Goal: Task Accomplishment & Management: Manage account settings

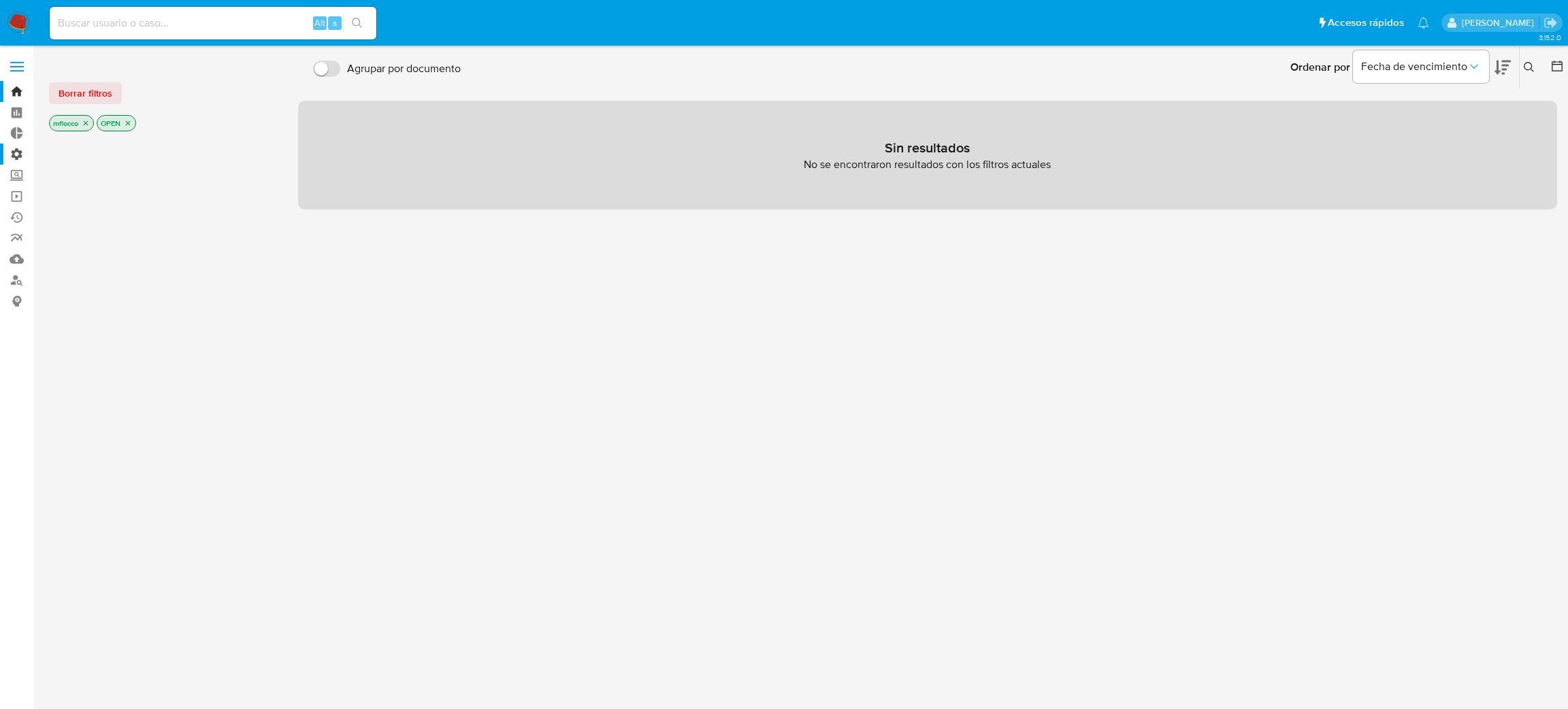
click at [18, 155] on label "Administración" at bounding box center [81, 154] width 162 height 21
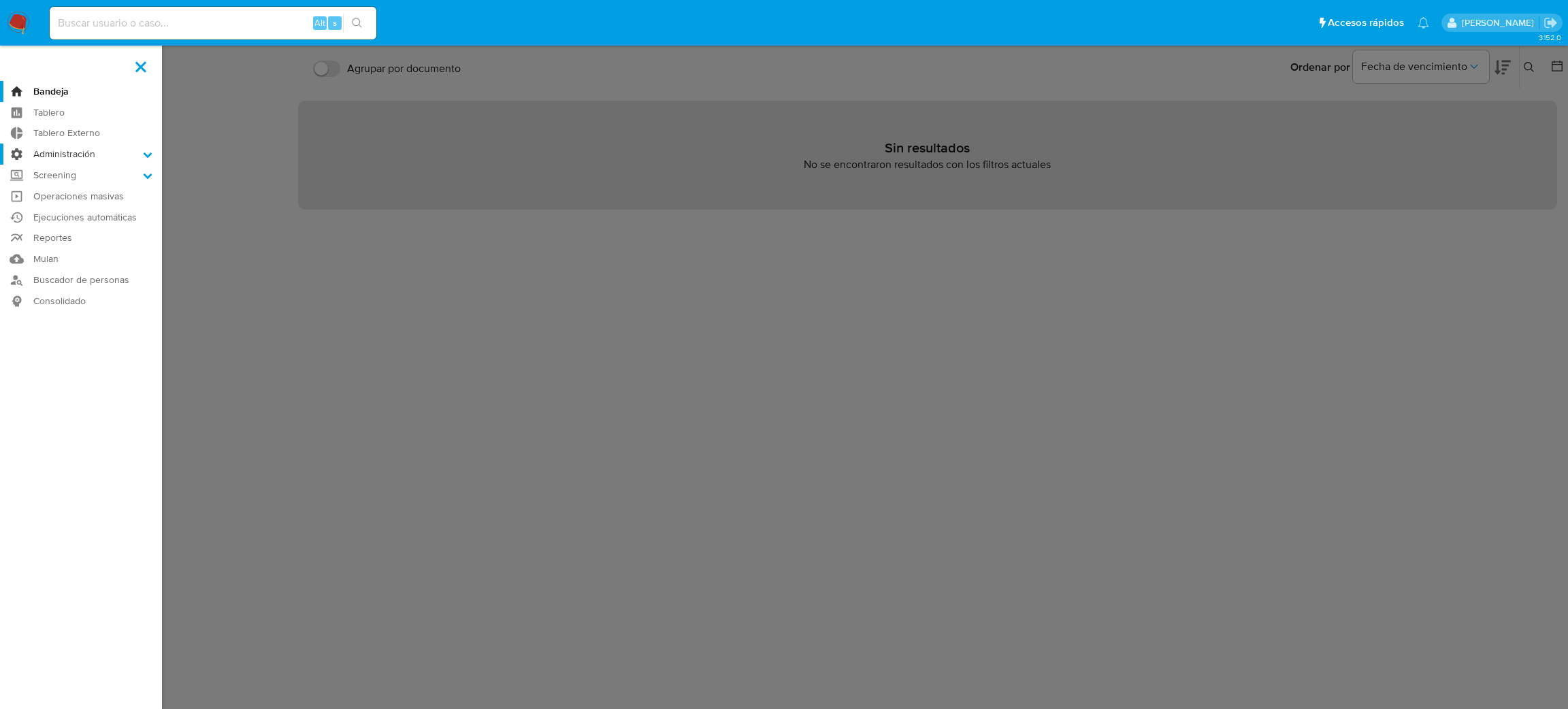
click at [0, 0] on input "Administración" at bounding box center [0, 0] width 0 height 0
click at [70, 171] on link "Reglas" at bounding box center [81, 173] width 162 height 17
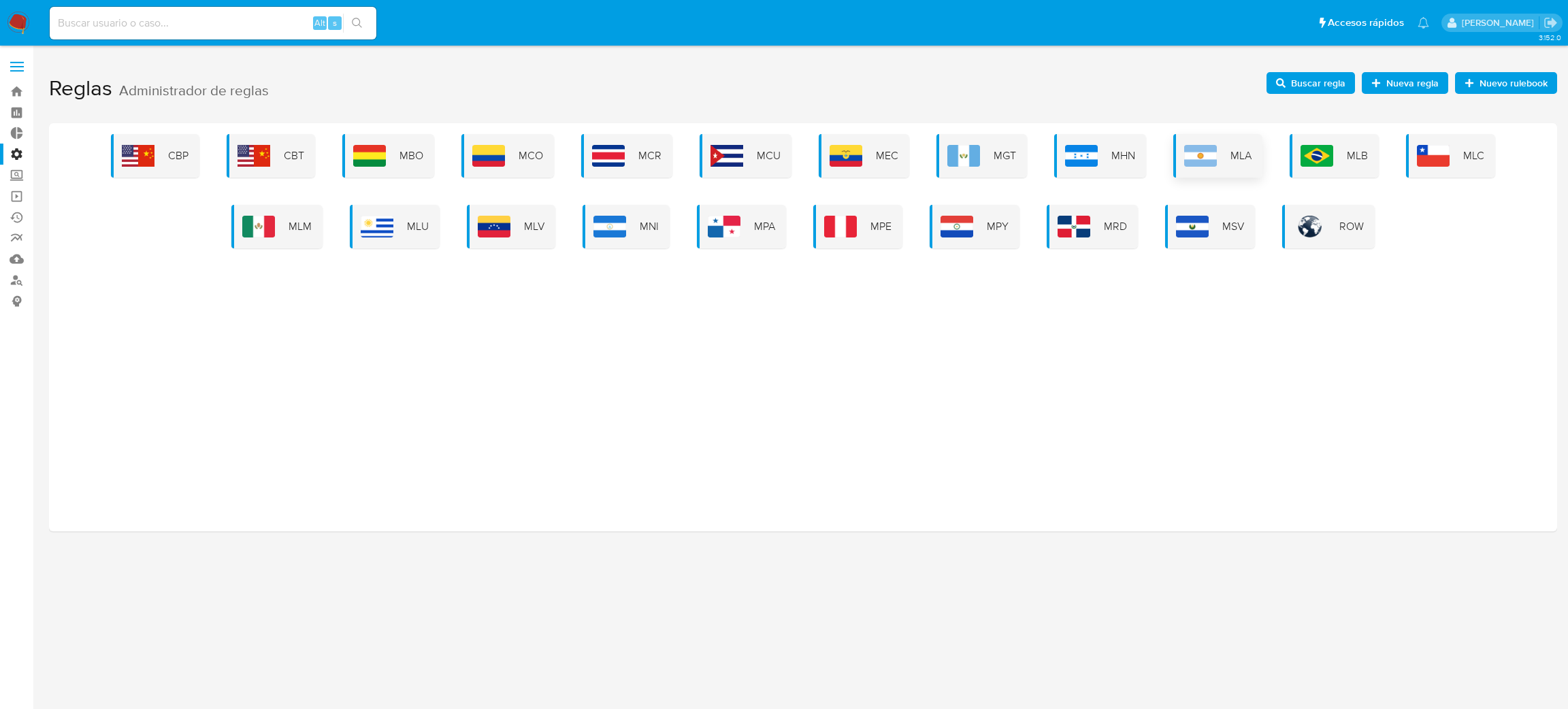
click at [1200, 170] on div "MLA" at bounding box center [1218, 156] width 89 height 44
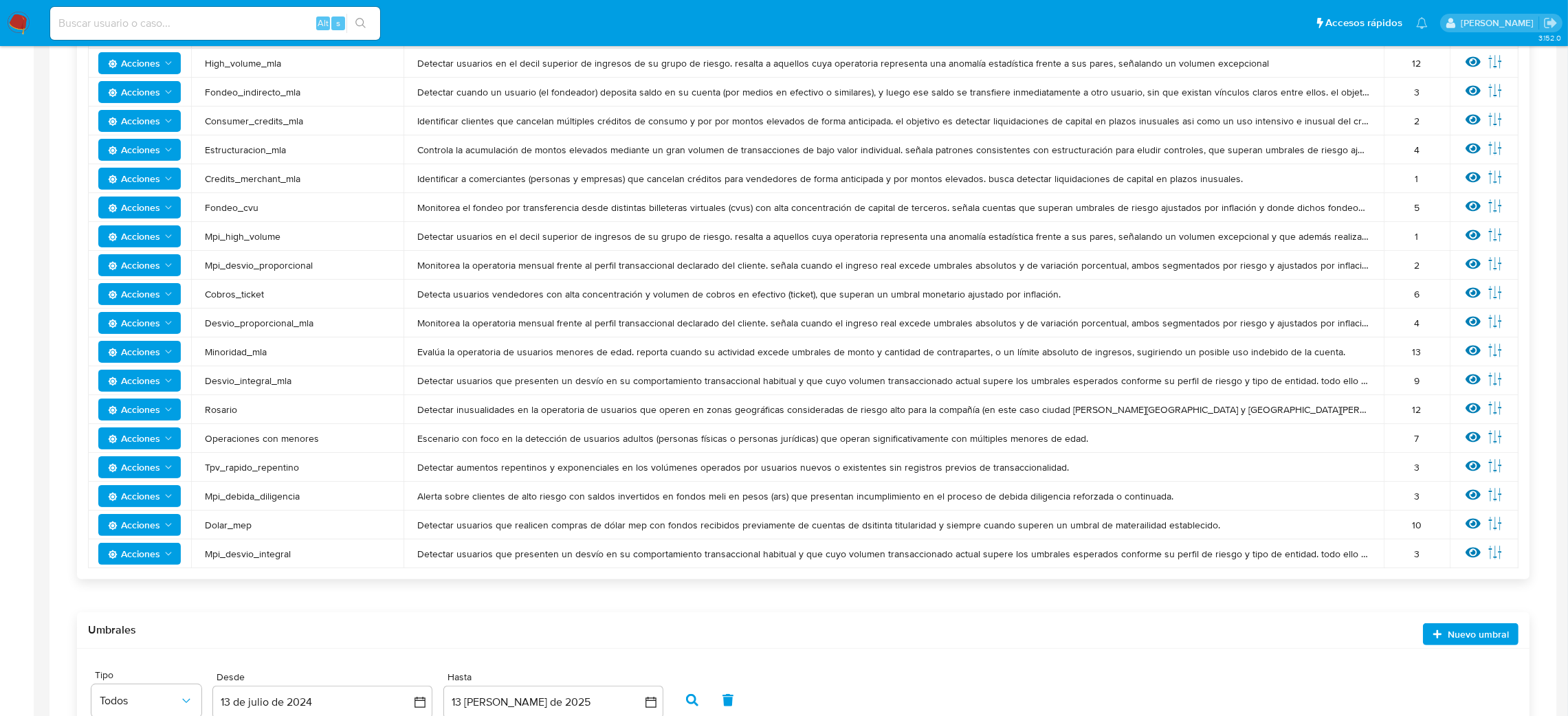
scroll to position [412, 0]
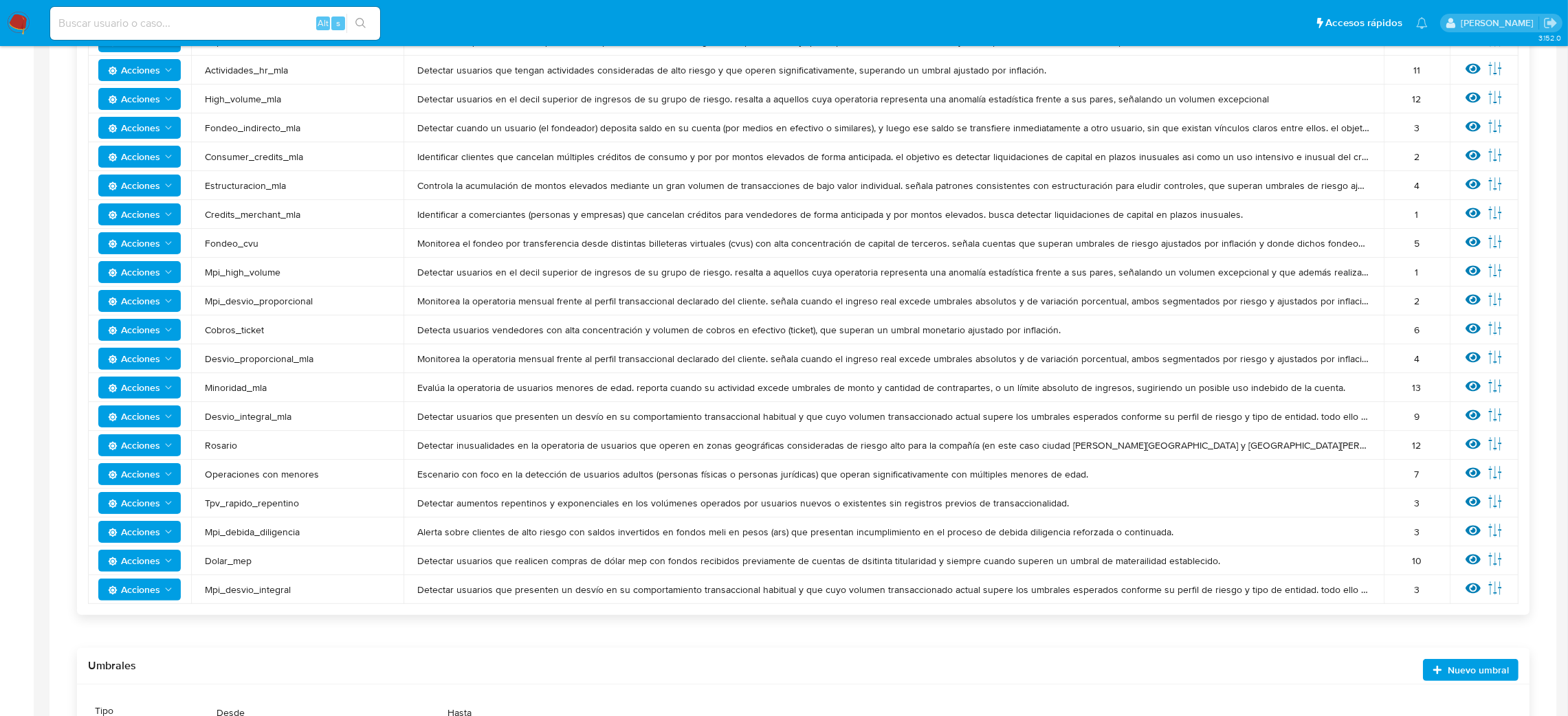
drag, startPoint x: 414, startPoint y: 156, endPoint x: 1381, endPoint y: 154, distance: 967.0
click at [1381, 154] on td "Identificar clientes que cancelan múltiples créditos de consumo y por por monto…" at bounding box center [894, 156] width 980 height 29
click at [465, 144] on td "Identificar clientes que cancelan múltiples créditos de consumo y por por monto…" at bounding box center [894, 156] width 980 height 29
click at [425, 148] on td "Identificar clientes que cancelan múltiples créditos de consumo y por por monto…" at bounding box center [894, 156] width 980 height 29
drag, startPoint x: 414, startPoint y: 156, endPoint x: 1373, endPoint y: 155, distance: 959.0
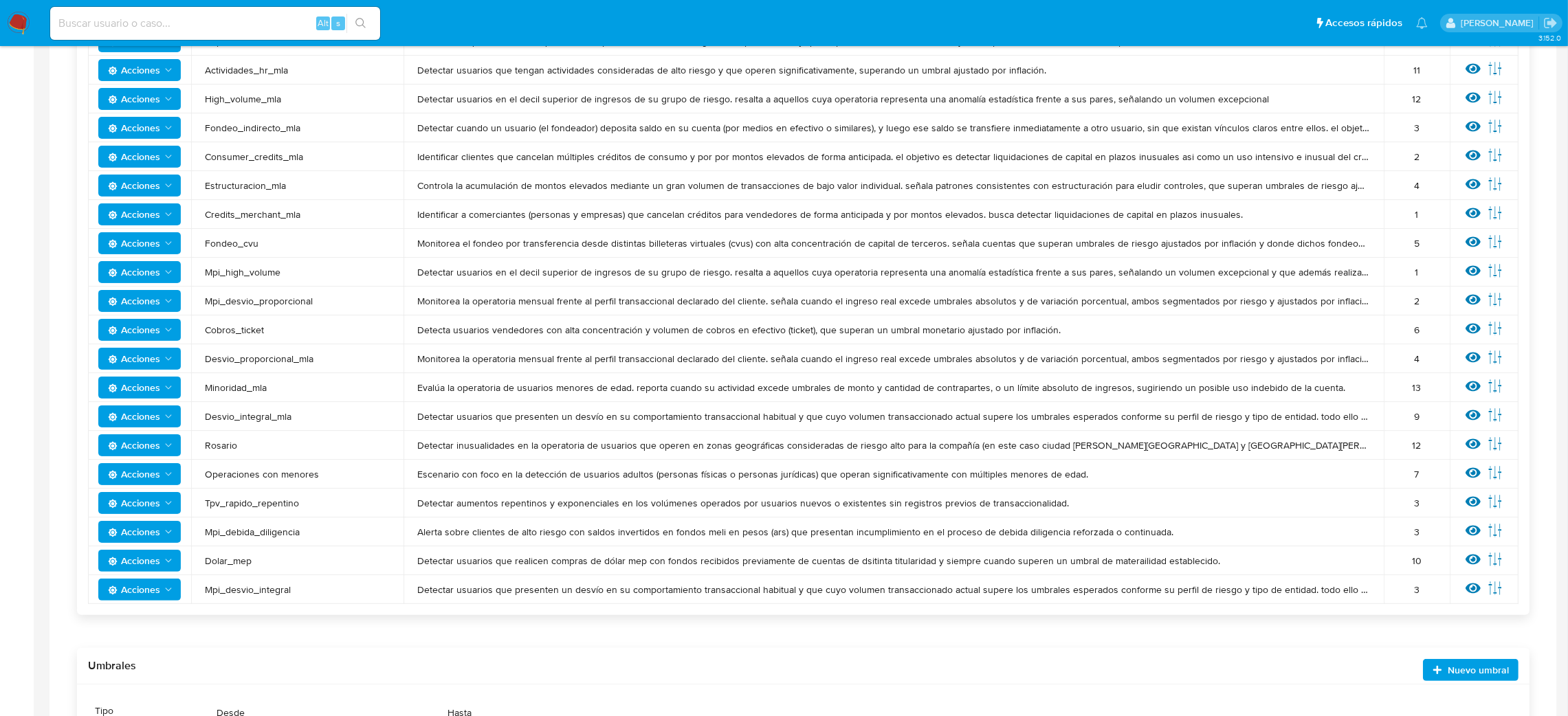
click at [1373, 155] on td "Identificar clientes que cancelan múltiples créditos de consumo y por por monto…" at bounding box center [894, 156] width 980 height 29
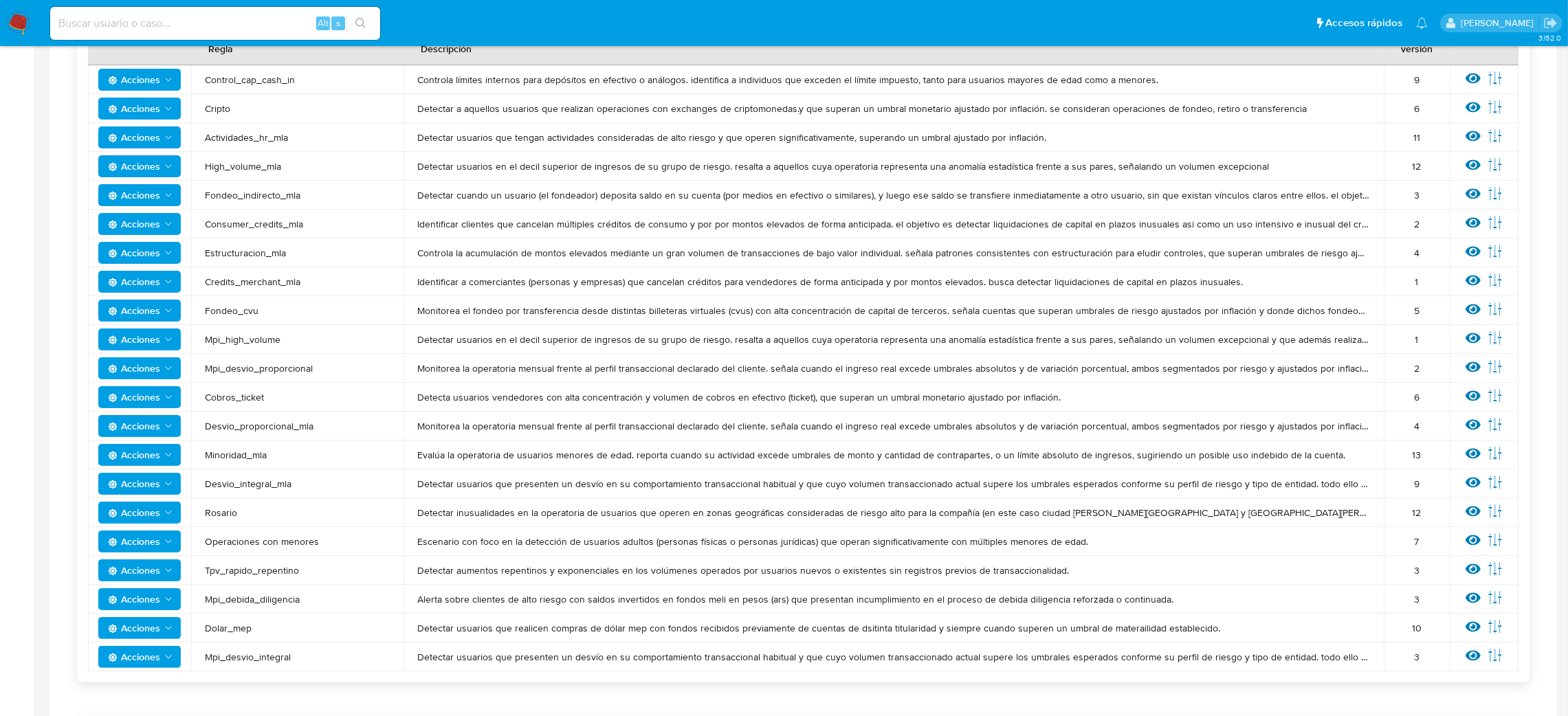
scroll to position [308, 0]
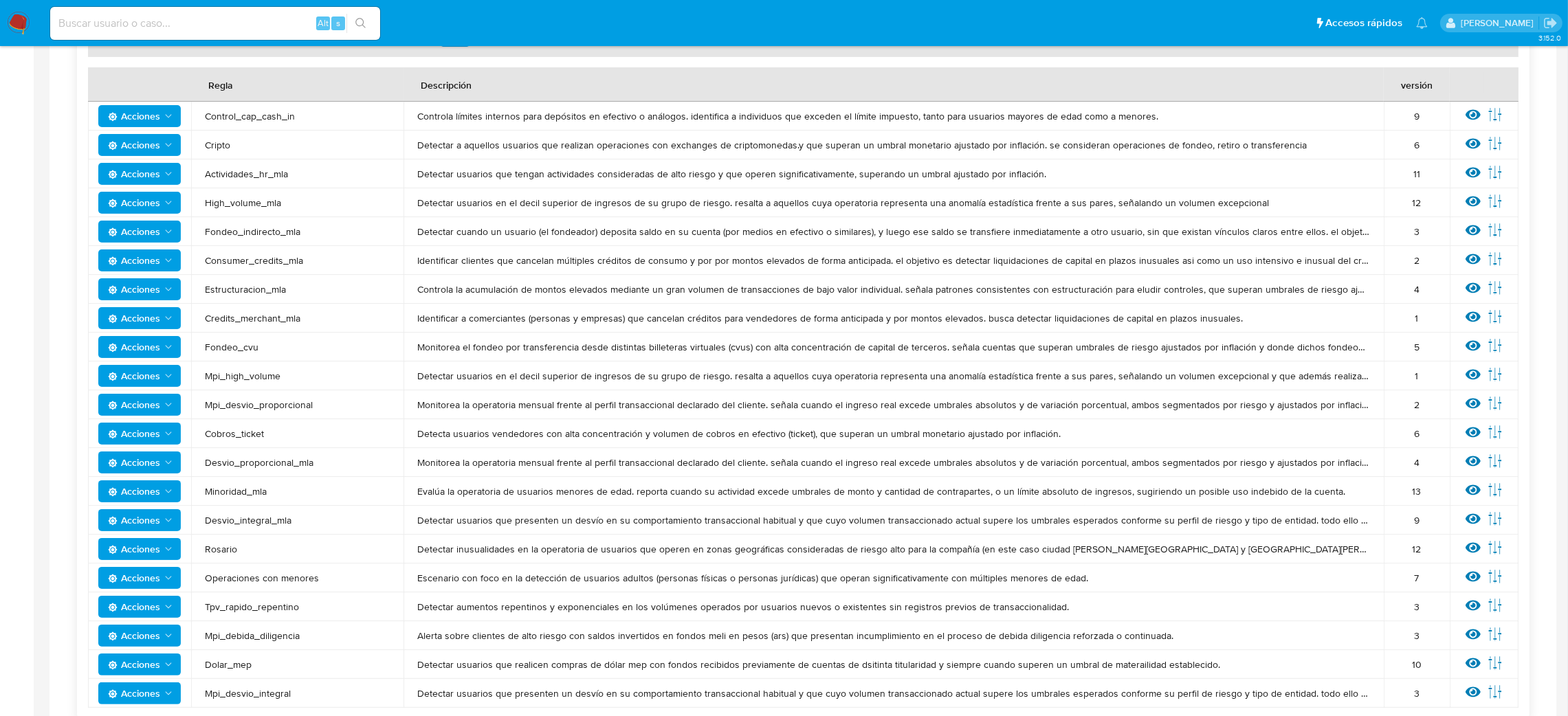
drag, startPoint x: 417, startPoint y: 316, endPoint x: 1244, endPoint y: 319, distance: 827.0
click at [1244, 319] on span "Identificar a comerciantes (personas y empresas) que cancelan créditos para ven…" at bounding box center [893, 318] width 952 height 12
drag, startPoint x: 1189, startPoint y: 324, endPoint x: 395, endPoint y: 323, distance: 794.0
click at [395, 323] on tr "Acciones Credits_merchant_mla Identificar a comerciantes (personas y empresas) …" at bounding box center [803, 318] width 1431 height 29
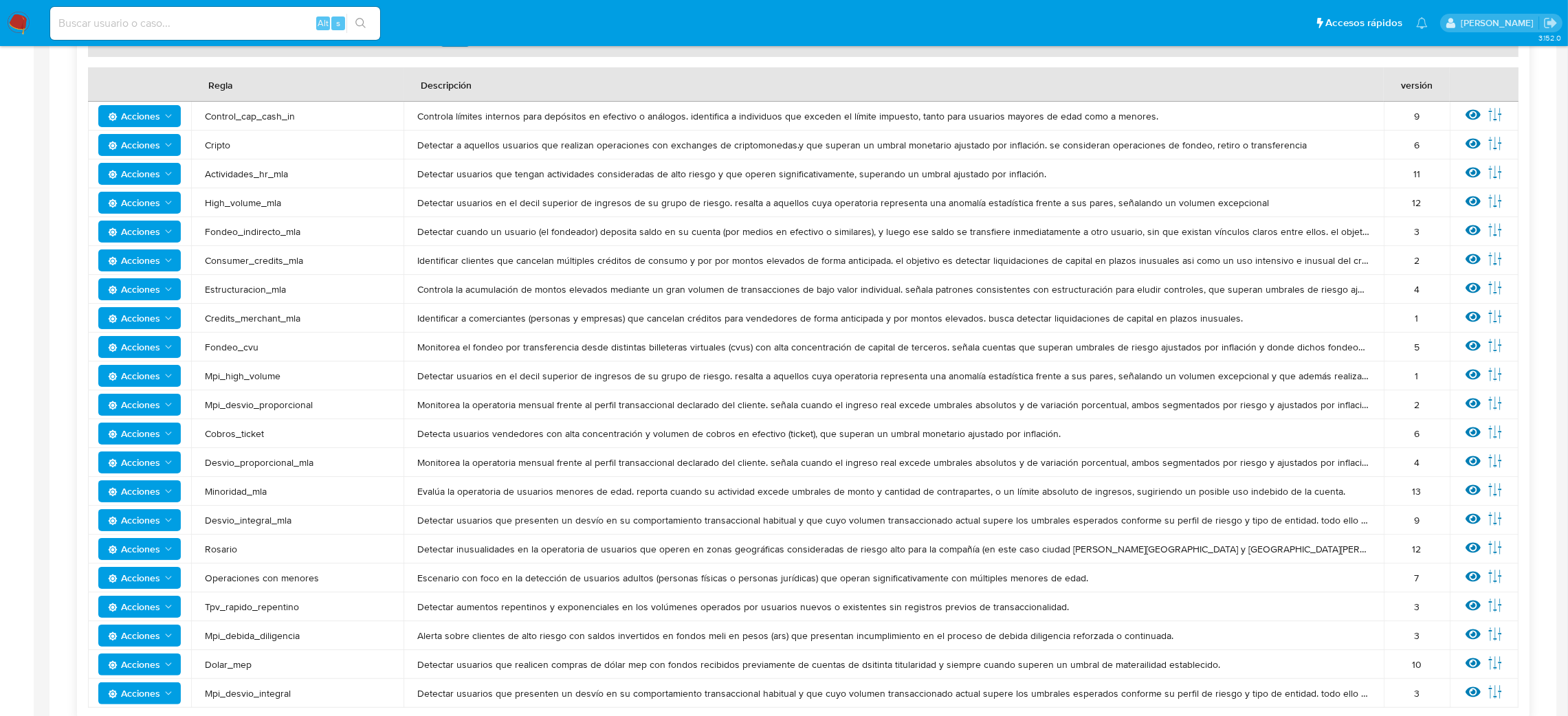
click at [502, 312] on span "Identificar a comerciantes (personas y empresas) que cancelan créditos para ven…" at bounding box center [893, 318] width 952 height 12
drag, startPoint x: 415, startPoint y: 317, endPoint x: 579, endPoint y: 323, distance: 164.1
click at [577, 323] on td "Identificar a comerciantes (personas y empresas) que cancelan créditos para ven…" at bounding box center [894, 318] width 980 height 29
click at [582, 322] on span "Identificar a comerciantes (personas y empresas) que cancelan créditos para ven…" at bounding box center [893, 318] width 952 height 12
drag, startPoint x: 413, startPoint y: 319, endPoint x: 1243, endPoint y: 318, distance: 830.0
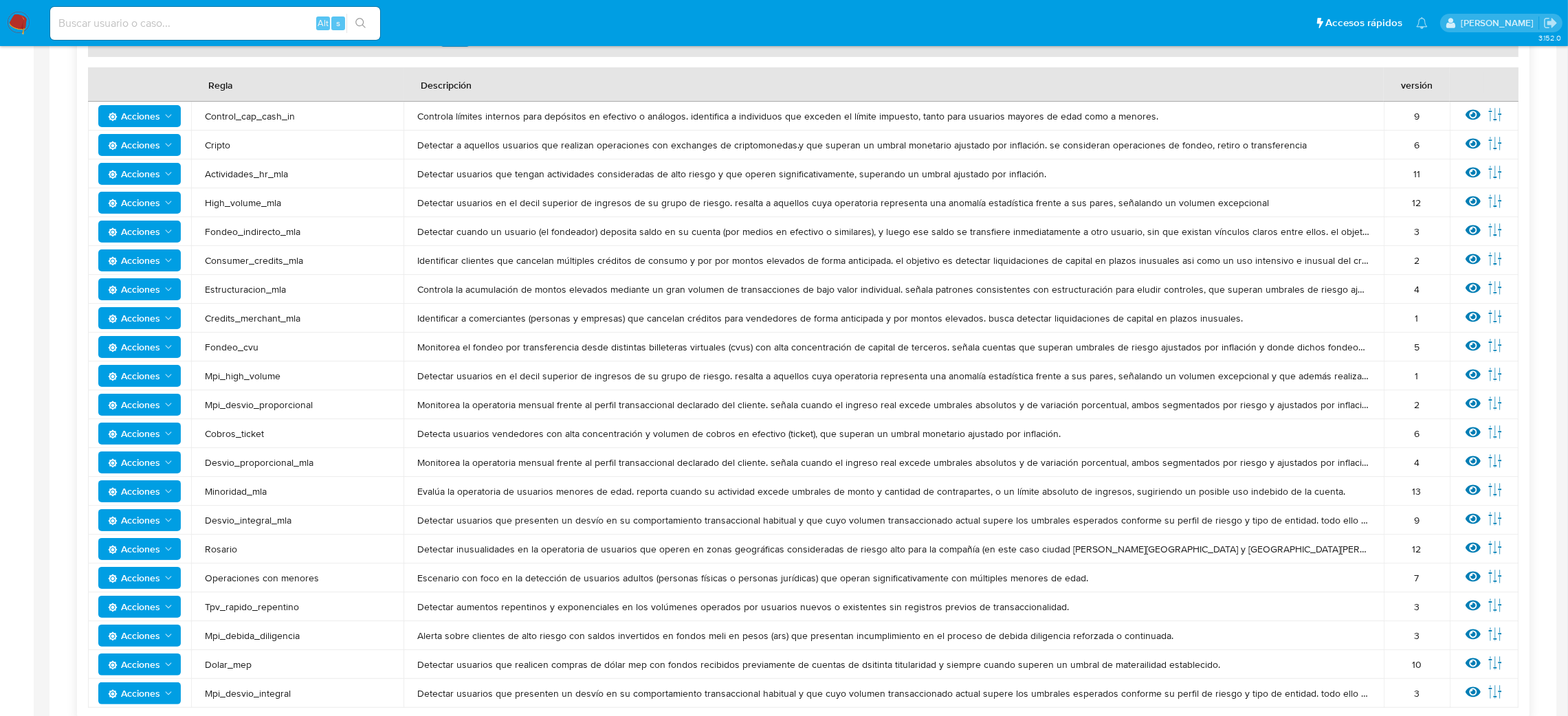
click at [1243, 318] on td "Identificar a comerciantes (personas y empresas) que cancelan créditos para ven…" at bounding box center [894, 318] width 980 height 29
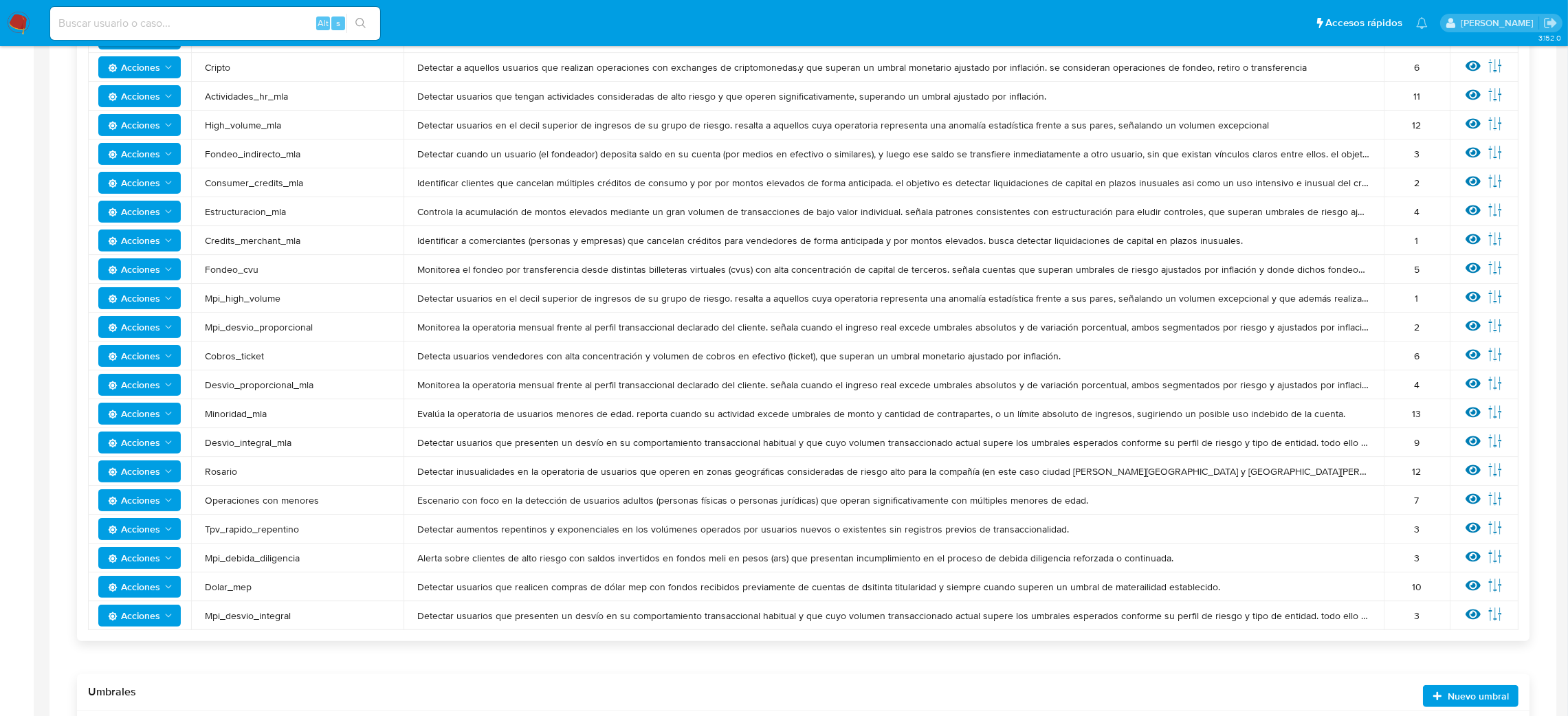
scroll to position [412, 0]
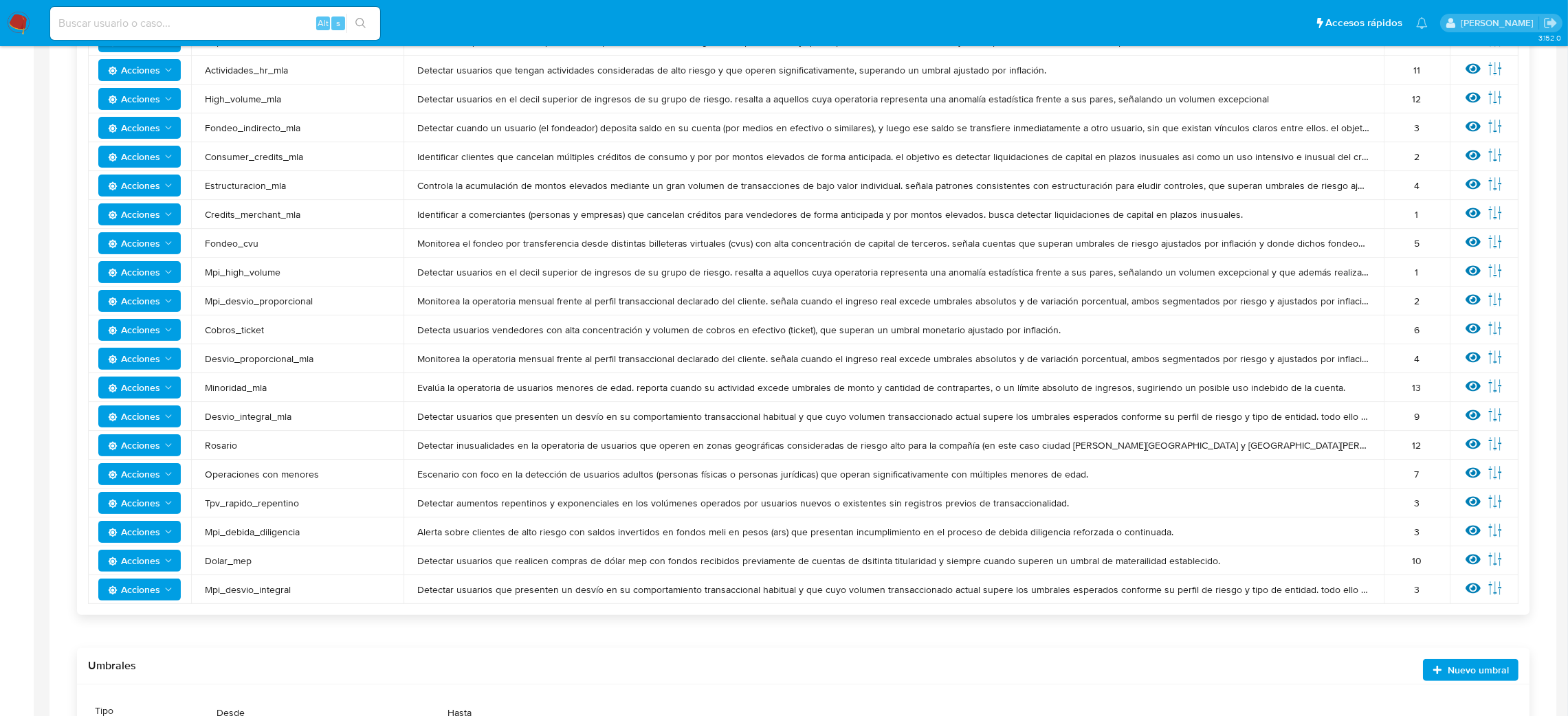
drag, startPoint x: 420, startPoint y: 532, endPoint x: 1187, endPoint y: 537, distance: 767.0
click at [1187, 534] on span "Alerta sobre clientes de alto riesgo con saldos invertidos en fondos meli en pe…" at bounding box center [893, 531] width 952 height 12
drag, startPoint x: 414, startPoint y: 588, endPoint x: 1379, endPoint y: 588, distance: 965.0
click at [1379, 588] on td "Detectar usuarios que presenten un desvío en su comportamiento transaccional ha…" at bounding box center [894, 589] width 980 height 29
click at [1184, 605] on div "Acciones Sin ejecuciones realizadas Creado por mflocco el 08/08/2025 15:46 hs. …" at bounding box center [803, 258] width 1453 height 716
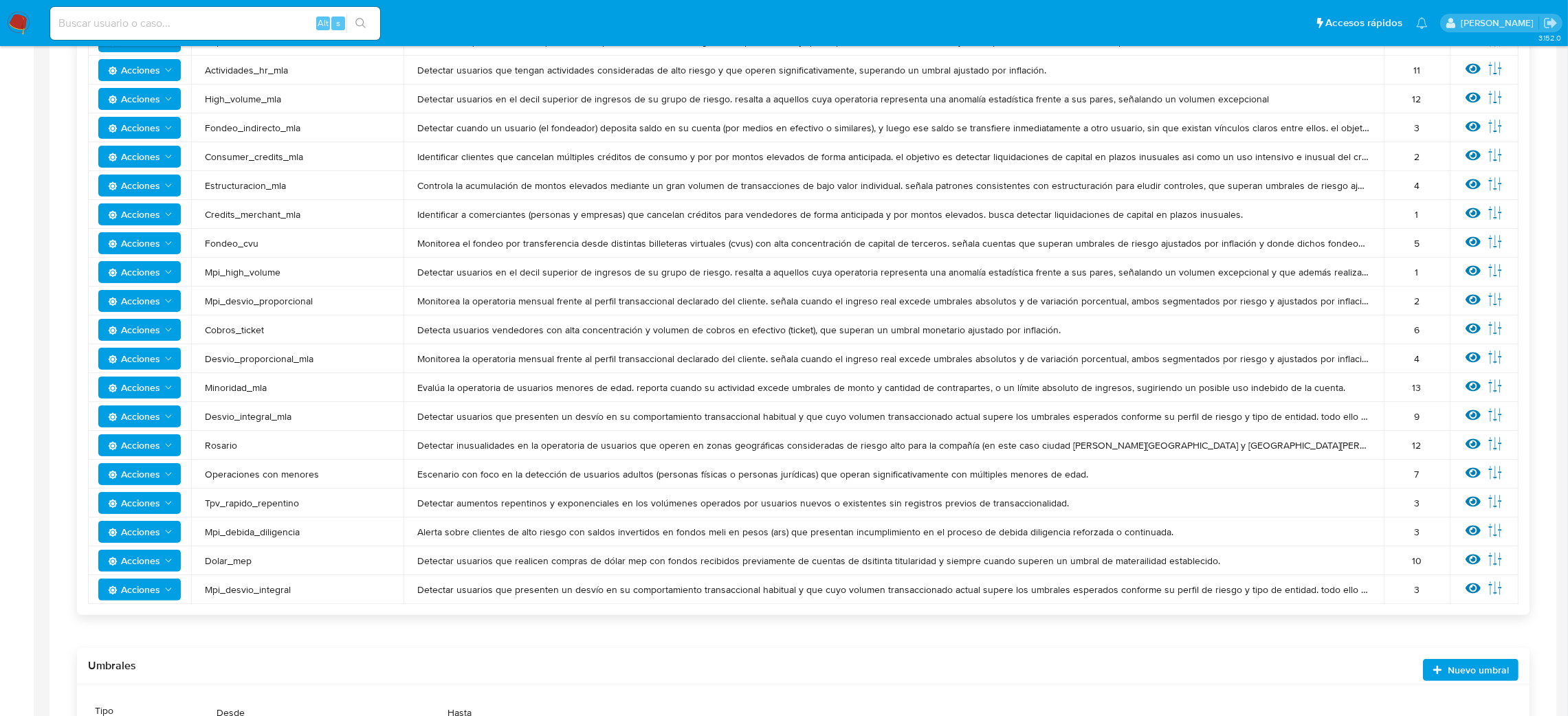
click at [466, 590] on span "Detectar usuarios que presenten un desvío en su comportamiento transaccional ha…" at bounding box center [893, 589] width 952 height 12
click at [150, 591] on span "Acciones" at bounding box center [133, 590] width 52 height 22
click at [612, 609] on div "Acciones Sin ejecuciones realizadas Creado por mflocco el 08/08/2025 15:46 hs. …" at bounding box center [803, 258] width 1453 height 716
click at [1474, 588] on icon at bounding box center [1473, 588] width 15 height 10
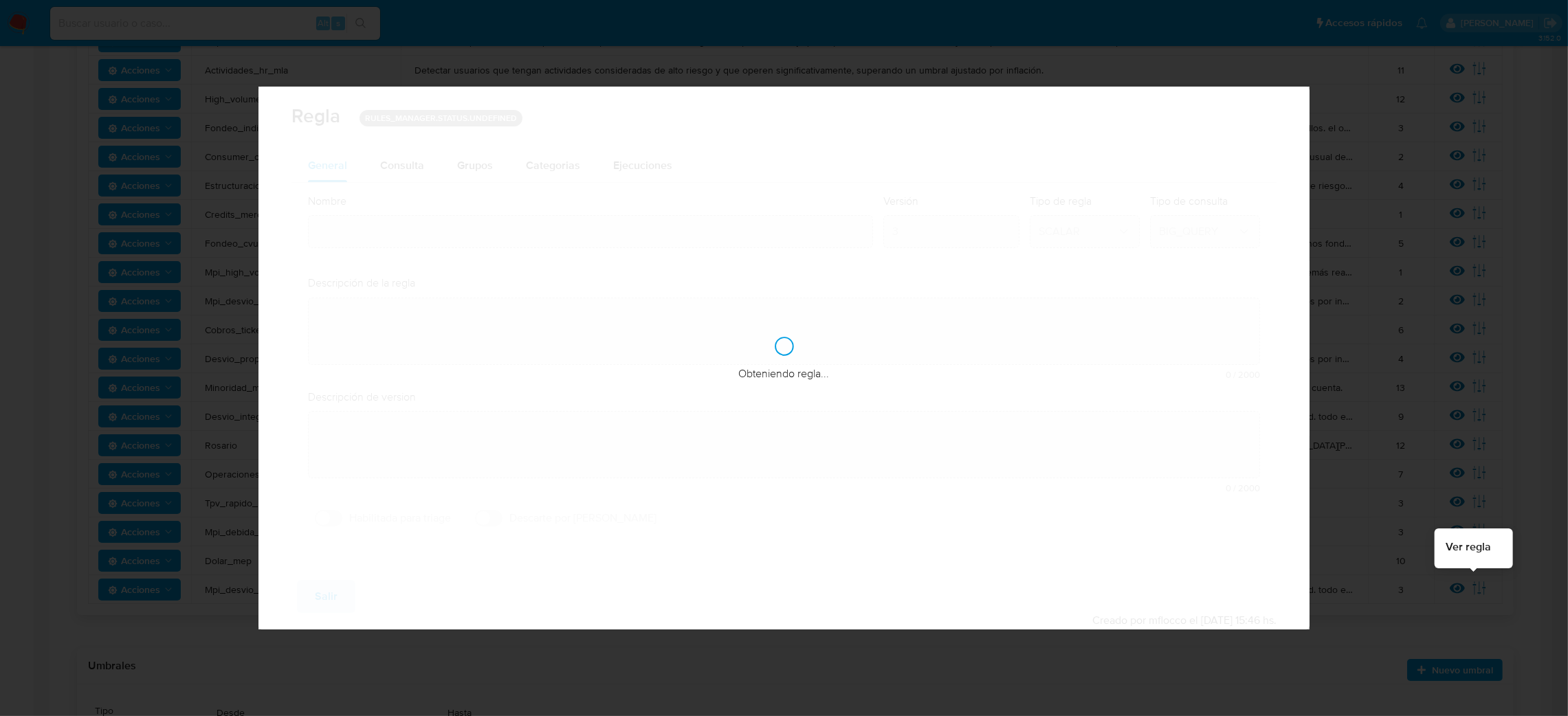
type input "Mpi_desvio_integral"
type textarea "Detectar usuarios que presenten un desvío en su comportamiento transaccional ha…"
type textarea "Clasifica clientes cuya operatoria mensual excede su perfil de ingresos (declar…"
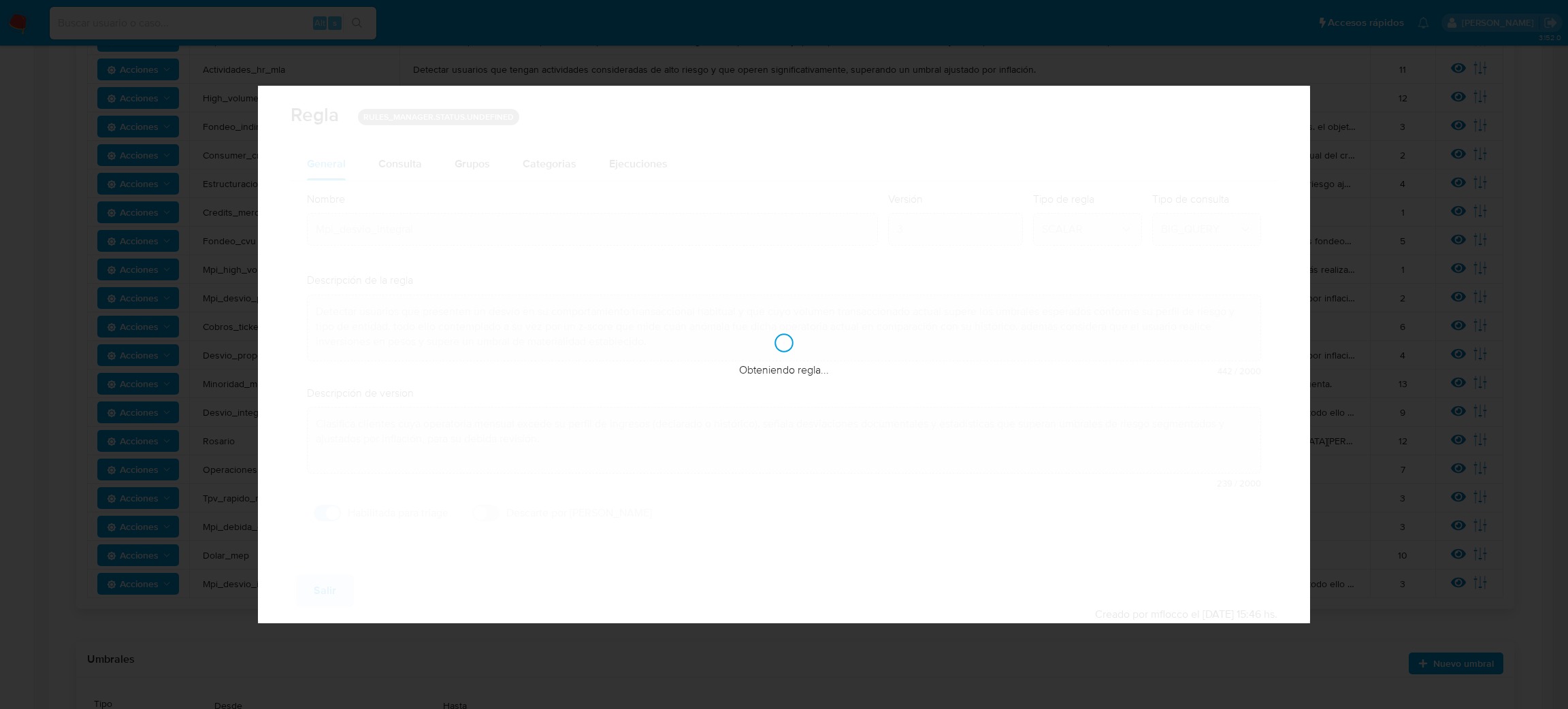
checkbox input "true"
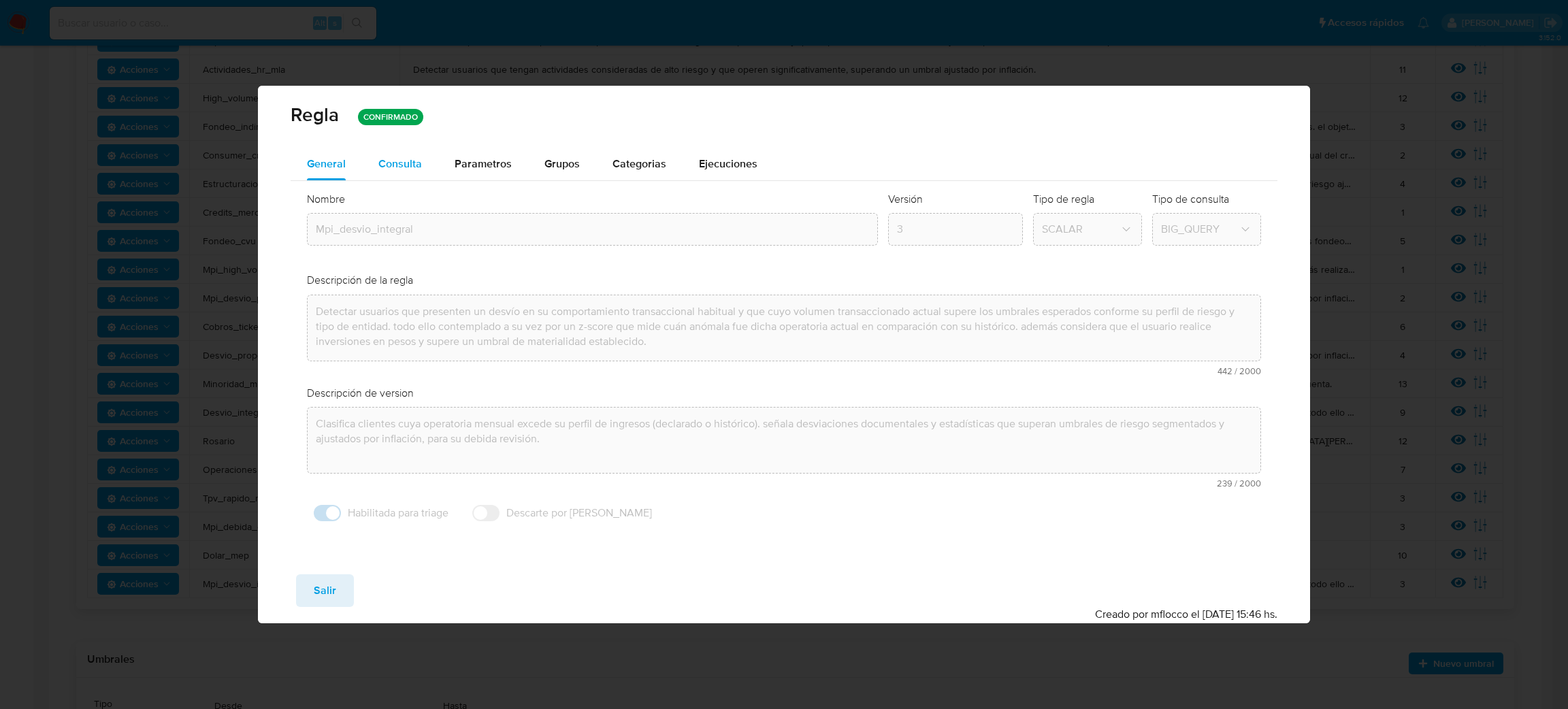
click at [389, 149] on div "Consulta" at bounding box center [400, 164] width 44 height 33
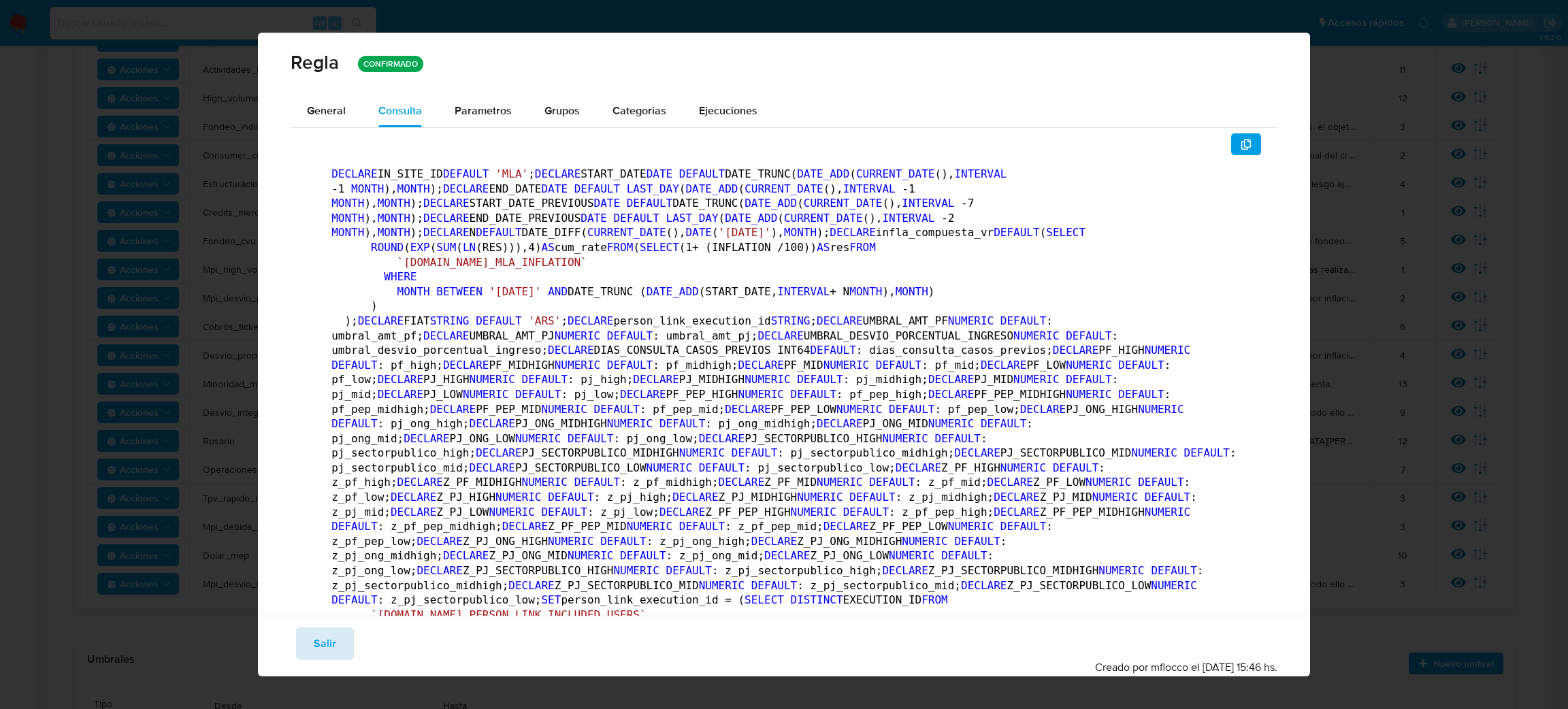
click at [321, 657] on span "Salir" at bounding box center [324, 643] width 23 height 30
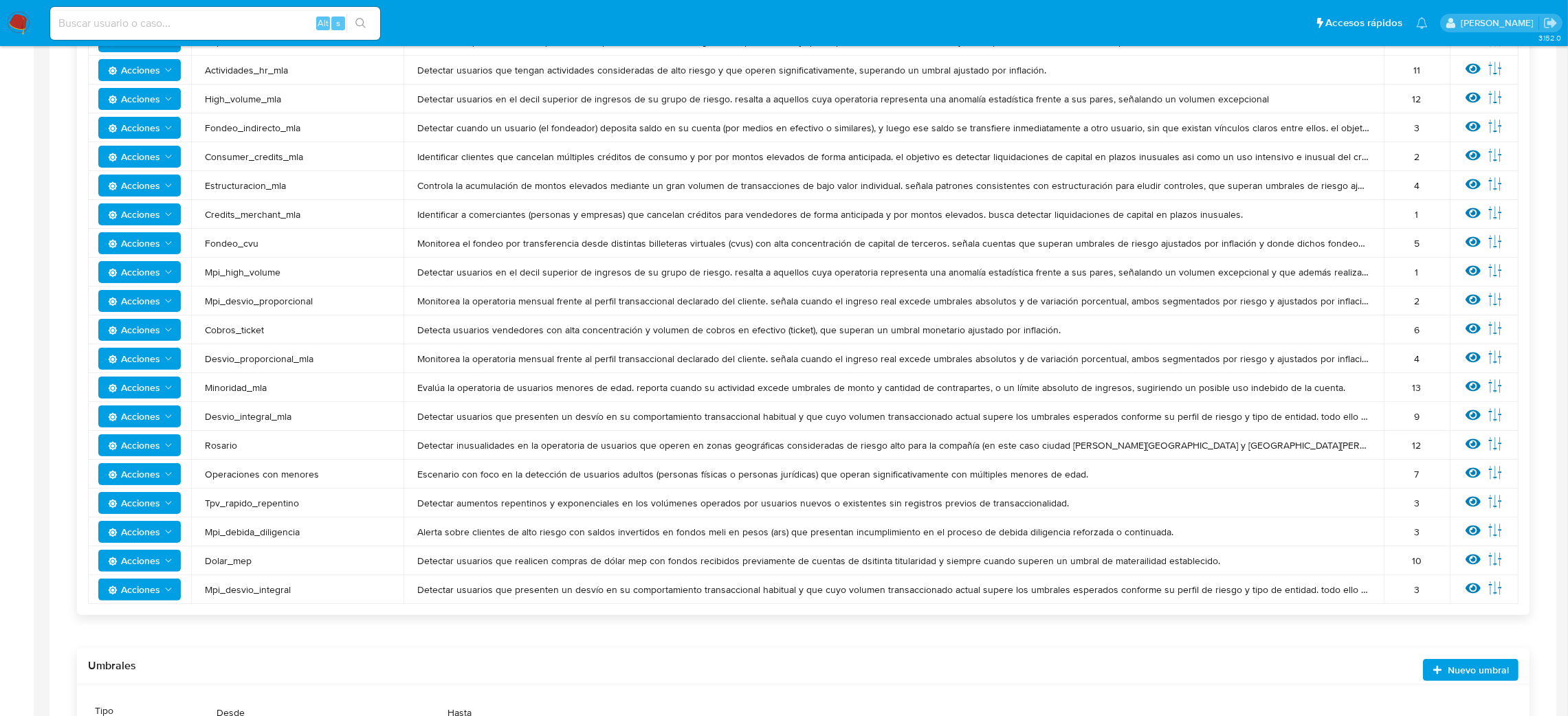
click at [126, 589] on span "Acciones" at bounding box center [133, 590] width 52 height 22
click at [63, 647] on div "Acciones Sin ejecuciones realizadas Creado por mflocco el 08/08/2025 15:46 hs. …" at bounding box center [803, 382] width 1485 height 987
click at [133, 599] on span "Acciones" at bounding box center [133, 590] width 52 height 22
click at [134, 588] on span "Acciones" at bounding box center [133, 590] width 52 height 22
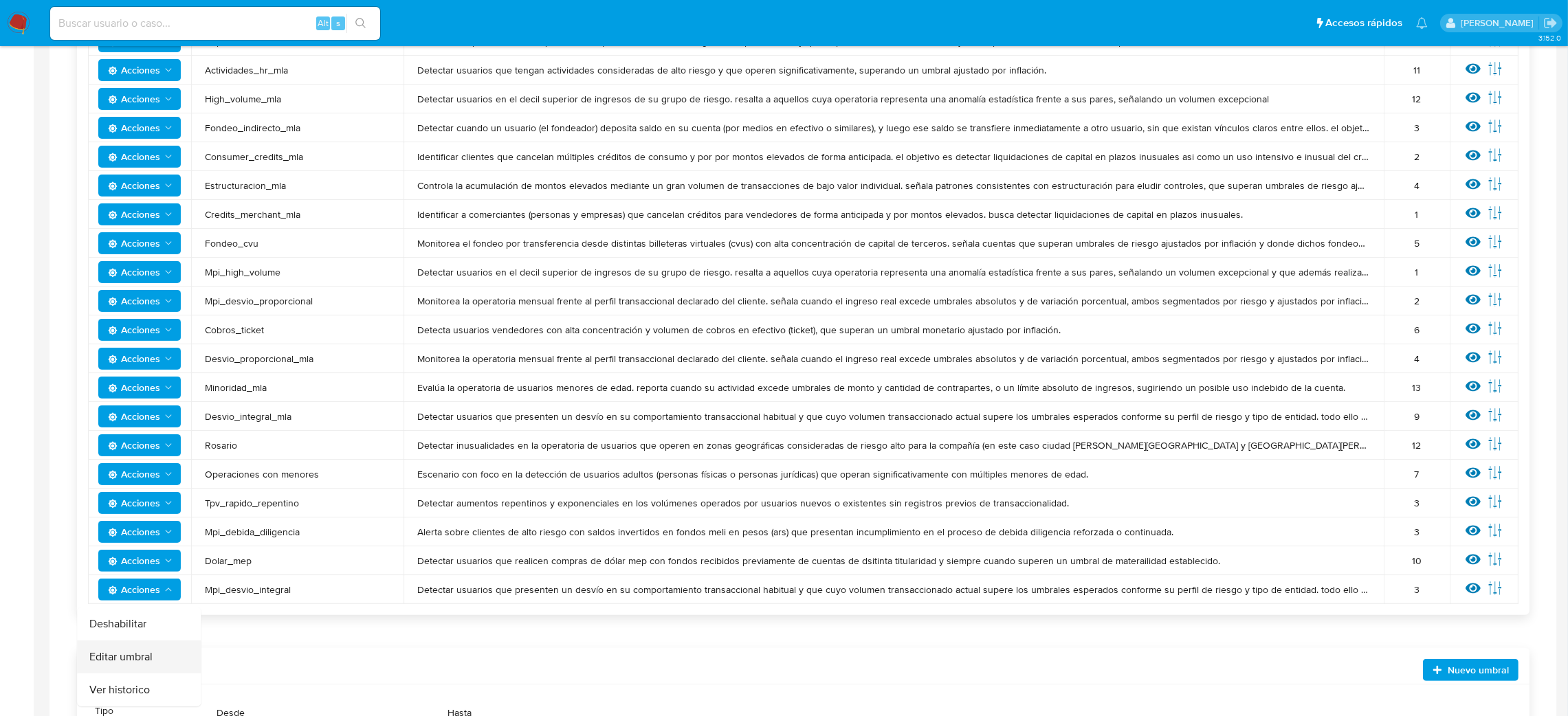
click at [125, 651] on button "Editar umbral" at bounding box center [139, 657] width 123 height 33
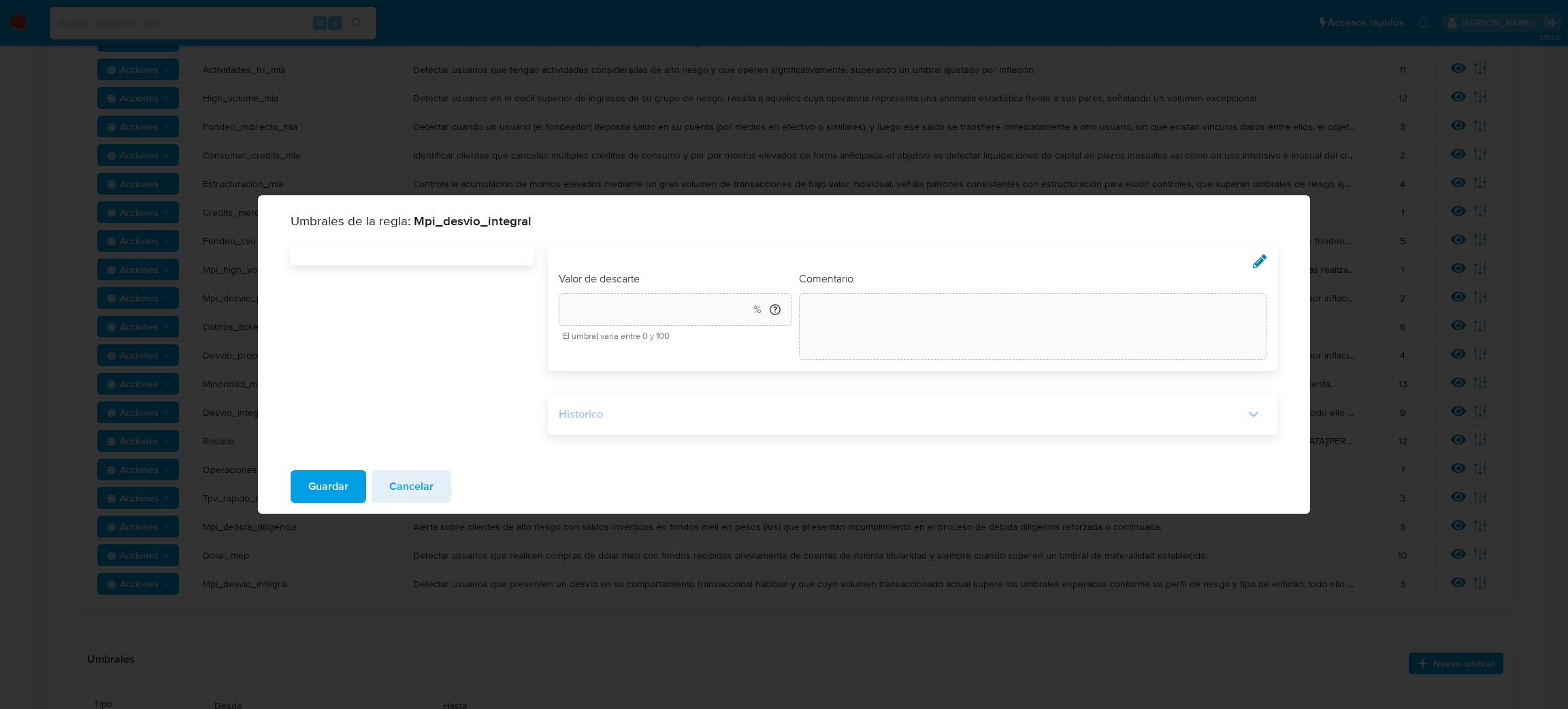
type input "30"
type textarea "init"
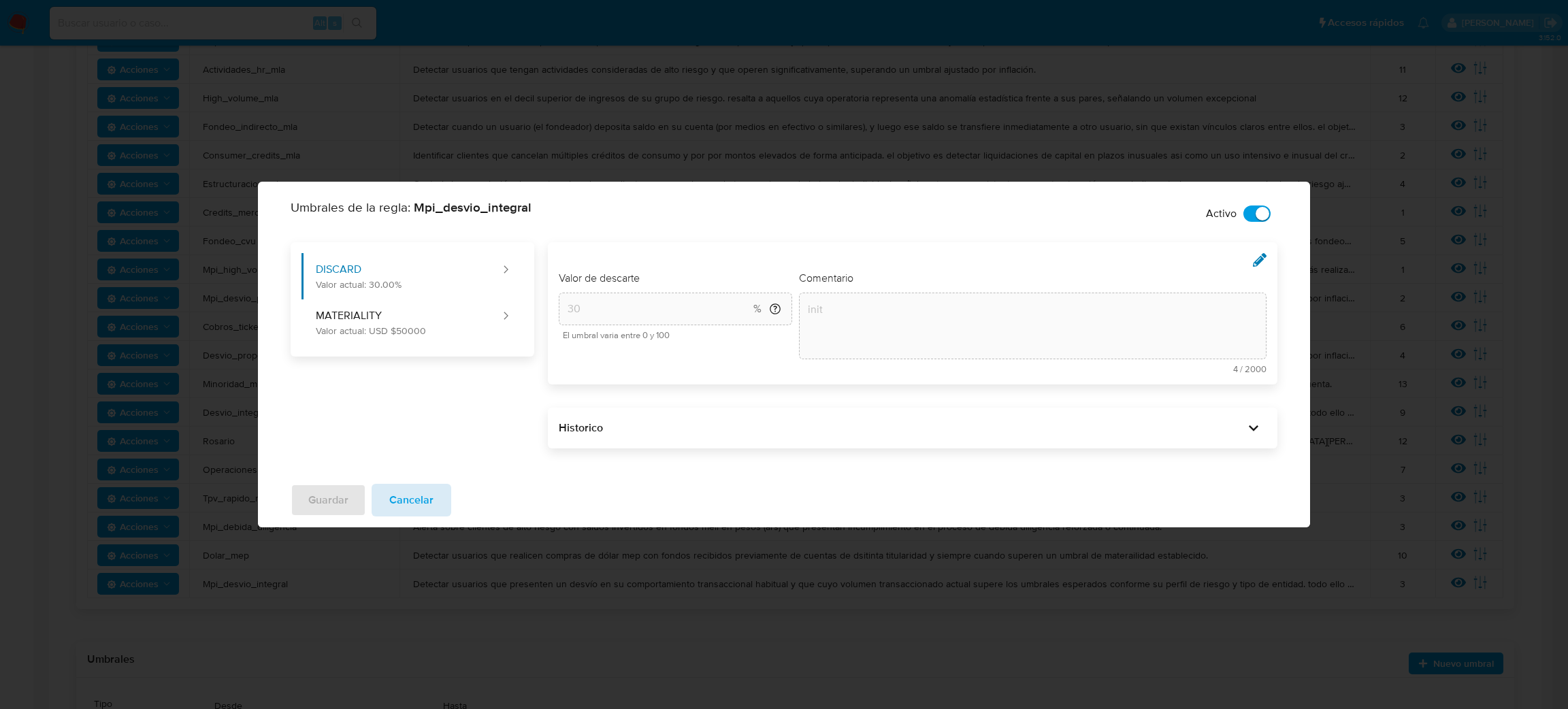
click at [436, 489] on button "Cancelar" at bounding box center [411, 500] width 79 height 33
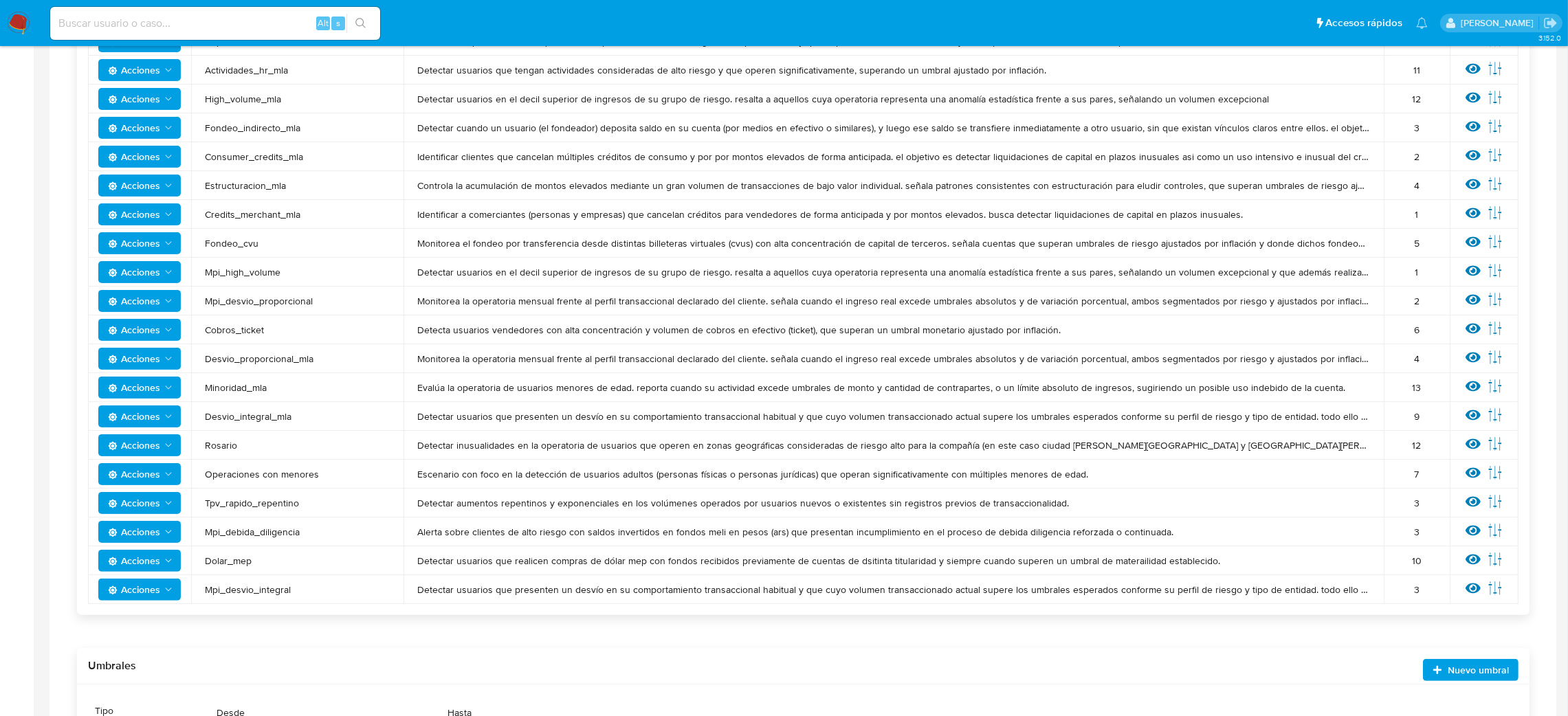
click at [442, 590] on span "Detectar usuarios que presenten un desvío en su comportamiento transaccional ha…" at bounding box center [893, 589] width 952 height 12
click at [1473, 588] on icon at bounding box center [1473, 588] width 15 height 10
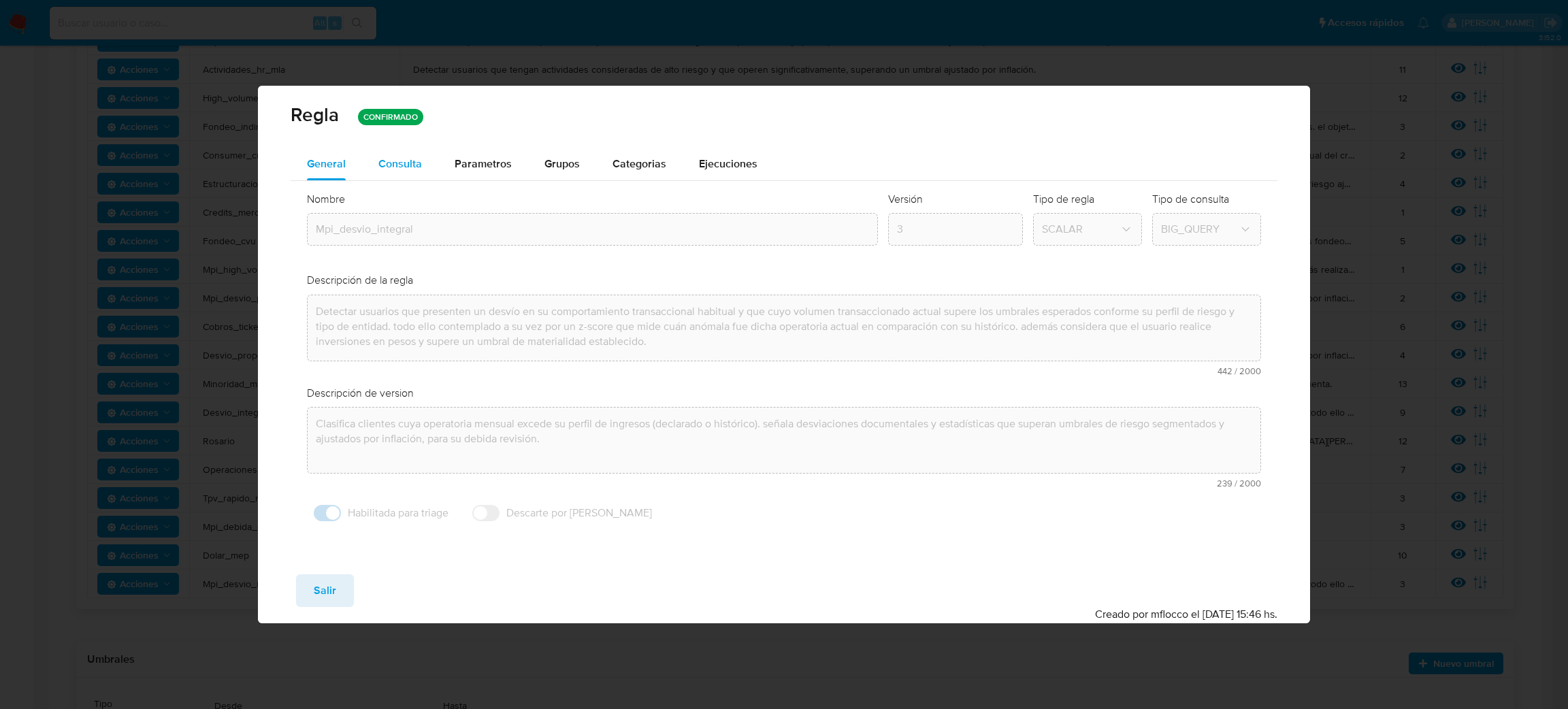
click at [420, 174] on button "Consulta" at bounding box center [400, 164] width 77 height 33
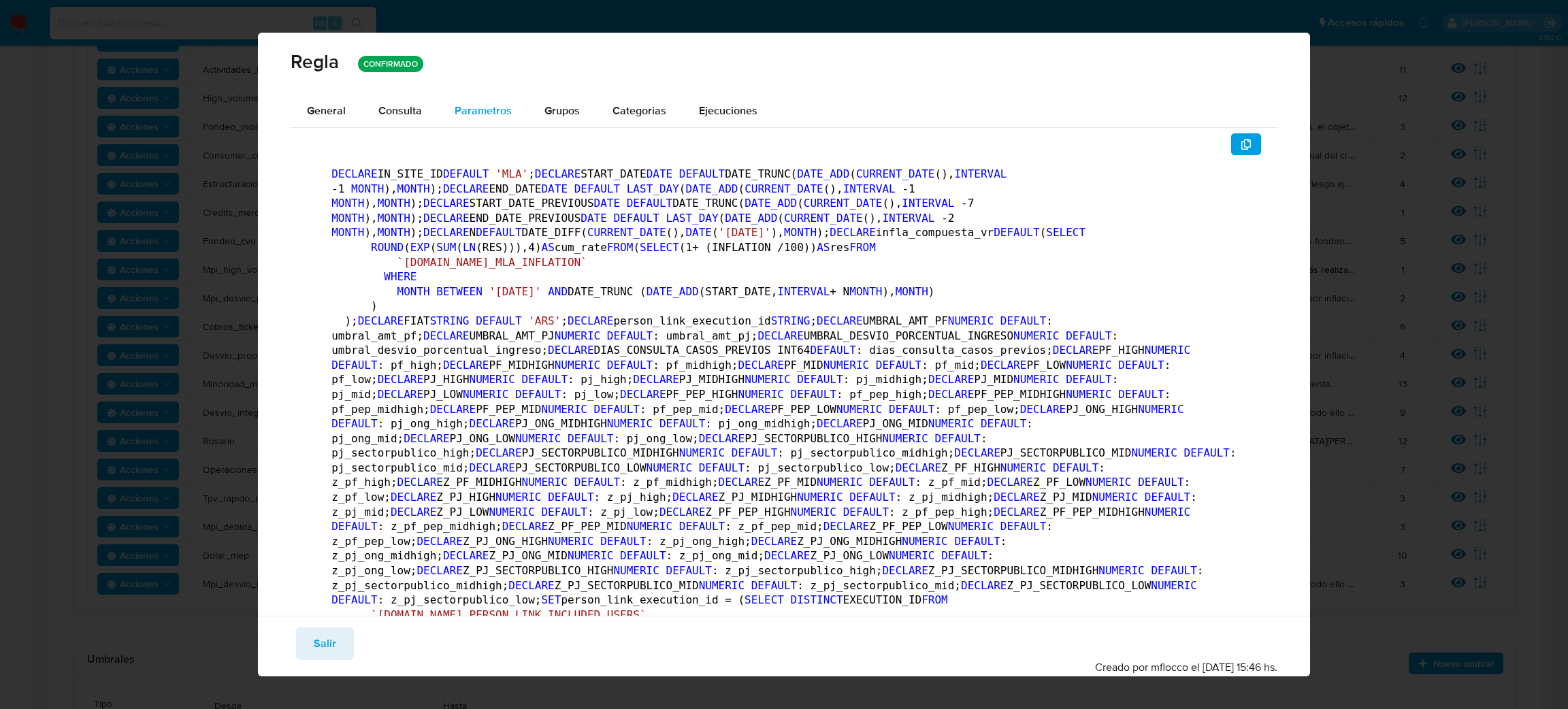
click at [486, 108] on span "Parametros" at bounding box center [483, 110] width 57 height 15
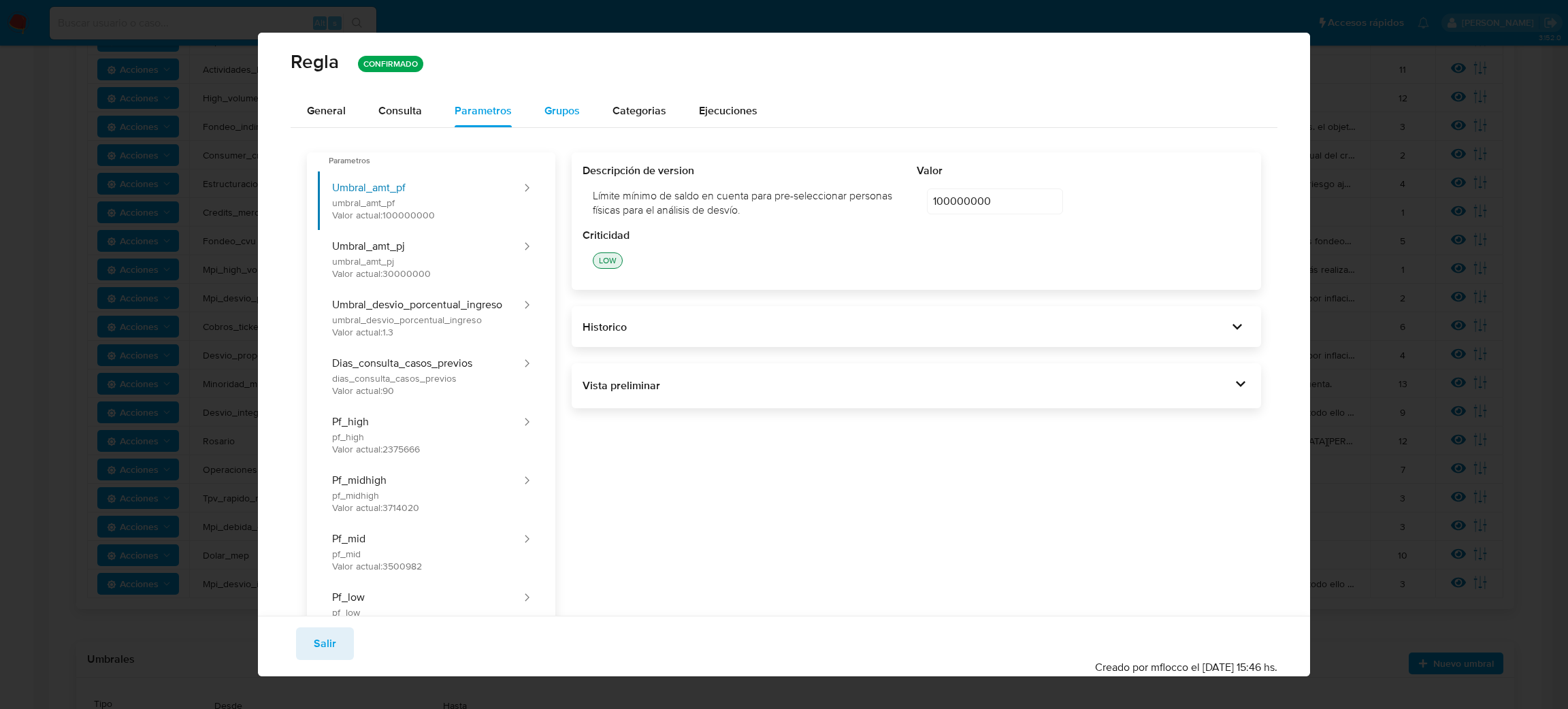
click at [587, 104] on button "Grupos" at bounding box center [562, 111] width 68 height 33
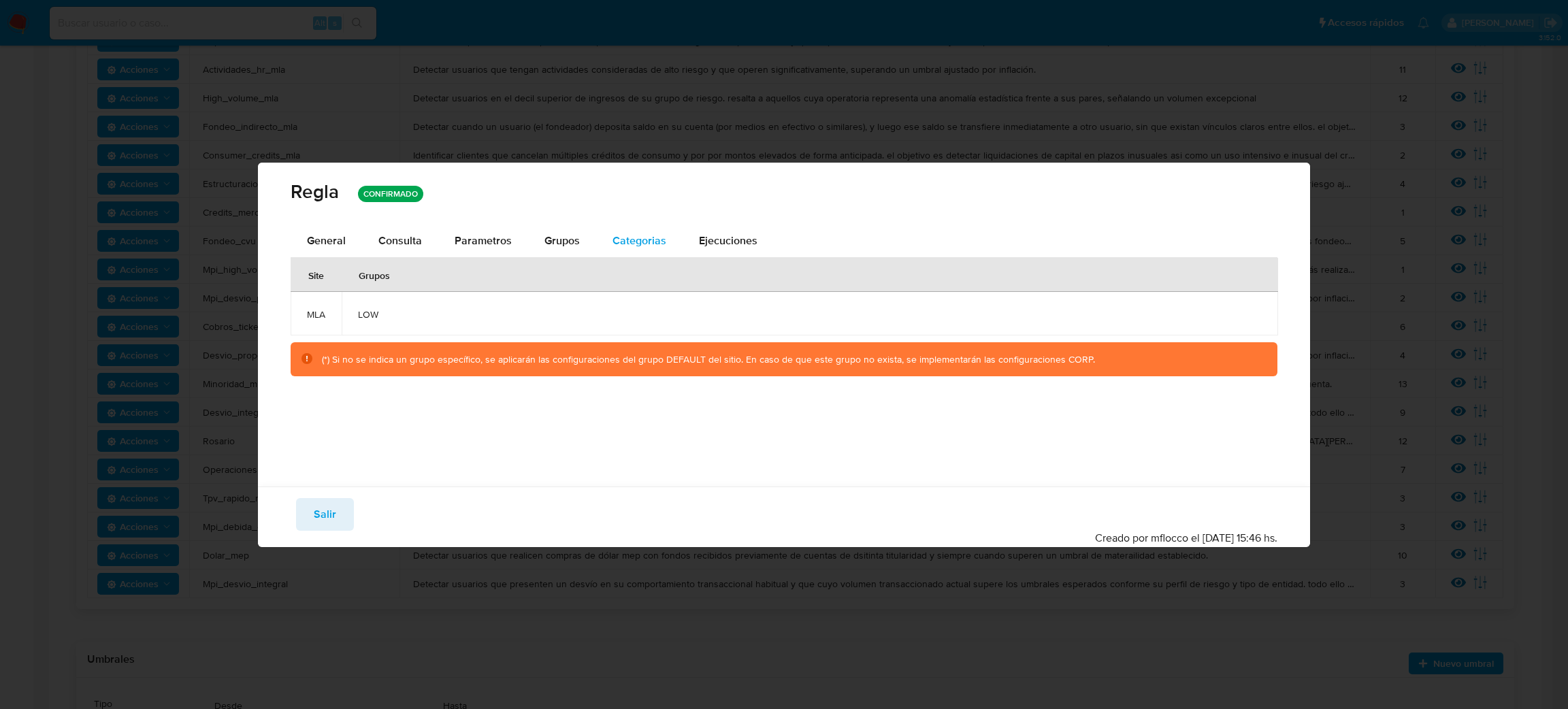
click at [639, 241] on span "Categorias" at bounding box center [639, 240] width 54 height 15
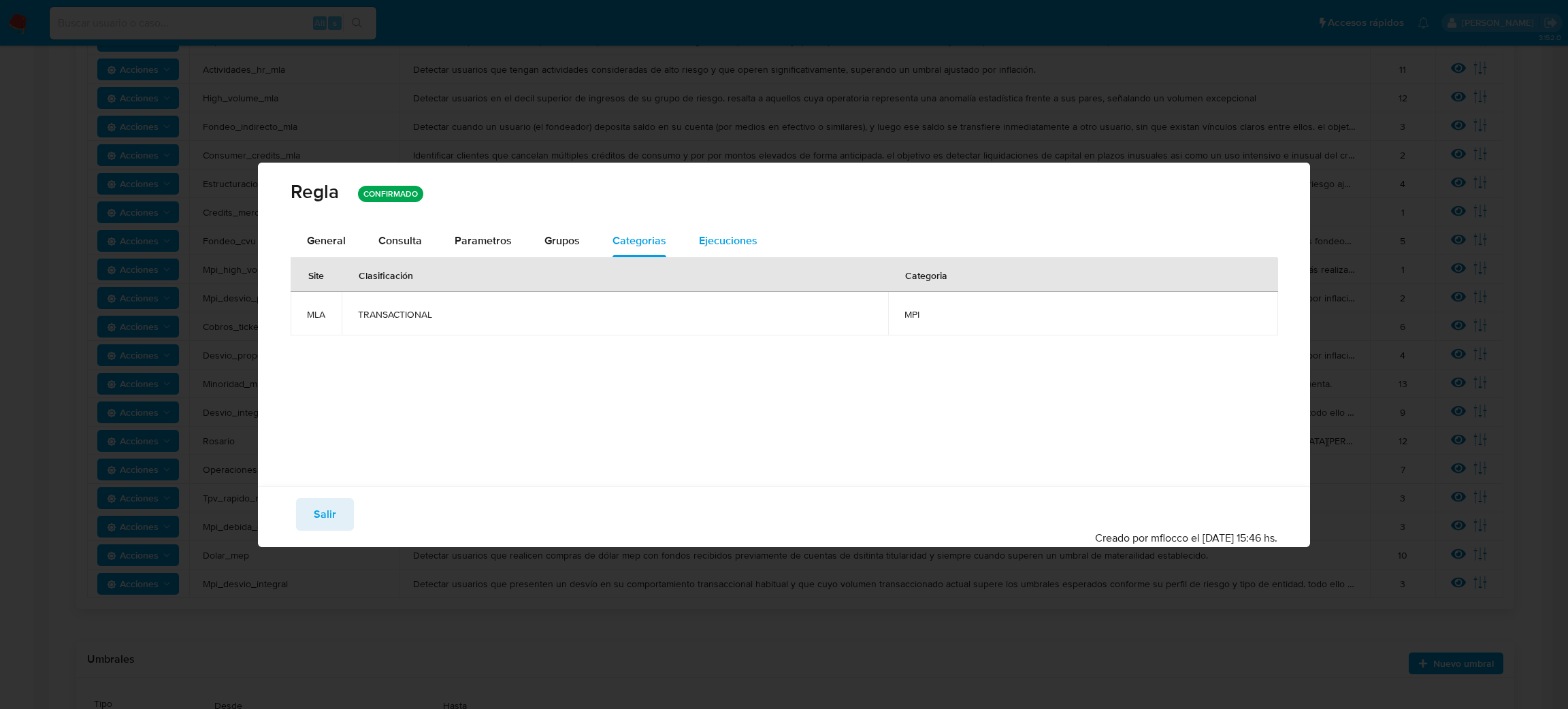
click at [723, 242] on span "Ejecuciones" at bounding box center [728, 240] width 58 height 15
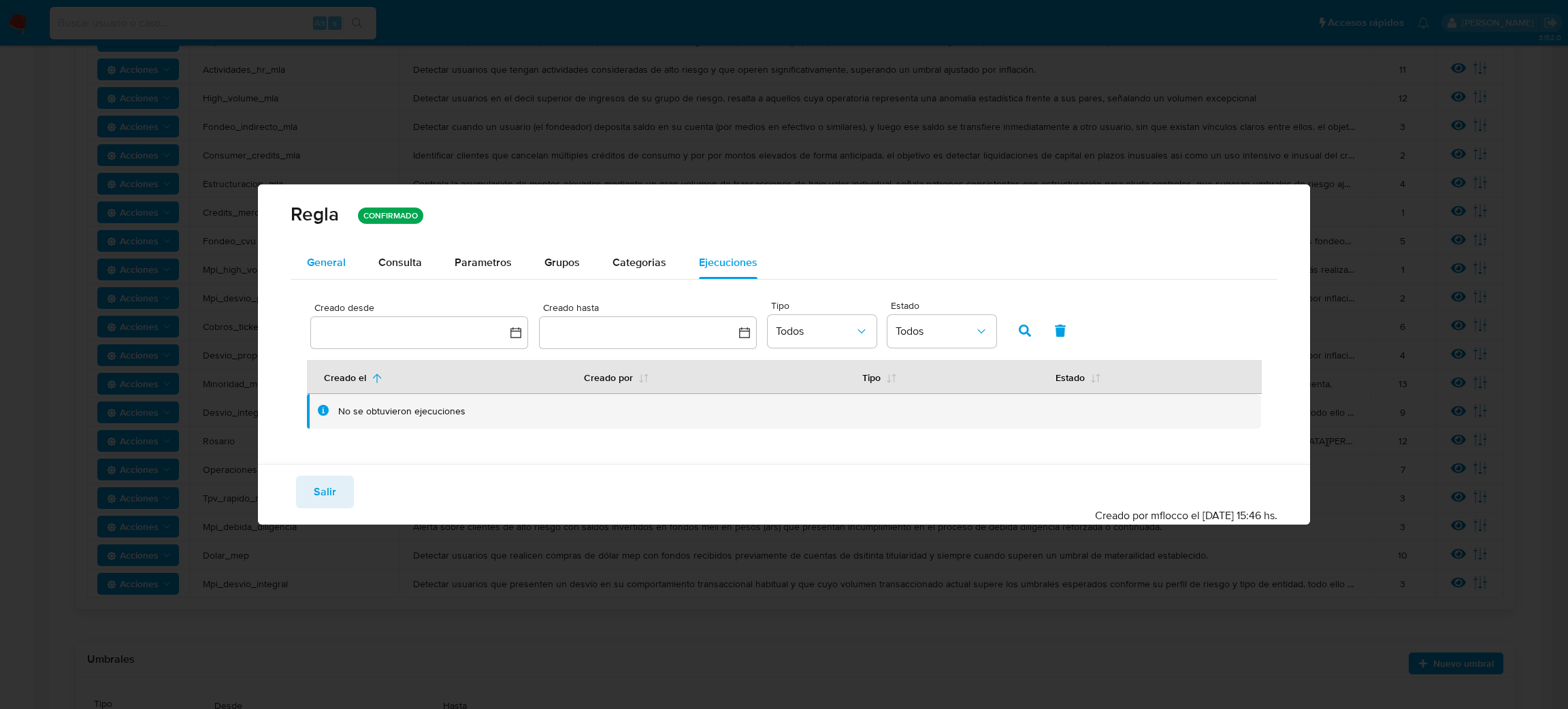
click at [323, 261] on span "General" at bounding box center [326, 262] width 39 height 15
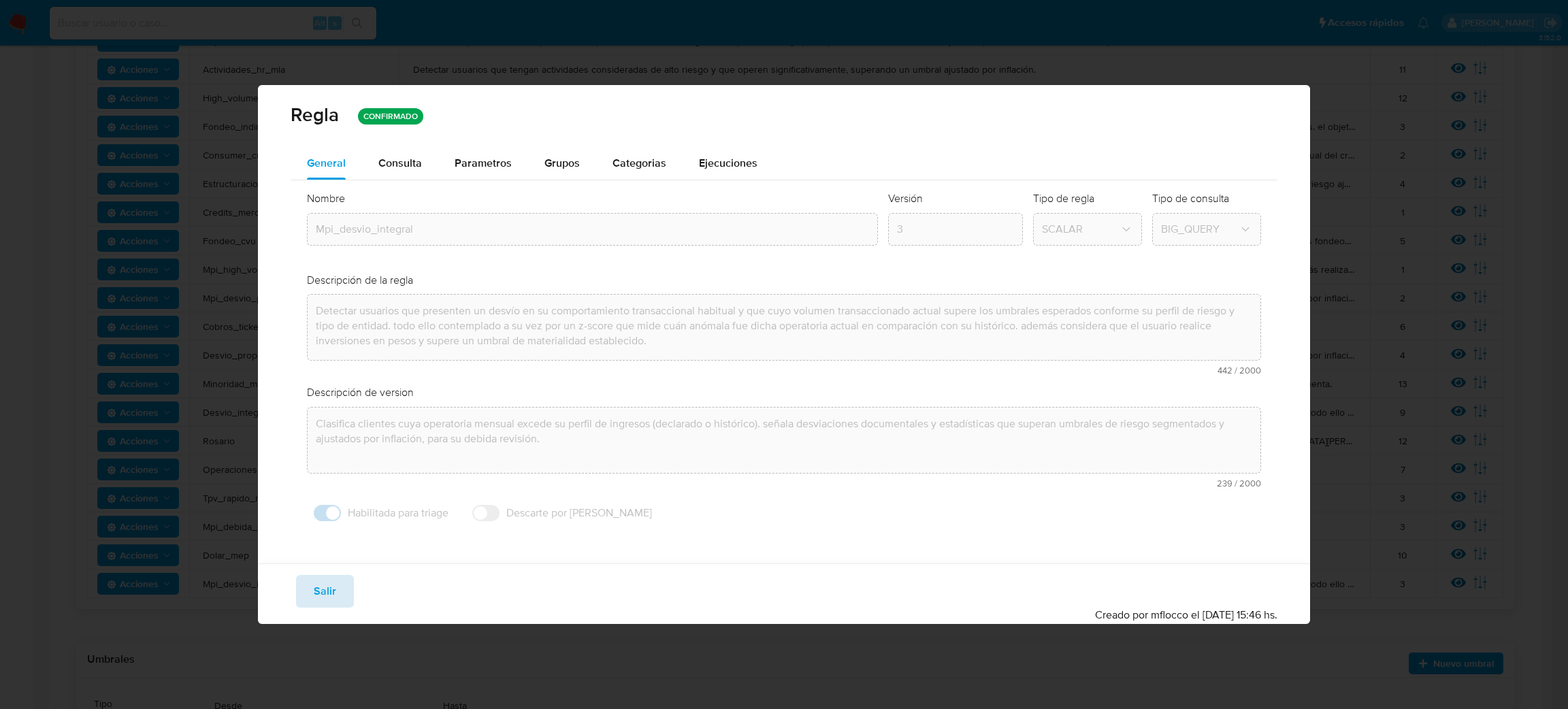
click at [335, 590] on button "Salir" at bounding box center [324, 591] width 57 height 33
type input "1"
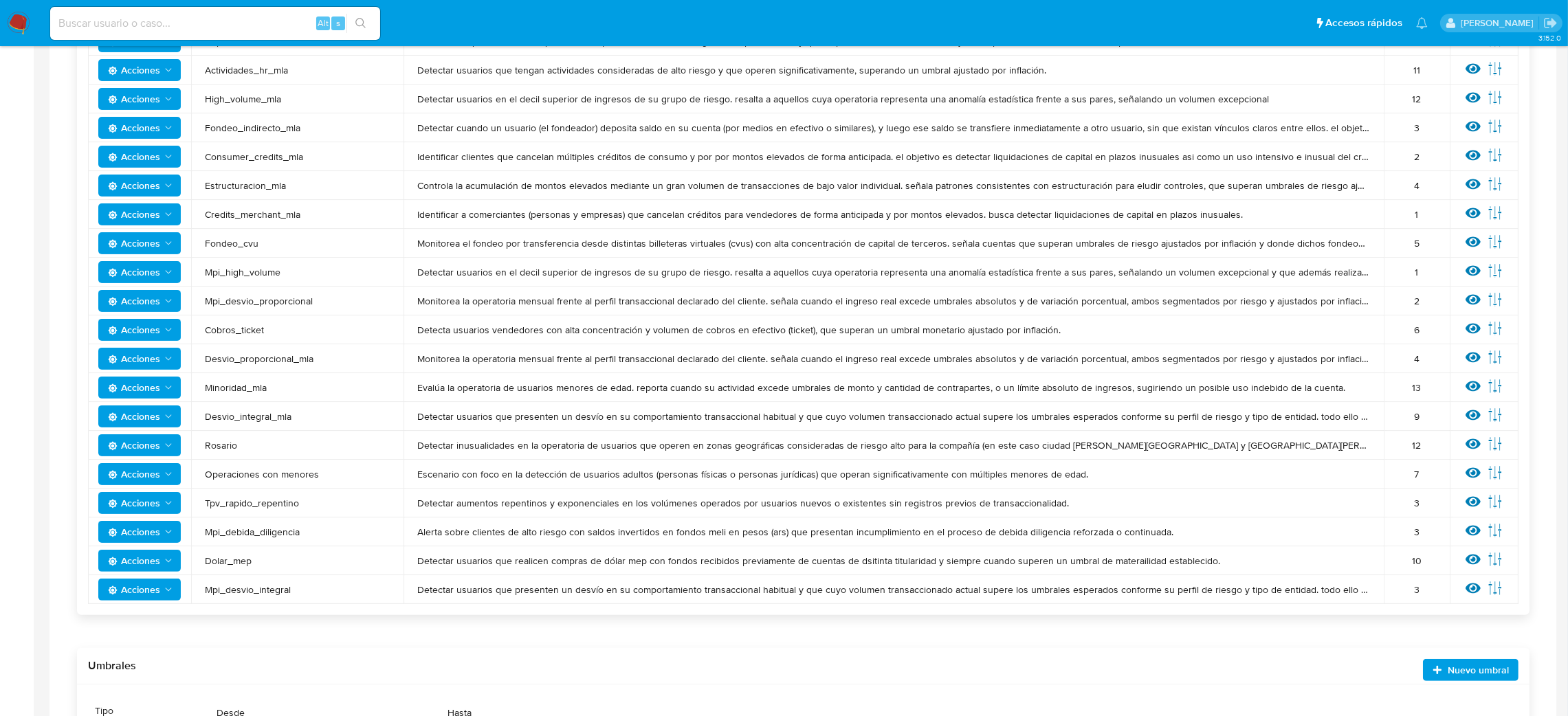
click at [166, 584] on icon "Acciones" at bounding box center [168, 590] width 11 height 11
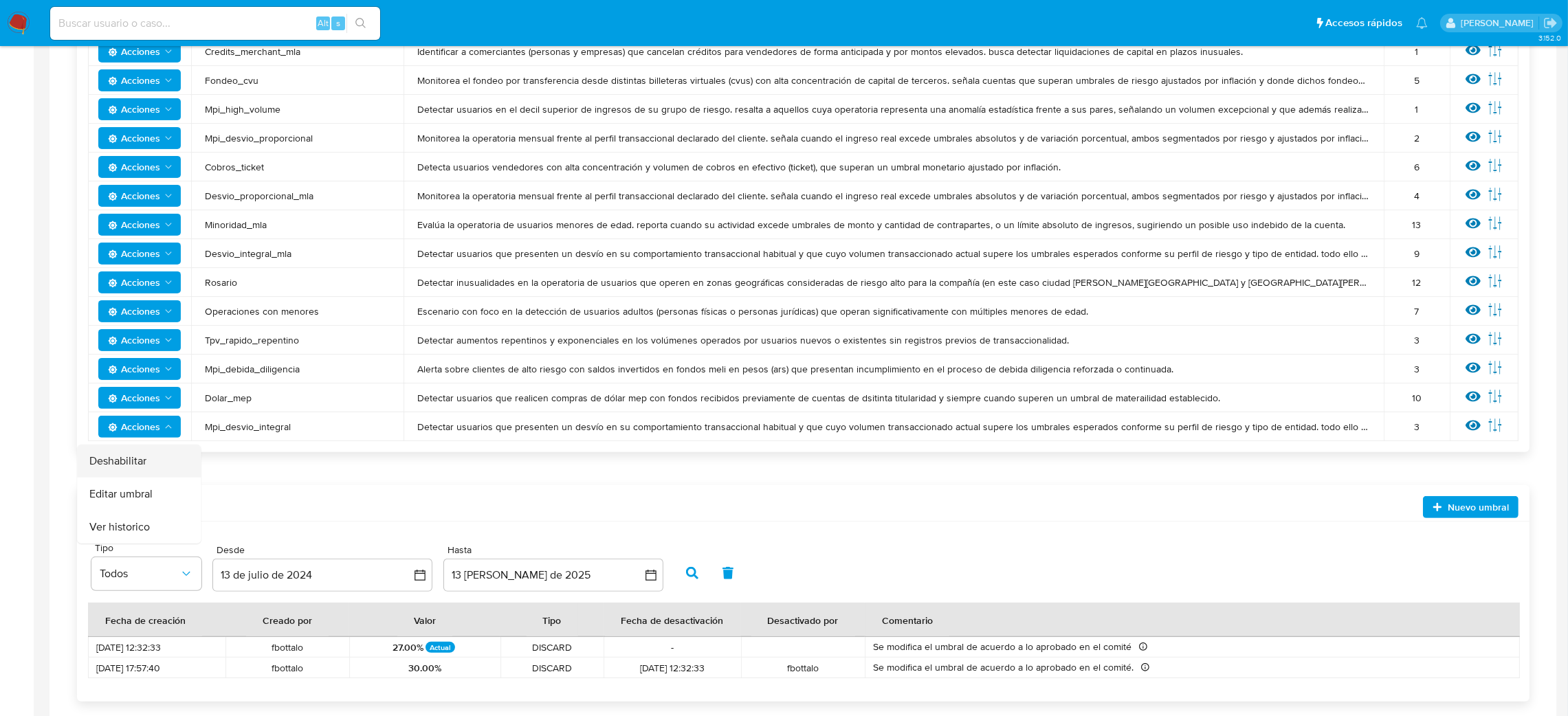
scroll to position [589, 0]
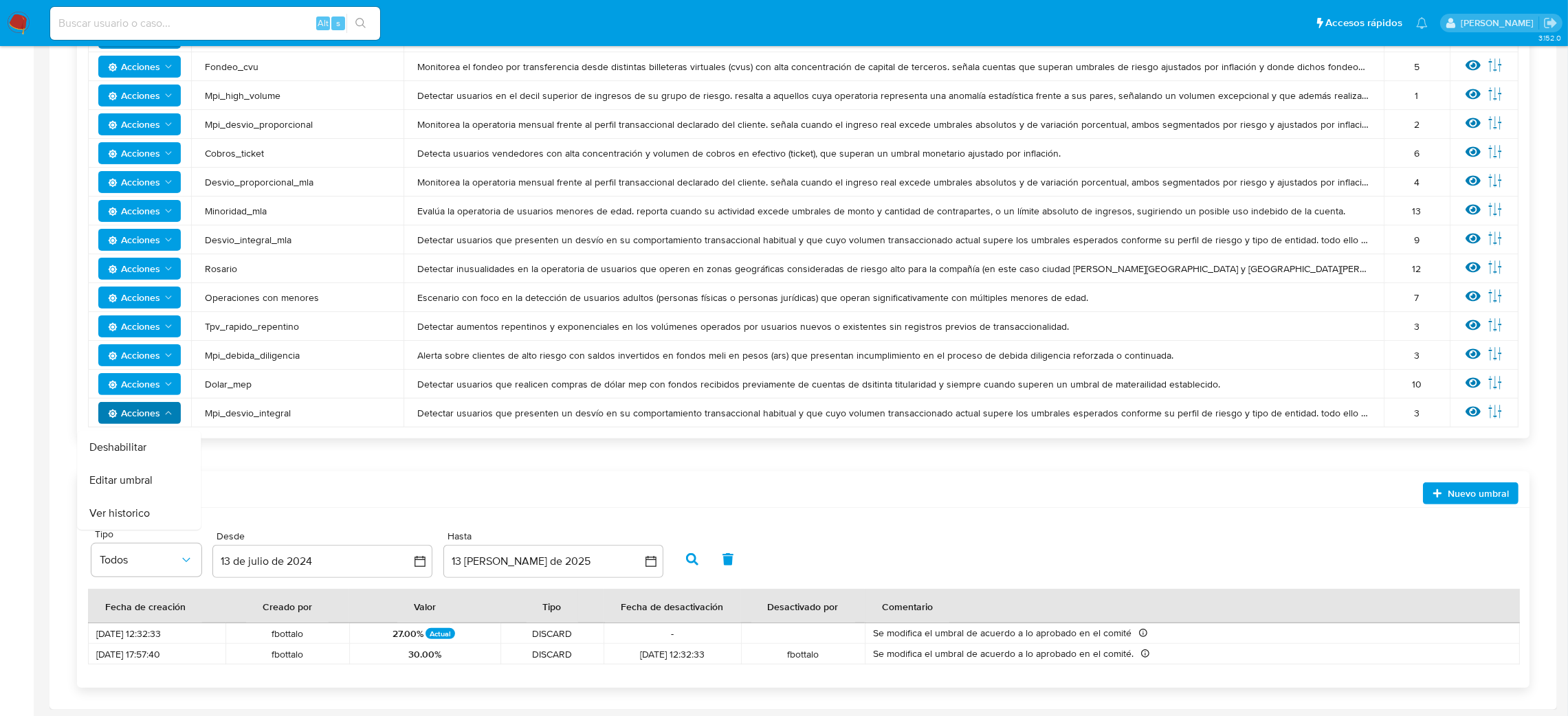
click at [490, 401] on td "Detectar usuarios que presenten un desvío en su comportamiento transaccional ha…" at bounding box center [894, 412] width 980 height 29
click at [287, 422] on td "Mpi_desvio_integral" at bounding box center [297, 412] width 213 height 29
click at [286, 419] on td "Mpi_desvio_integral" at bounding box center [297, 412] width 213 height 29
click at [286, 416] on span "Mpi_desvio_integral" at bounding box center [297, 412] width 185 height 12
click at [285, 414] on span "Mpi_desvio_integral" at bounding box center [297, 412] width 185 height 12
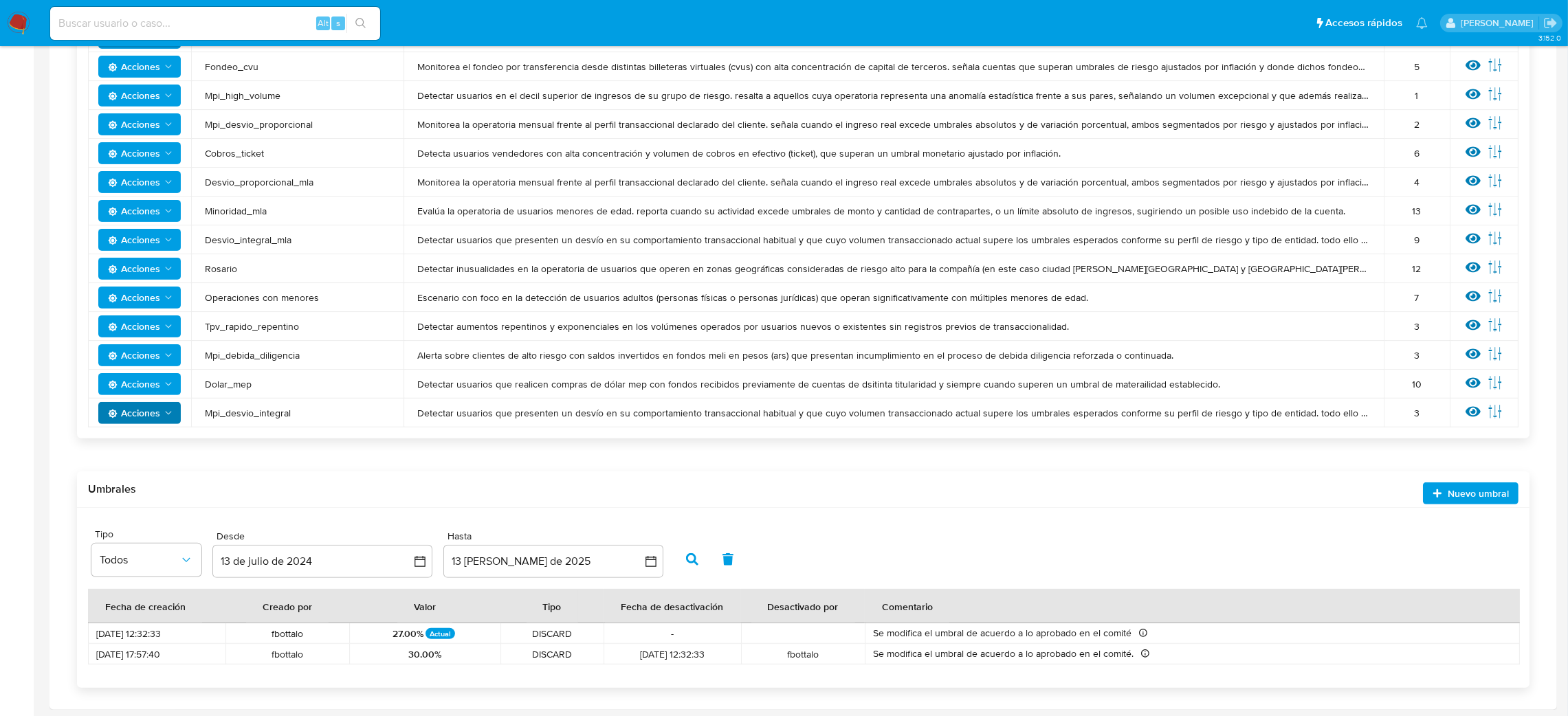
click at [285, 414] on span "Mpi_desvio_integral" at bounding box center [297, 412] width 185 height 12
click at [285, 412] on span "Mpi_desvio_integral" at bounding box center [297, 412] width 185 height 12
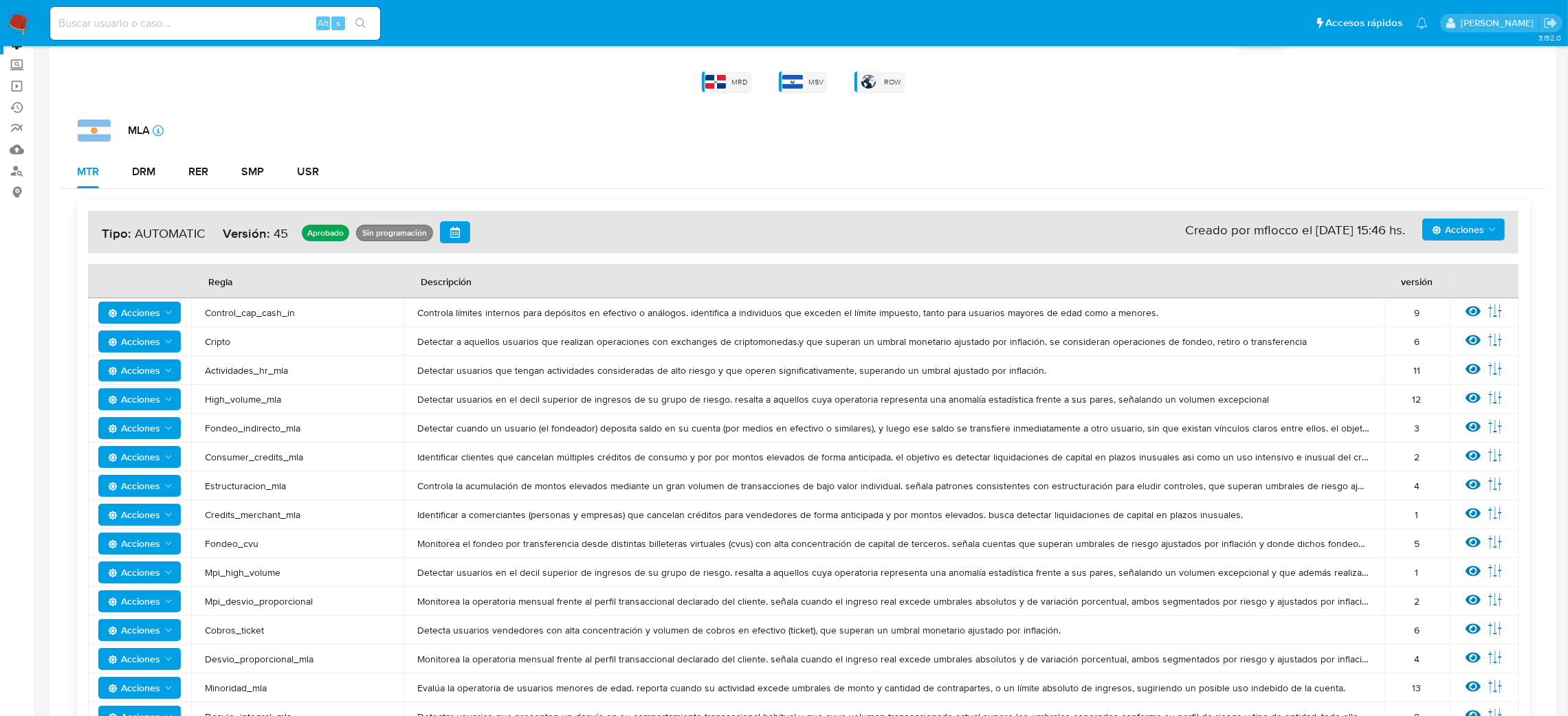
scroll to position [0, 0]
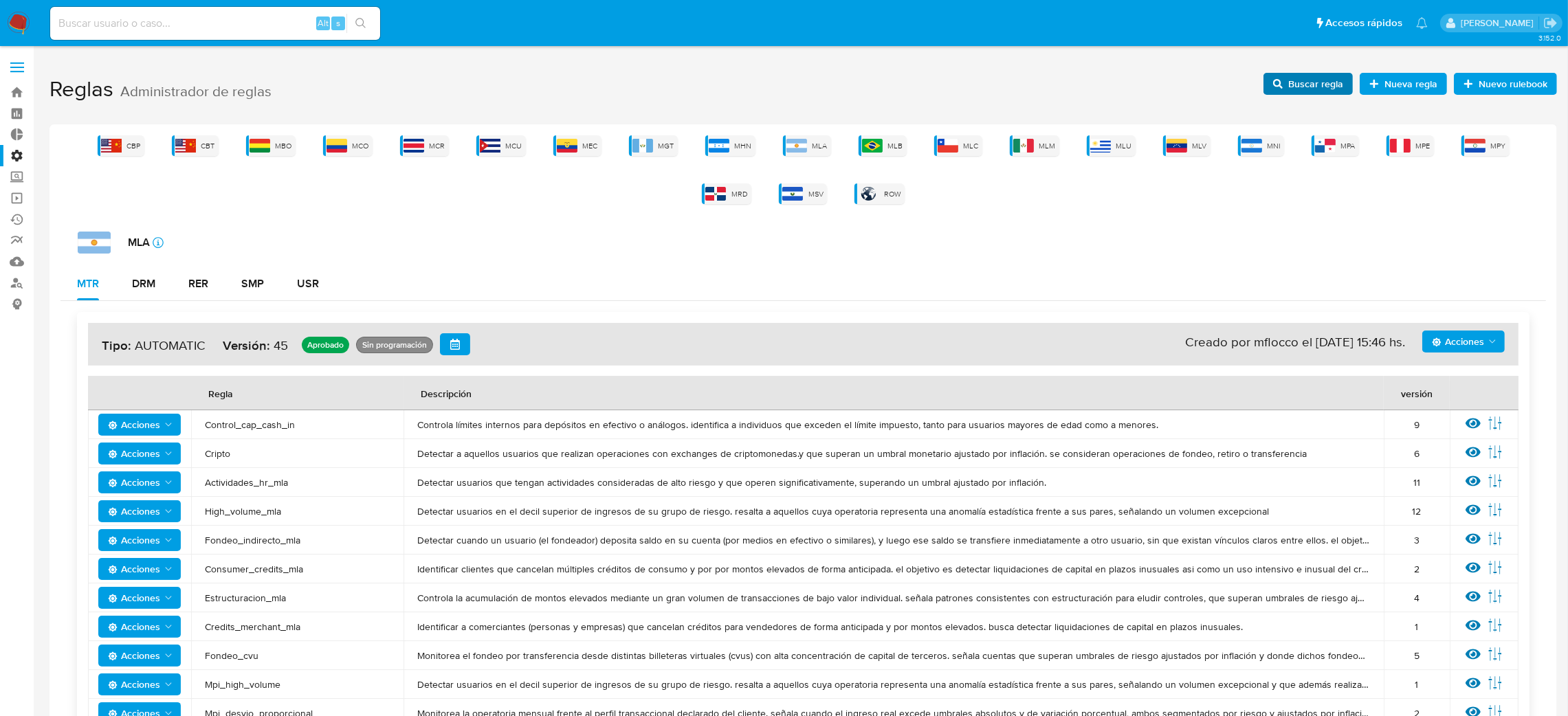
click at [1307, 85] on span "Buscar regla" at bounding box center [1316, 84] width 55 height 22
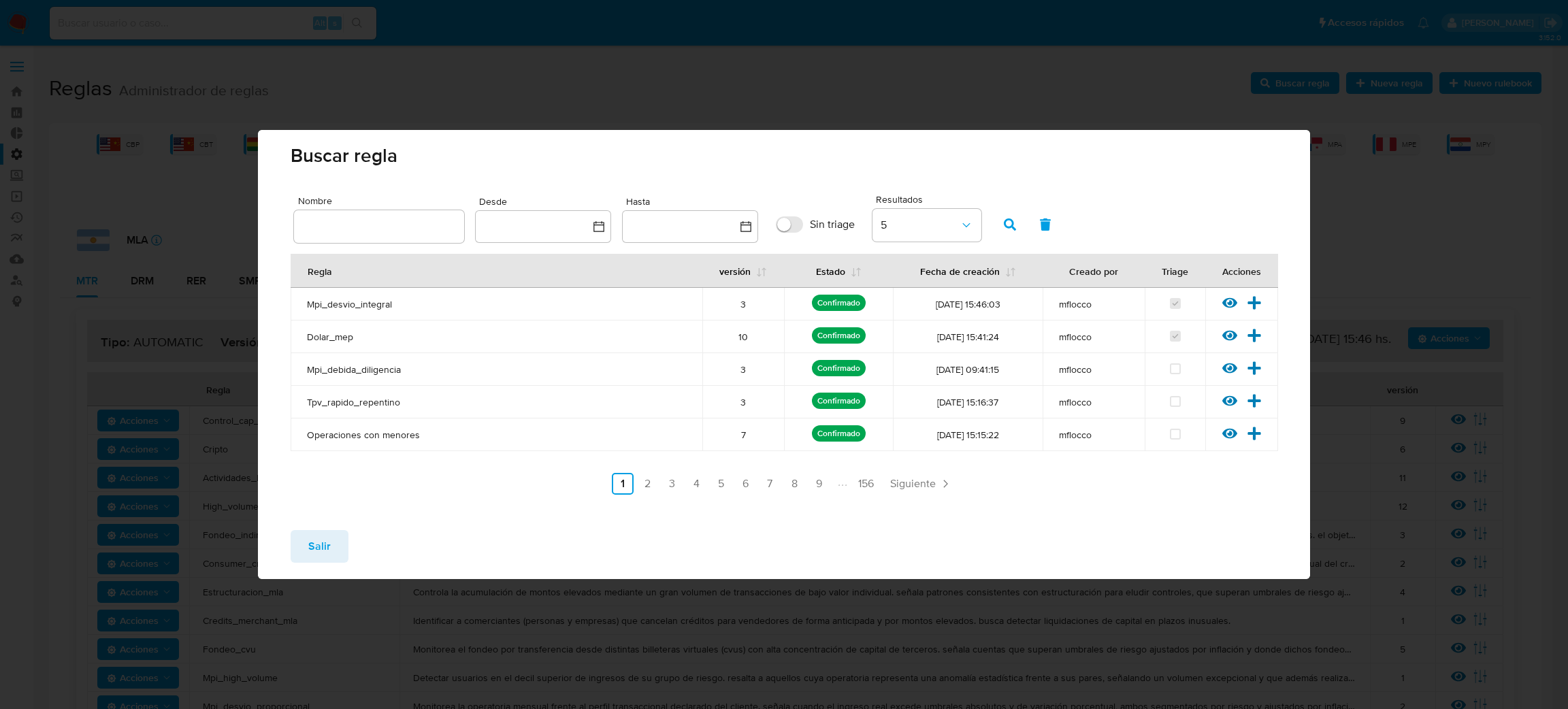
click at [411, 225] on input "text" at bounding box center [379, 226] width 170 height 17
type input "Mpi_desvio_integral"
click at [1016, 227] on button "button" at bounding box center [1009, 225] width 36 height 33
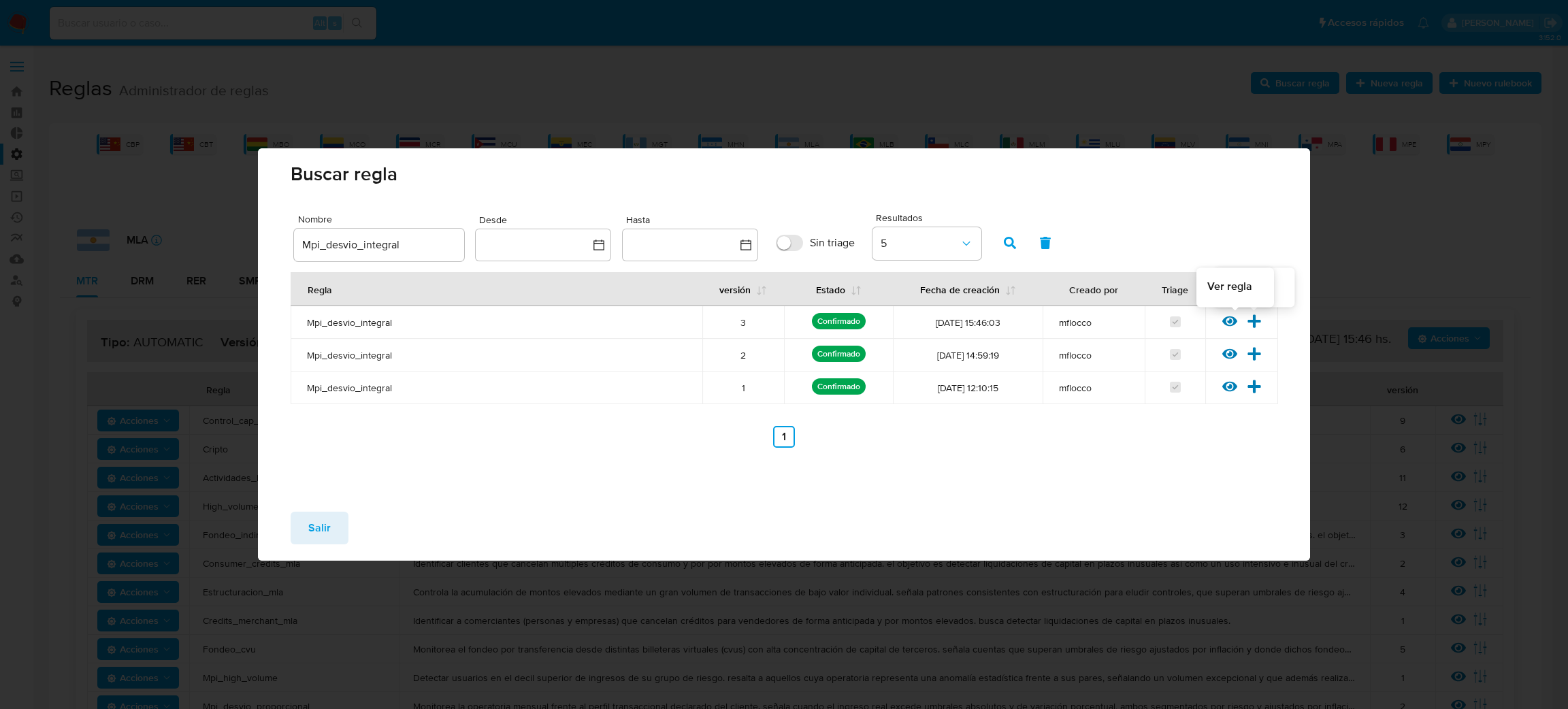
click at [1232, 322] on icon at bounding box center [1230, 321] width 15 height 15
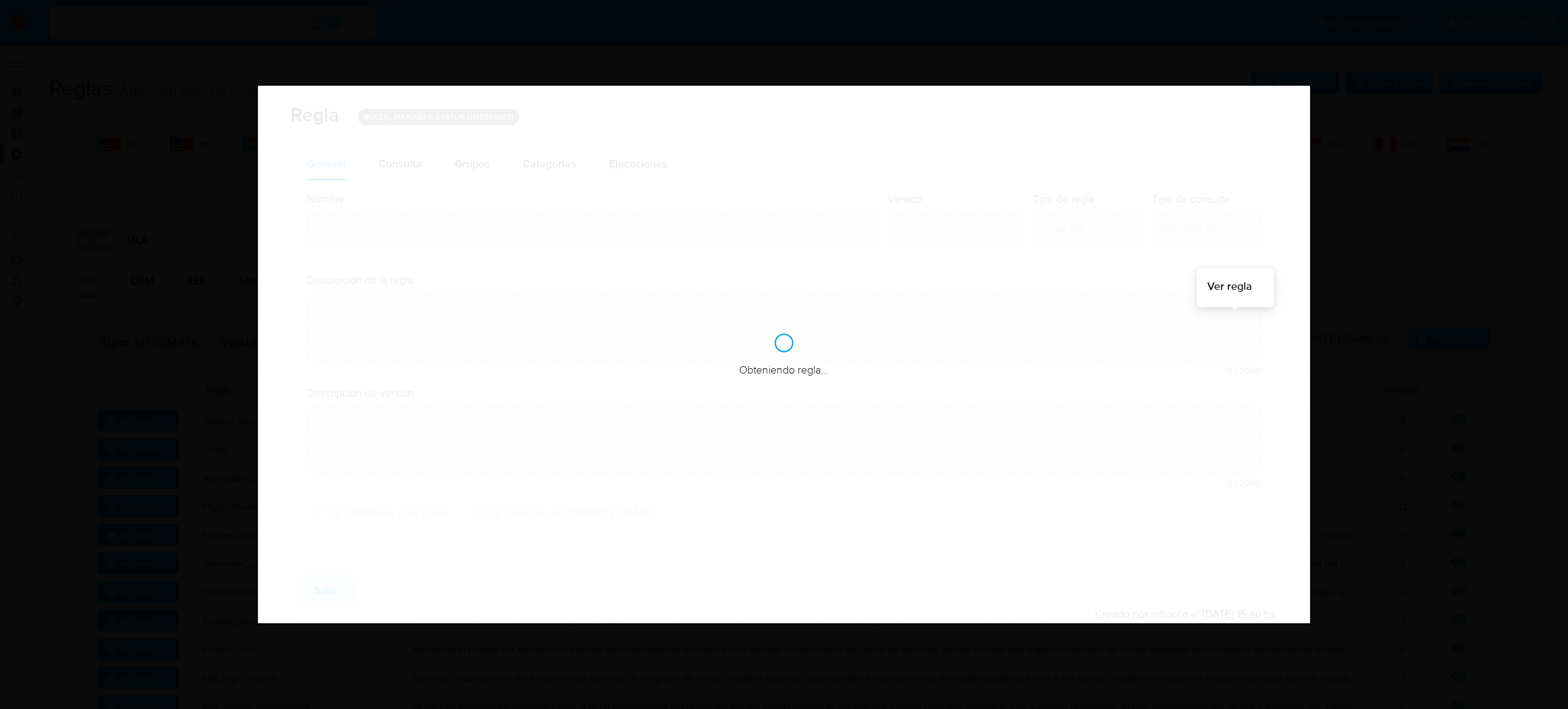
type input "Mpi_desvio_integral"
type textarea "Detectar usuarios que presenten un desvío en su comportamiento transaccional ha…"
type textarea "Clasifica clientes cuya operatoria mensual excede su perfil de ingresos (declar…"
checkbox input "true"
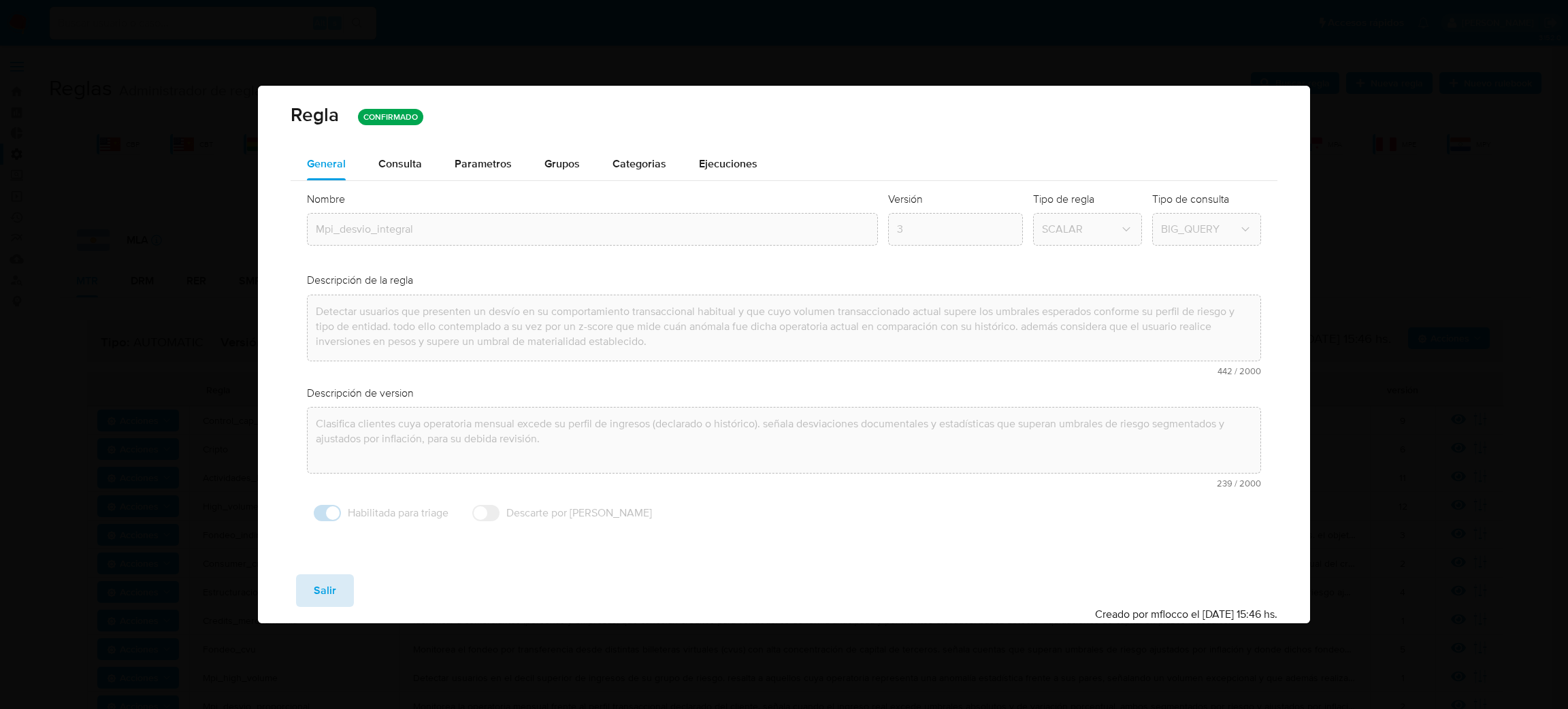
click at [333, 586] on span "Salir" at bounding box center [324, 591] width 23 height 30
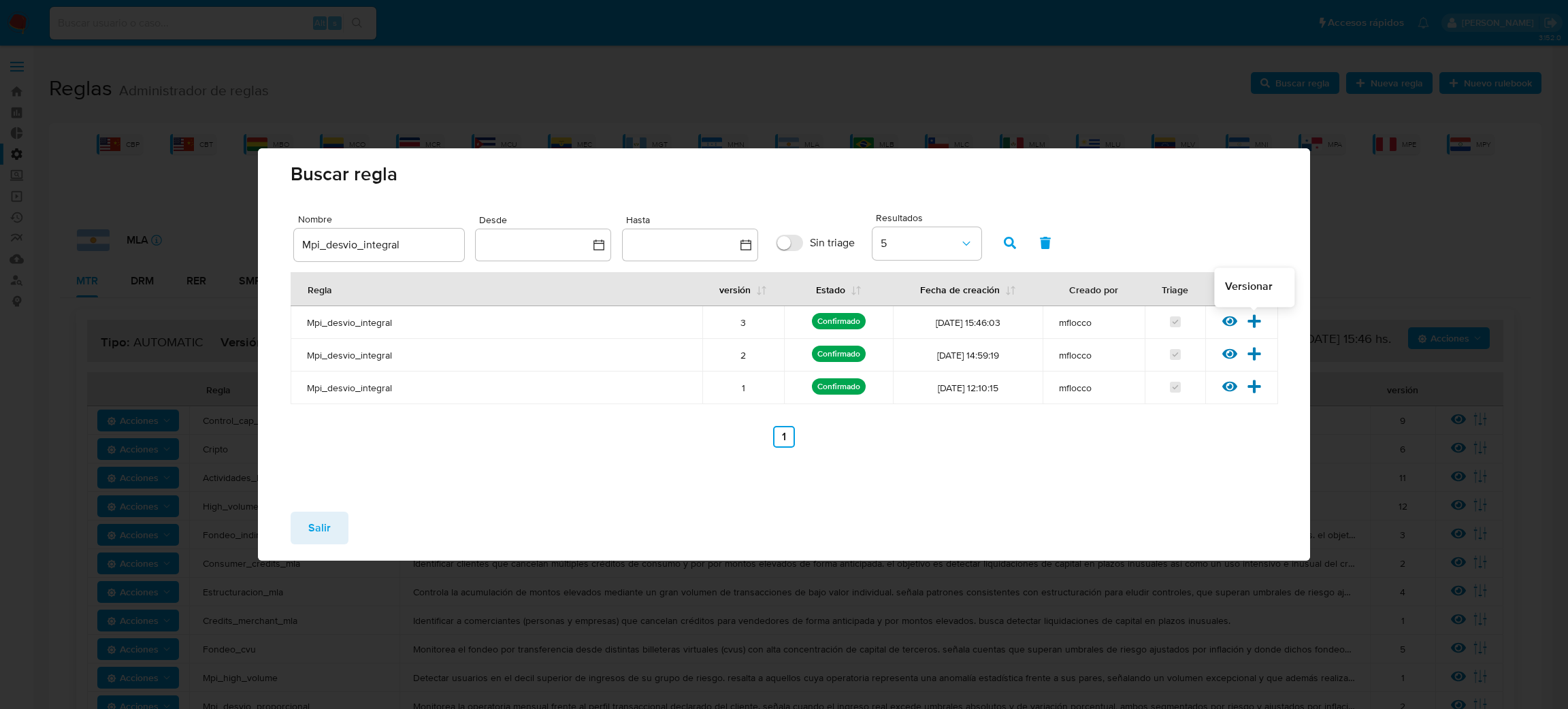
click at [1260, 318] on icon at bounding box center [1255, 321] width 15 height 15
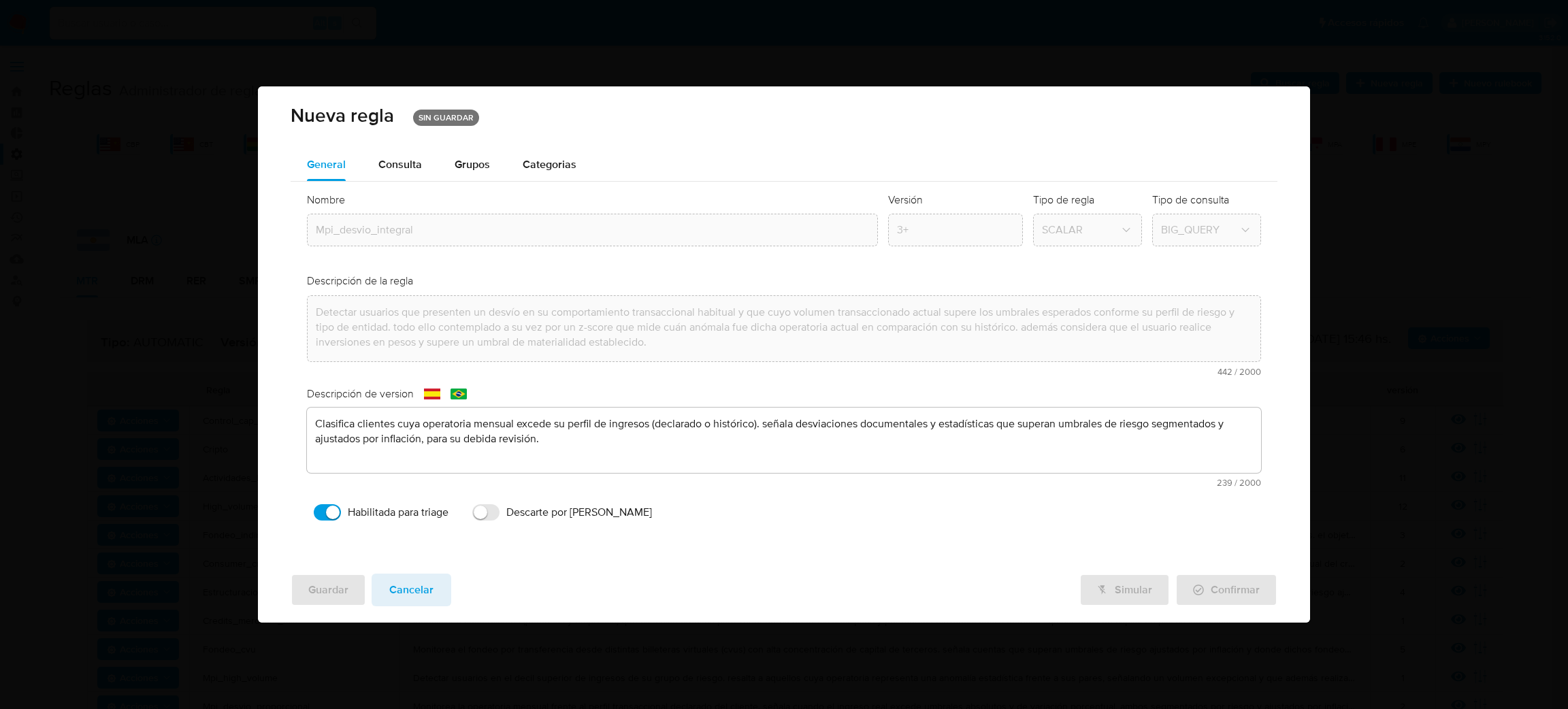
click at [303, 309] on div "Nombre text-es Mpi_desvio_integral text-pt Mpi_desvio_integral Aceptar Versión …" at bounding box center [784, 360] width 987 height 357
click at [424, 591] on span "Cancelar" at bounding box center [411, 590] width 45 height 30
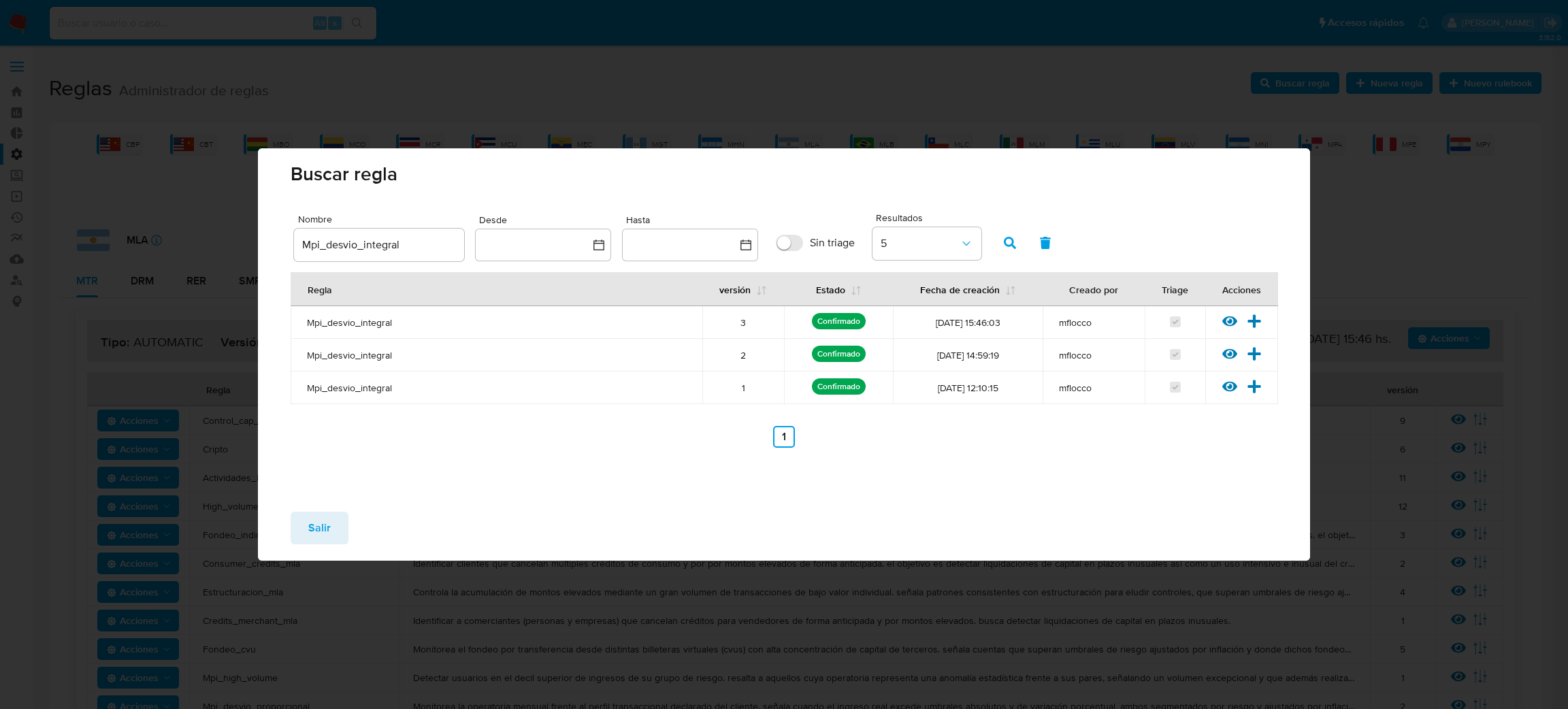
click at [304, 531] on button "Salir" at bounding box center [319, 529] width 57 height 33
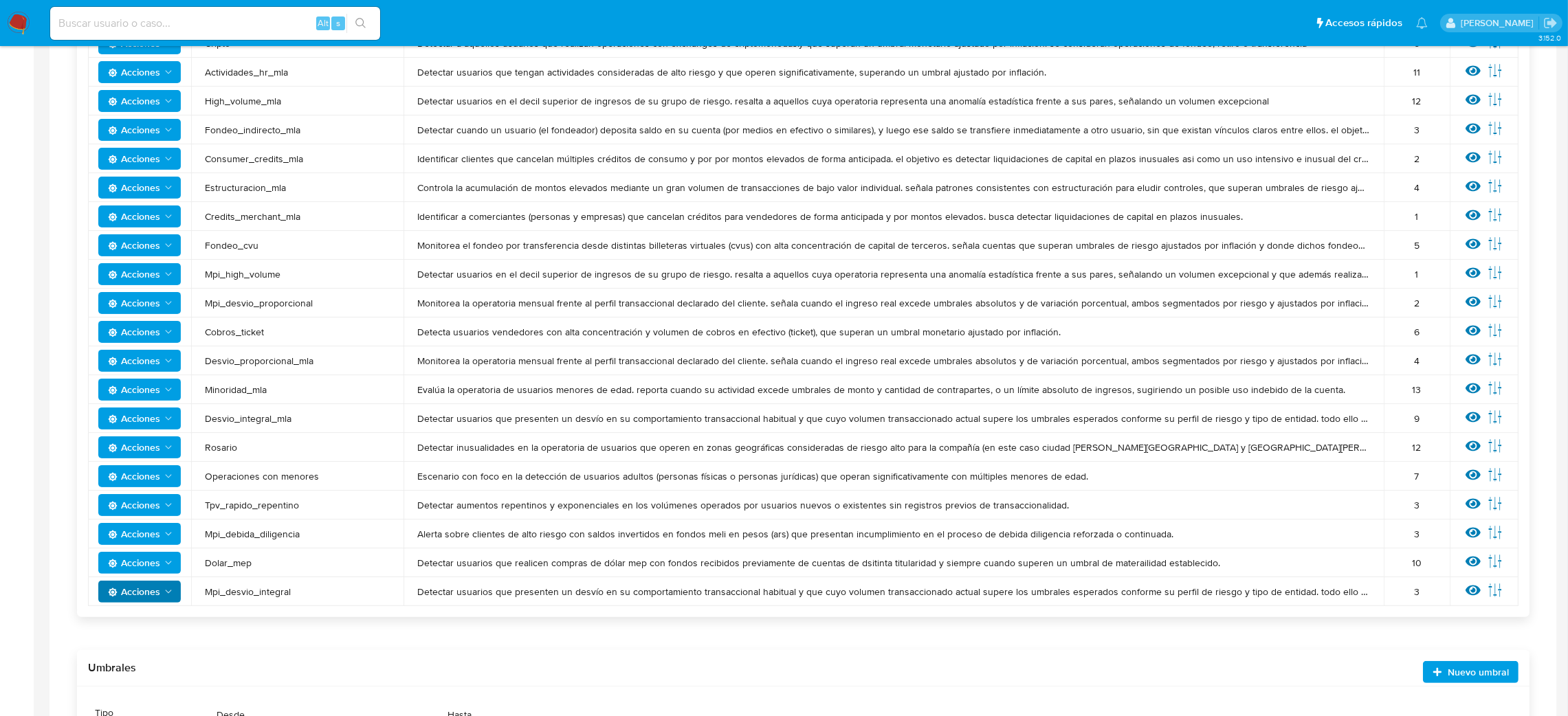
scroll to position [412, 0]
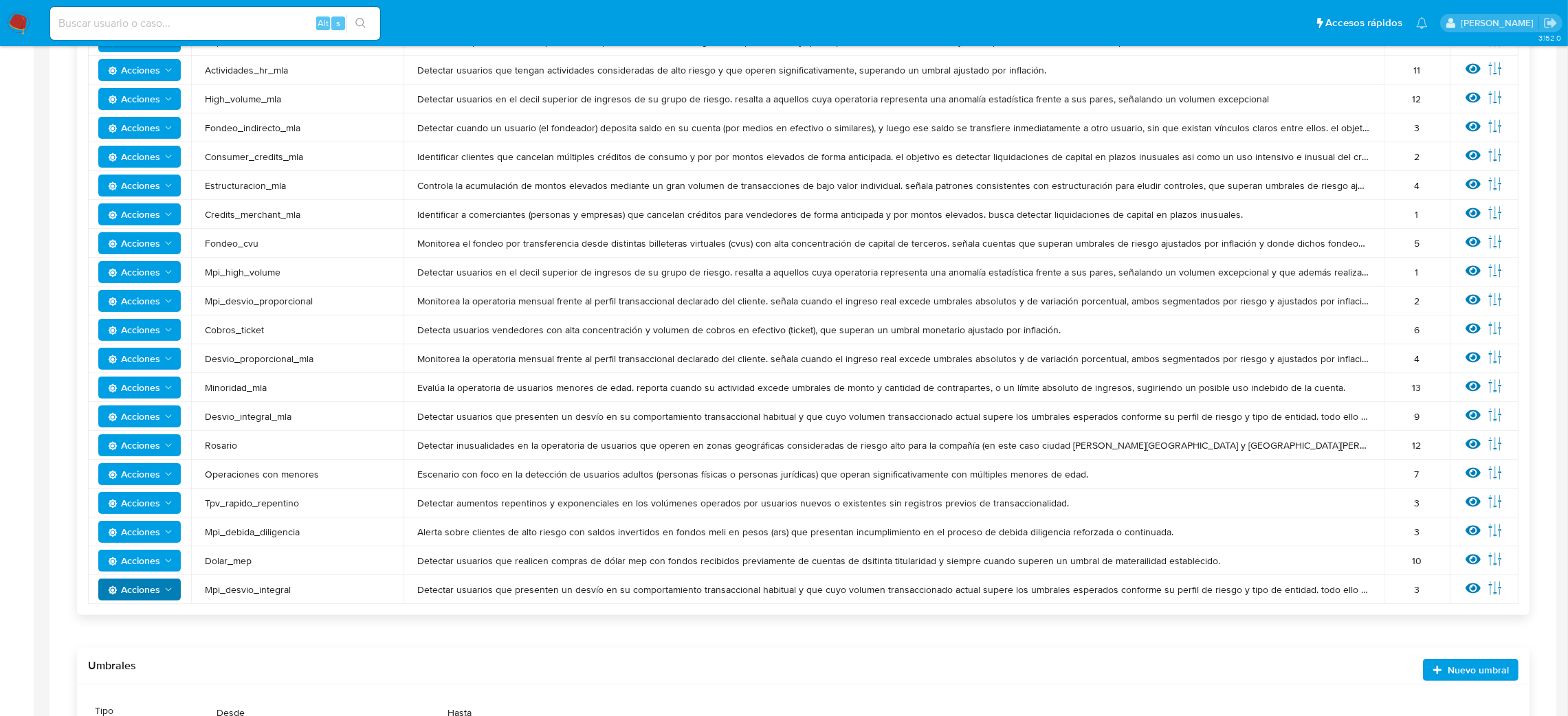
click at [160, 268] on span "Acciones" at bounding box center [141, 271] width 66 height 19
click at [294, 260] on td "Mpi_high_volume" at bounding box center [297, 271] width 213 height 29
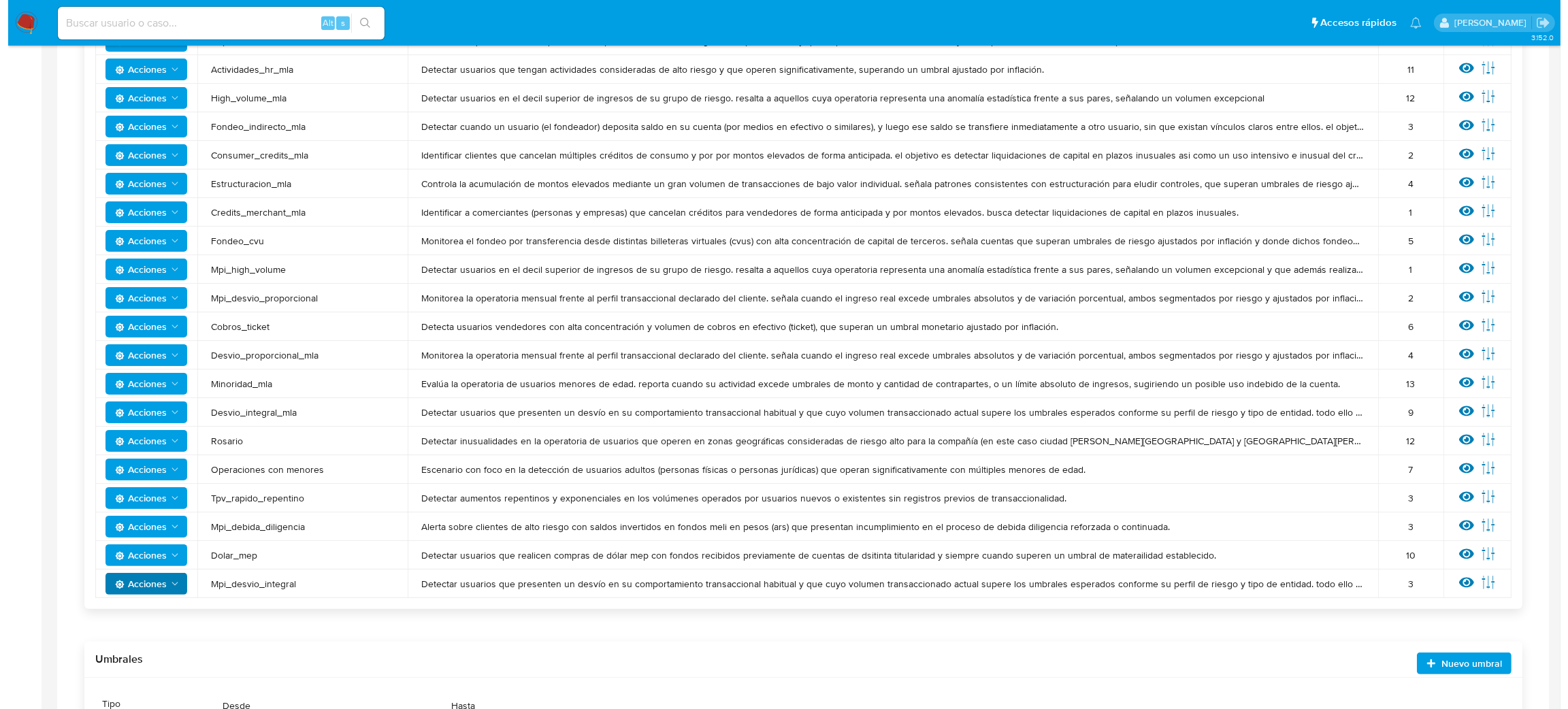
scroll to position [204, 0]
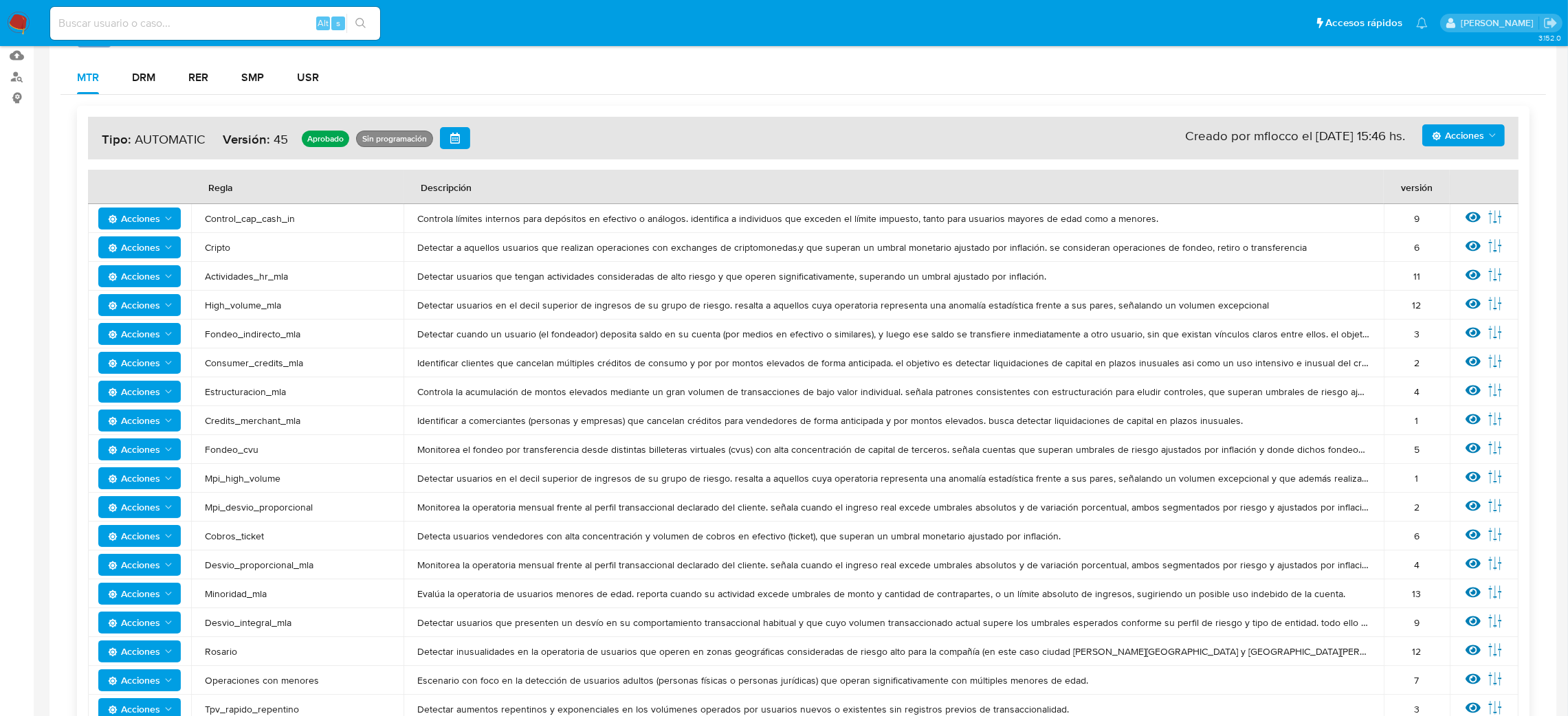
click at [168, 306] on icon "Acciones" at bounding box center [168, 306] width 11 height 11
click at [222, 294] on td "High_volume_mla" at bounding box center [297, 305] width 213 height 29
click at [229, 306] on span "High_volume_mla" at bounding box center [297, 305] width 185 height 12
click at [229, 305] on span "High_volume_mla" at bounding box center [297, 305] width 185 height 12
click at [1477, 303] on icon at bounding box center [1473, 304] width 15 height 10
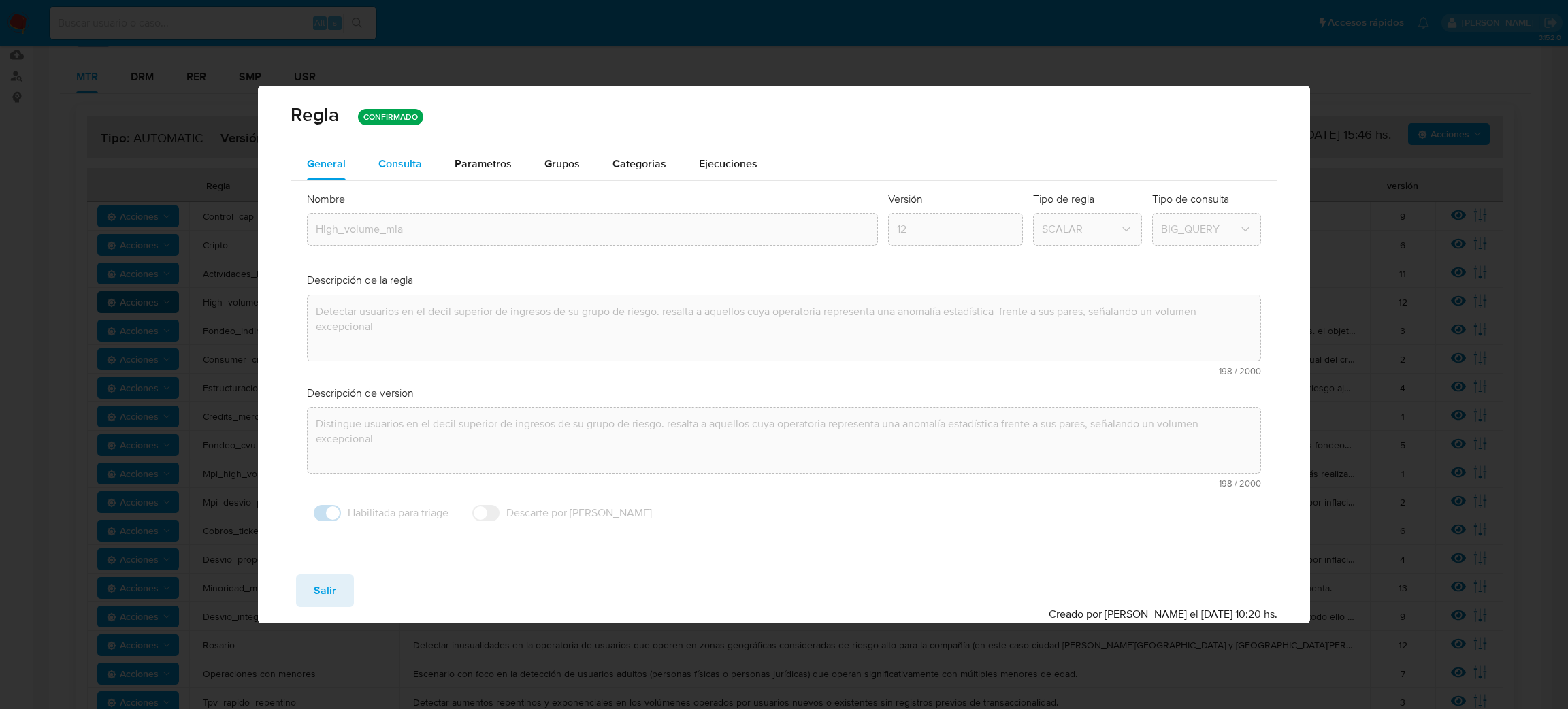
click at [418, 171] on div "Consulta" at bounding box center [400, 164] width 44 height 33
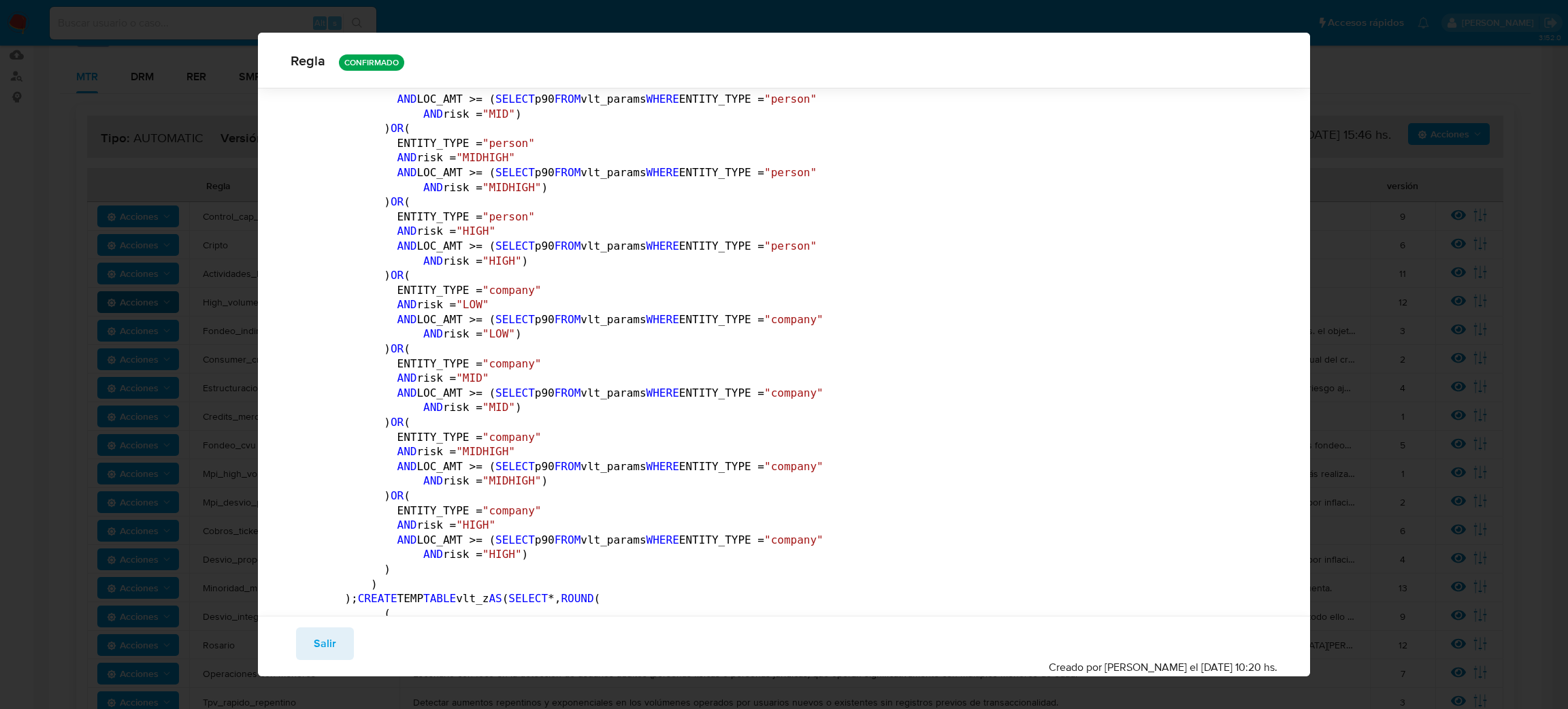
scroll to position [1357, 0]
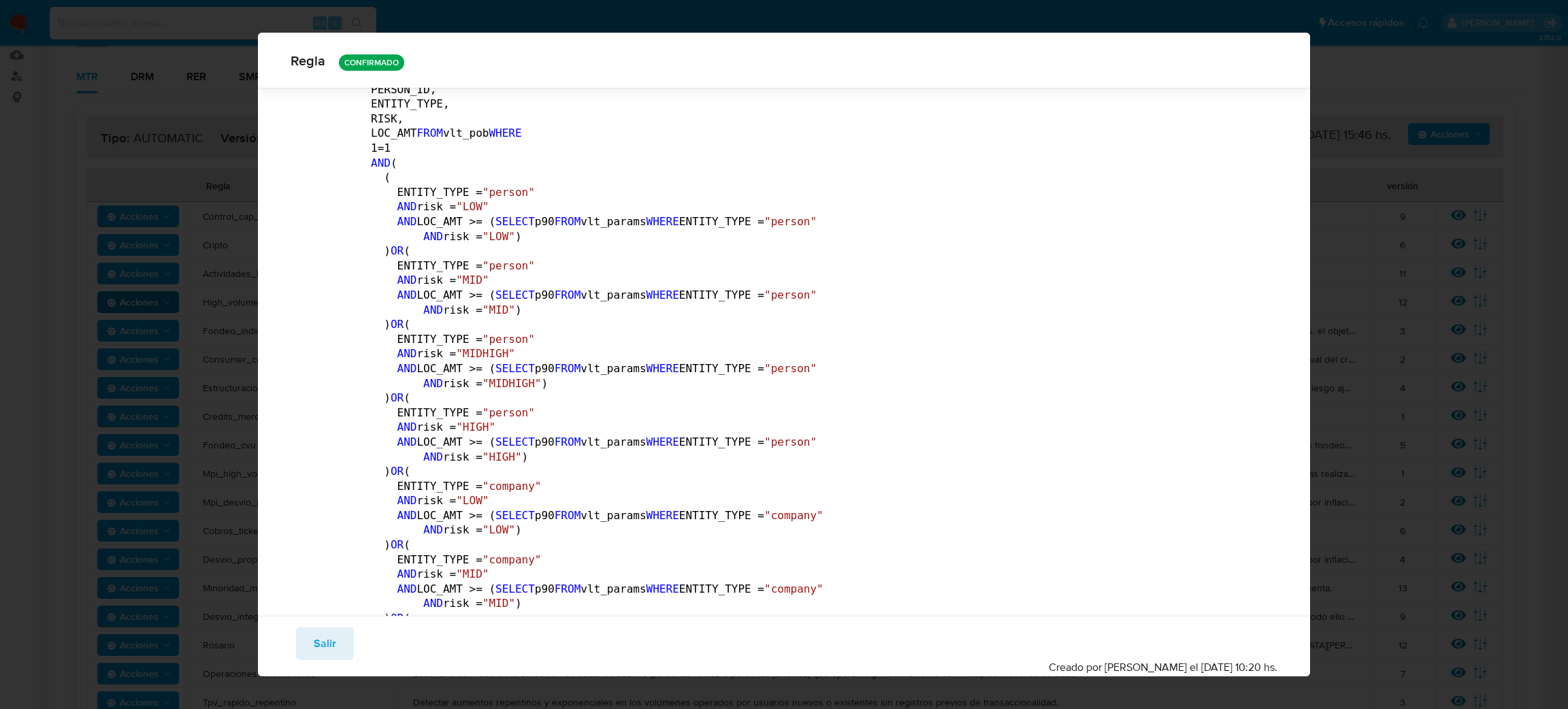
click at [45, 327] on div "Regla CONFIRMADO General Consulta Parametros Grupos Categorias Ejecuciones DECL…" at bounding box center [784, 354] width 1568 height 709
click at [320, 652] on span "Salir" at bounding box center [324, 643] width 23 height 30
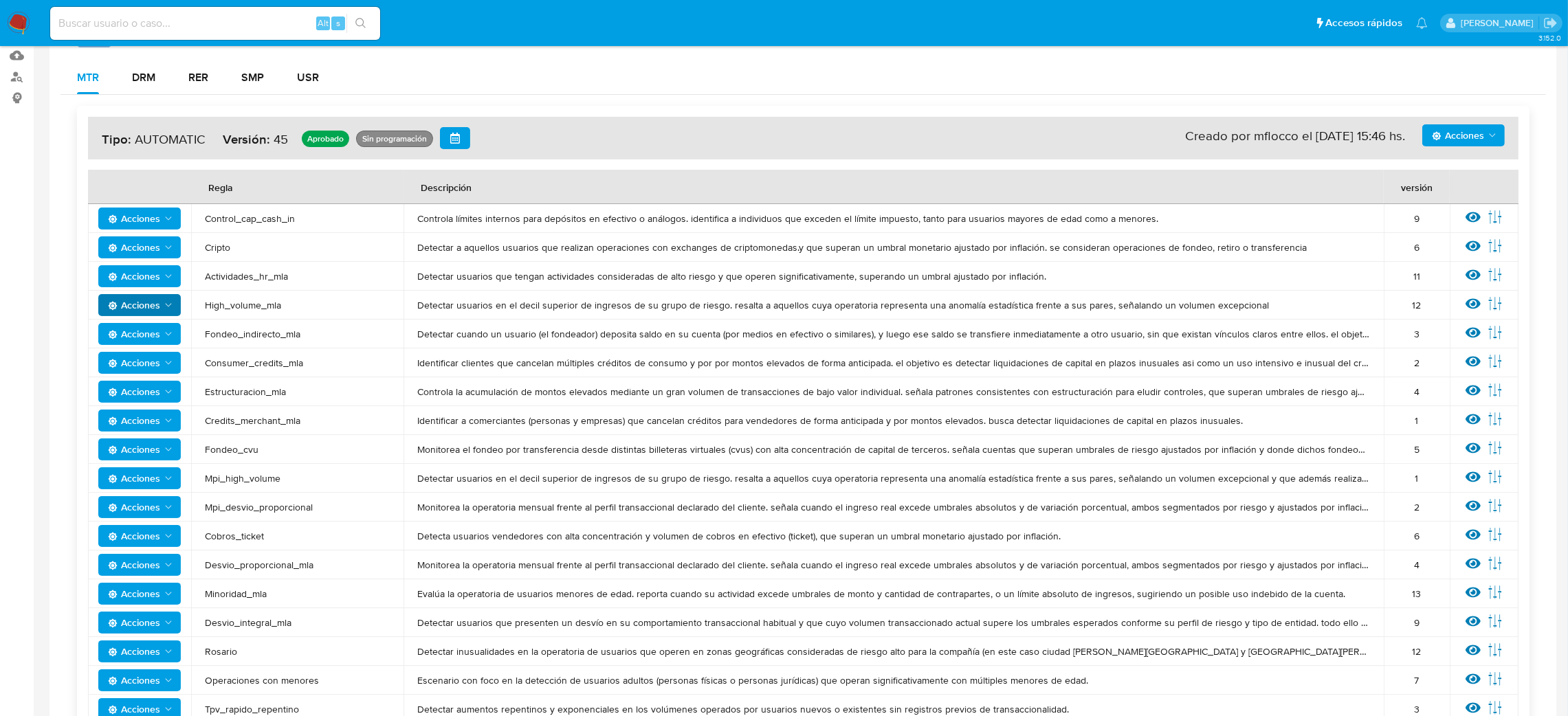
click at [240, 308] on span "High_volume_mla" at bounding box center [297, 305] width 185 height 12
click at [165, 300] on icon "Acciones" at bounding box center [168, 306] width 11 height 11
click at [217, 300] on span "High_volume_mla" at bounding box center [297, 305] width 185 height 12
click at [218, 300] on span "High_volume_mla" at bounding box center [297, 305] width 185 height 12
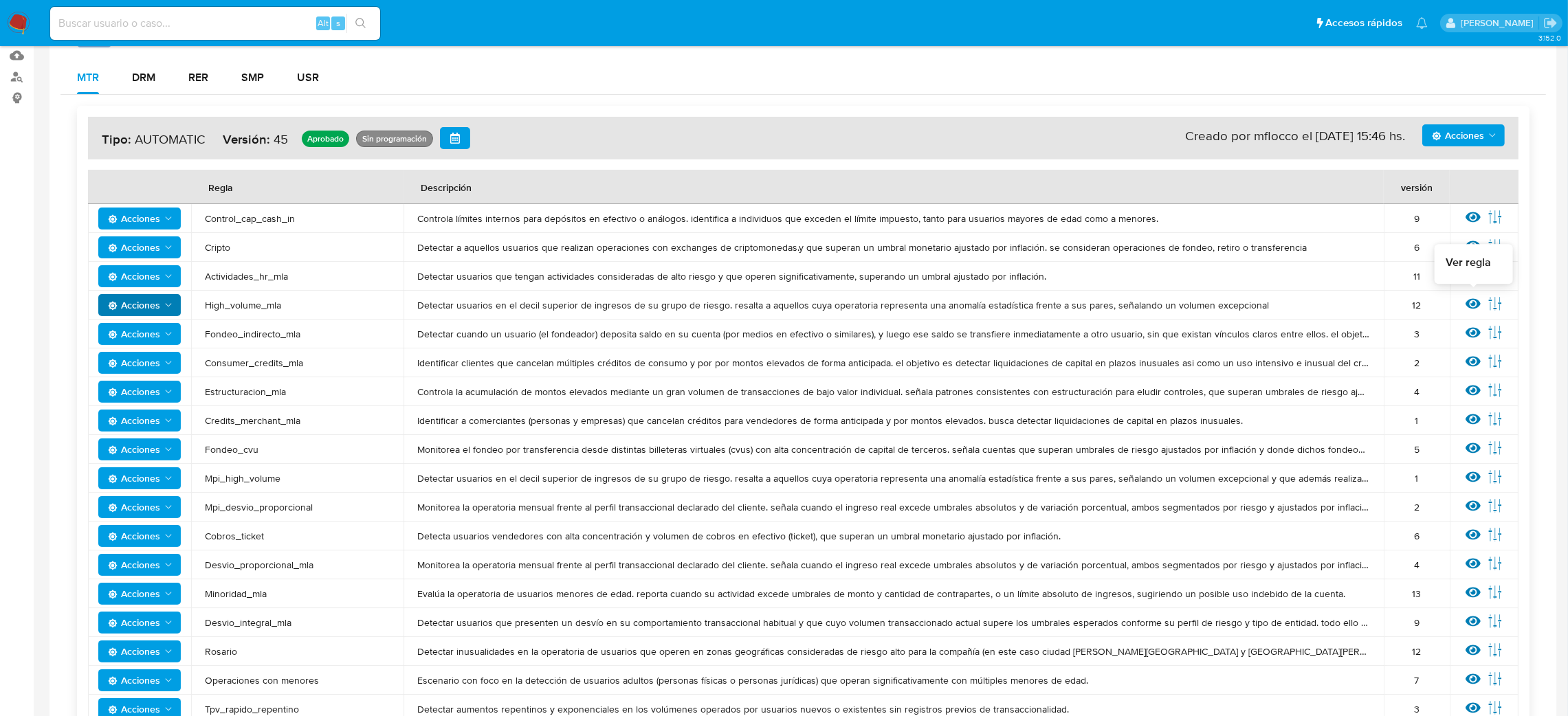
click at [1467, 307] on icon at bounding box center [1473, 304] width 15 height 15
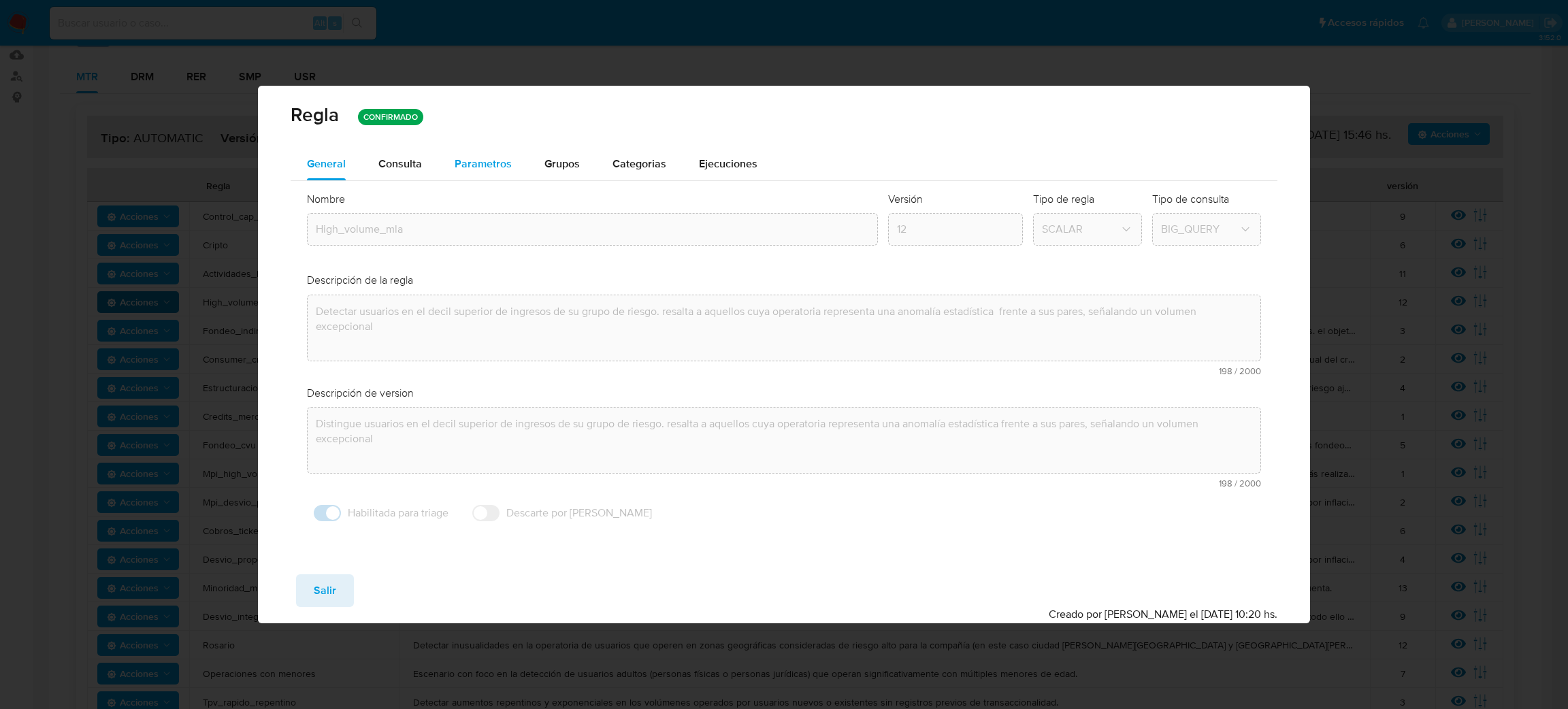
click at [472, 158] on span "Parametros" at bounding box center [483, 163] width 57 height 15
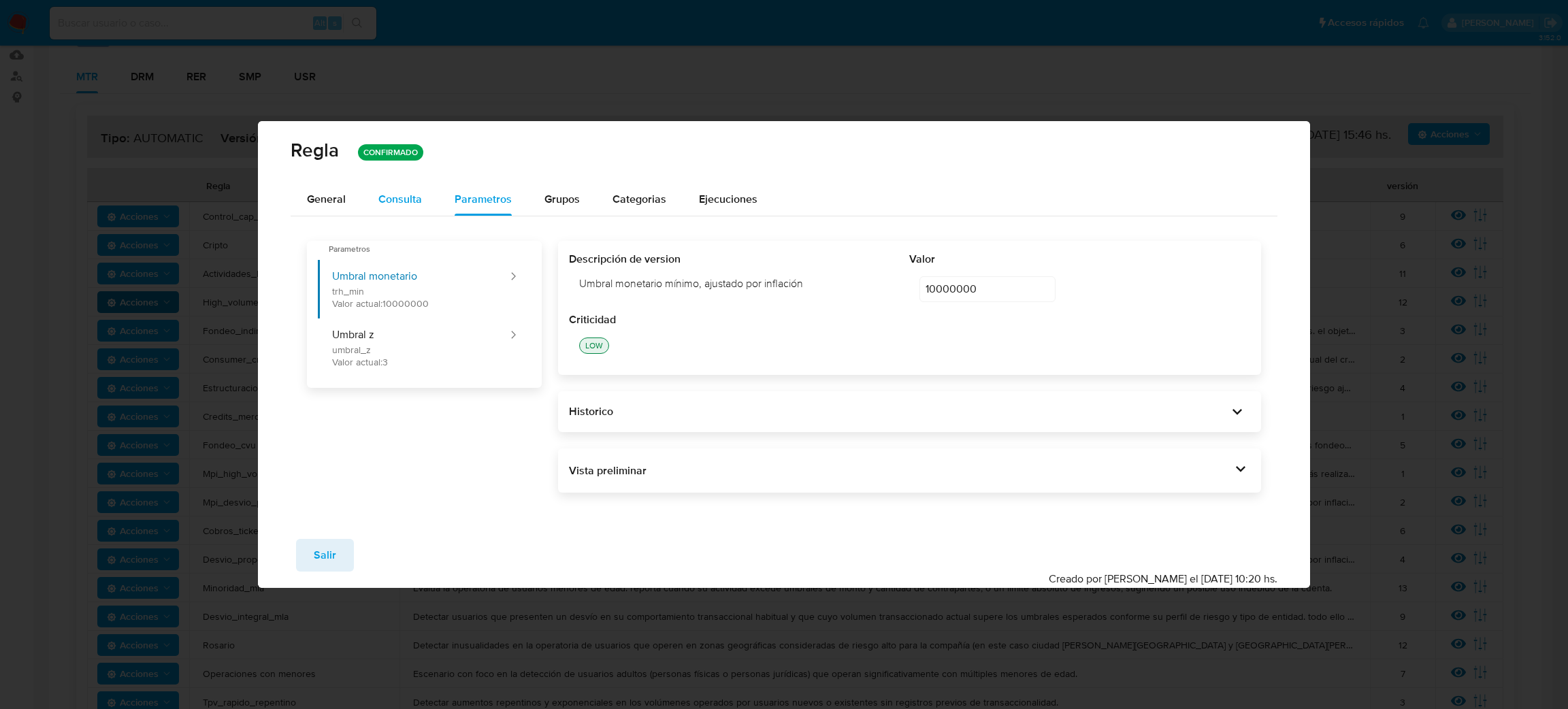
click at [404, 192] on span "Consulta" at bounding box center [400, 199] width 44 height 15
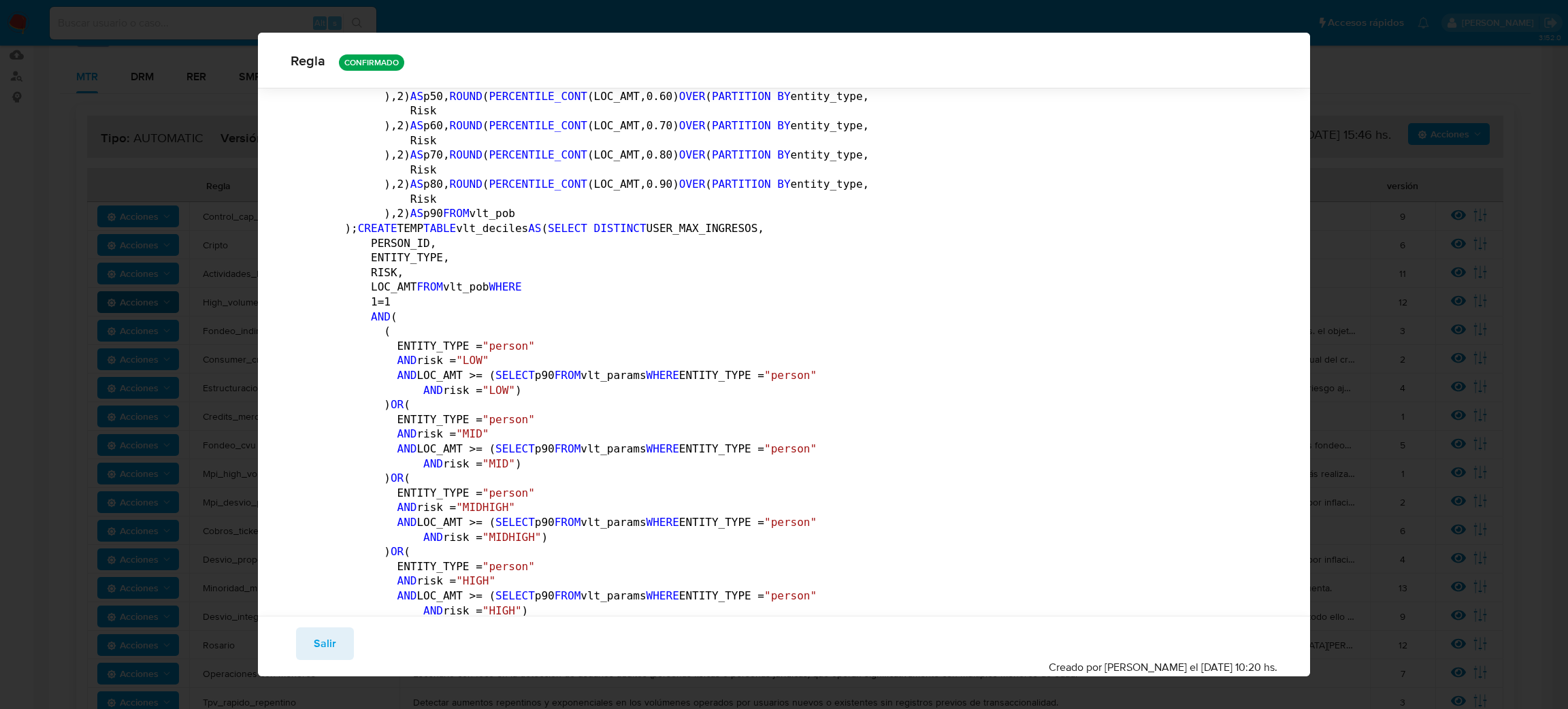
scroll to position [1320, 0]
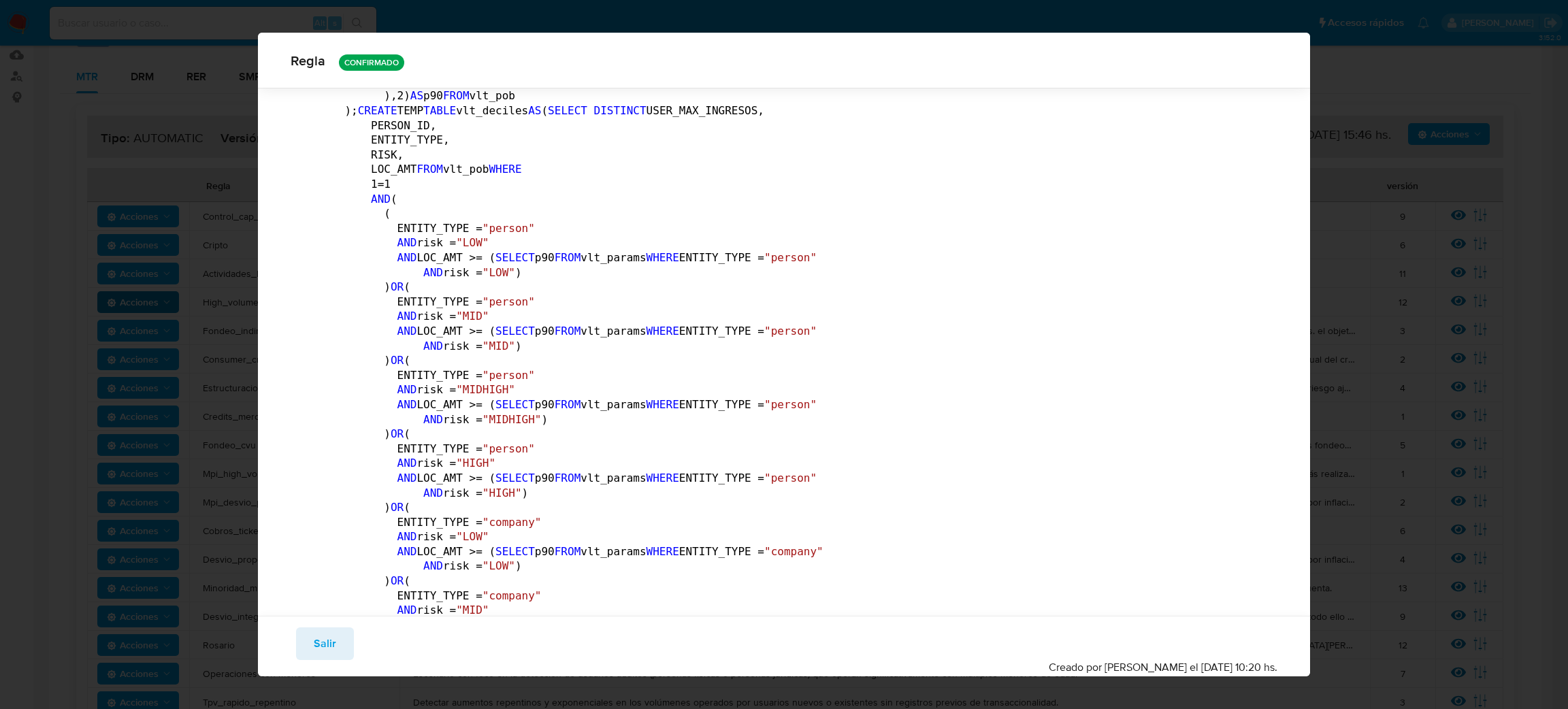
click at [1468, 330] on div "Regla CONFIRMADO General Consulta Parametros Grupos Categorias Ejecuciones DECL…" at bounding box center [784, 354] width 1568 height 709
click at [340, 651] on button "Salir" at bounding box center [324, 644] width 57 height 33
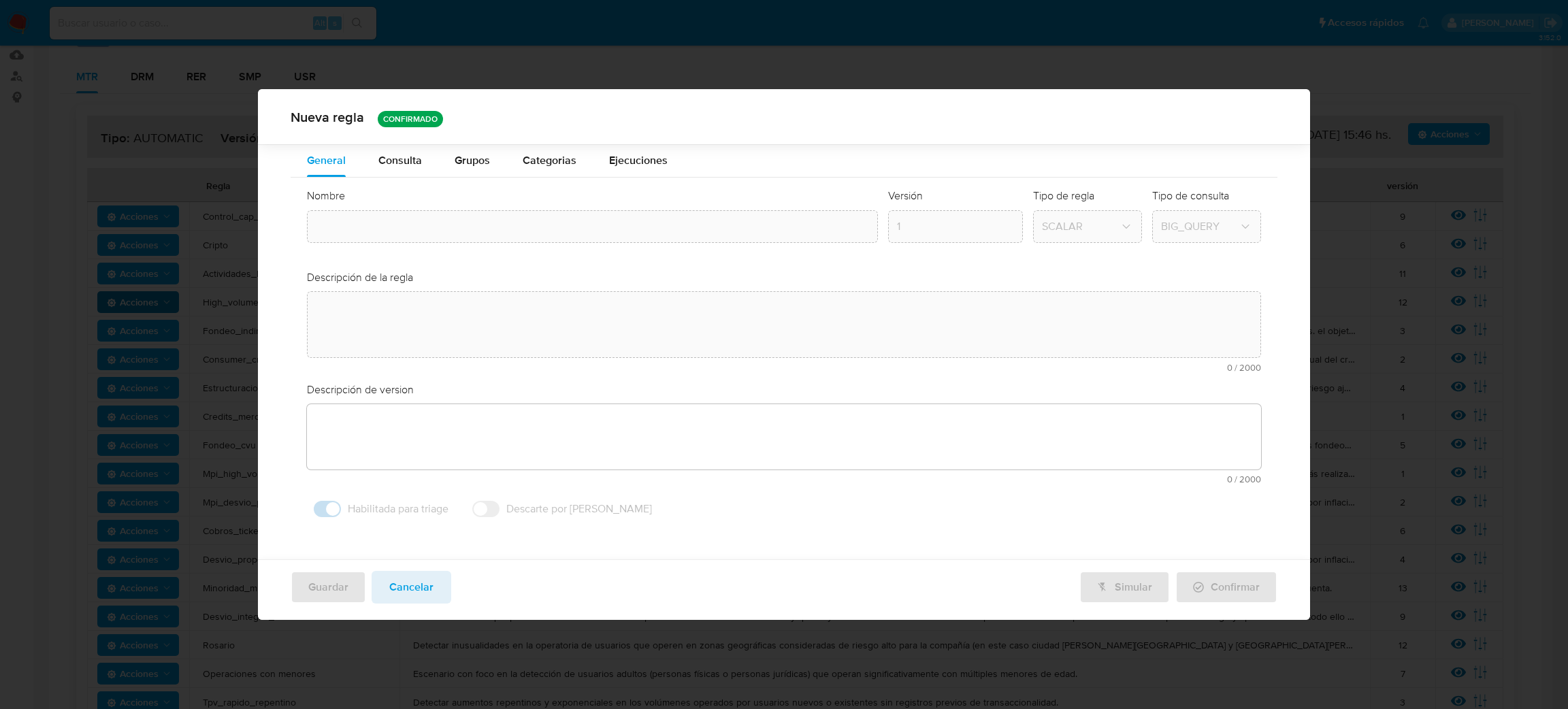
type textarea "Detectar usuarios en el decil superior de ingresos de su grupo de riesgo. resal…"
type textarea "Distingue usuarios en el decil superior de ingresos de su grupo de riesgo. resa…"
type input "High_volume_mla"
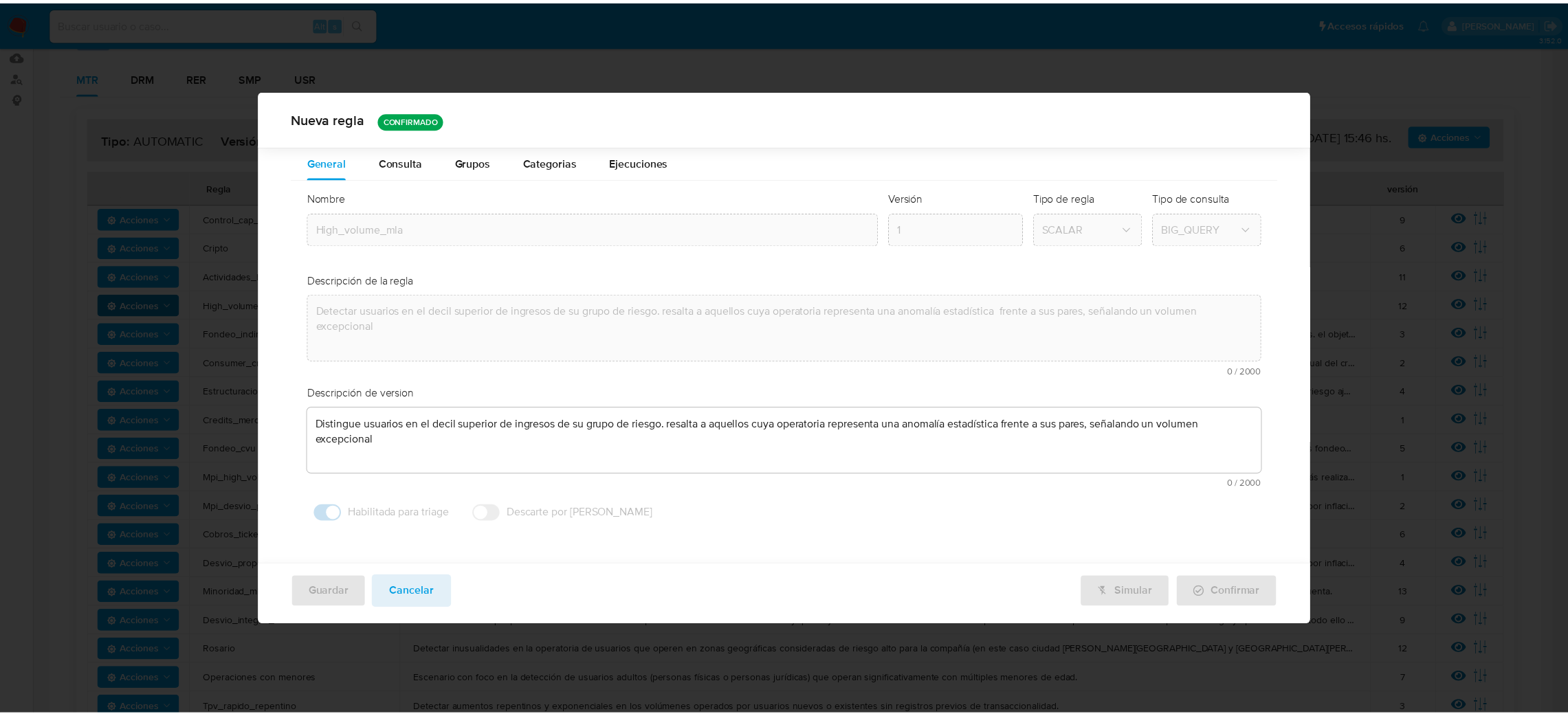
scroll to position [0, 0]
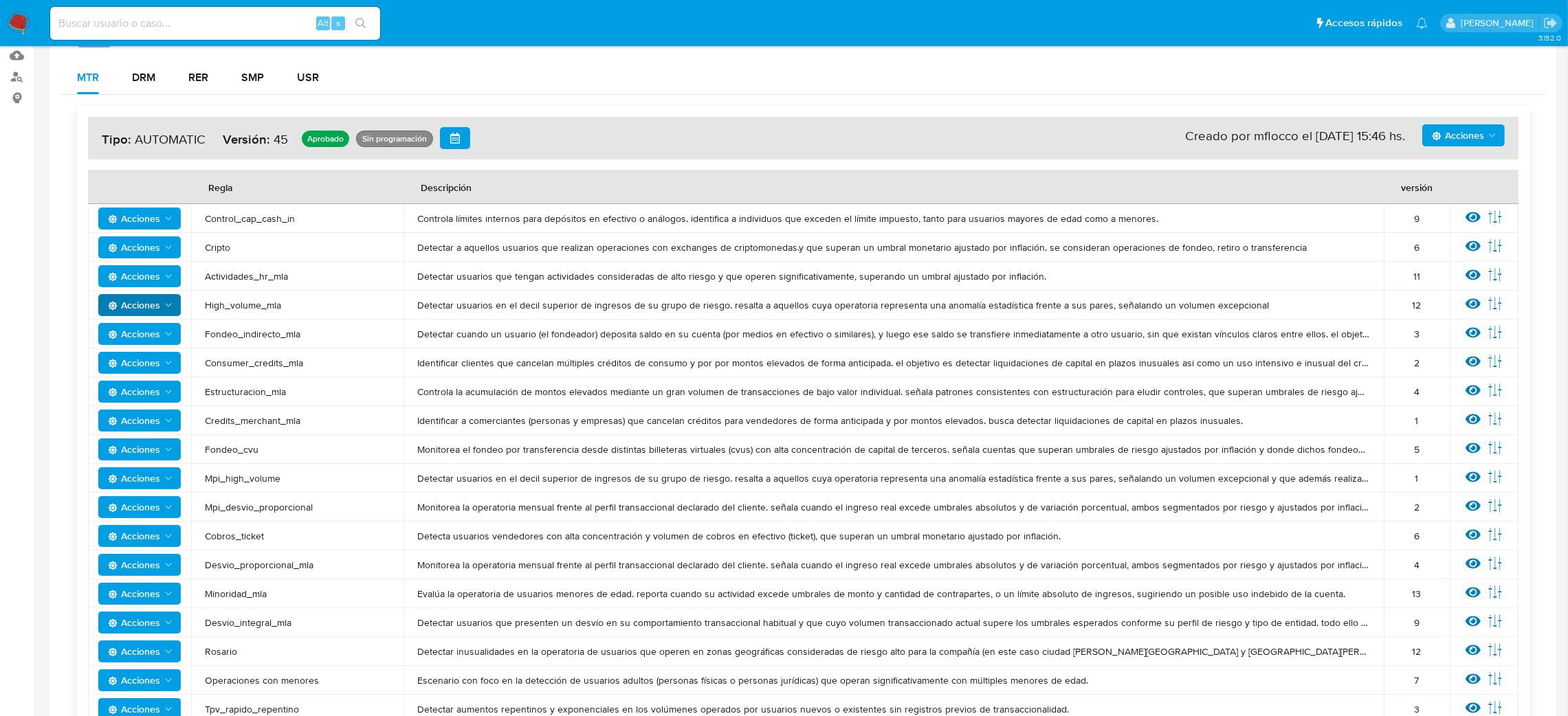
click at [452, 505] on span "Monitorea la operatoria mensual frente al perfil transaccional declarado del cl…" at bounding box center [893, 507] width 952 height 12
click at [294, 503] on span "Mpi_desvio_proporcional" at bounding box center [297, 507] width 185 height 12
click at [294, 503] on span "Mpi_desvio_proporcional" at bounding box center [297, 507] width 185 height 12
click at [1469, 509] on icon at bounding box center [1473, 506] width 15 height 10
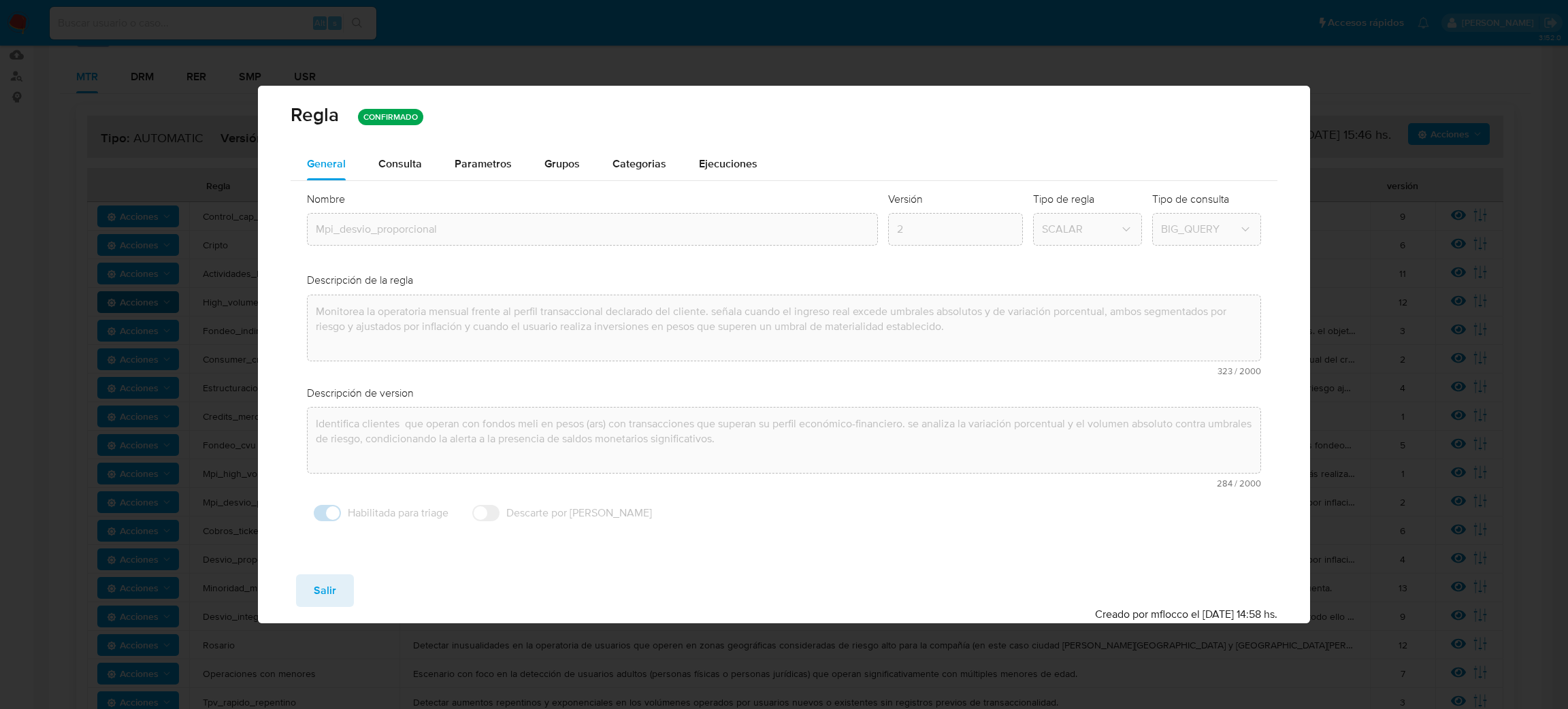
click at [302, 303] on div "Nombre text-es Mpi_desvio_proporcional text-pt Mpi_desvio_proporcional Aceptar …" at bounding box center [784, 361] width 987 height 359
click at [309, 592] on button "Salir" at bounding box center [324, 591] width 57 height 33
type input "1"
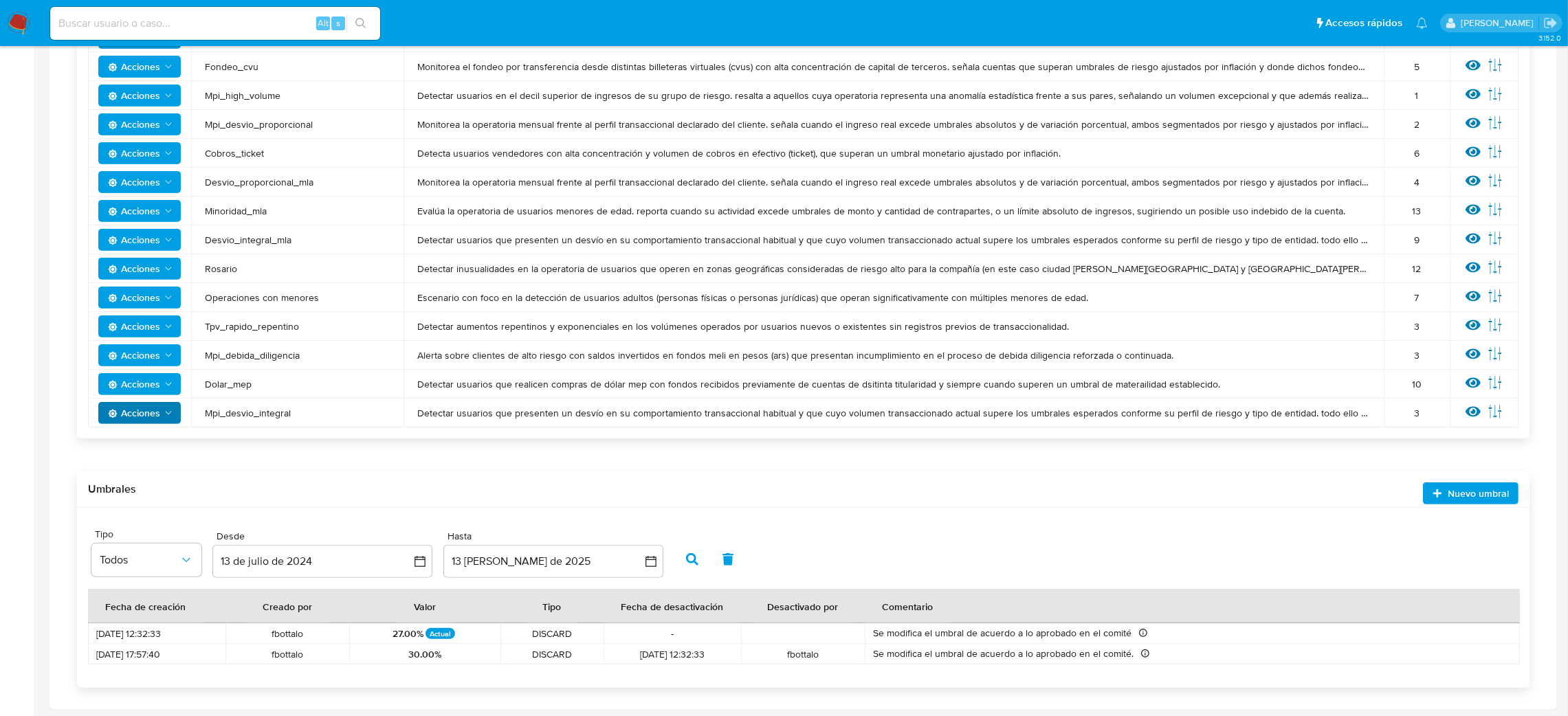
scroll to position [486, 0]
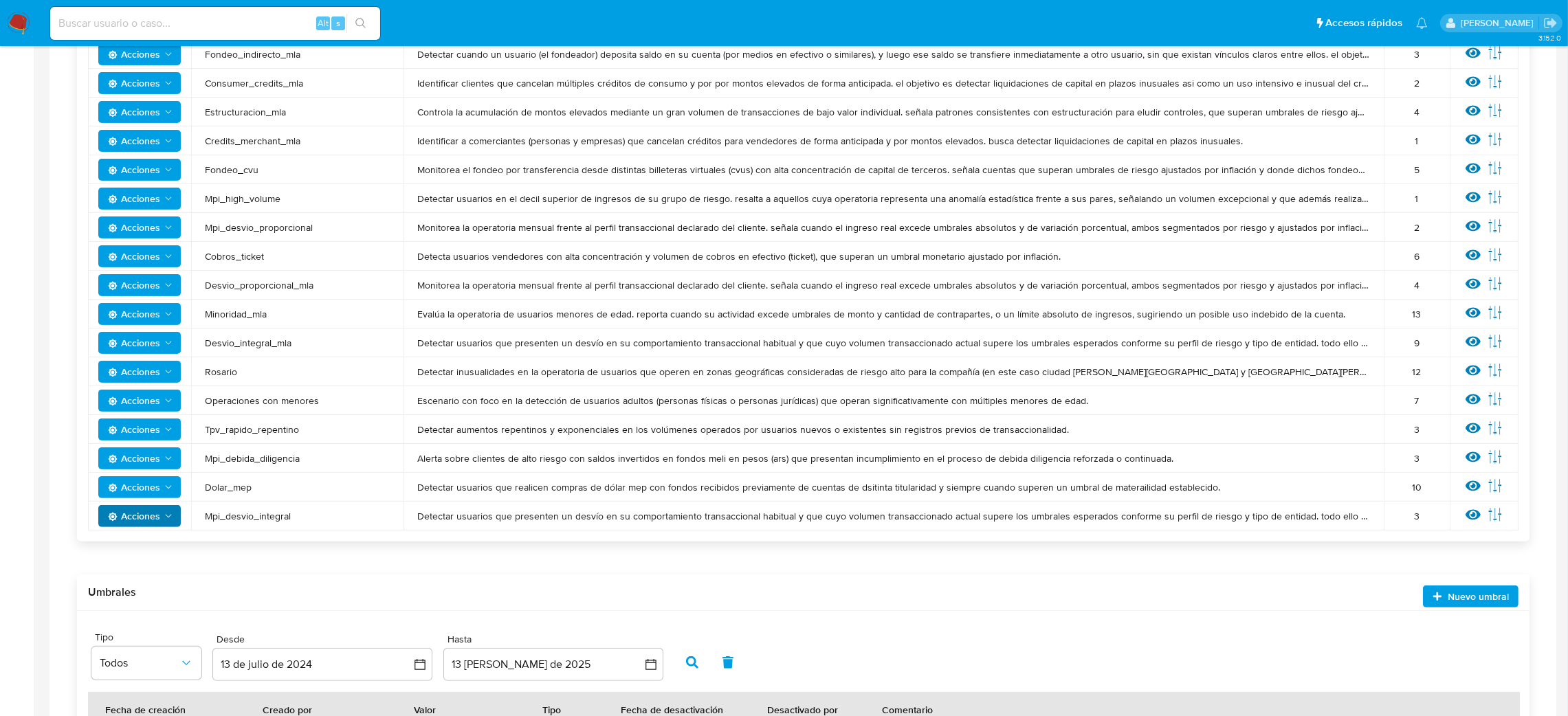
click at [250, 222] on span "Mpi_desvio_proporcional" at bounding box center [297, 227] width 185 height 12
drag, startPoint x: 251, startPoint y: 223, endPoint x: 302, endPoint y: 227, distance: 51.2
click at [302, 227] on span "Mpi_desvio_proporcional" at bounding box center [297, 227] width 185 height 12
drag, startPoint x: 242, startPoint y: 190, endPoint x: 300, endPoint y: 193, distance: 58.1
click at [290, 193] on td "Mpi_high_volume" at bounding box center [297, 198] width 213 height 29
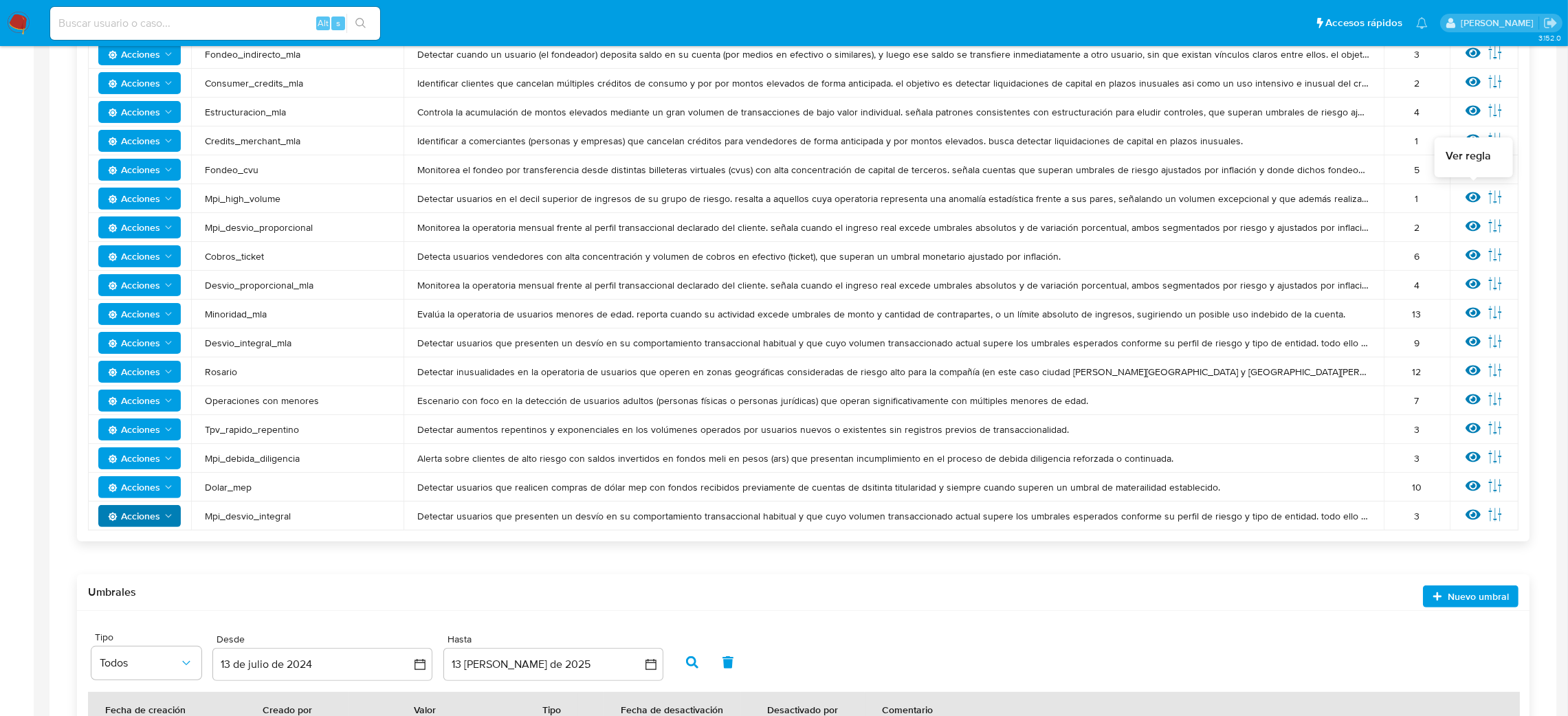
click at [1468, 193] on icon at bounding box center [1473, 197] width 15 height 10
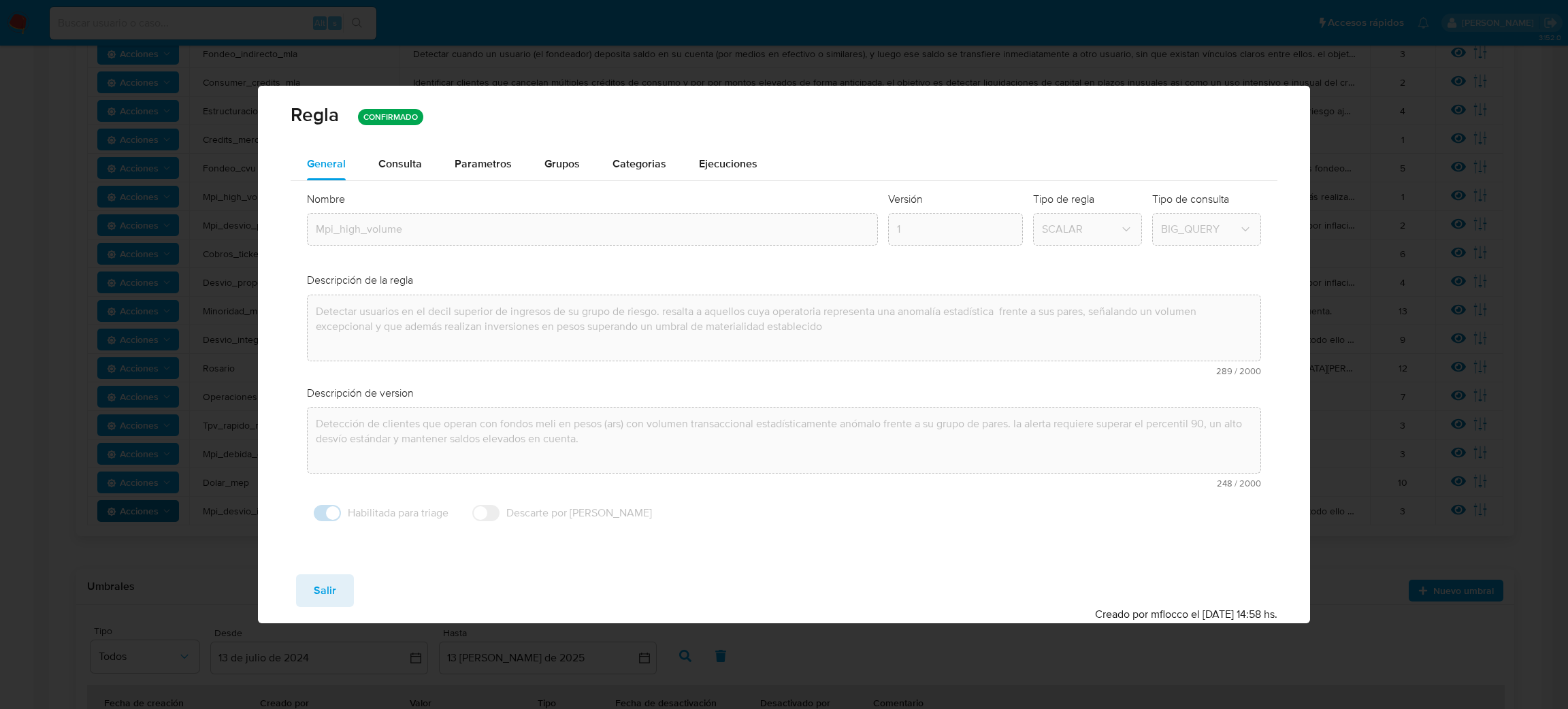
click at [302, 308] on div "Nombre text-es Mpi_high_volume text-pt Mpi_high_volume Aceptar Versión 1 Tipo d…" at bounding box center [784, 361] width 987 height 359
drag, startPoint x: 326, startPoint y: 576, endPoint x: 321, endPoint y: 591, distance: 15.8
click at [322, 585] on span "Salir" at bounding box center [324, 591] width 23 height 30
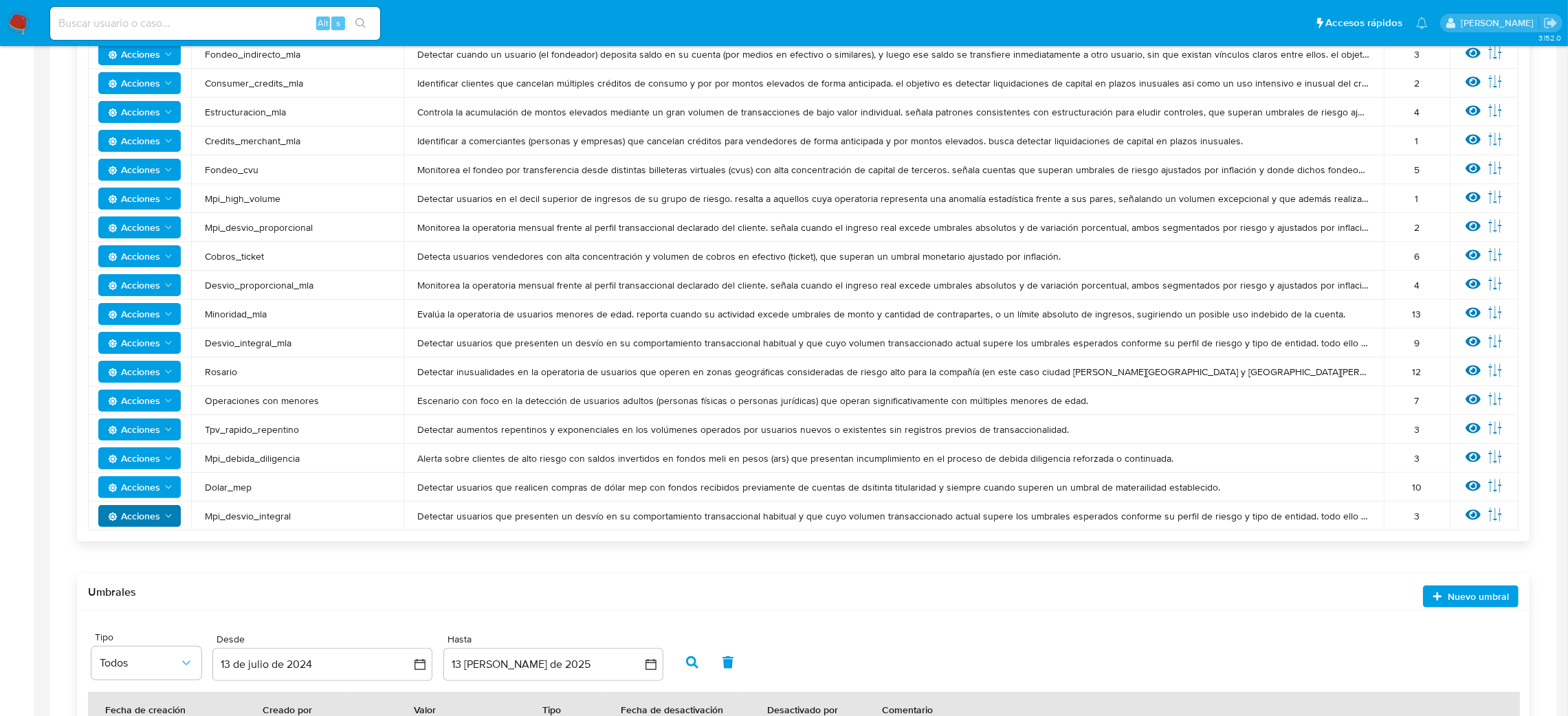
scroll to position [0, 0]
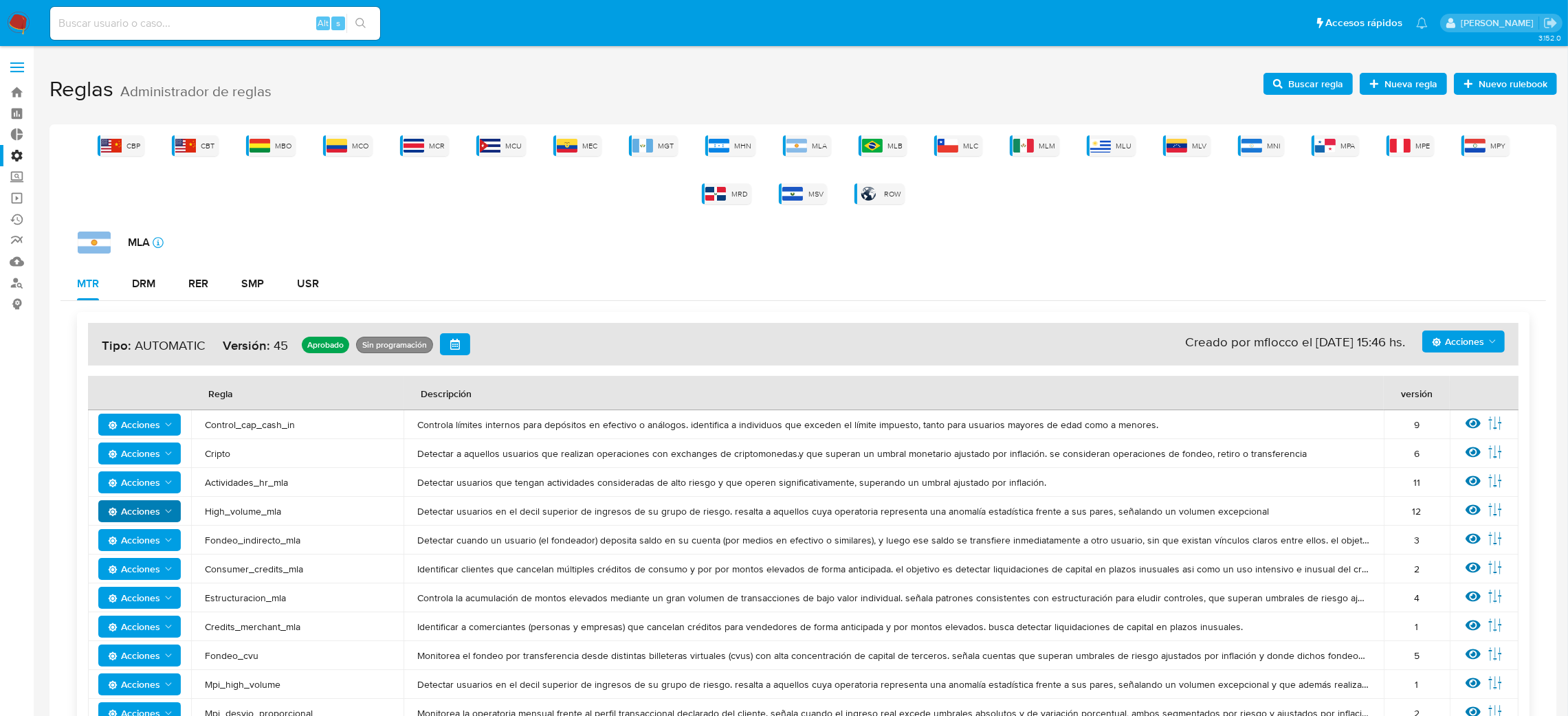
click at [872, 144] on div "CBP CBT MBO MCO MCR MCU MEC MGT MHN MLA MLB MLC MLM MLU MLV MNI MPA MPE MPY MRD…" at bounding box center [803, 169] width 1485 height 69
click at [859, 151] on div "MLB" at bounding box center [882, 145] width 48 height 20
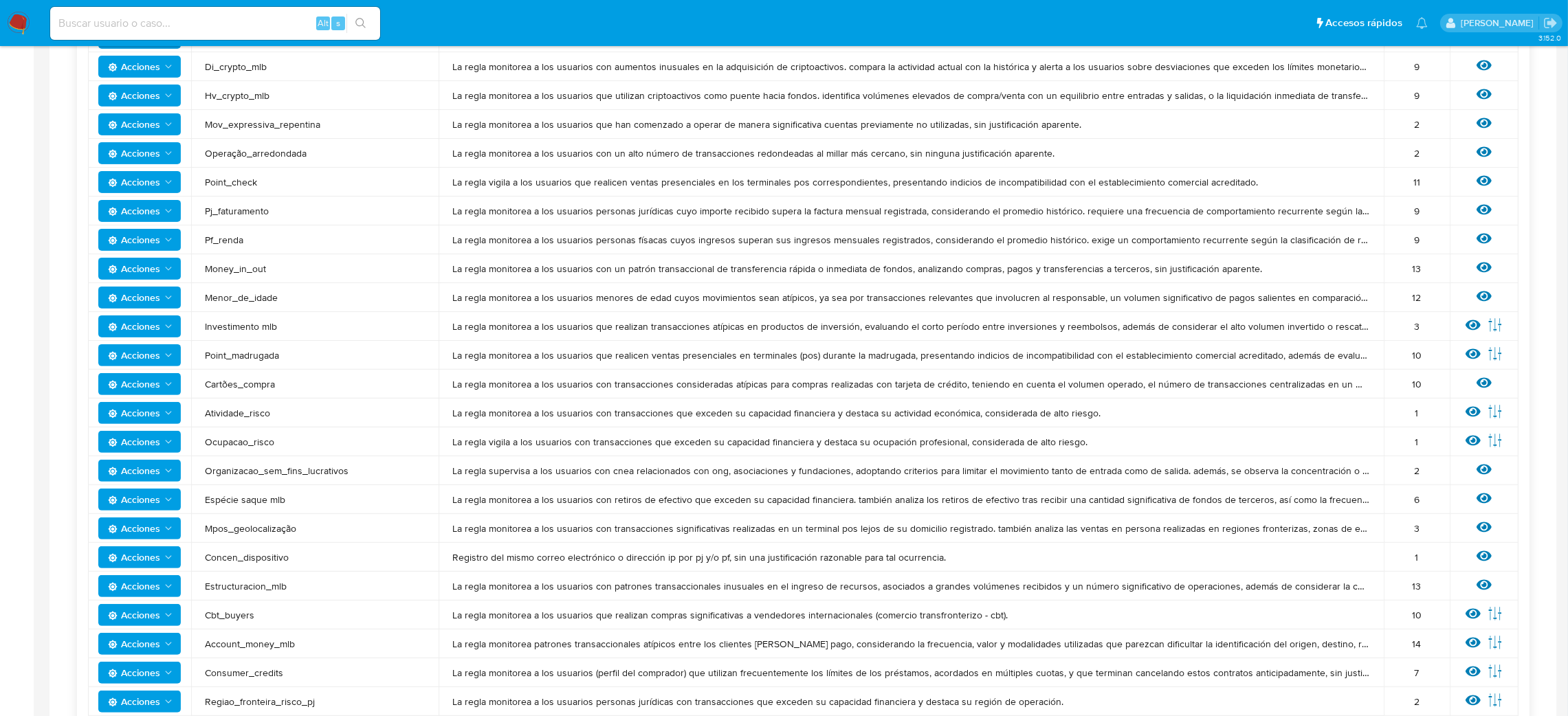
scroll to position [936, 0]
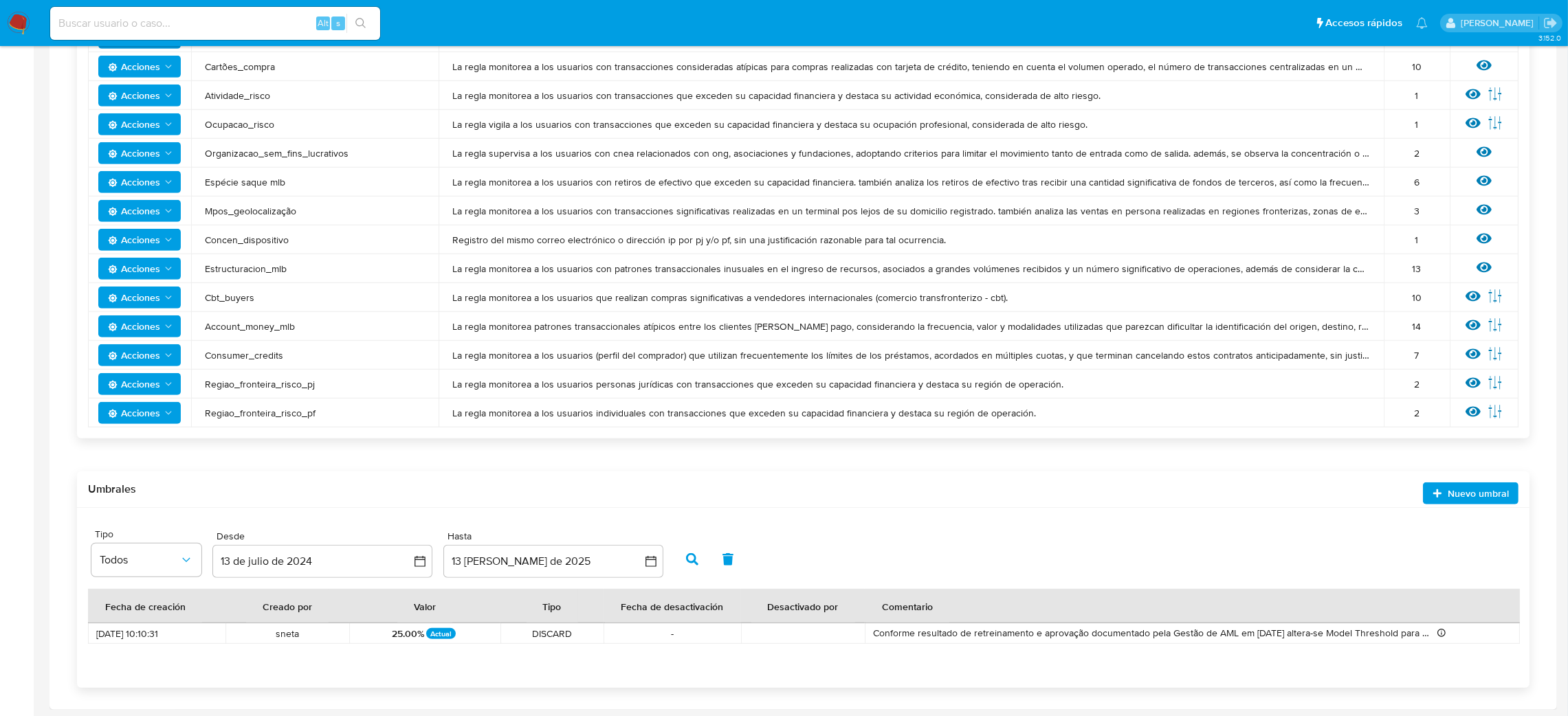
click at [148, 379] on span "Acciones" at bounding box center [133, 385] width 52 height 22
drag, startPoint x: 468, startPoint y: 383, endPoint x: 959, endPoint y: 402, distance: 491.4
drag, startPoint x: 1071, startPoint y: 381, endPoint x: 444, endPoint y: 379, distance: 627.0
click at [444, 379] on td "La regla monitorea a los usuarios personas jurídicas con transacciones que exce…" at bounding box center [911, 384] width 945 height 29
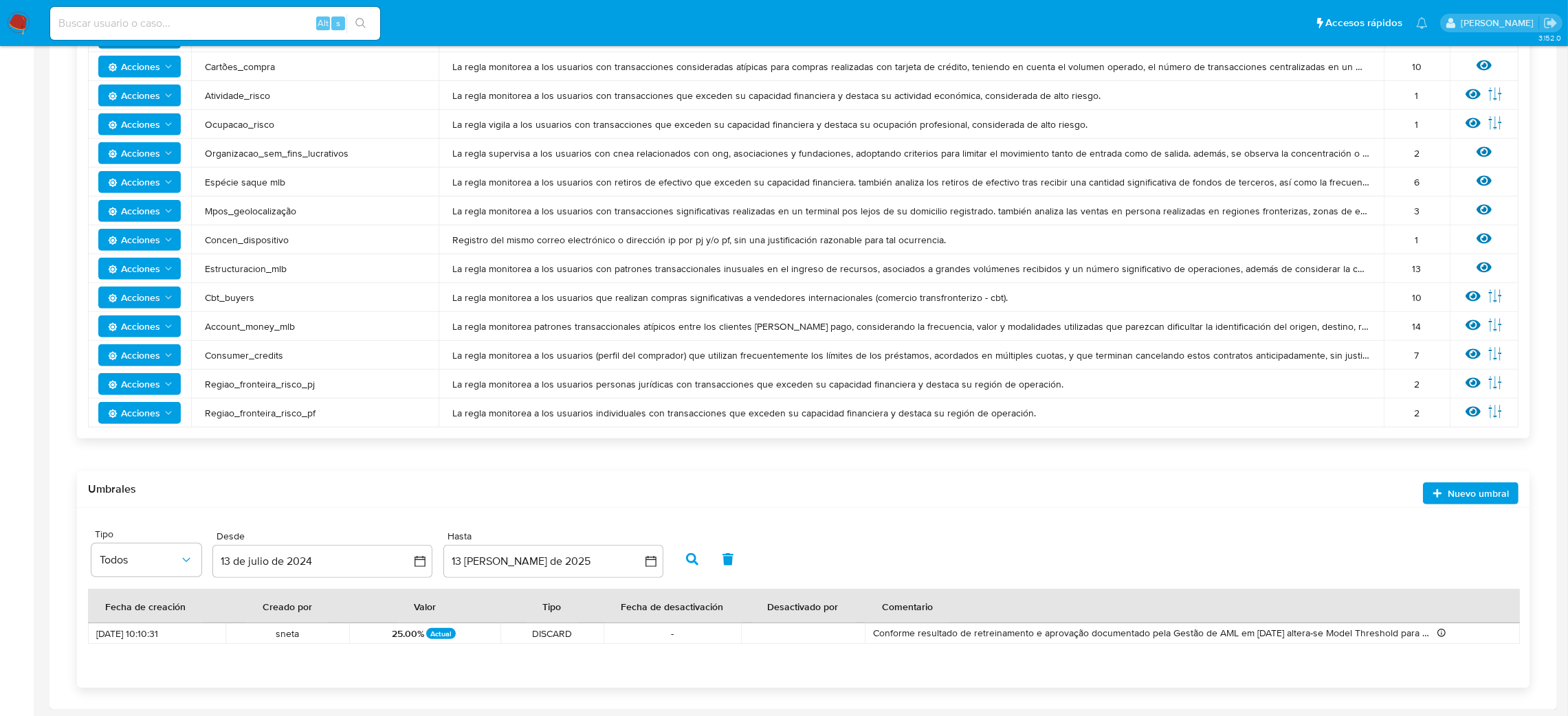
click at [997, 476] on div "Umbrales Nuevo umbral" at bounding box center [803, 490] width 1453 height 37
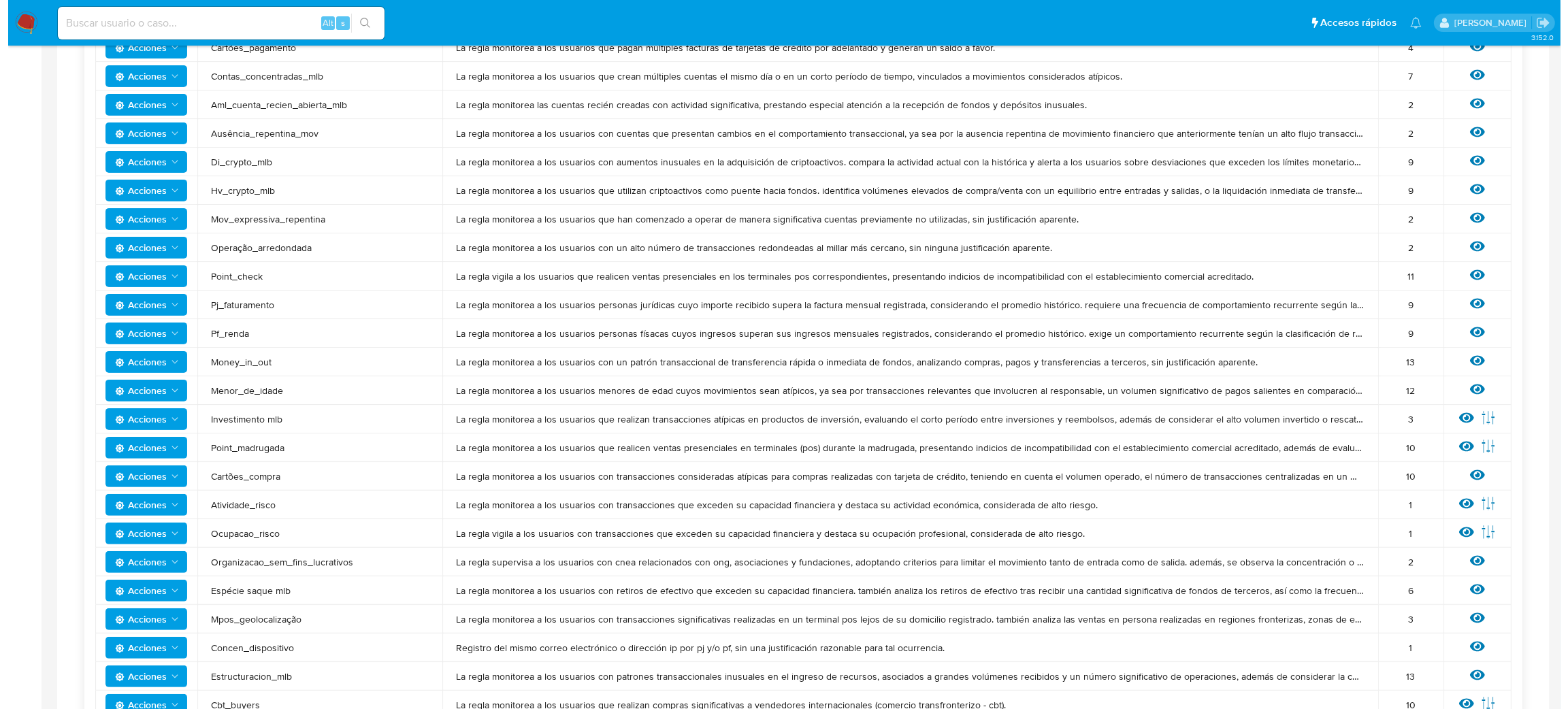
scroll to position [723, 0]
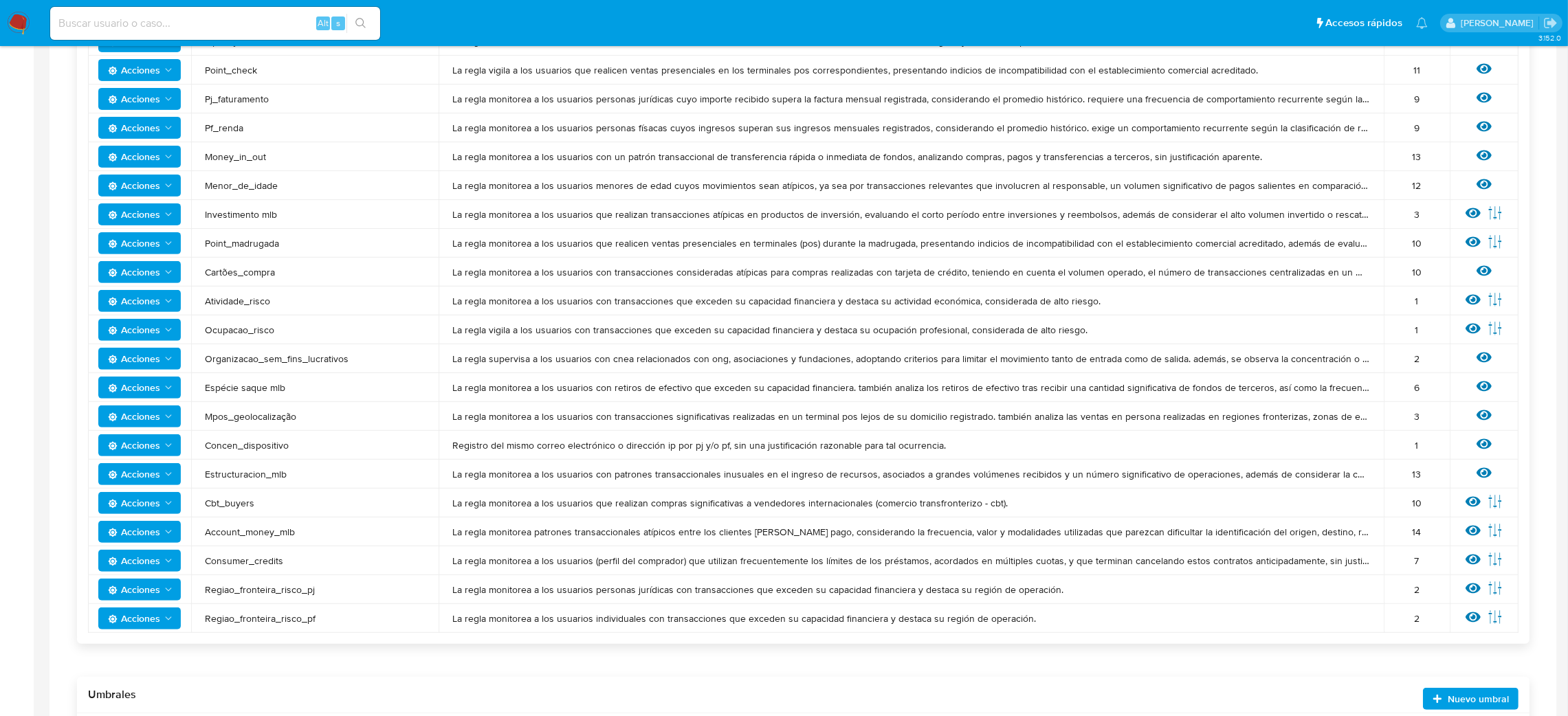
drag, startPoint x: 450, startPoint y: 590, endPoint x: 1066, endPoint y: 588, distance: 616.0
click at [1066, 588] on span "La regla monitorea a los usuarios personas jurídicas con transacciones que exce…" at bounding box center [911, 589] width 917 height 12
click at [1468, 587] on icon at bounding box center [1473, 588] width 15 height 10
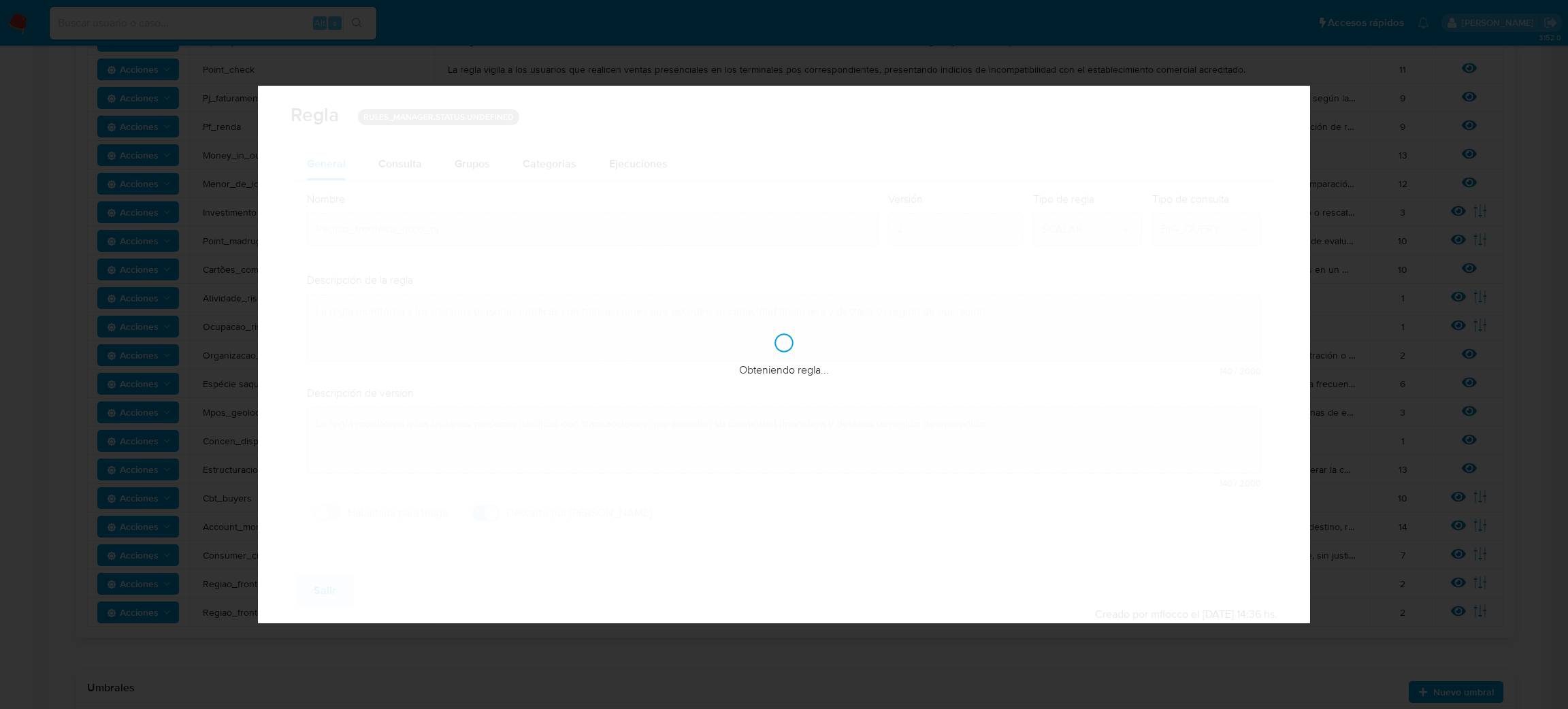
checkbox input "true"
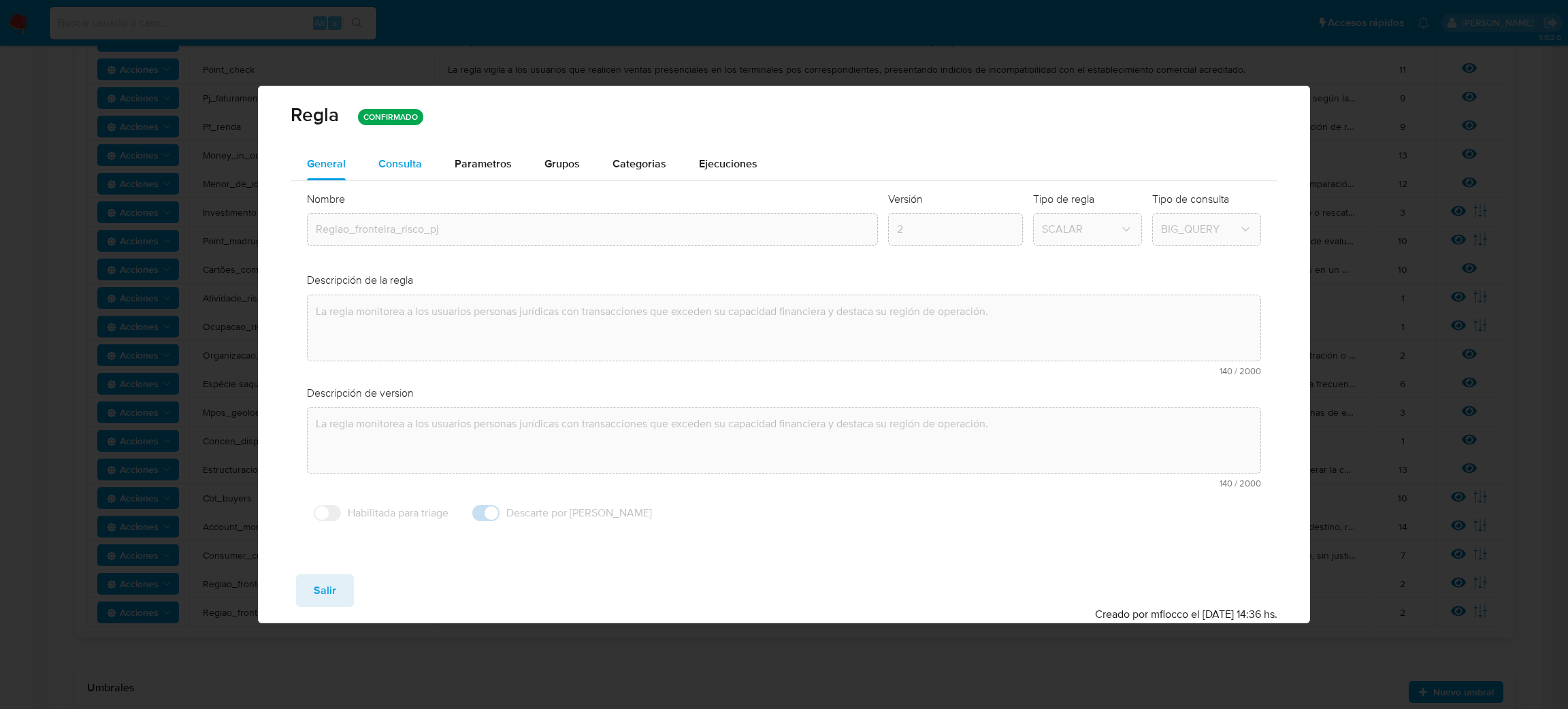
click at [418, 157] on span "Consulta" at bounding box center [400, 163] width 44 height 15
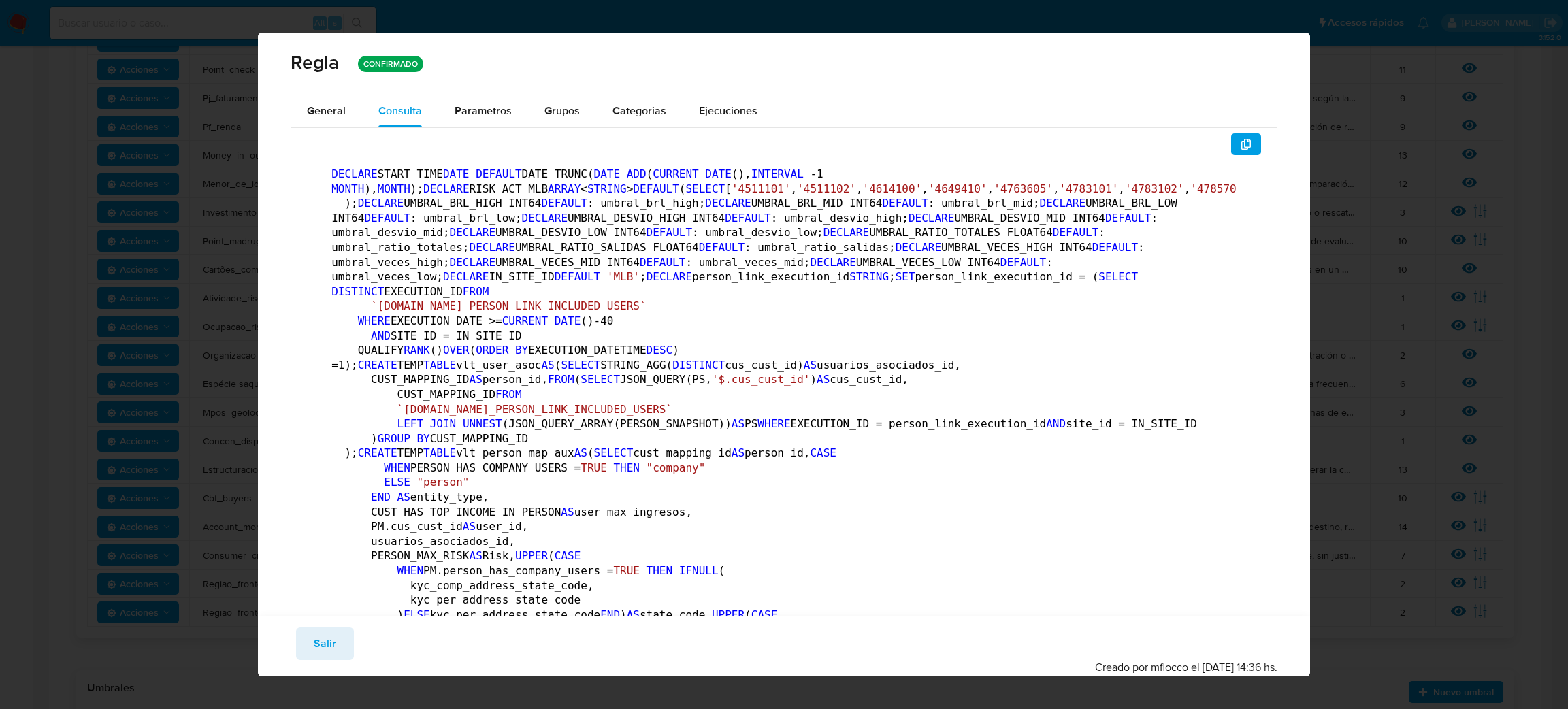
click at [345, 110] on button "General" at bounding box center [326, 111] width 71 height 33
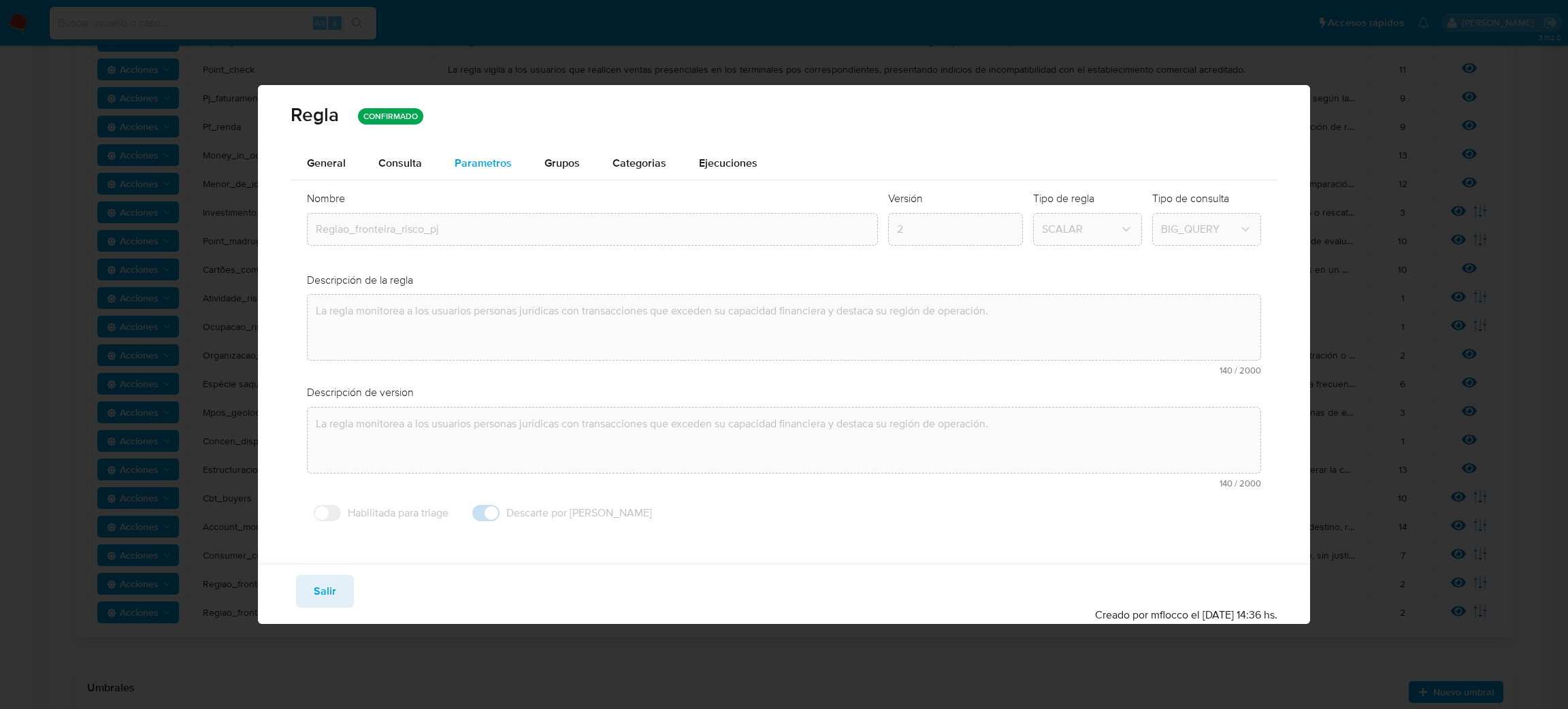
click at [466, 157] on span "Parametros" at bounding box center [483, 162] width 57 height 15
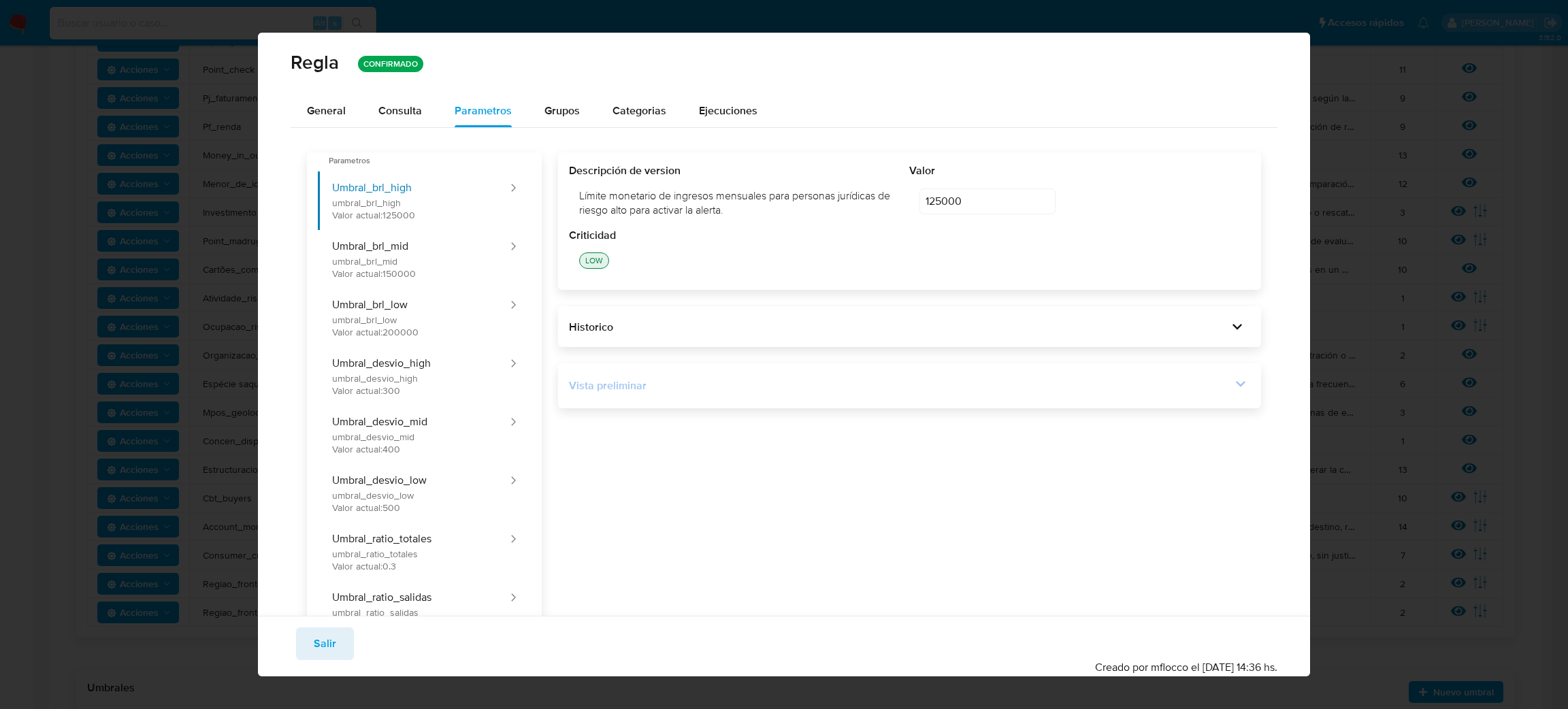
click at [1214, 379] on div "Vista preliminar" at bounding box center [900, 385] width 662 height 15
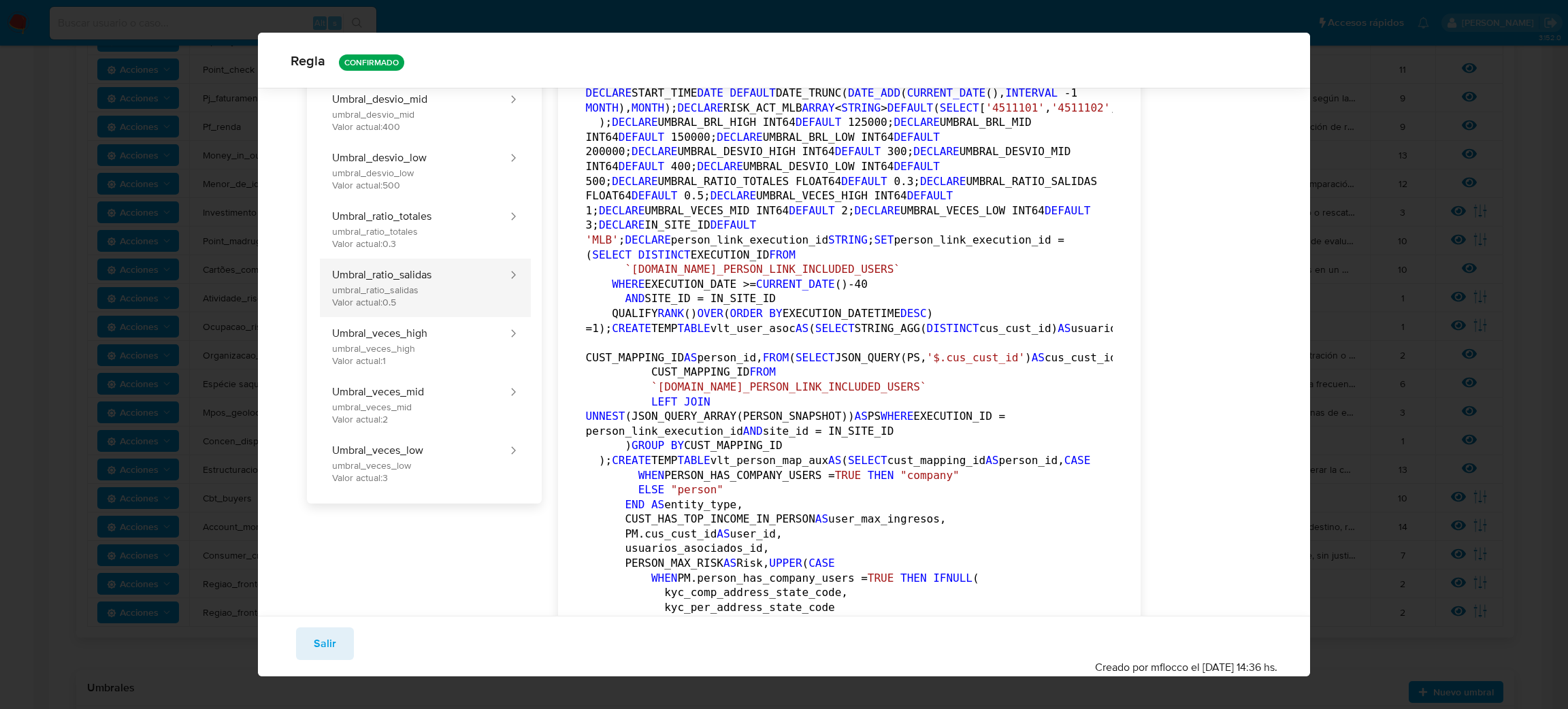
scroll to position [198, 0]
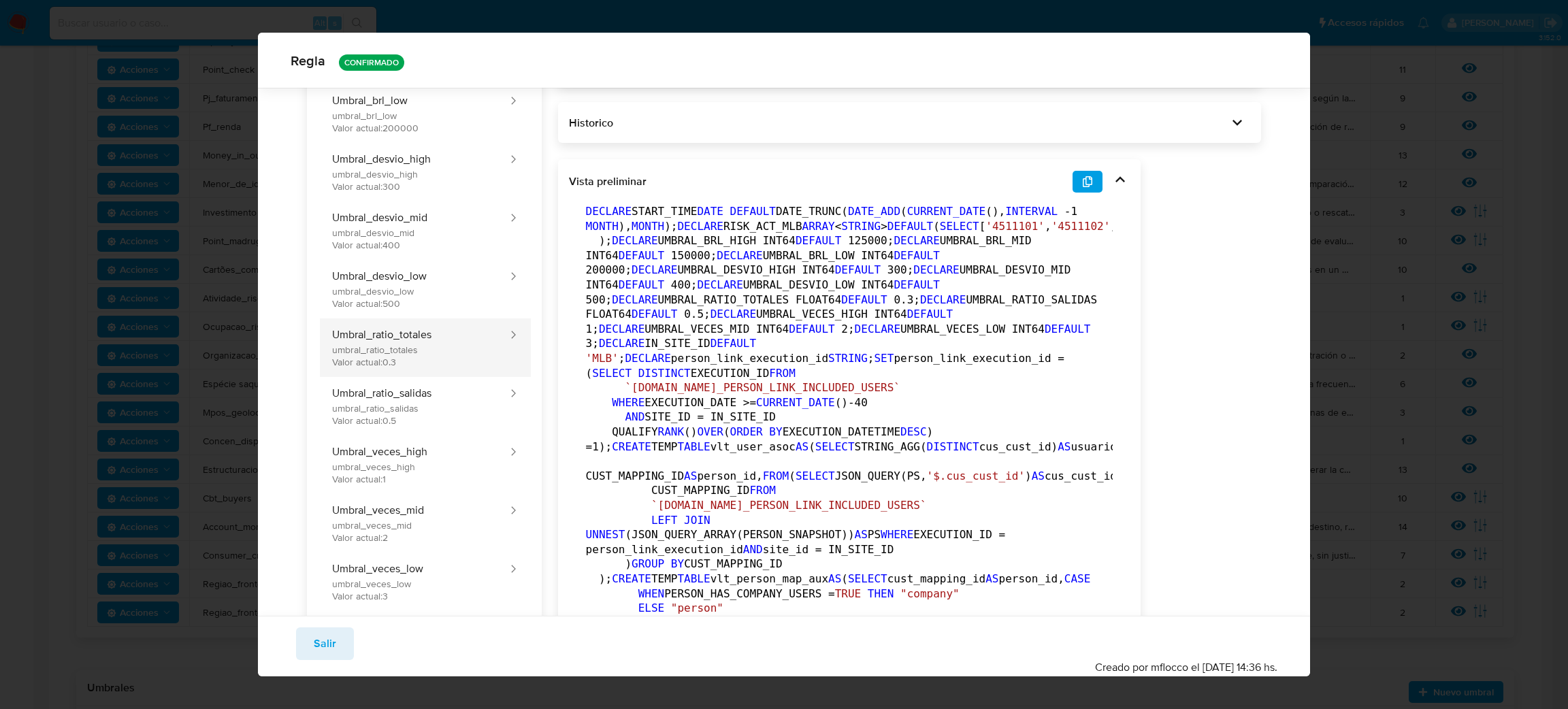
click at [417, 357] on button "Umbral_ratio_totales umbral_ratio_totales Valor actual: 0.3" at bounding box center [413, 348] width 190 height 58
click at [418, 346] on button "Umbral_ratio_totales umbral_ratio_totales Valor actual: 0.3" at bounding box center [413, 348] width 190 height 58
click at [418, 344] on button "Umbral_ratio_totales umbral_ratio_totales Valor actual: 0.3" at bounding box center [413, 348] width 190 height 58
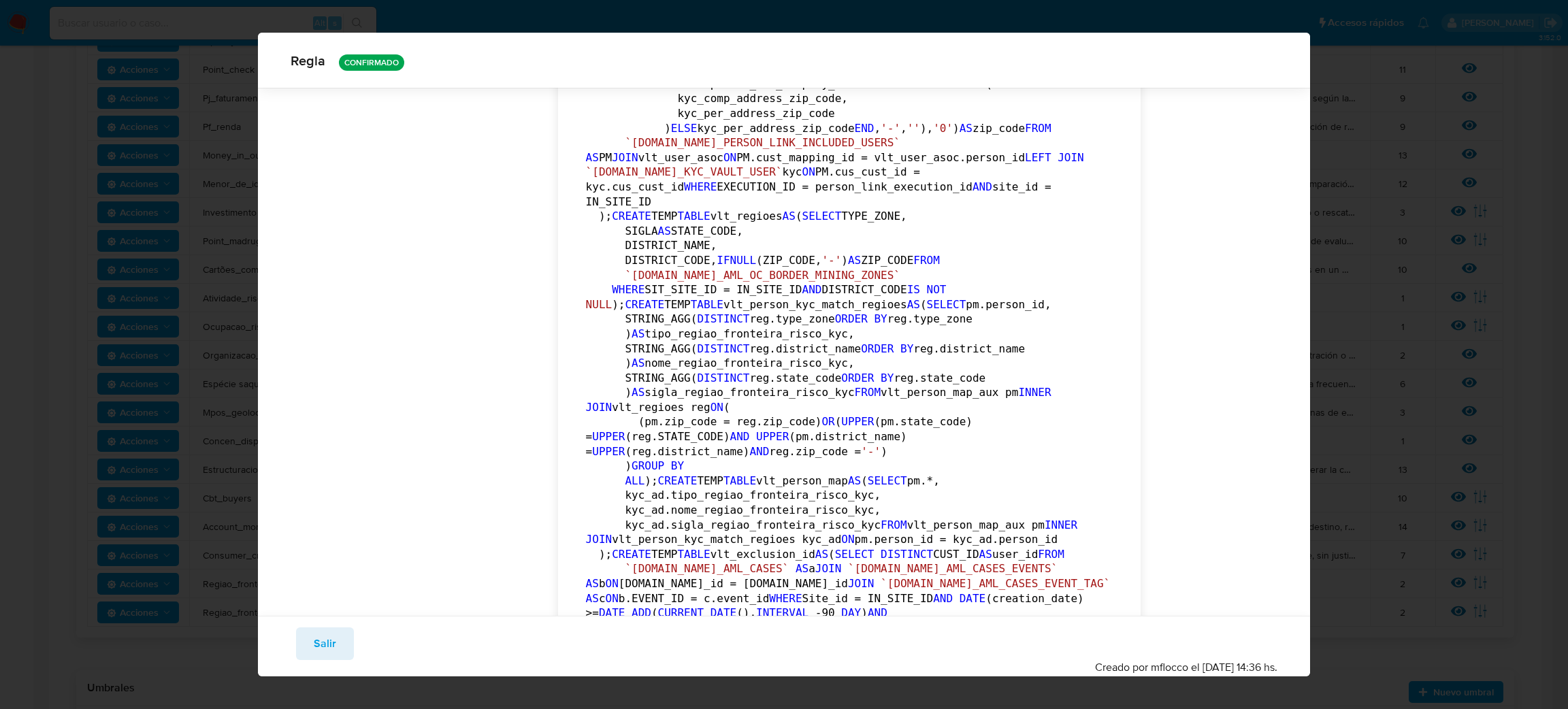
scroll to position [912, 0]
drag, startPoint x: 804, startPoint y: 529, endPoint x: 774, endPoint y: 516, distance: 32.7
drag, startPoint x: 795, startPoint y: 517, endPoint x: 745, endPoint y: 517, distance: 50.0
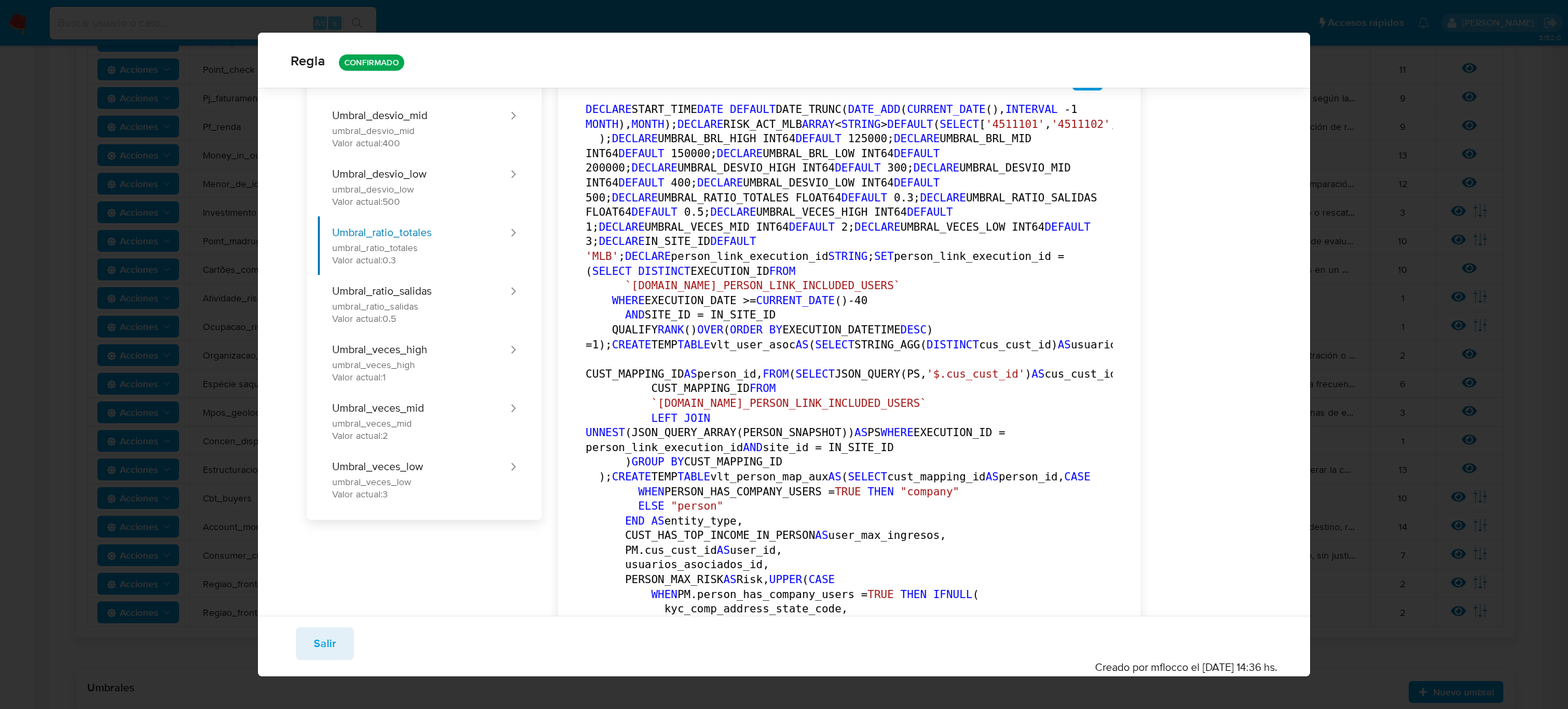
scroll to position [0, 0]
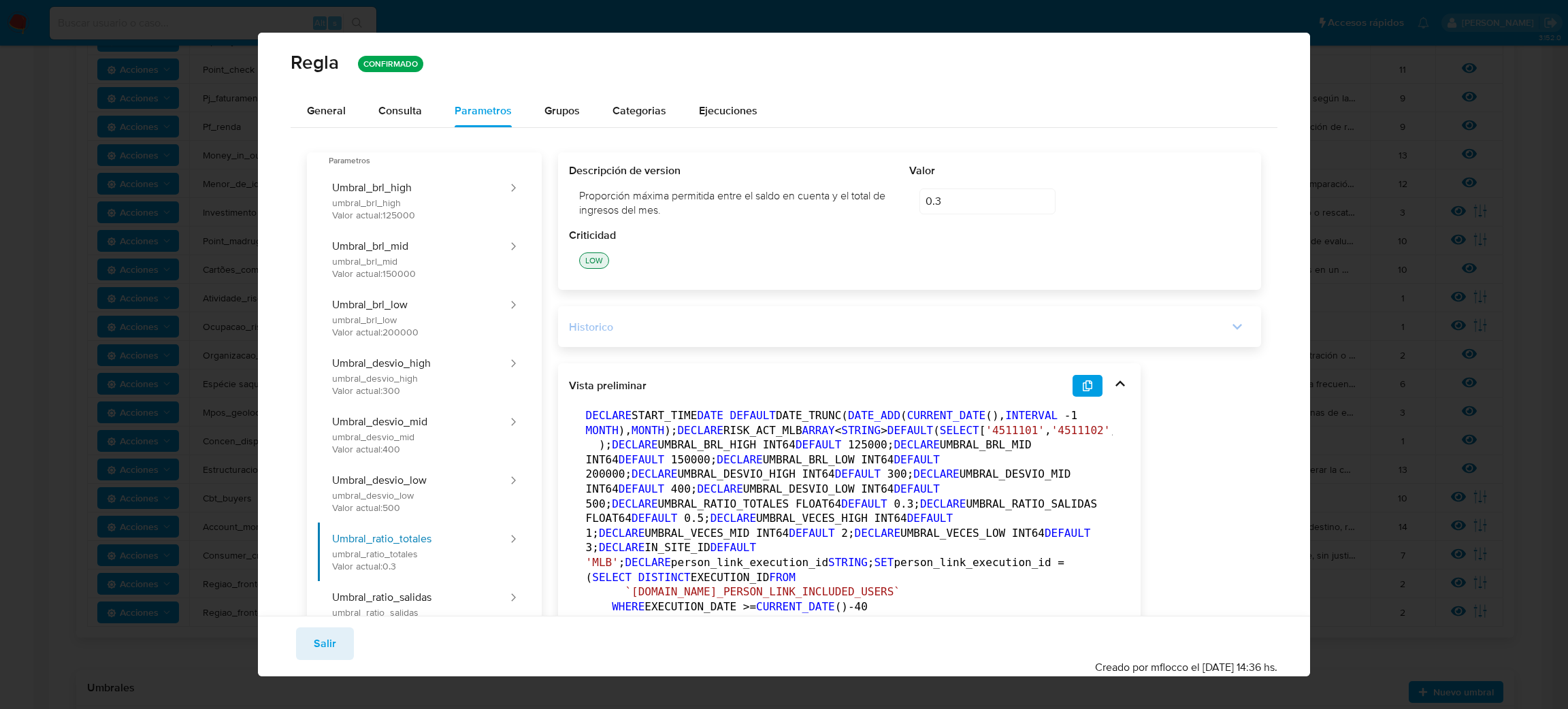
click at [639, 333] on div "Historico" at bounding box center [898, 327] width 659 height 15
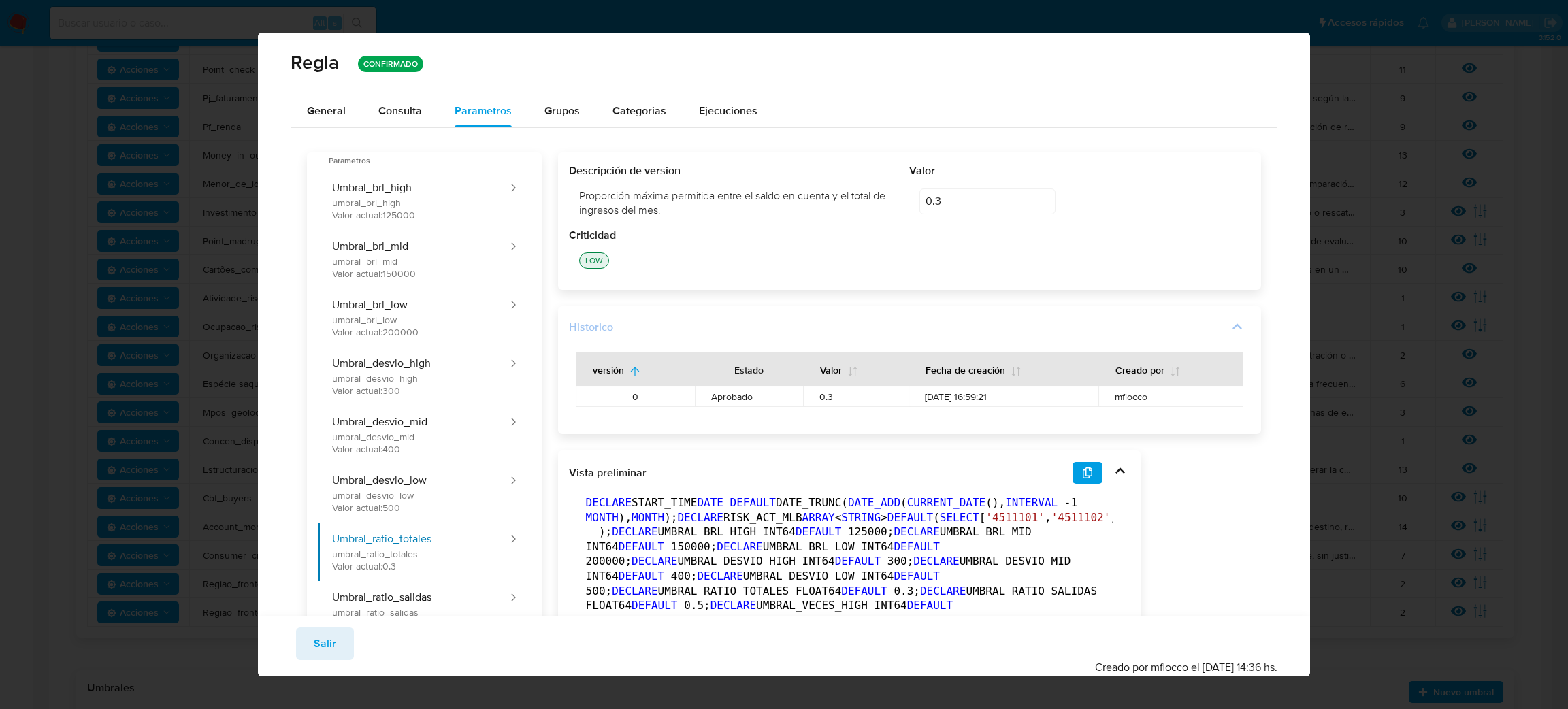
click at [639, 333] on div "Historico" at bounding box center [898, 327] width 659 height 15
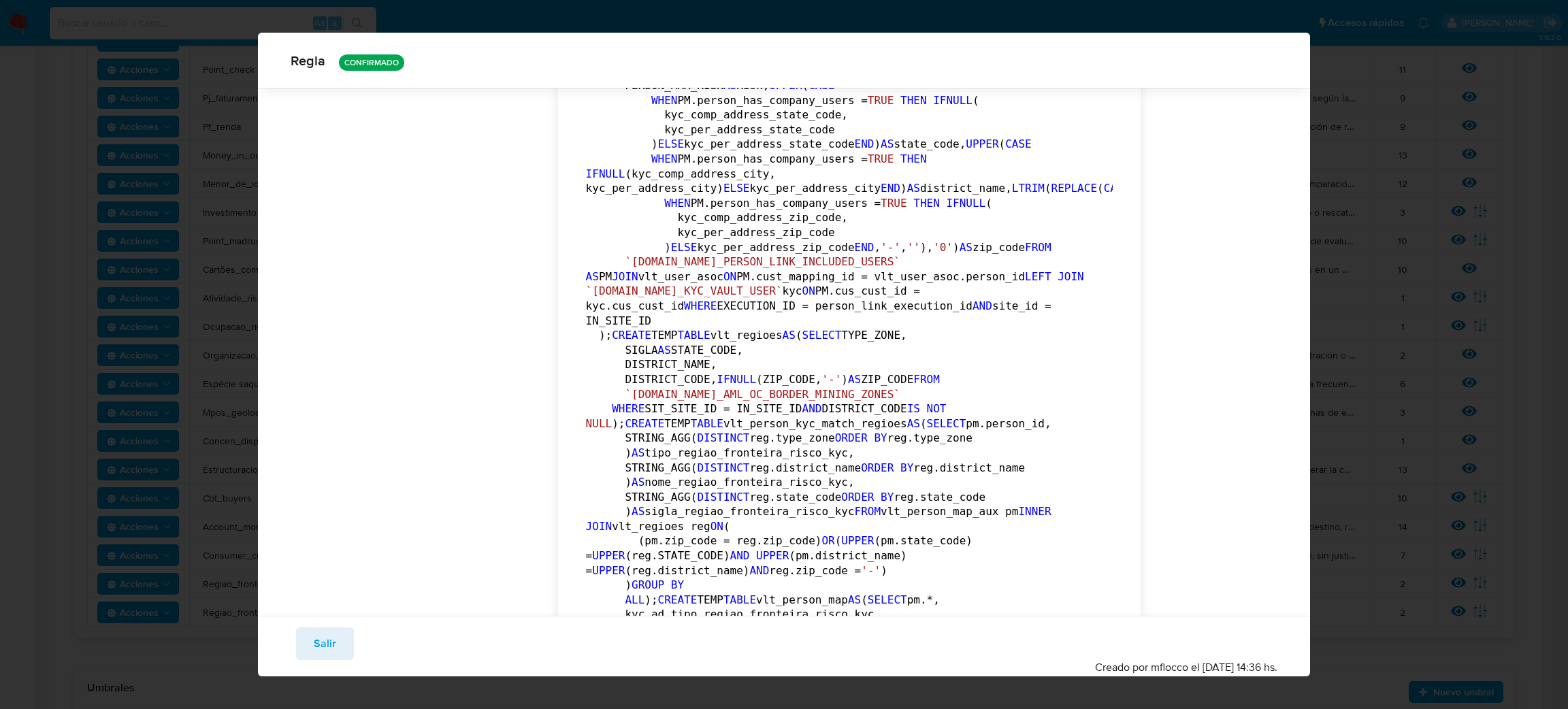
scroll to position [708, 0]
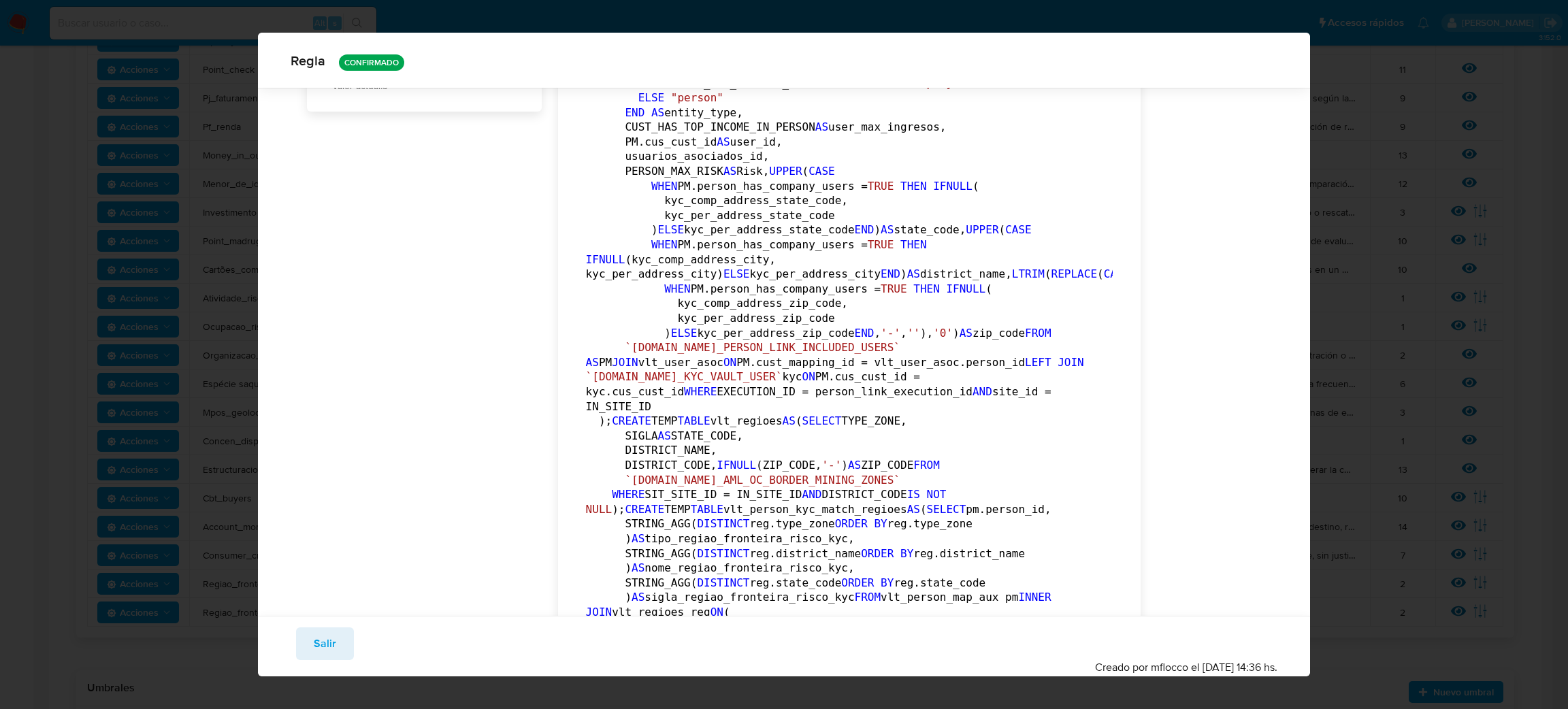
drag, startPoint x: 582, startPoint y: 263, endPoint x: 588, endPoint y: 273, distance: 11.7
drag, startPoint x: 585, startPoint y: 271, endPoint x: 632, endPoint y: 439, distance: 174.5
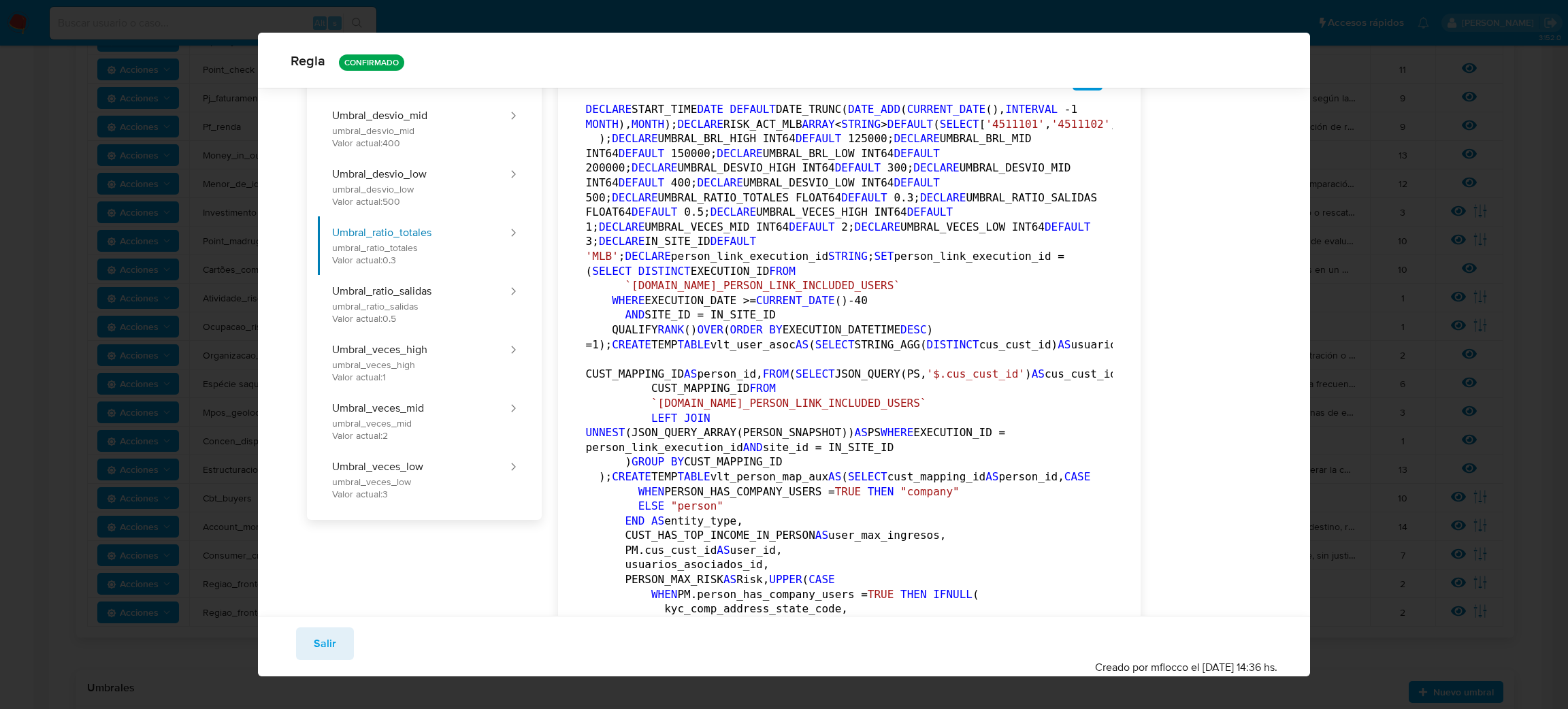
scroll to position [0, 0]
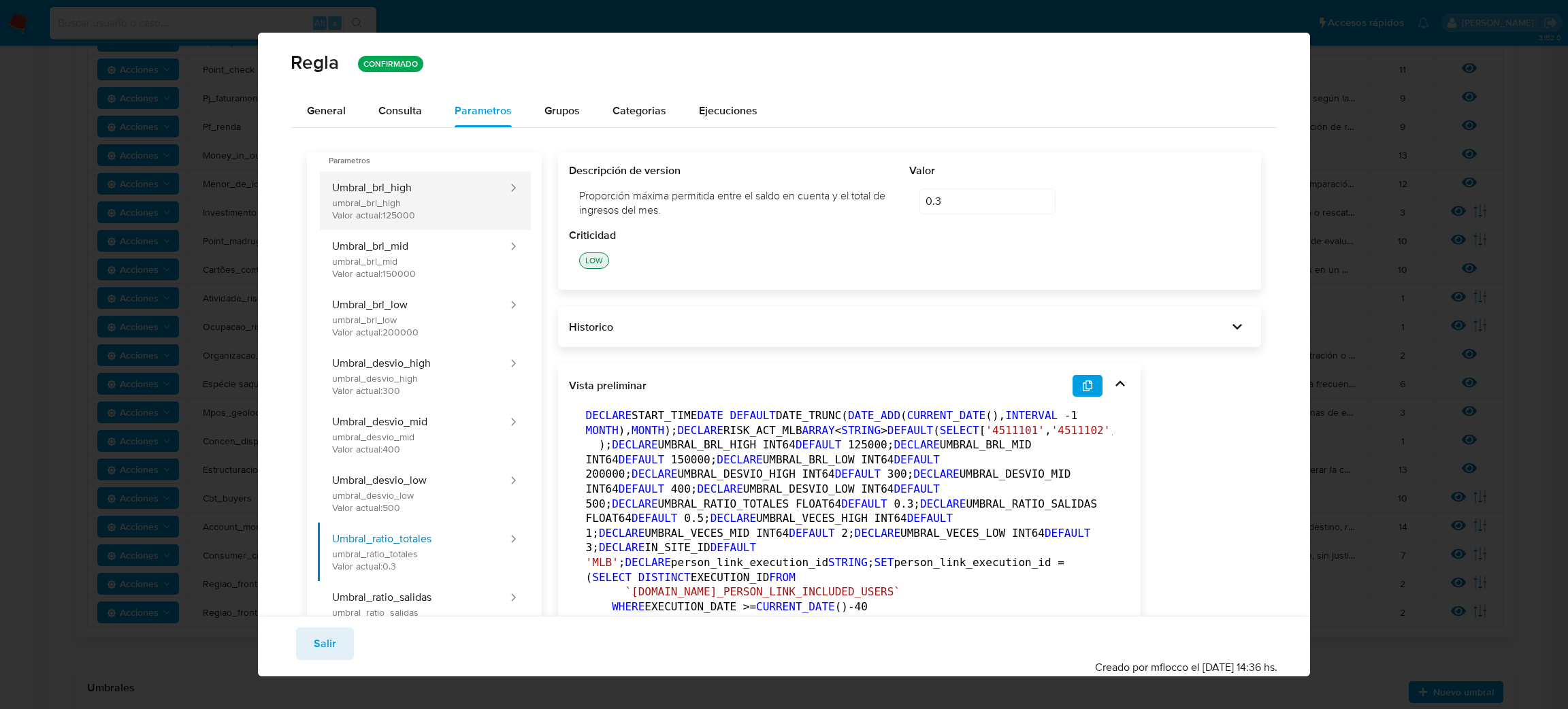
click at [404, 185] on button "Umbral_brl_high umbral_brl_high Valor actual: 125000" at bounding box center [413, 200] width 190 height 58
drag, startPoint x: 577, startPoint y: 195, endPoint x: 765, endPoint y: 191, distance: 188.0
click at [765, 191] on div "Límite monetario de ingresos mensuales para personas jurídicas de riesgo alto p…" at bounding box center [740, 203] width 341 height 50
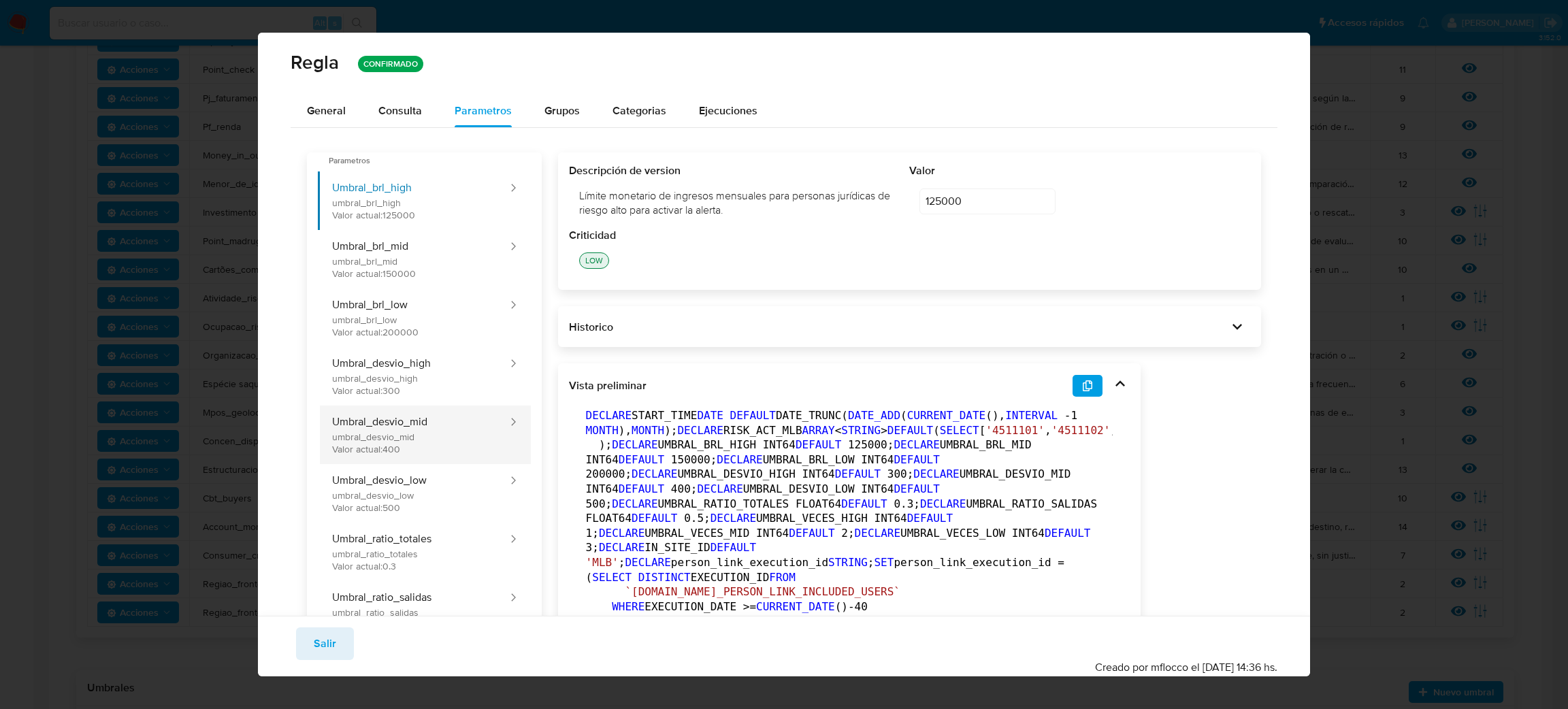
click at [444, 445] on button "Umbral_desvio_mid umbral_desvio_mid Valor actual: 400" at bounding box center [413, 435] width 190 height 58
drag, startPoint x: 585, startPoint y: 195, endPoint x: 673, endPoint y: 208, distance: 89.0
click at [673, 208] on div "Desviación porcentual de ingresos sobre el perfil documental/histórico para per…" at bounding box center [740, 203] width 341 height 50
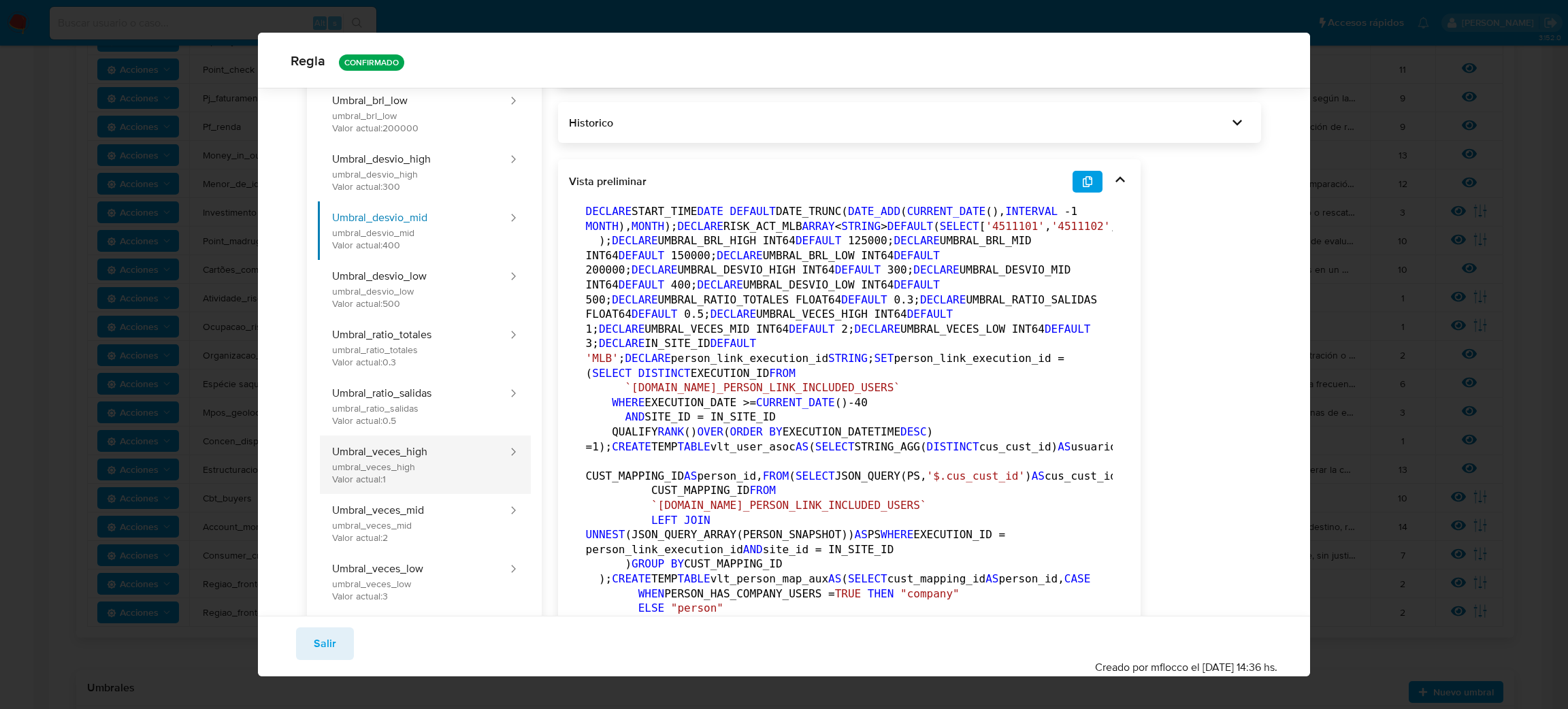
scroll to position [300, 0]
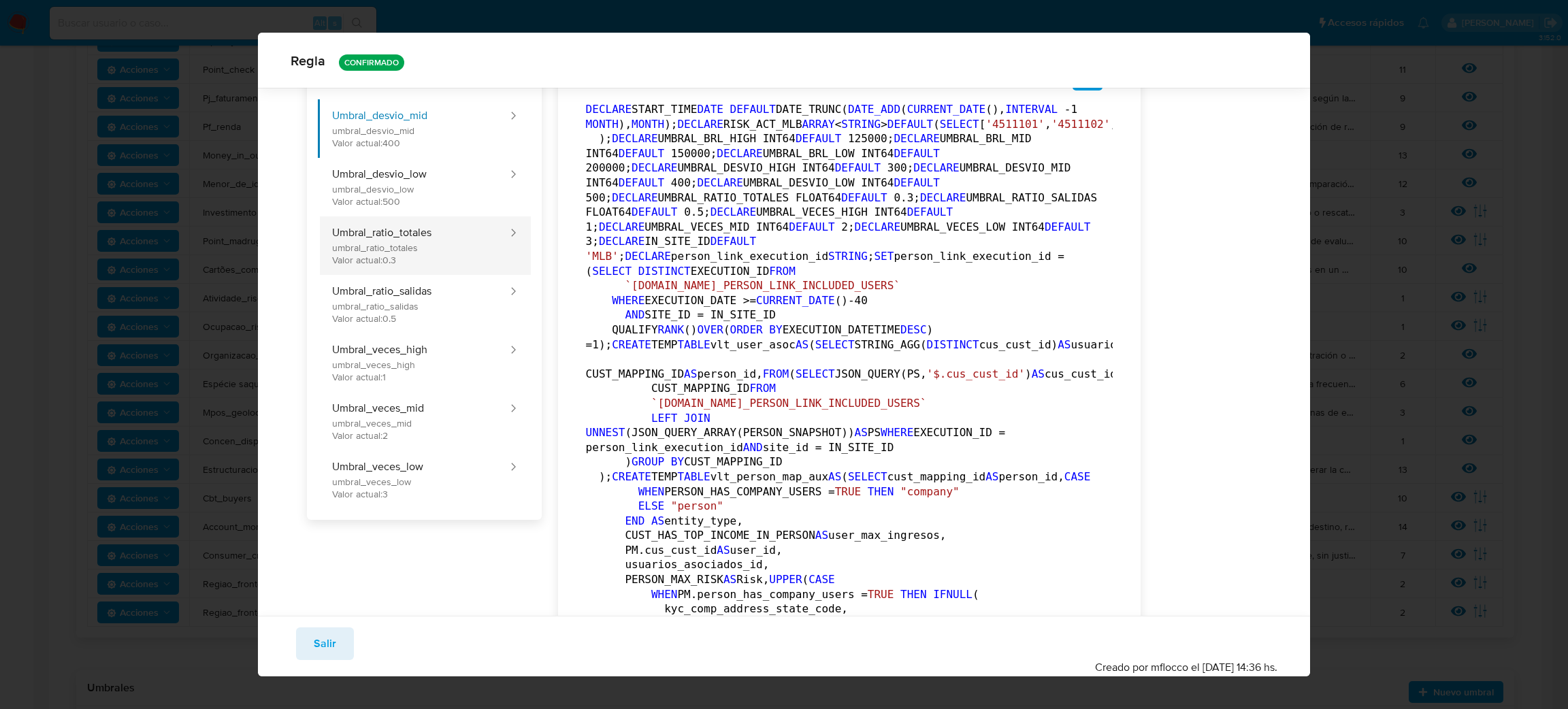
click at [454, 257] on button "Umbral_ratio_totales umbral_ratio_totales Valor actual: 0.3" at bounding box center [413, 246] width 190 height 58
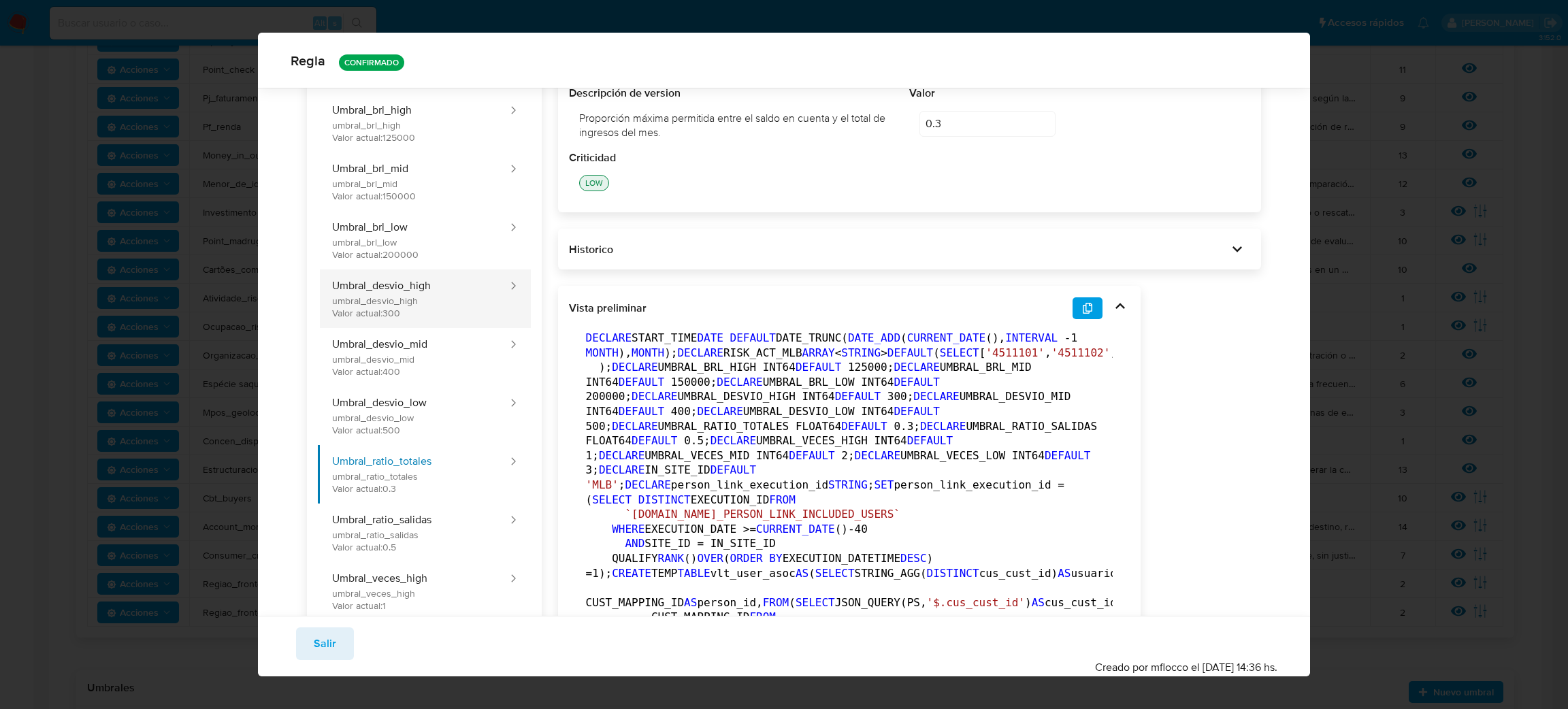
scroll to position [0, 0]
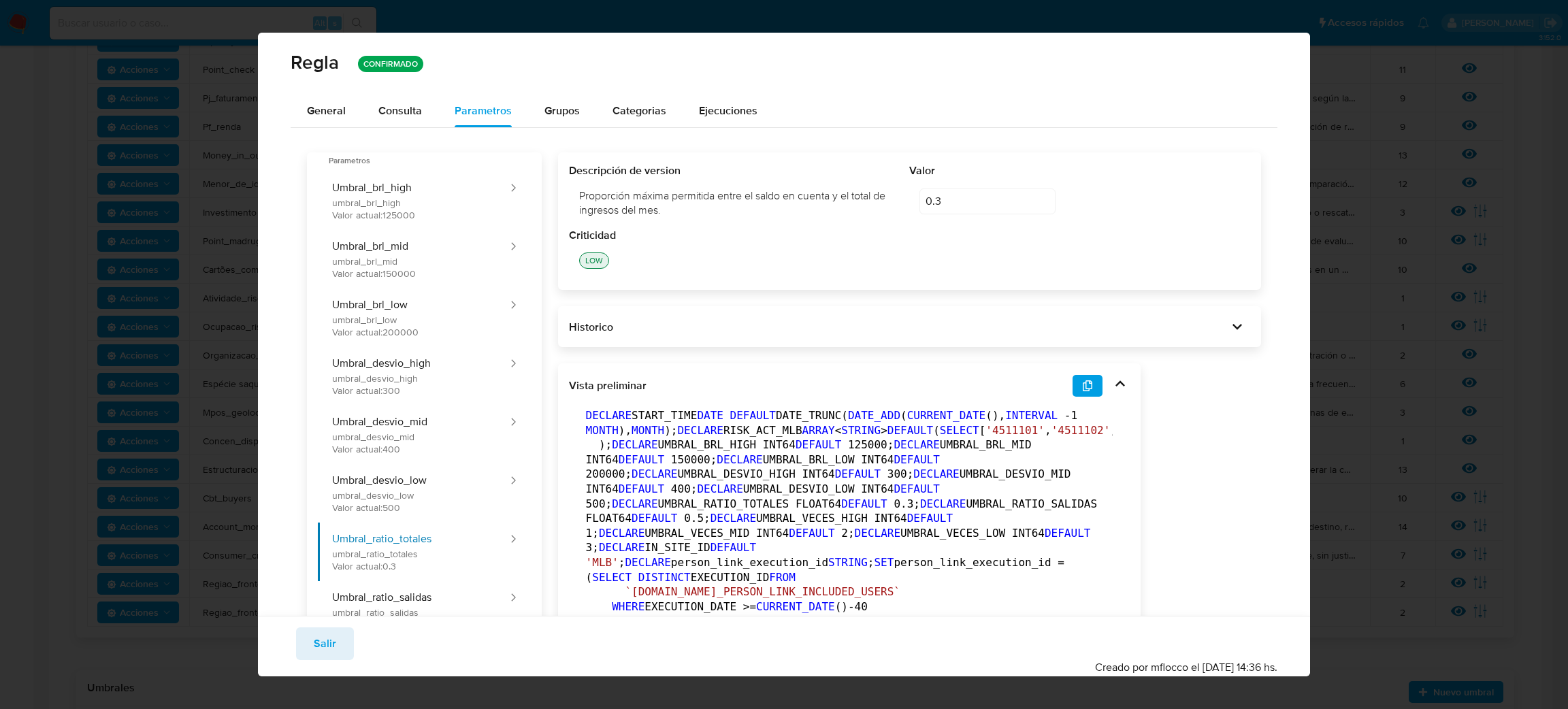
drag, startPoint x: 575, startPoint y: 194, endPoint x: 677, endPoint y: 214, distance: 103.9
click at [677, 214] on div "Proporción máxima permitida entre el saldo en cuenta y el total de ingresos del…" at bounding box center [740, 203] width 341 height 50
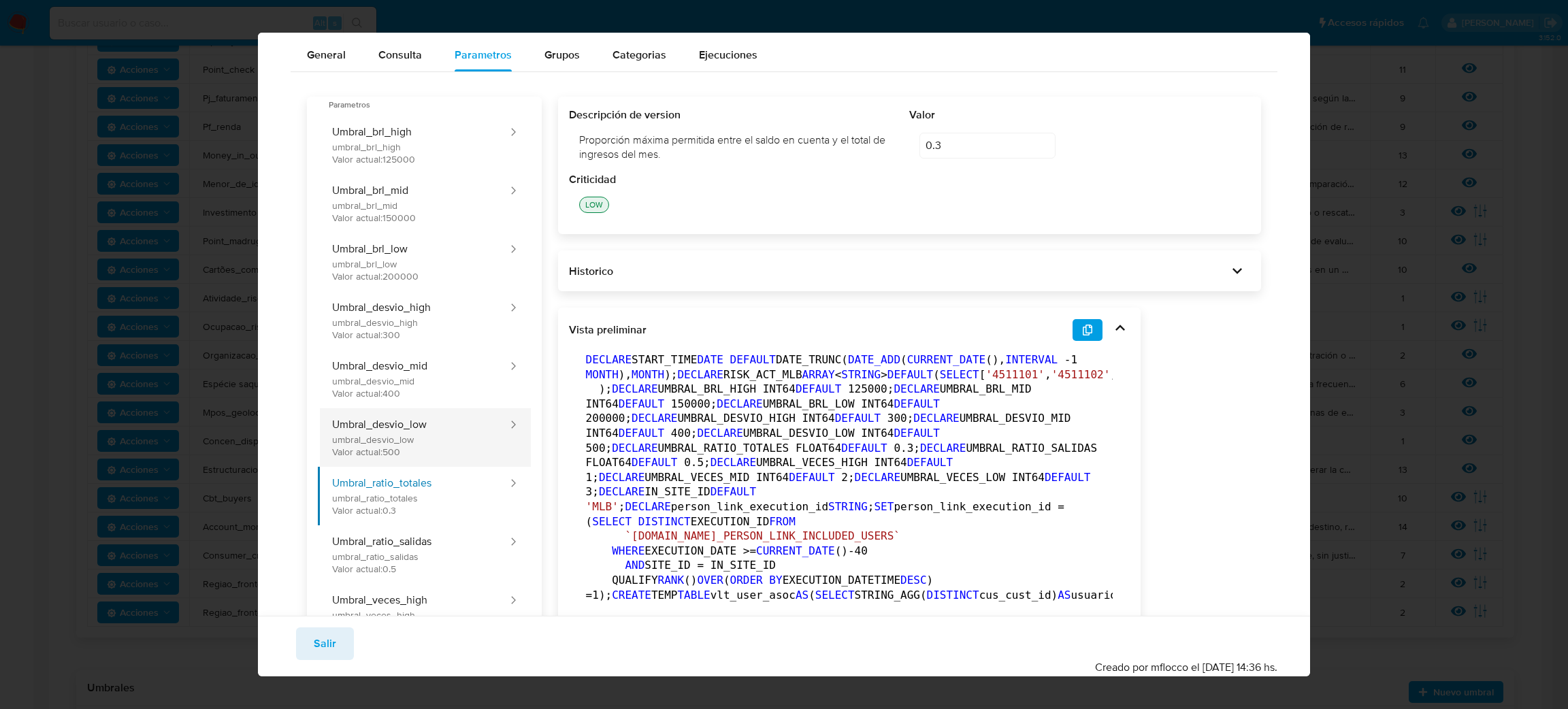
scroll to position [96, 0]
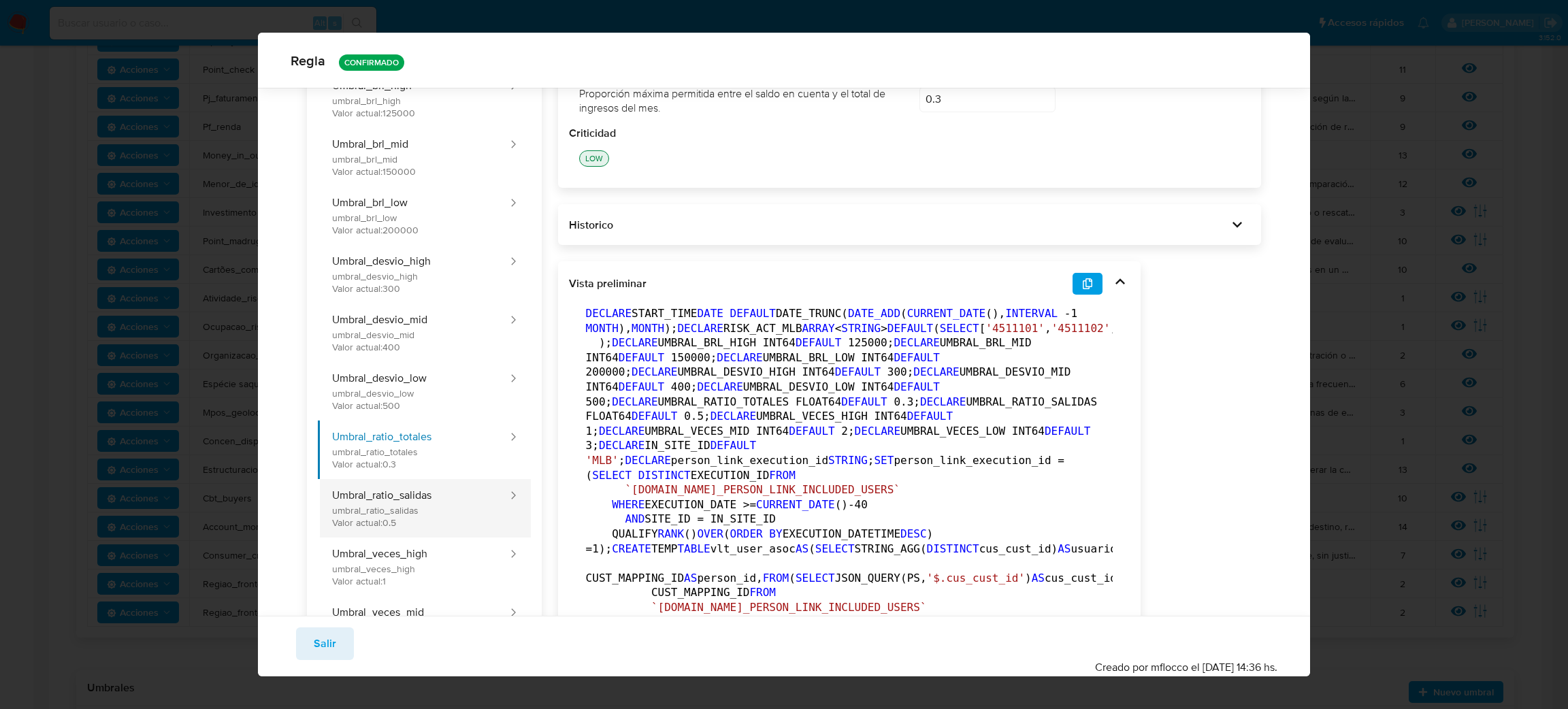
click at [402, 500] on button "Umbral_ratio_salidas umbral_ratio_salidas Valor actual: 0.5" at bounding box center [413, 509] width 190 height 58
type input "0.5"
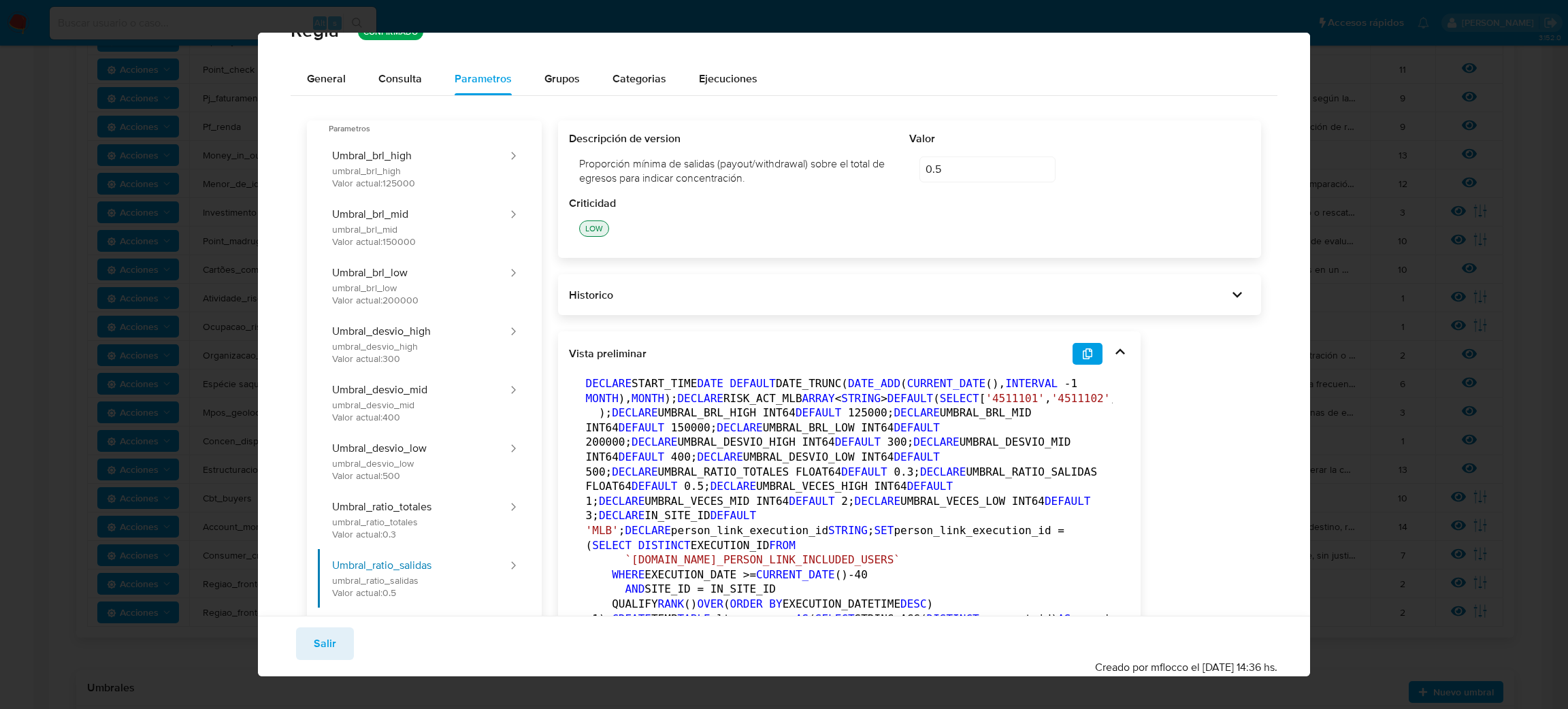
scroll to position [0, 0]
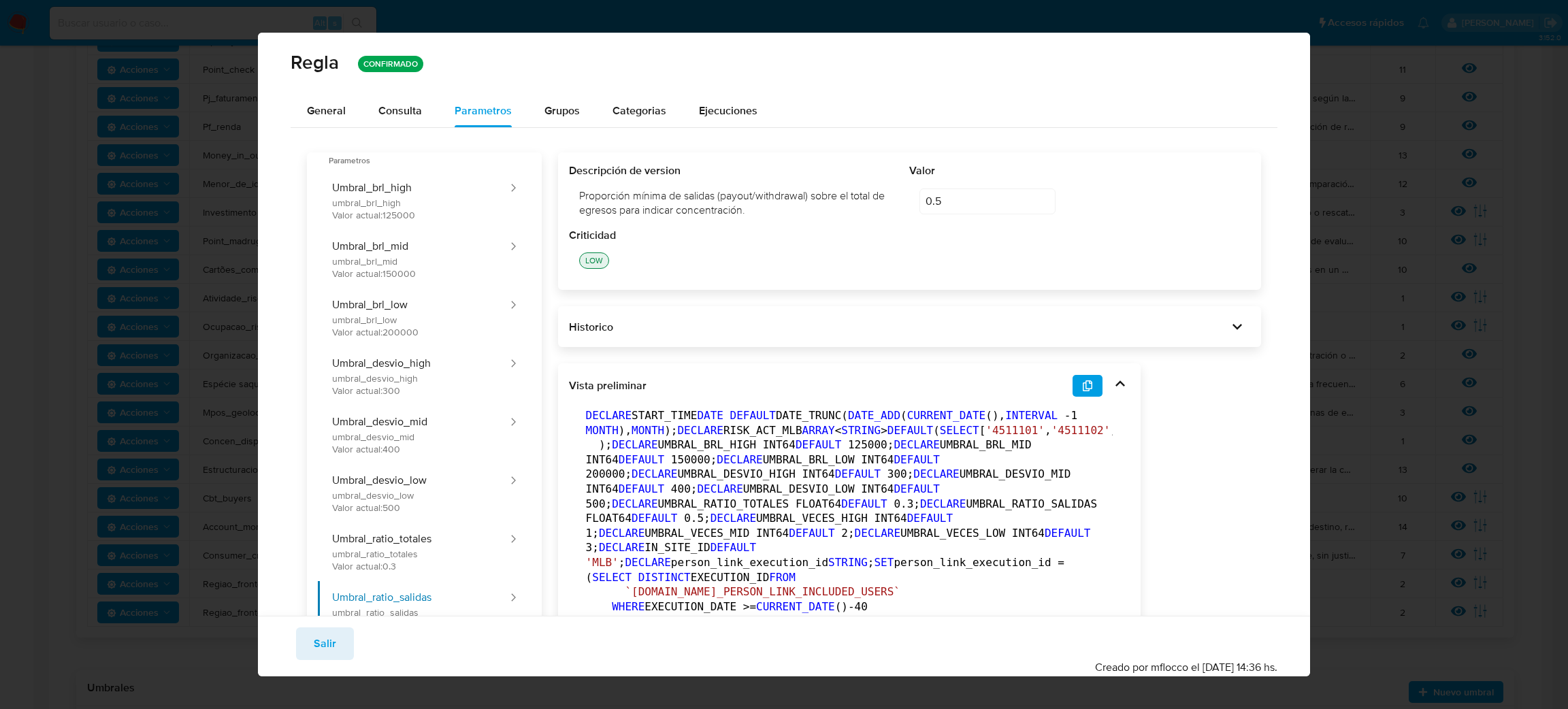
drag, startPoint x: 574, startPoint y: 194, endPoint x: 746, endPoint y: 211, distance: 172.8
click at [746, 211] on div "Proporción mínima de salidas (payout/withdrawal) sobre el total de egresos para…" at bounding box center [740, 203] width 341 height 50
click at [329, 652] on span "Salir" at bounding box center [324, 643] width 23 height 30
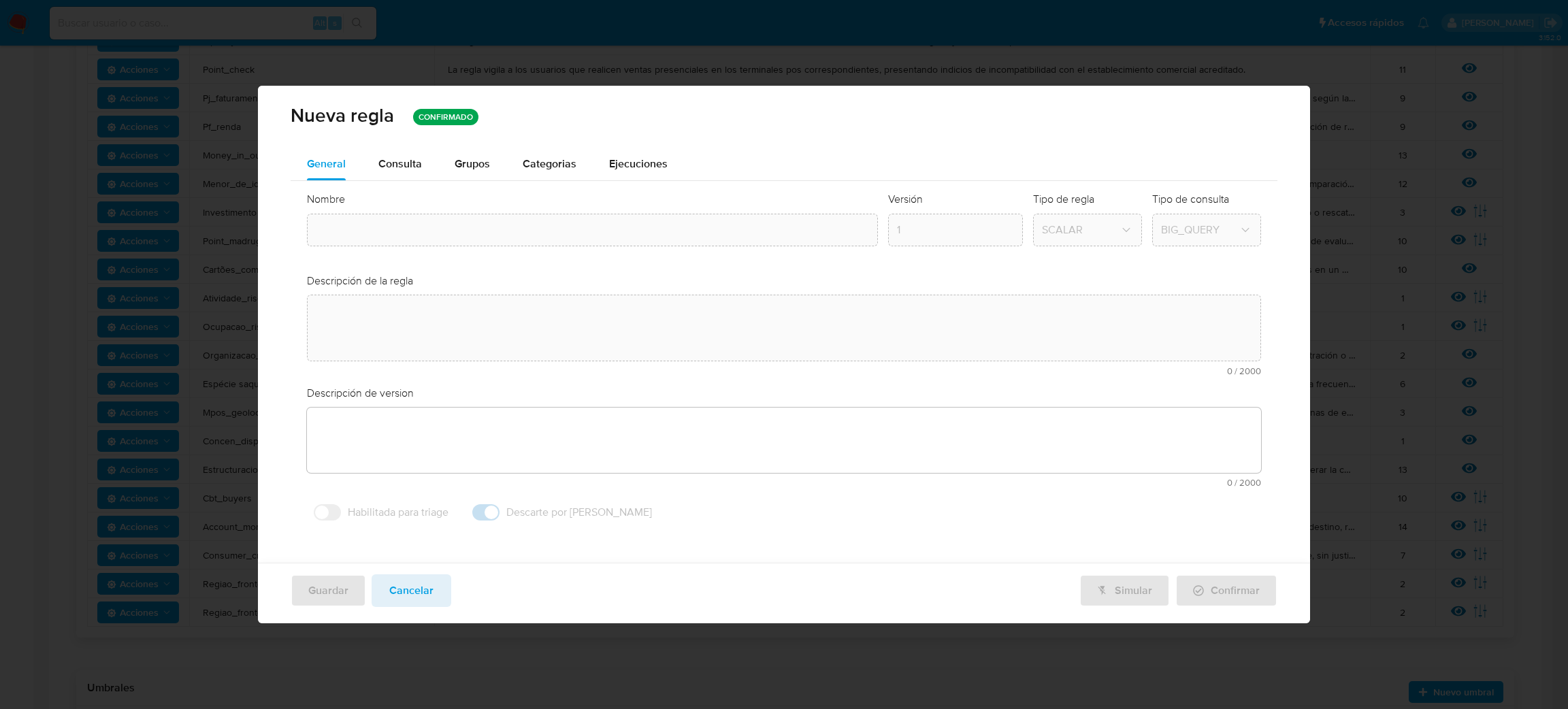
type input "Regiao_fronteira_risco_pj"
type textarea "La regla monitorea a los usuarios personas jurídicas con transacciones que exce…"
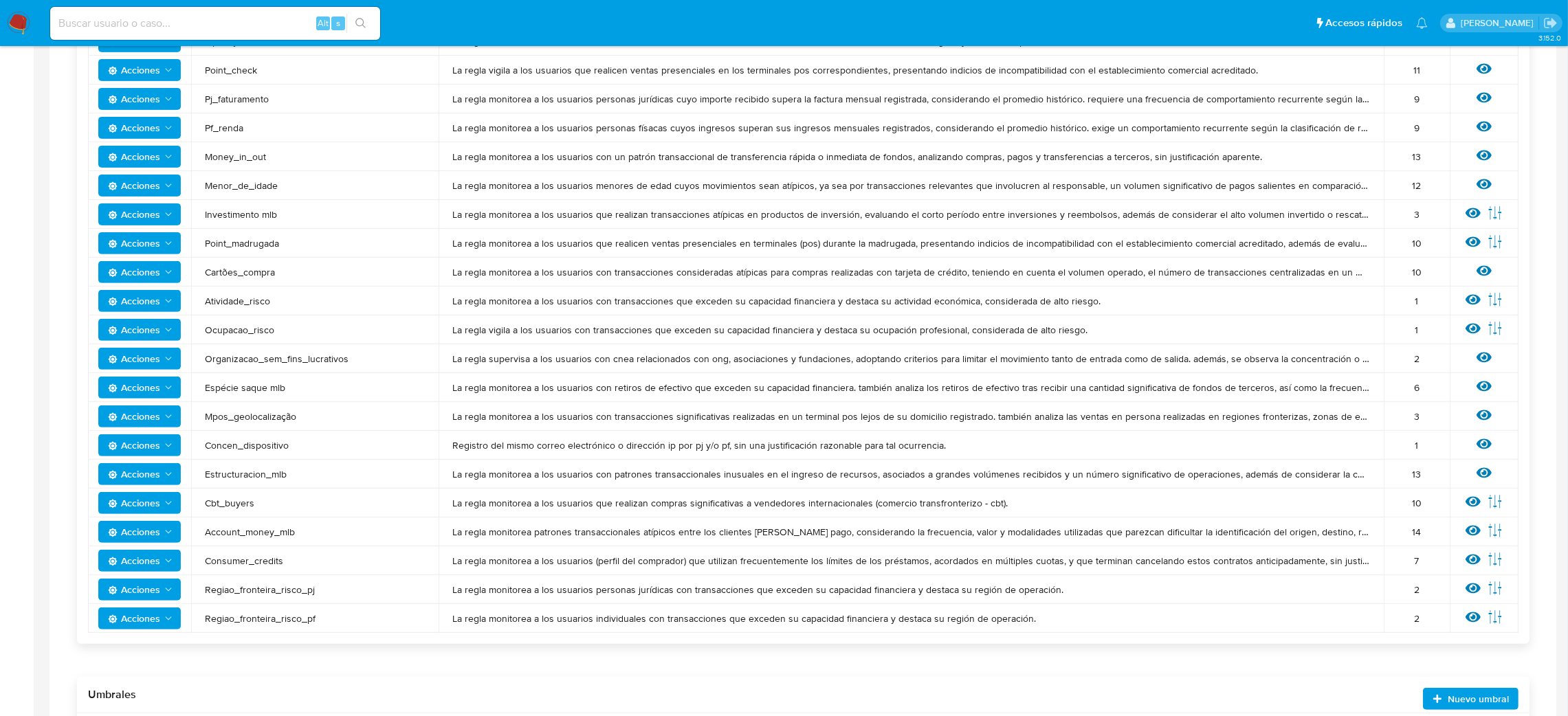
click at [162, 617] on span "Acciones" at bounding box center [141, 618] width 66 height 19
click at [1473, 617] on icon at bounding box center [1473, 618] width 15 height 10
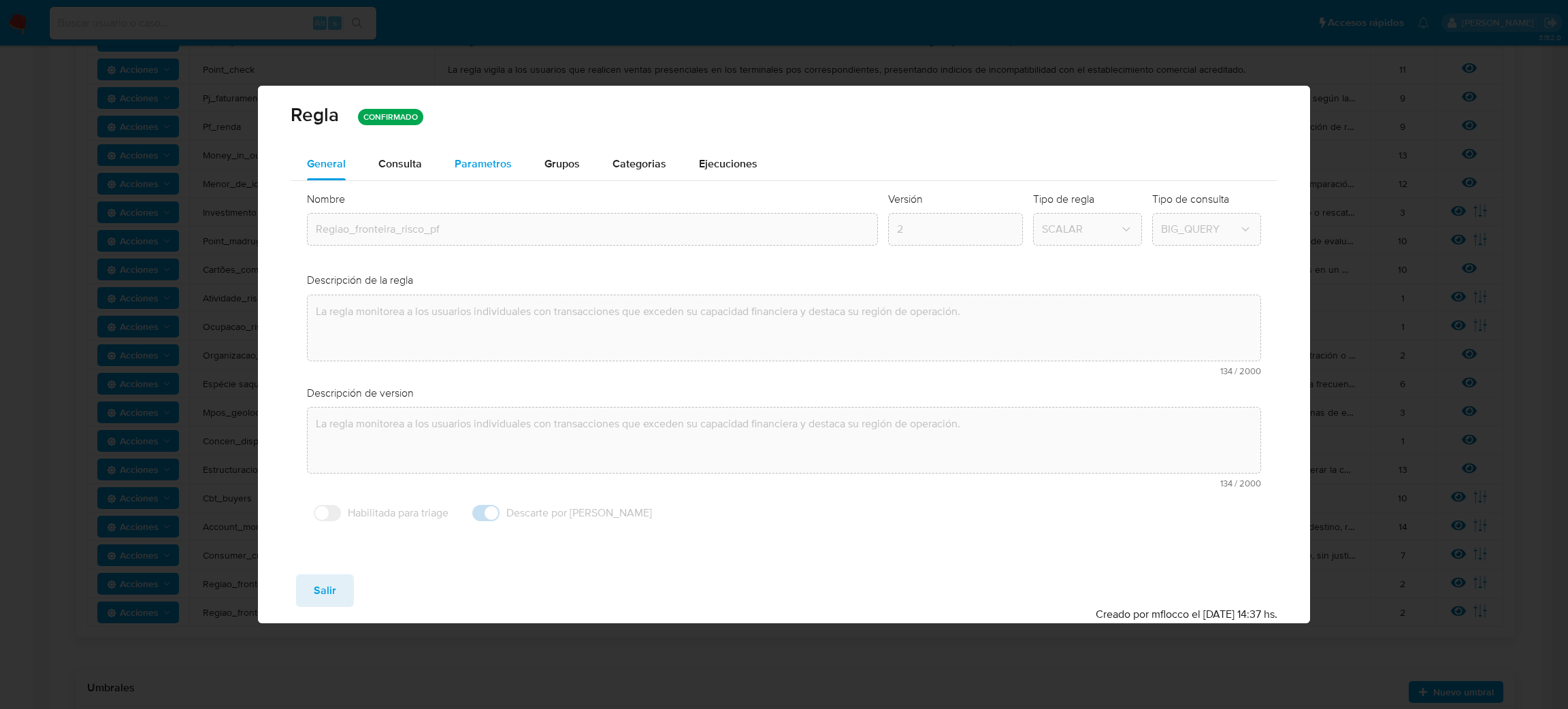
click at [506, 156] on span "Parametros" at bounding box center [483, 163] width 57 height 15
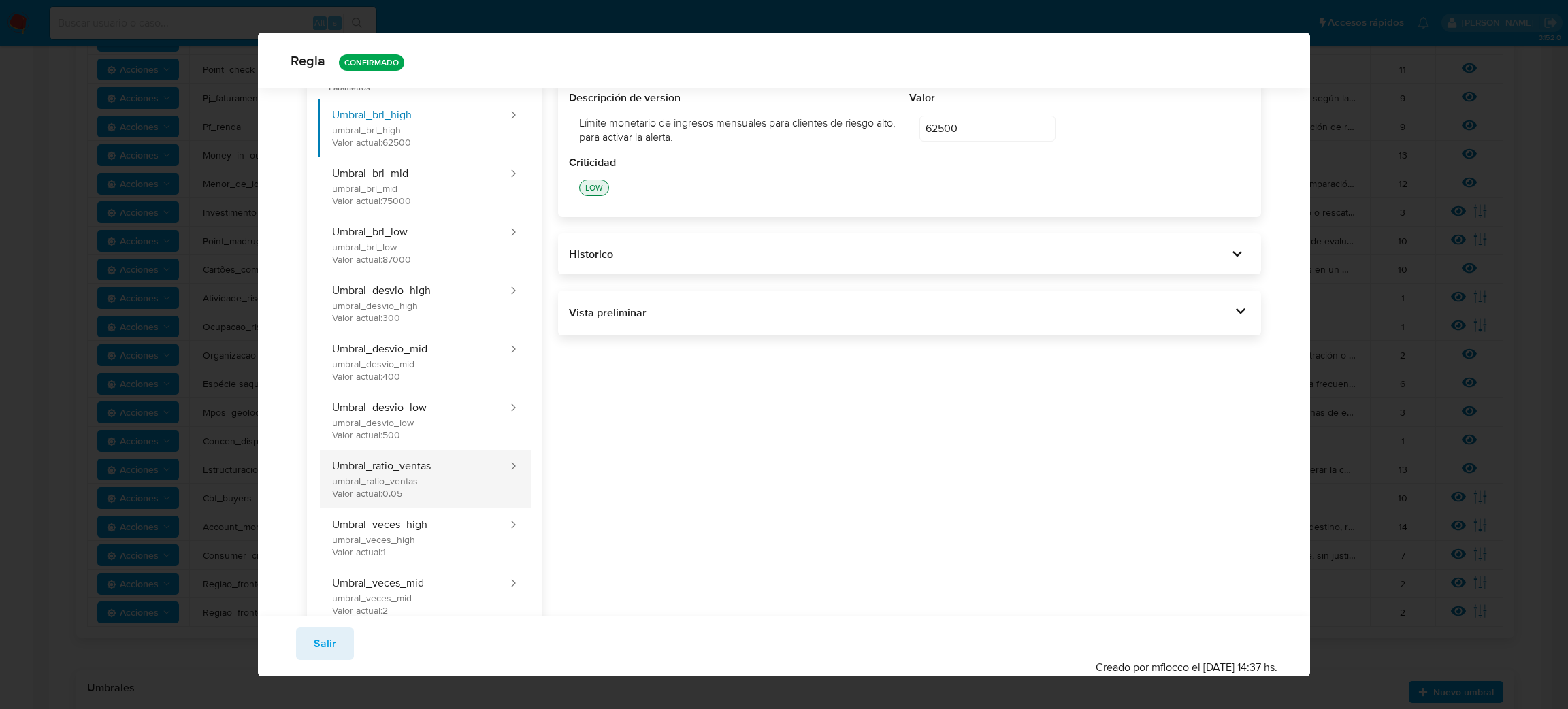
scroll to position [96, 0]
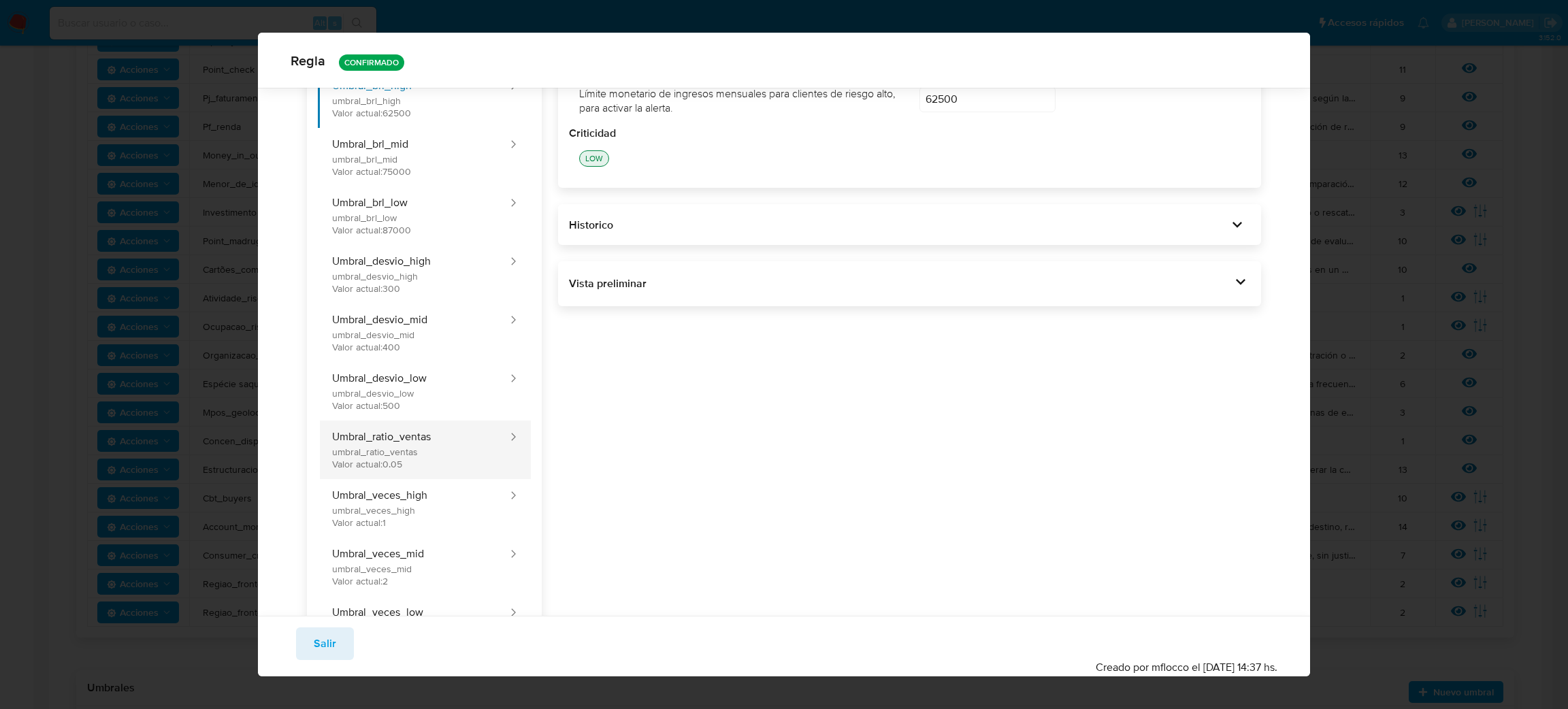
click at [462, 448] on button "Umbral_ratio_ventas umbral_ratio_ventas Valor actual: 0.05" at bounding box center [413, 450] width 190 height 58
type input "0.05"
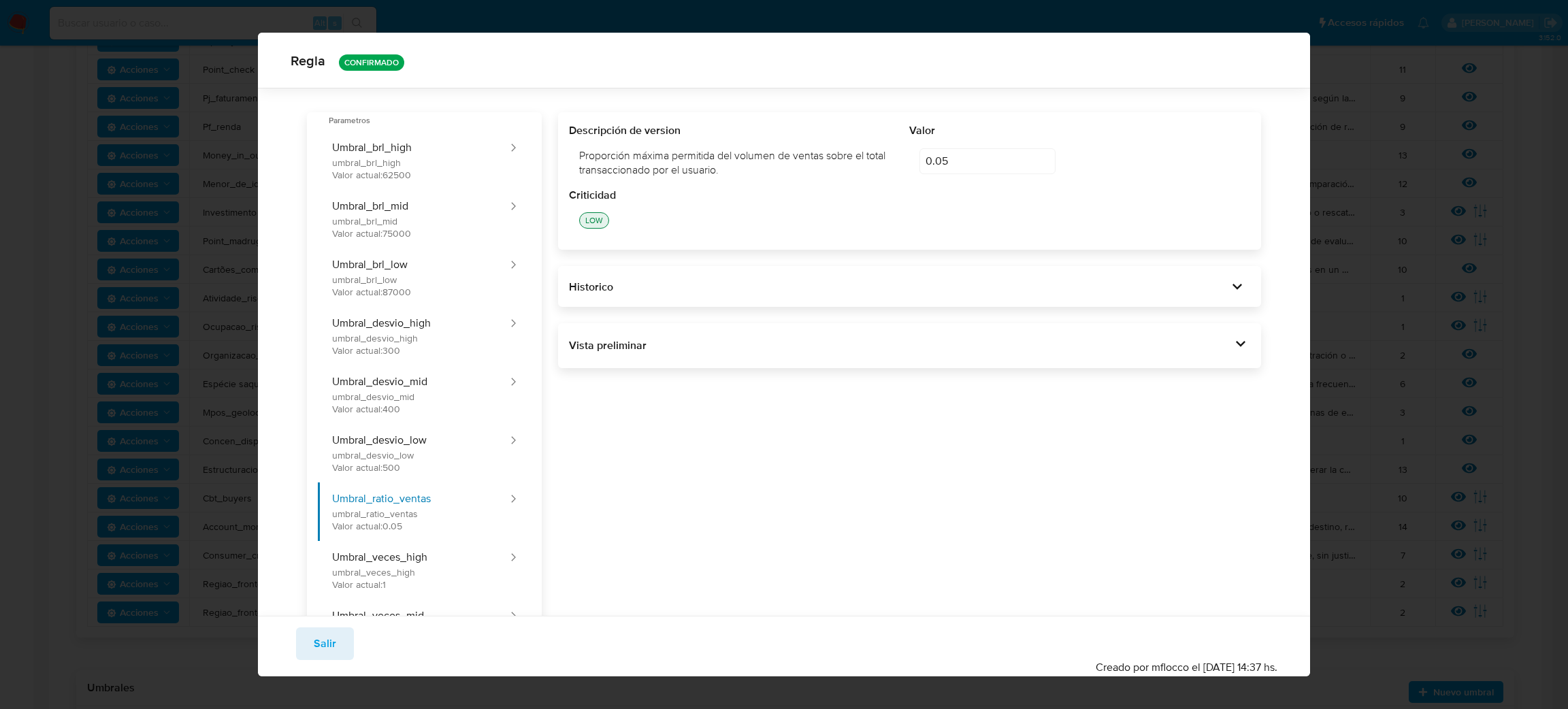
scroll to position [0, 0]
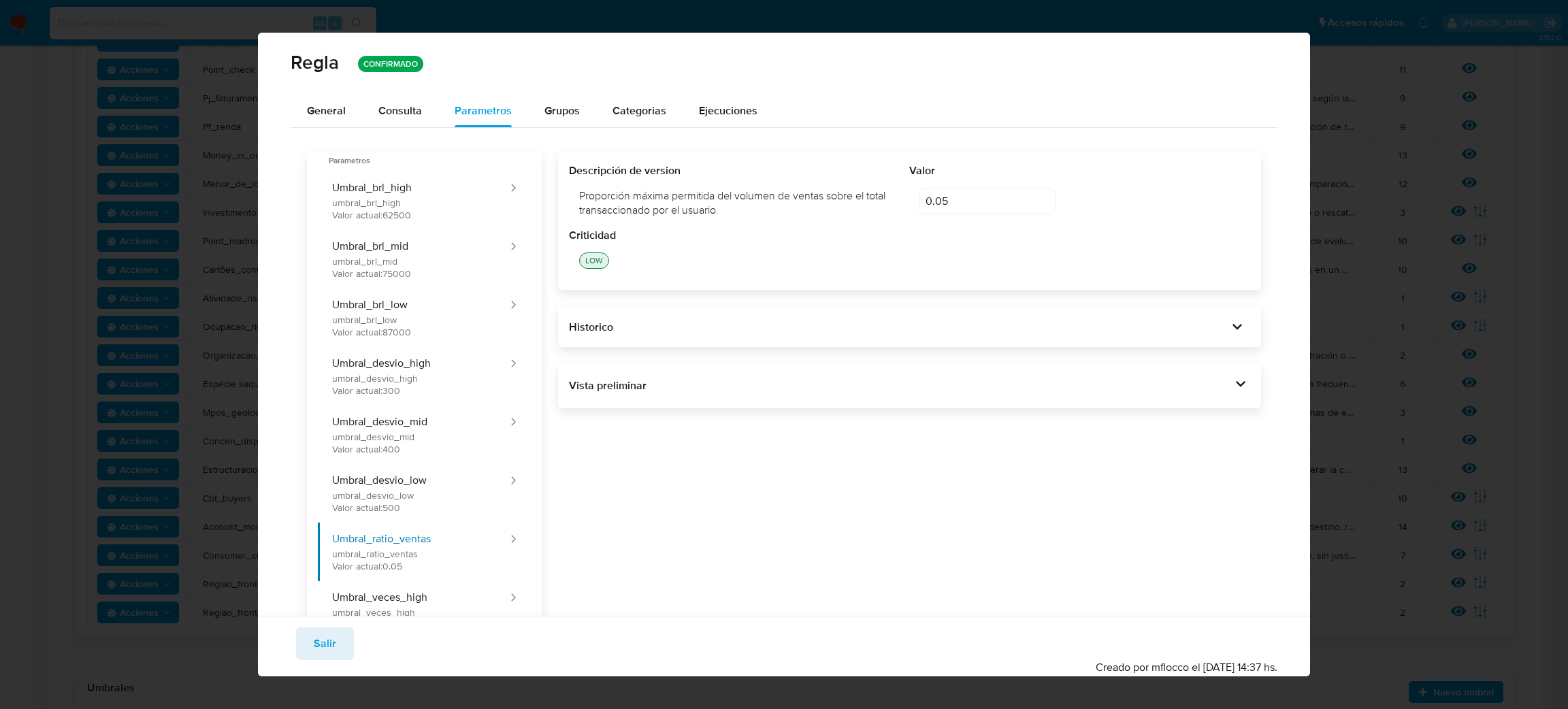
drag, startPoint x: 717, startPoint y: 211, endPoint x: 565, endPoint y: 199, distance: 152.5
click at [569, 199] on div "Proporción máxima permitida del volumen de ventas sobre el total transaccionado…" at bounding box center [740, 203] width 341 height 50
click at [864, 231] on div "Criticidad" at bounding box center [910, 235] width 682 height 15
click at [333, 647] on span "Salir" at bounding box center [324, 643] width 23 height 30
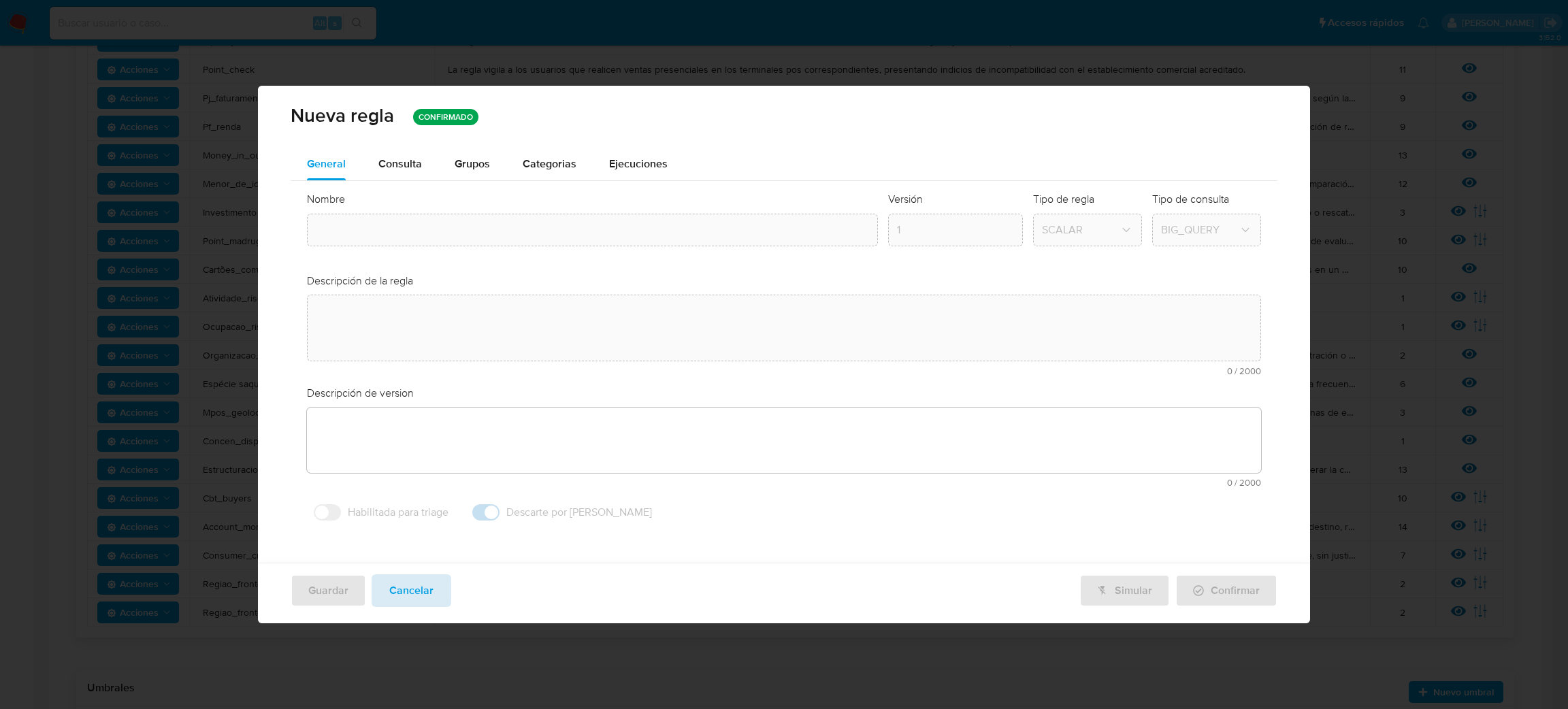
type input "Regiao_fronteira_risco_pf"
type textarea "La regla monitorea a los usuarios individuales con transacciones que exceden su…"
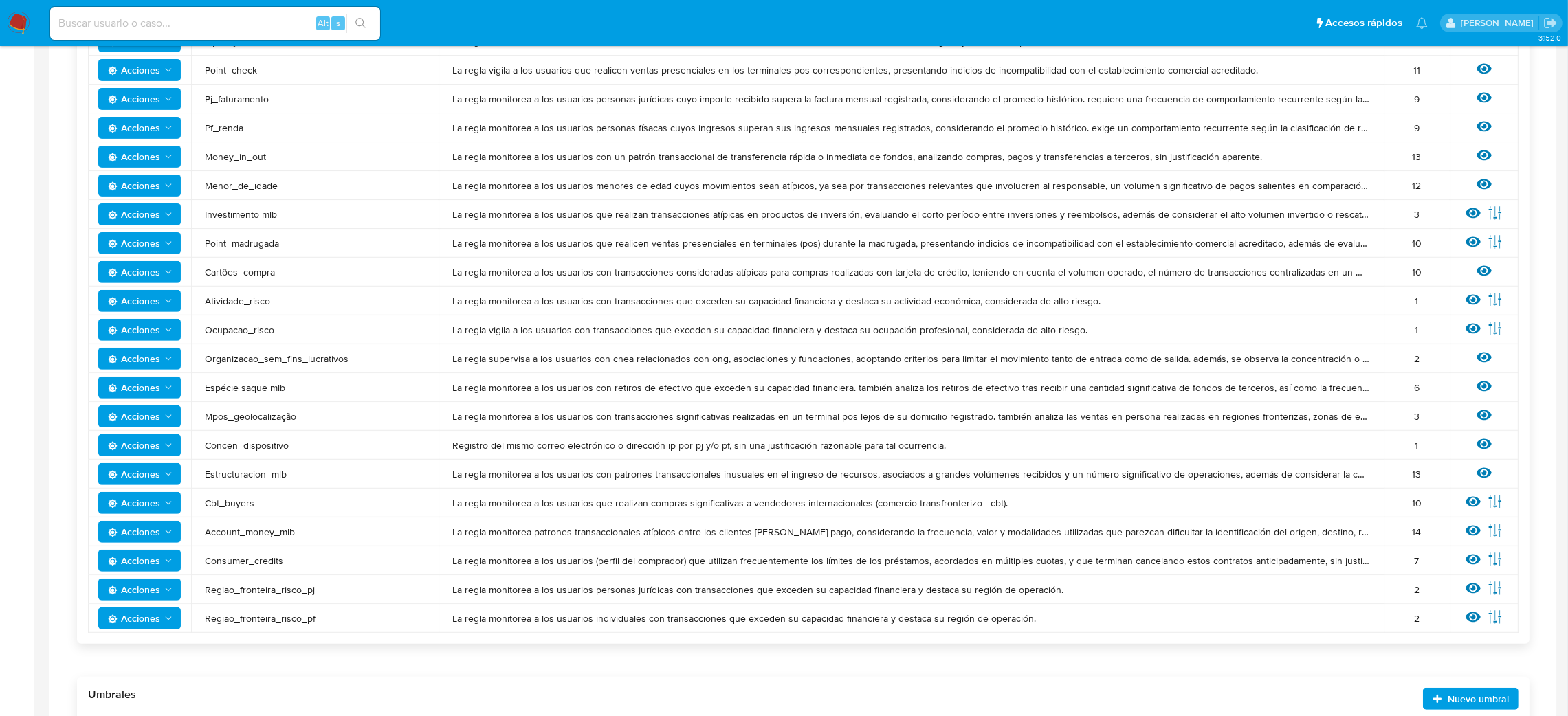
click at [159, 617] on span "Acciones" at bounding box center [133, 618] width 52 height 22
click at [144, 646] on button "Deshabilitar" at bounding box center [139, 653] width 123 height 33
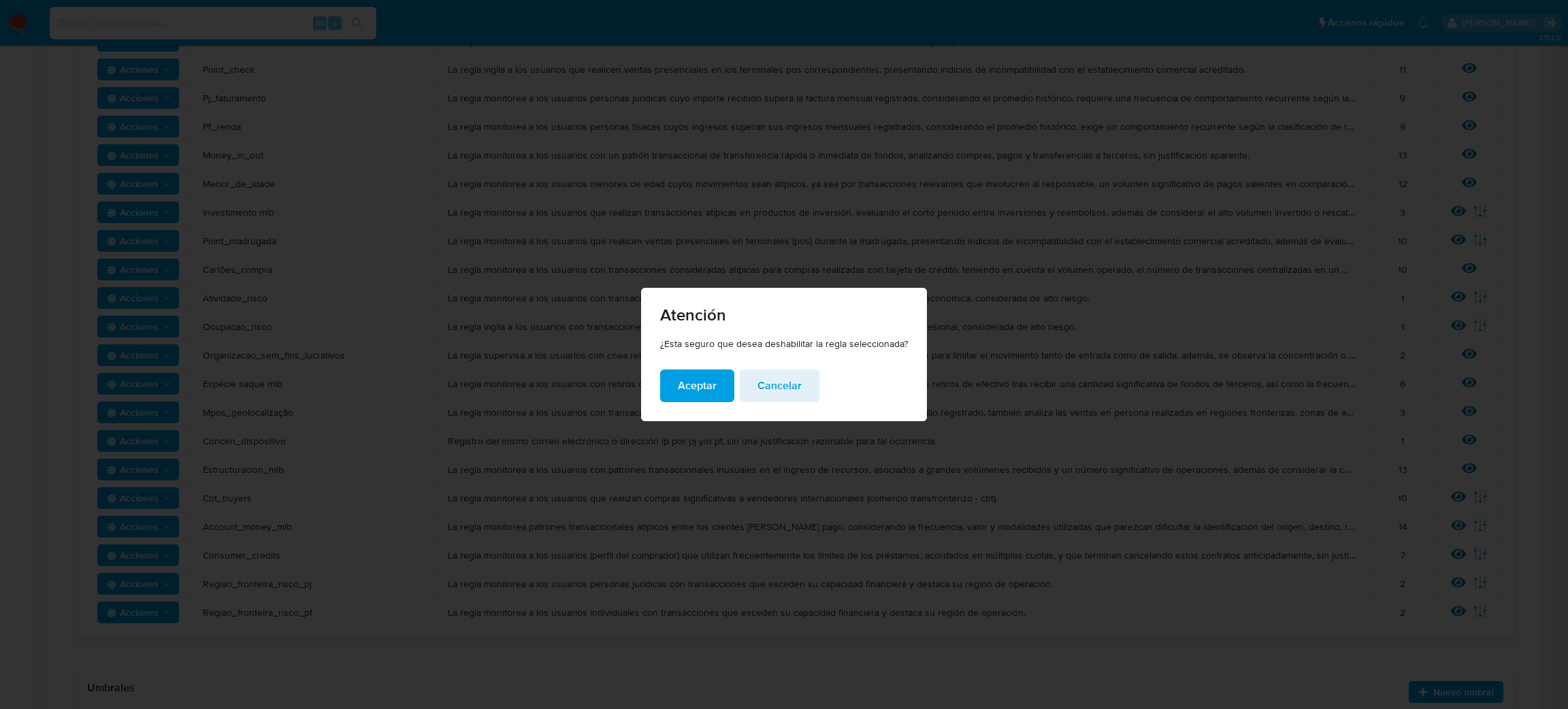
click at [807, 386] on button "Cancelar" at bounding box center [779, 386] width 79 height 33
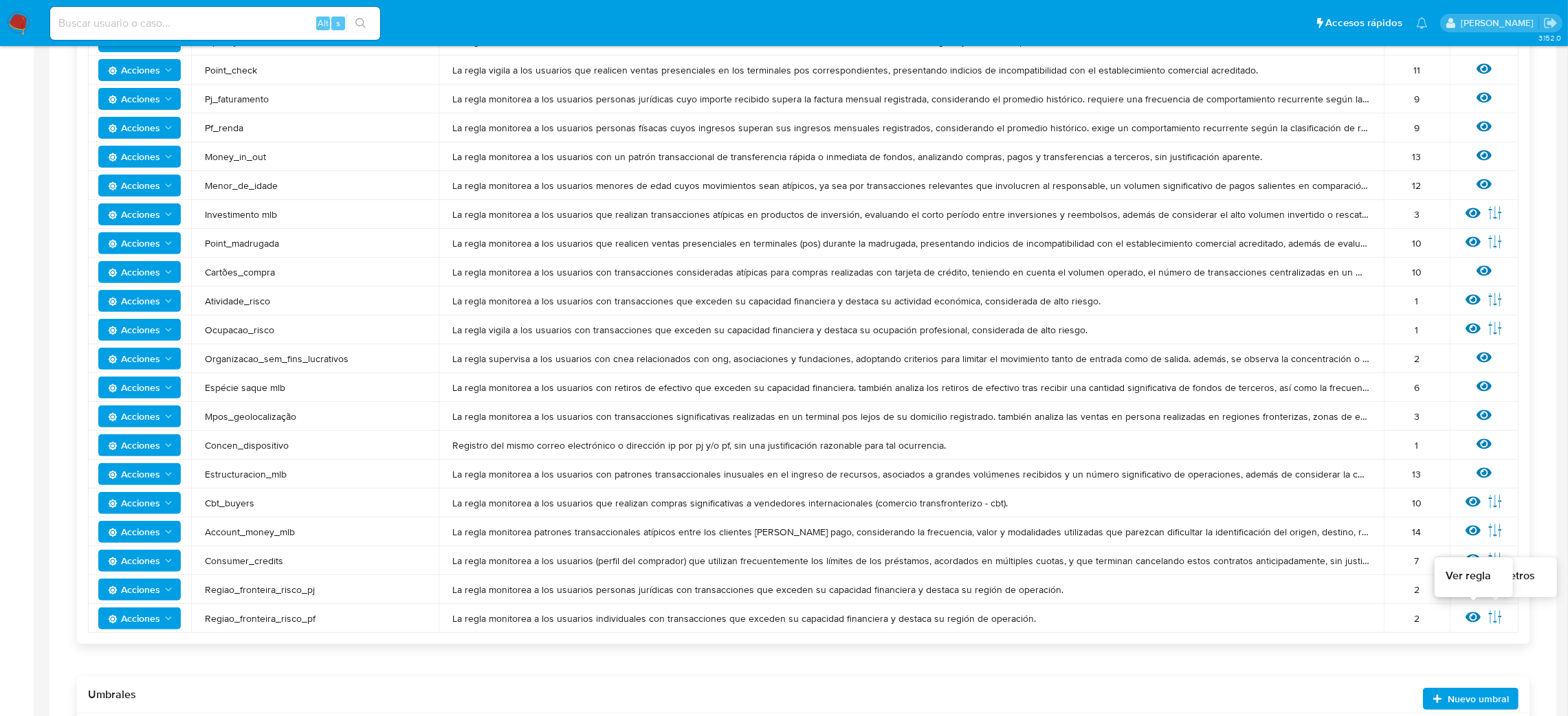
click at [1462, 613] on td "Ver regla Editar parámetros" at bounding box center [1484, 618] width 69 height 29
click at [1468, 617] on icon at bounding box center [1473, 618] width 15 height 10
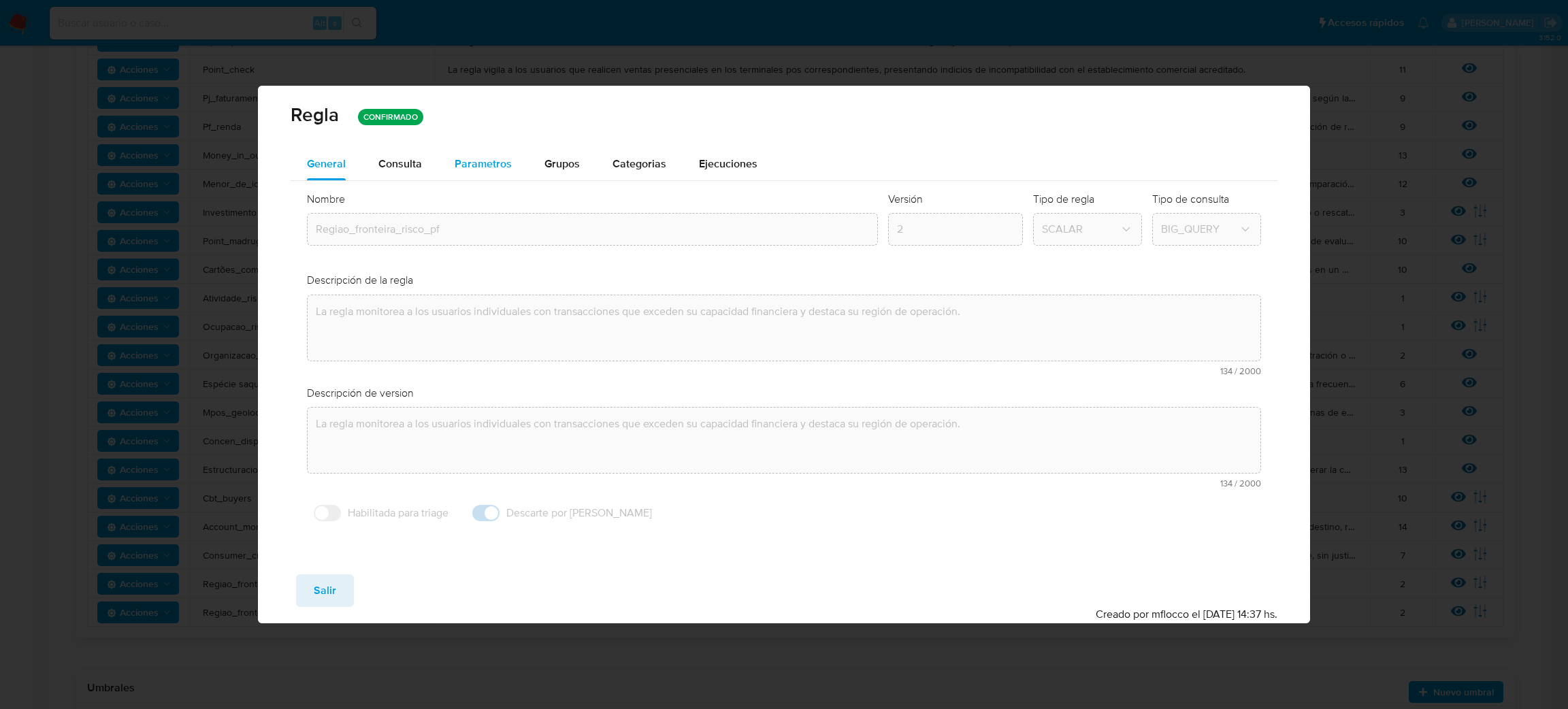
click at [518, 173] on button "Parametros" at bounding box center [483, 164] width 90 height 33
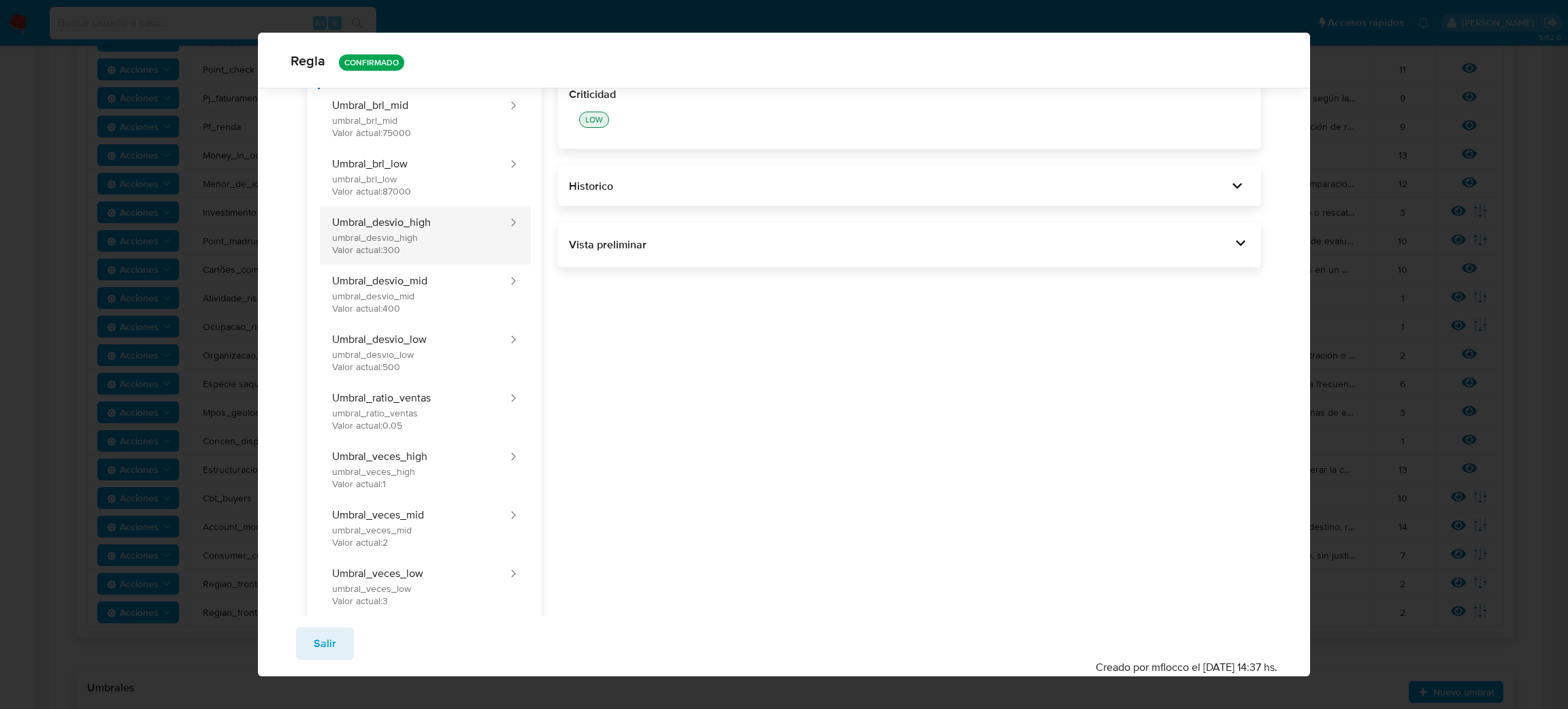
scroll to position [179, 0]
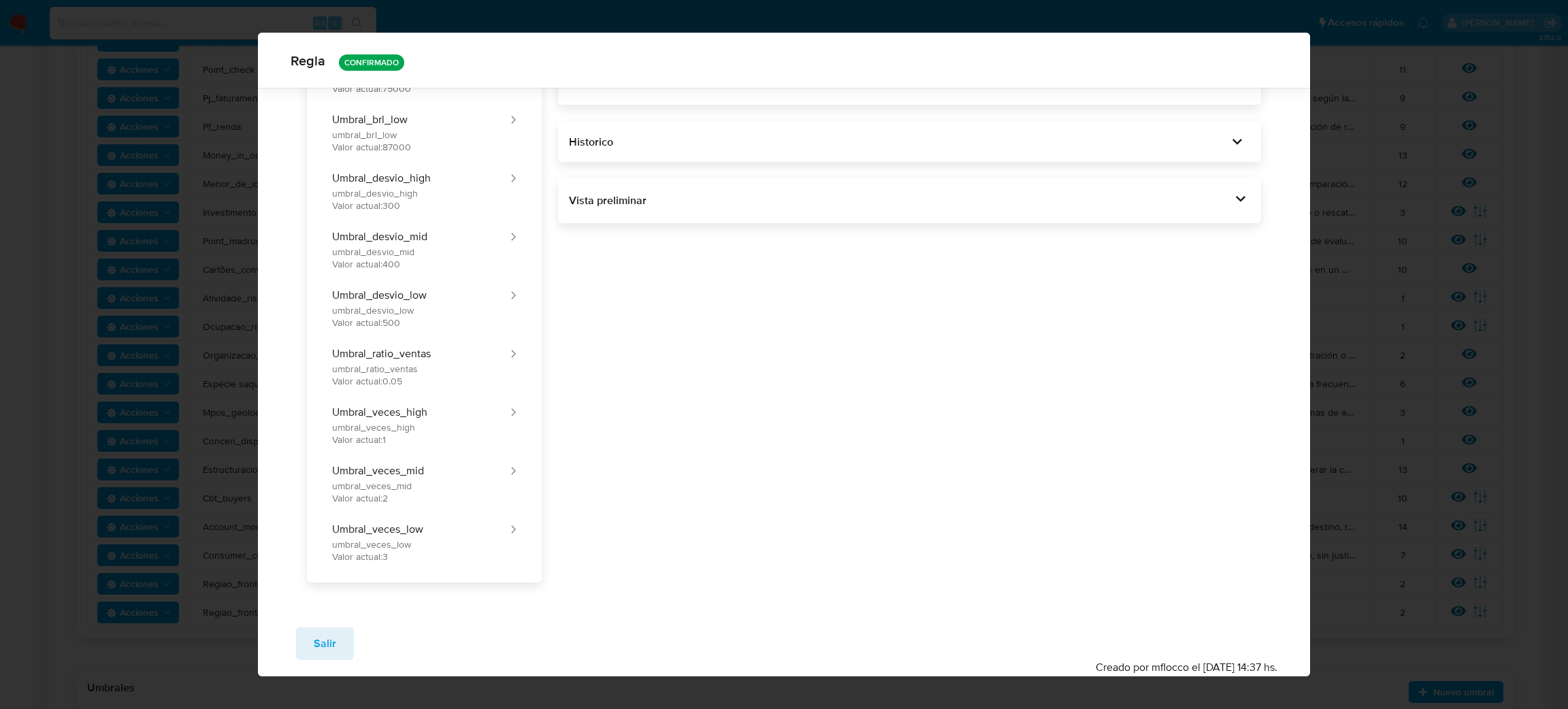
click at [152, 661] on div "Regla CONFIRMADO General Consulta Parametros Grupos Categorias Ejecuciones Para…" at bounding box center [784, 354] width 1568 height 709
click at [338, 653] on button "Salir" at bounding box center [324, 644] width 57 height 33
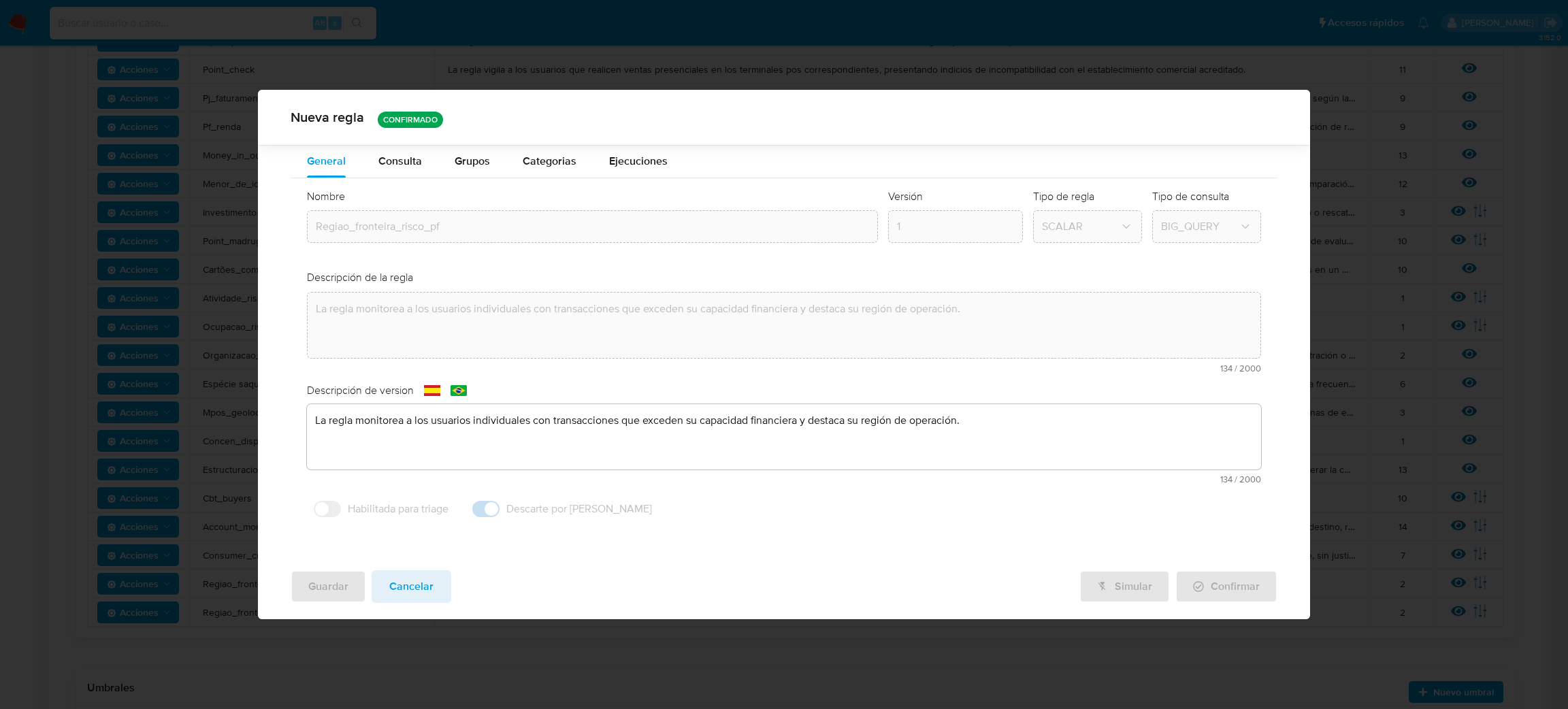
scroll to position [0, 0]
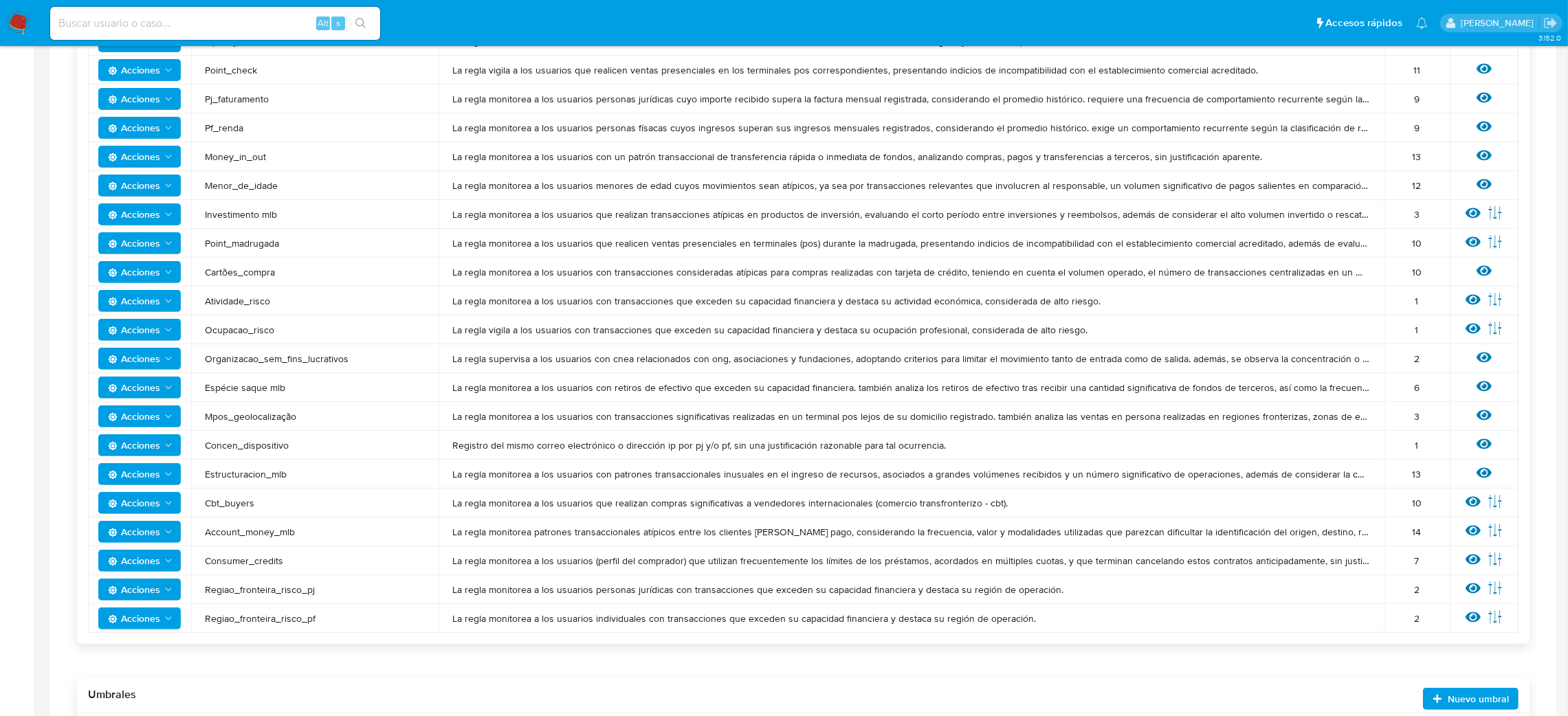
click at [135, 621] on span "Acciones" at bounding box center [133, 618] width 52 height 22
click at [154, 610] on span "Acciones" at bounding box center [133, 618] width 52 height 22
click at [151, 609] on span "Acciones" at bounding box center [133, 618] width 52 height 22
click at [1477, 612] on icon at bounding box center [1473, 618] width 15 height 15
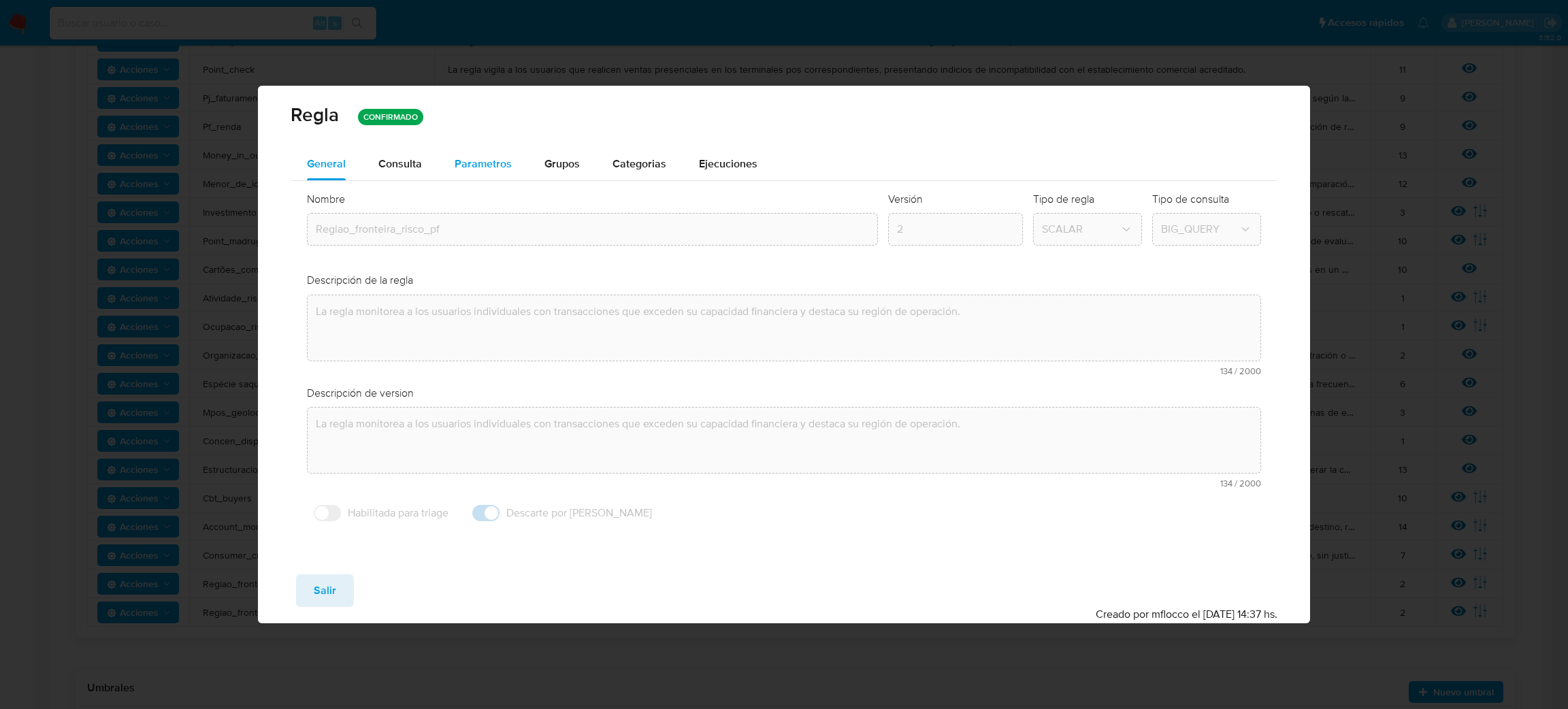
click at [516, 160] on button "Parametros" at bounding box center [483, 164] width 90 height 33
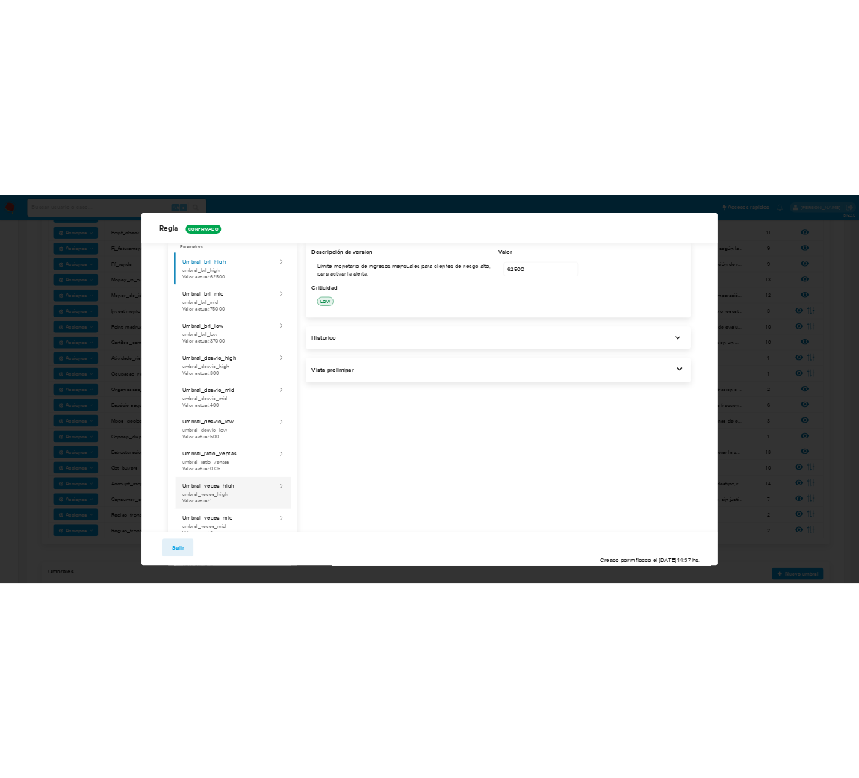
scroll to position [105, 0]
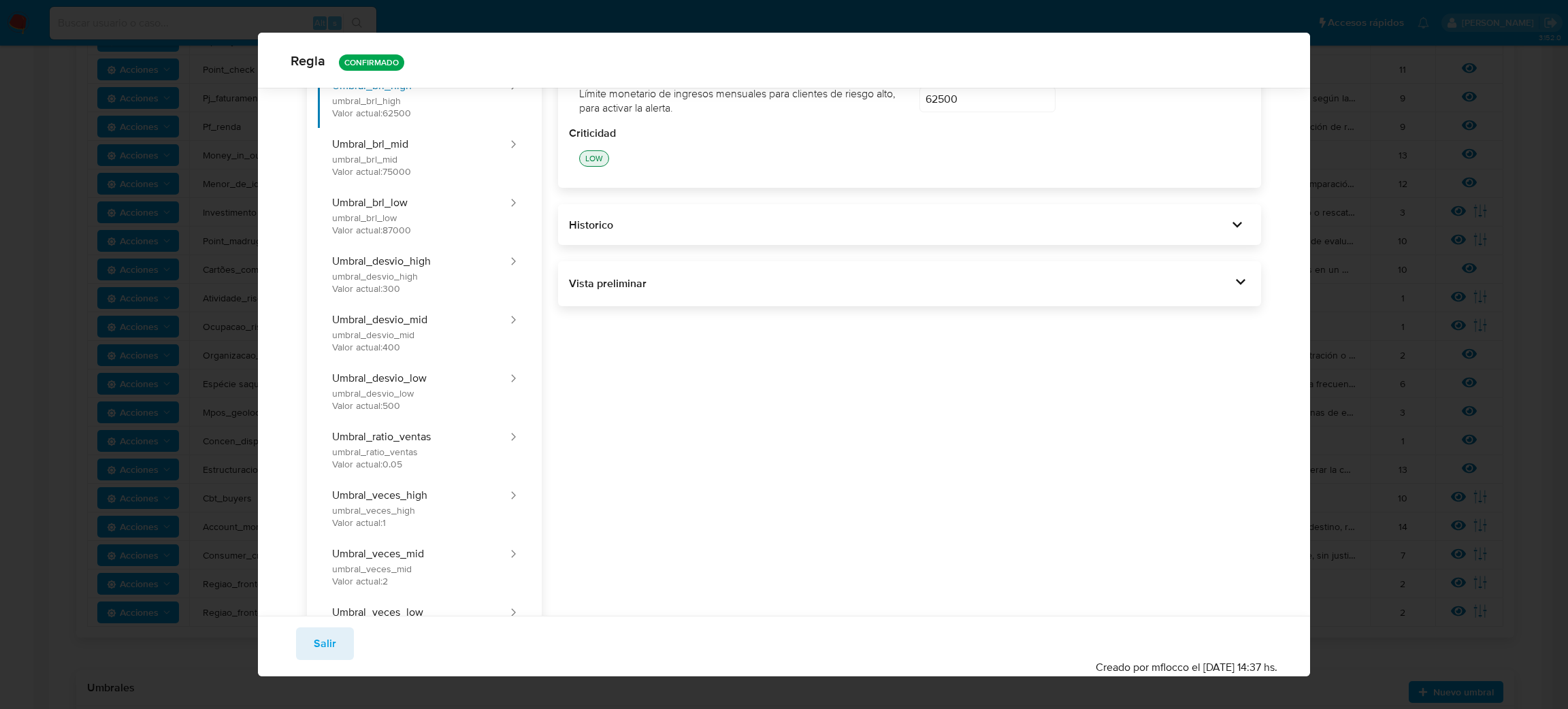
click at [55, 415] on div "Regla CONFIRMADO General Consulta Parametros Grupos Categorias Ejecuciones Para…" at bounding box center [784, 354] width 1568 height 709
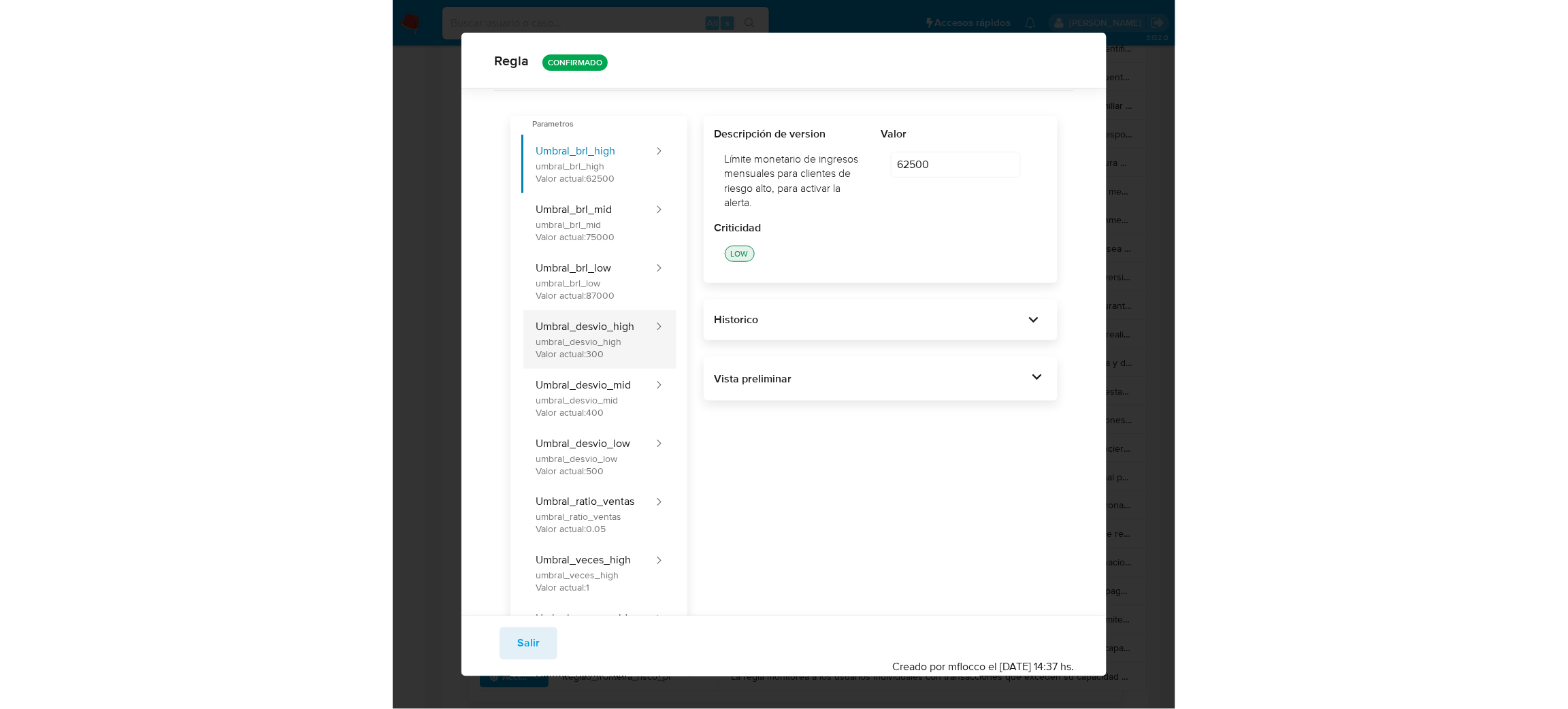
scroll to position [0, 0]
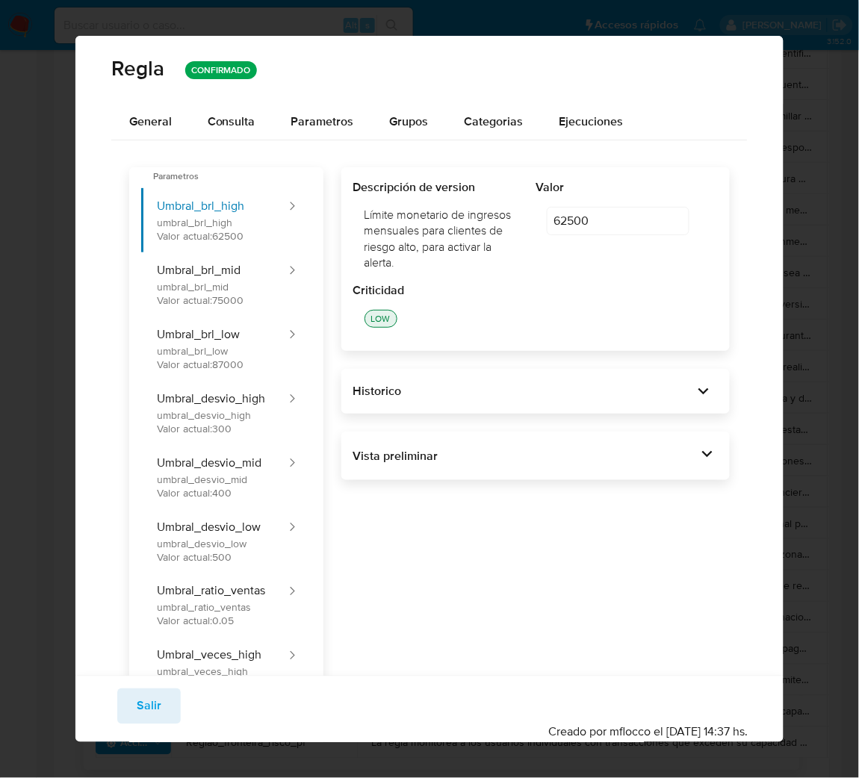
click at [28, 309] on div "Regla CONFIRMADO General Consulta Parametros Grupos Categorias Ejecuciones Para…" at bounding box center [429, 389] width 859 height 778
click at [156, 705] on span "Salir" at bounding box center [149, 706] width 25 height 33
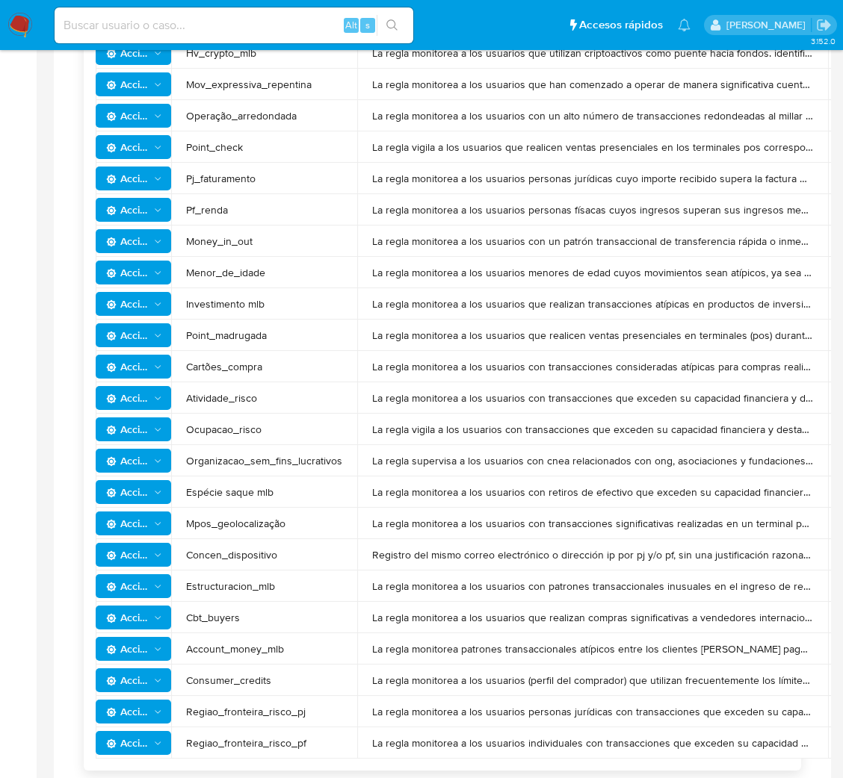
click at [462, 717] on td "La regla monitorea a los usuarios personas jurídicas con transacciones que exce…" at bounding box center [592, 711] width 471 height 31
click at [119, 704] on span "Acciones" at bounding box center [127, 712] width 43 height 24
click at [149, 679] on button "Ver historico" at bounding box center [132, 675] width 134 height 36
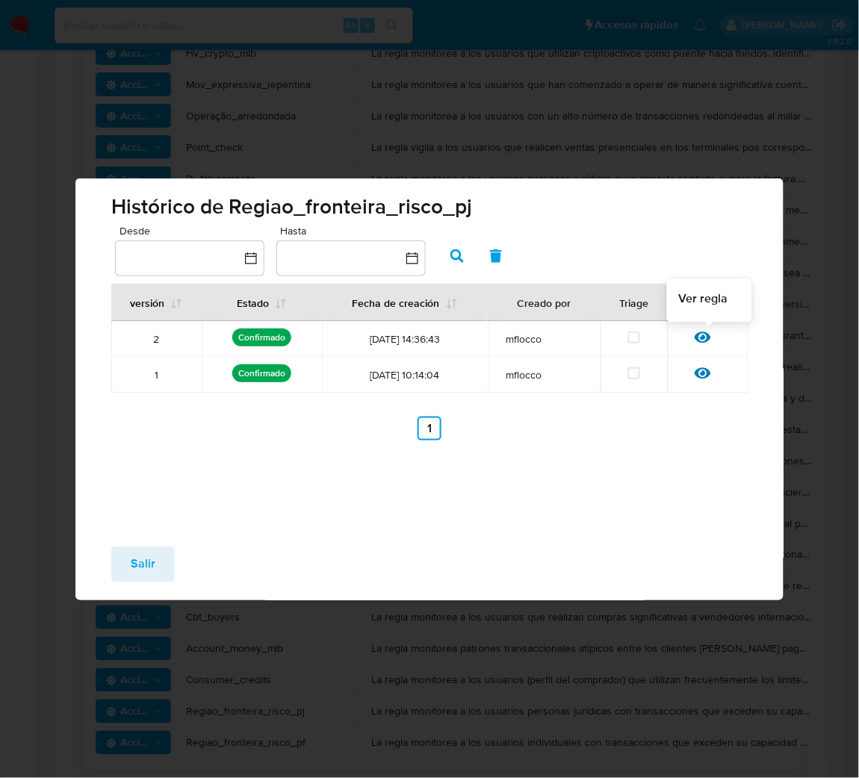
click at [706, 329] on icon at bounding box center [703, 337] width 16 height 16
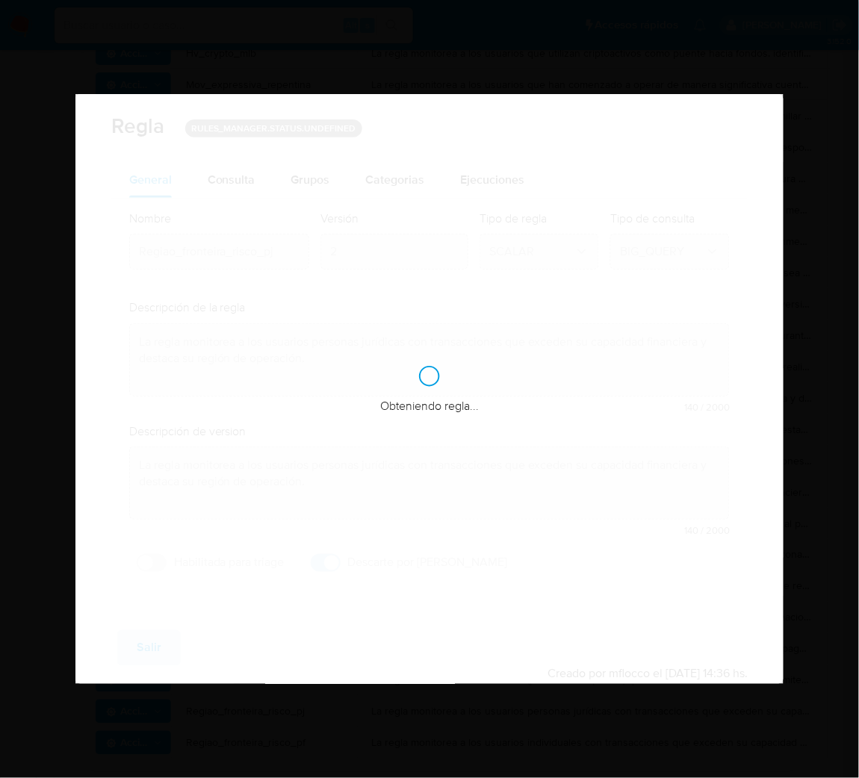
checkbox input "true"
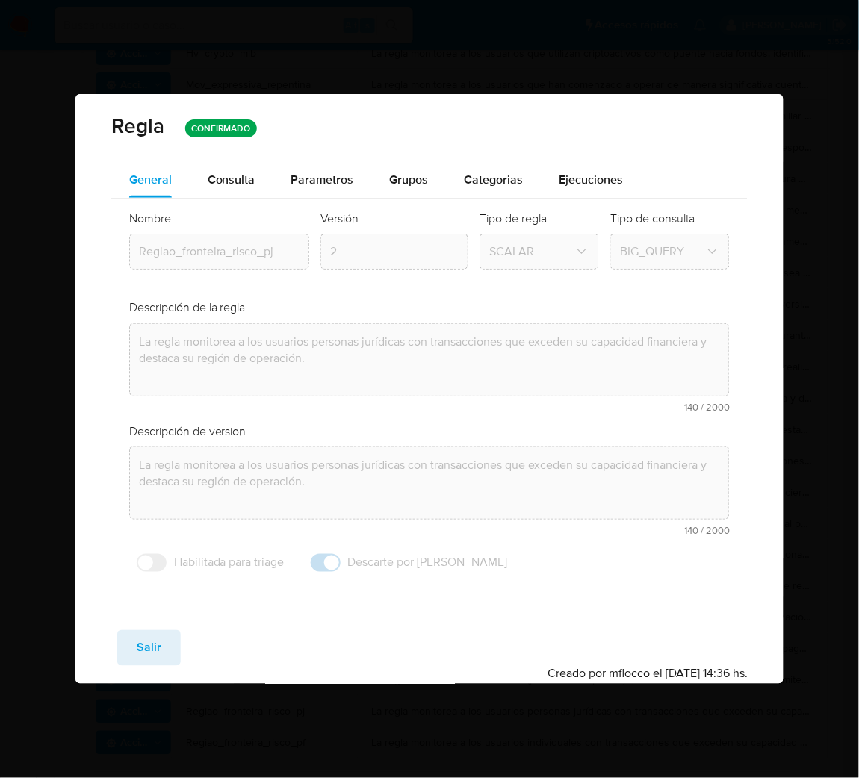
click at [232, 177] on span "Consulta" at bounding box center [232, 179] width 48 height 17
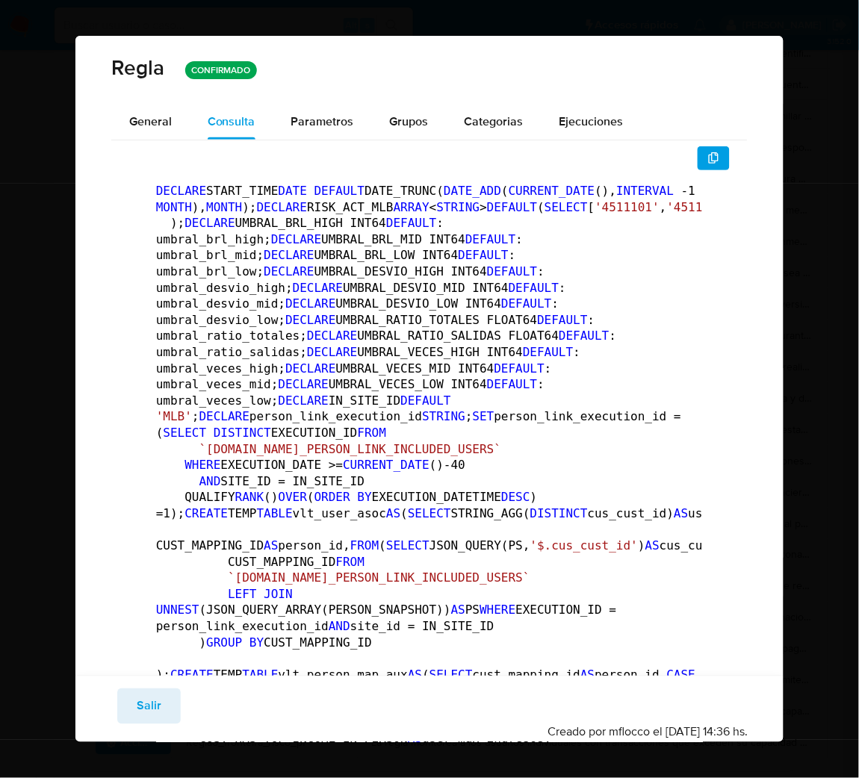
click at [306, 107] on div "Parametros" at bounding box center [322, 122] width 63 height 36
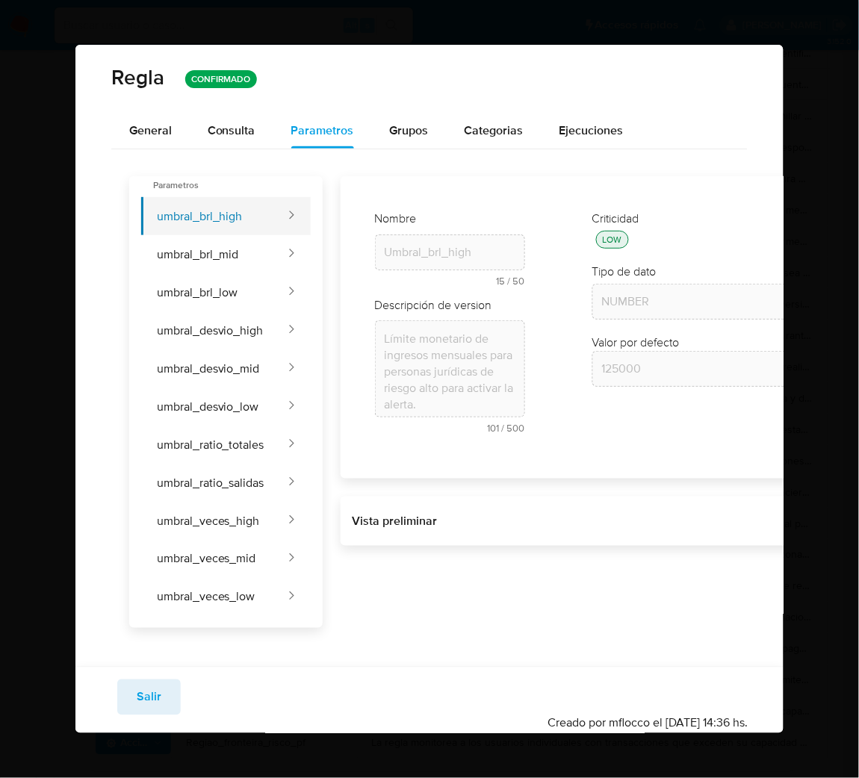
click at [287, 223] on button "umbral_brl_high" at bounding box center [214, 216] width 146 height 38
click at [159, 692] on button "Salir" at bounding box center [148, 698] width 63 height 36
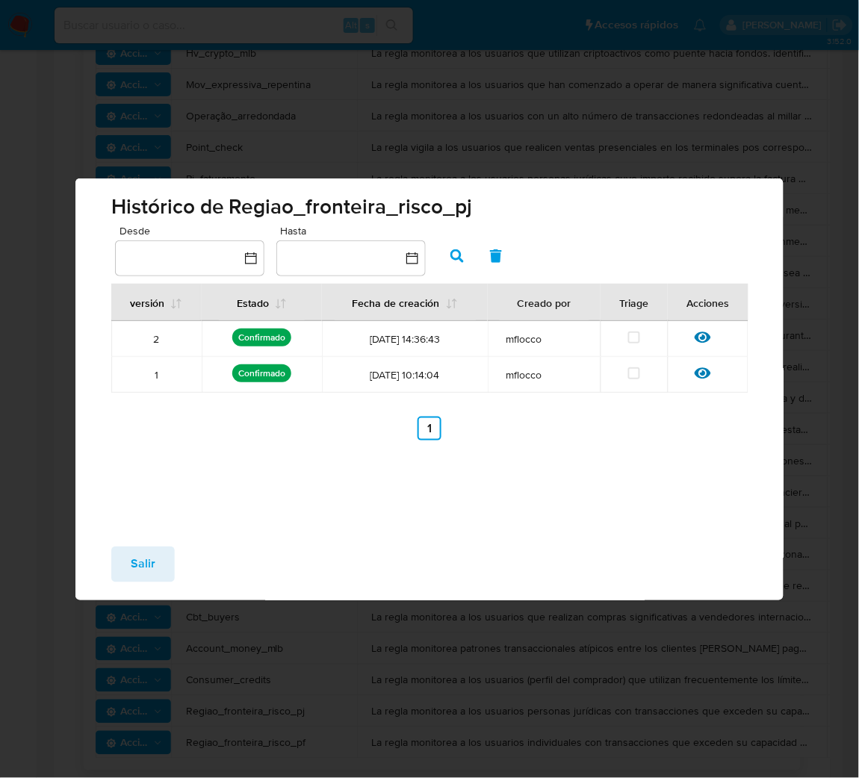
click at [249, 669] on div "Histórico de Regiao_fronteira_risco_pj Desde Hasta versión Estado Fecha de crea…" at bounding box center [429, 389] width 859 height 778
click at [120, 547] on button "Salir" at bounding box center [142, 565] width 63 height 36
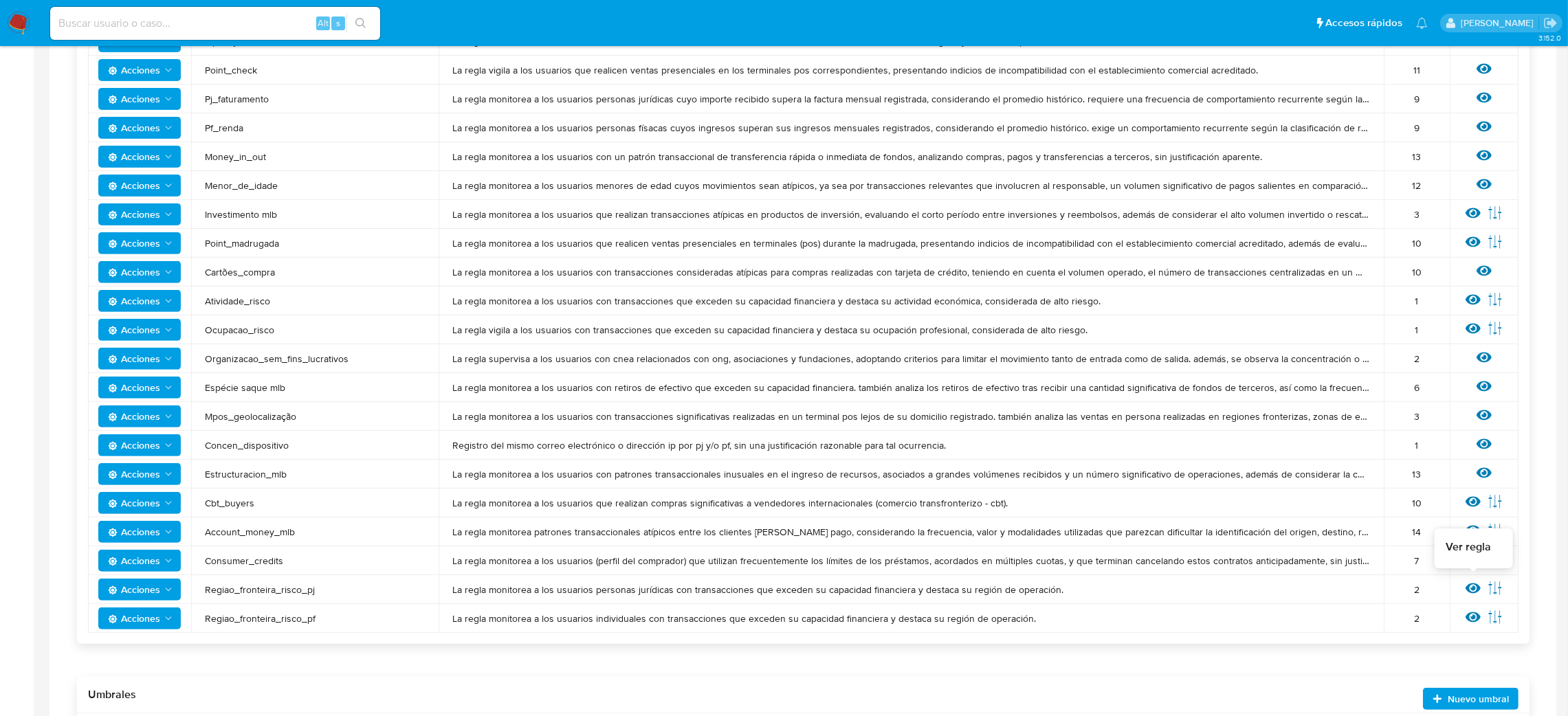
click at [1474, 585] on icon at bounding box center [1473, 588] width 15 height 10
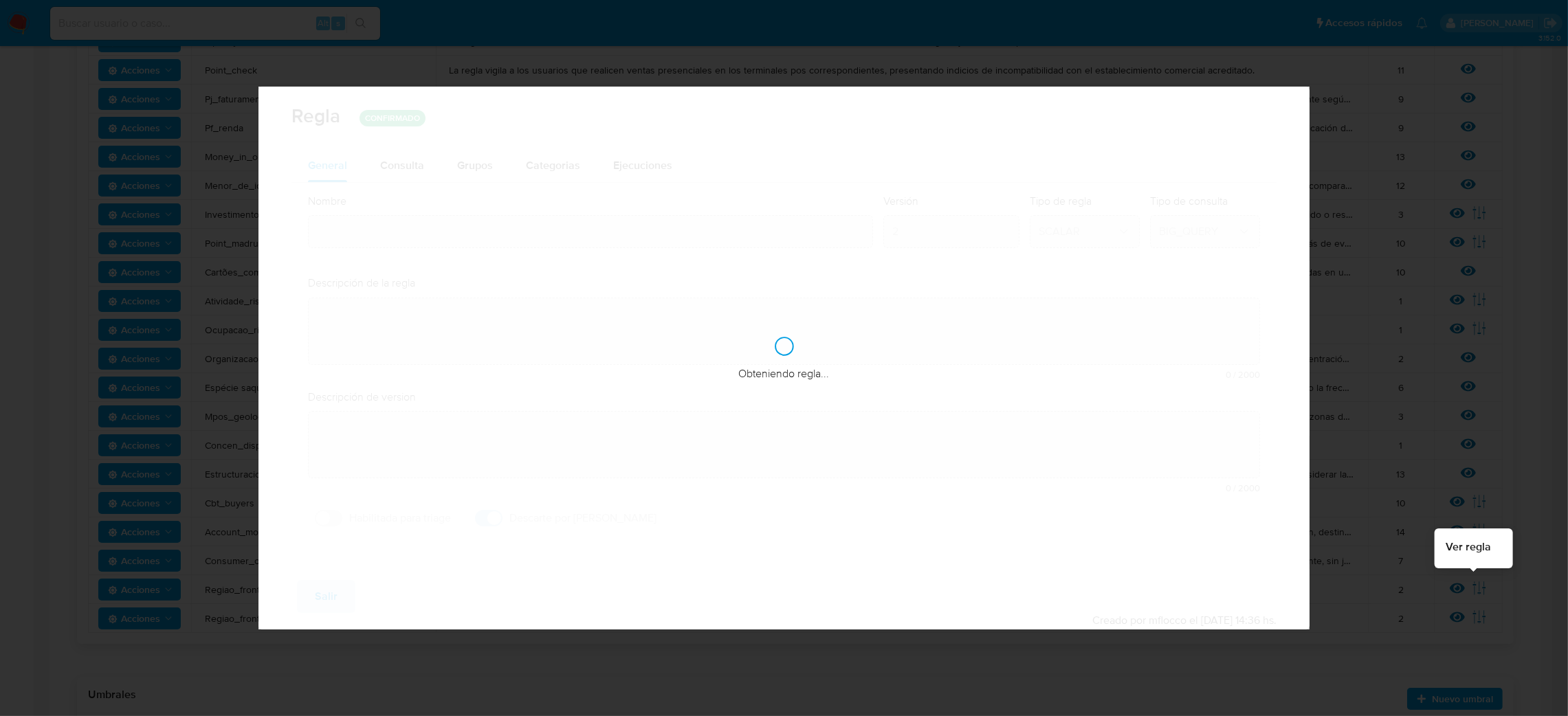
type input "Regiao_fronteira_risco_pj"
type textarea "La regla monitorea a los usuarios personas jurídicas con transacciones que exce…"
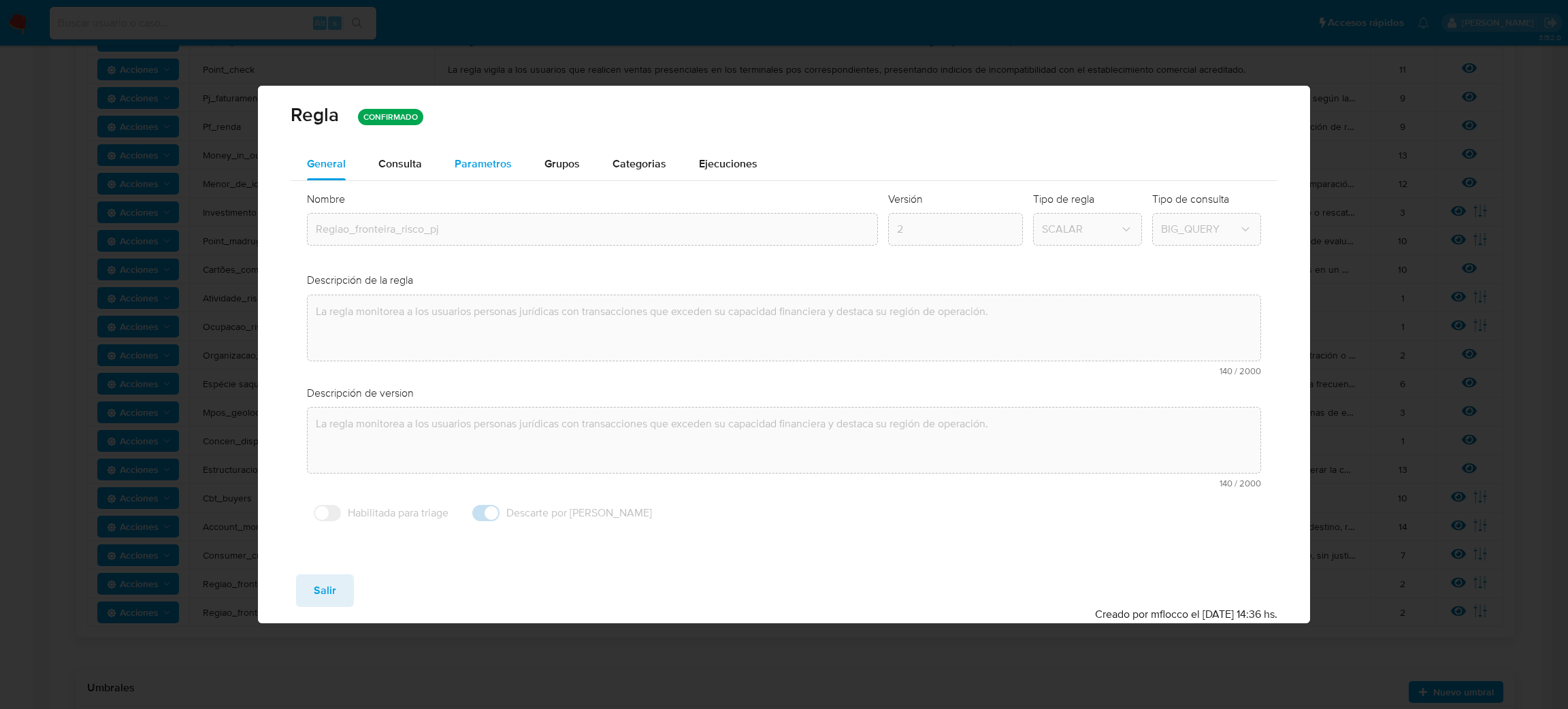
click at [472, 167] on span "Parametros" at bounding box center [483, 163] width 57 height 15
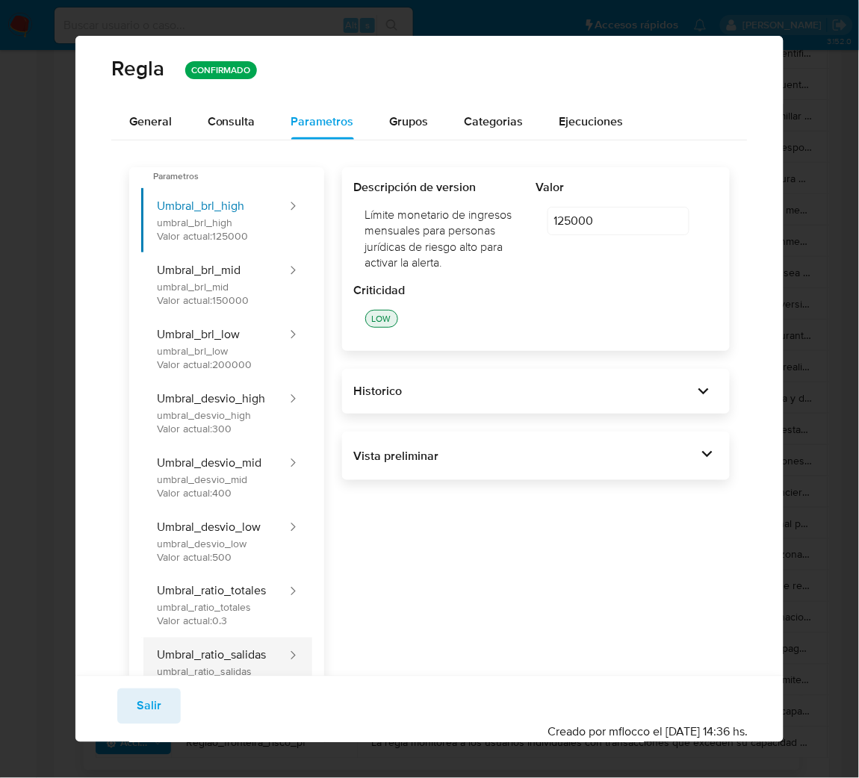
click at [254, 651] on button "Umbral_ratio_salidas umbral_ratio_salidas Valor actual: 0.5" at bounding box center [214, 670] width 147 height 64
type input "0.5"
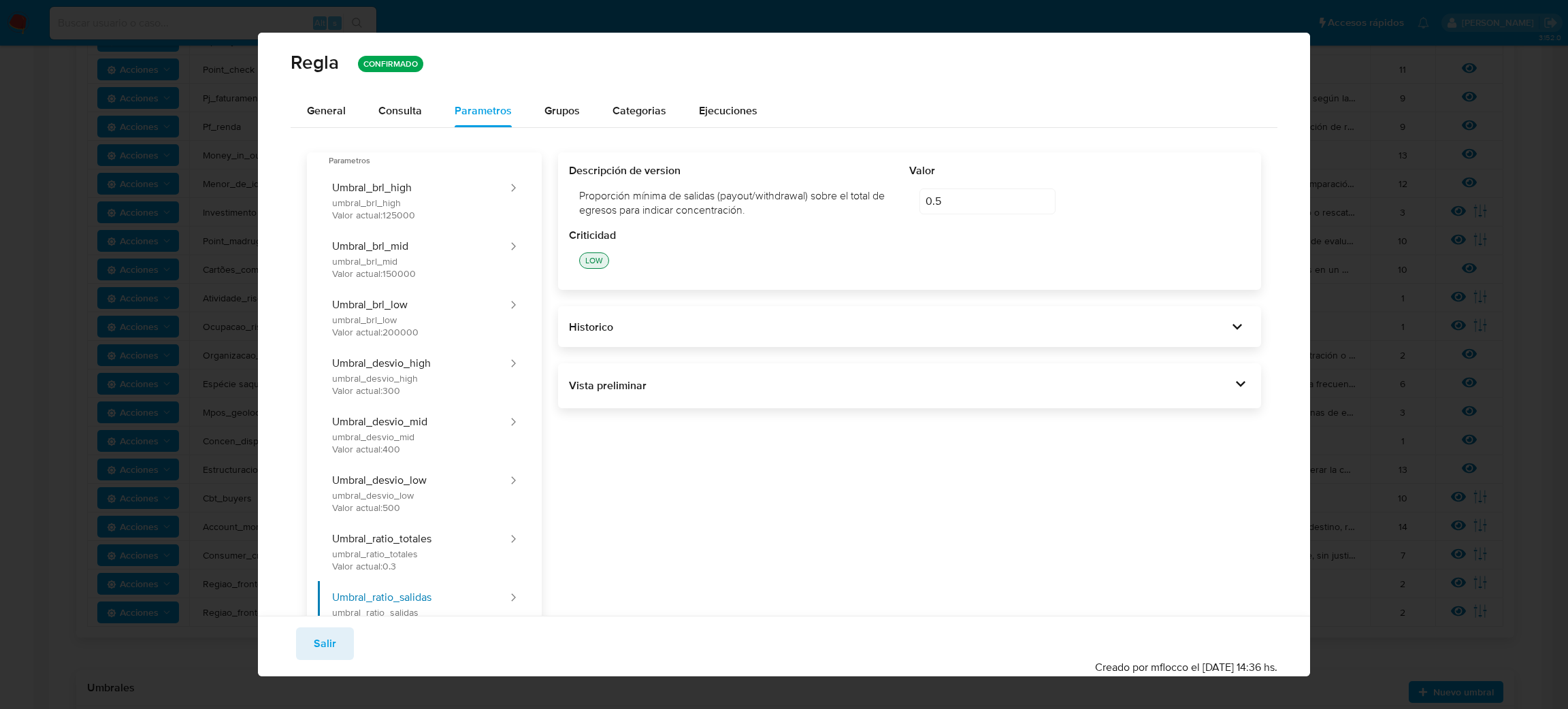
click at [318, 642] on span "Salir" at bounding box center [324, 643] width 23 height 30
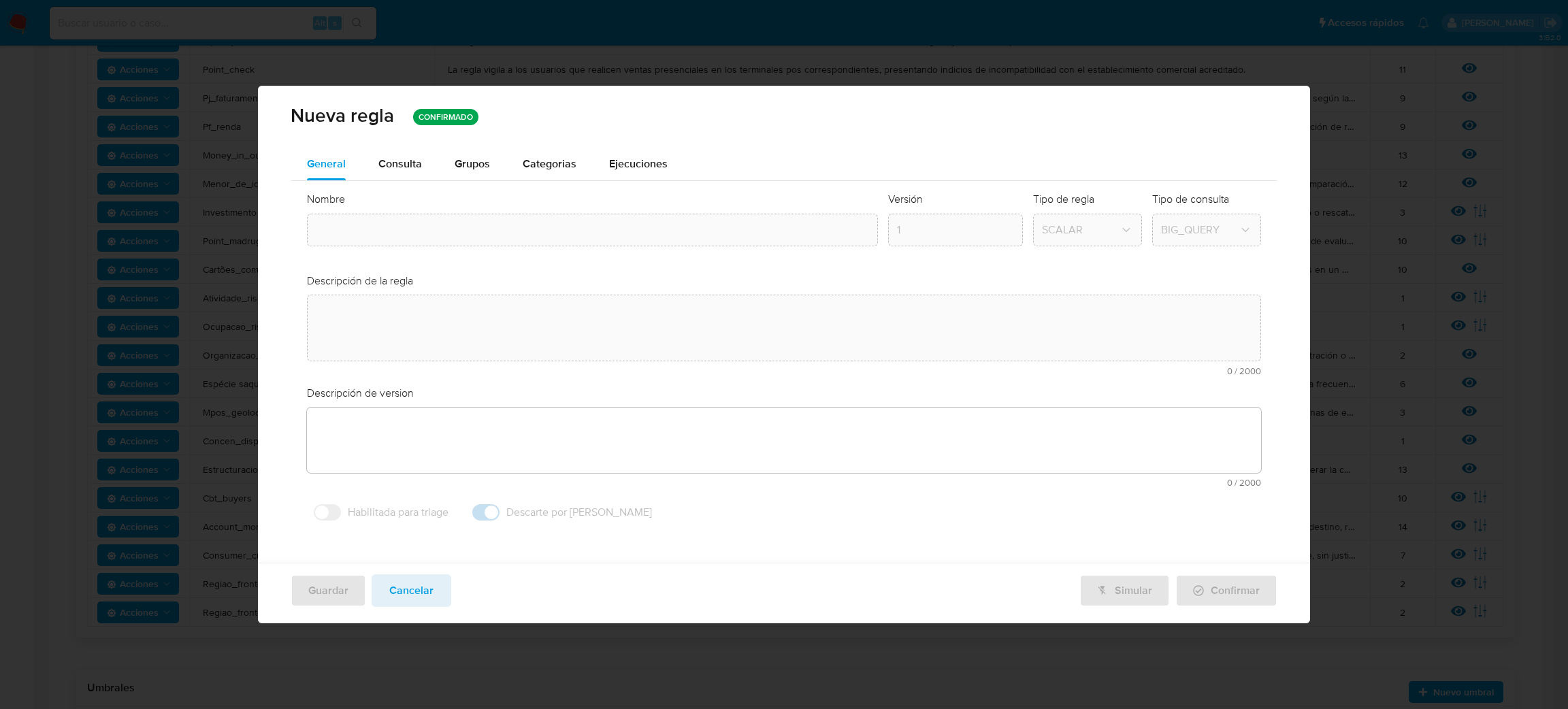
type input "Regiao_fronteira_risco_pj"
type textarea "La regla monitorea a los usuarios personas jurídicas con transacciones que exce…"
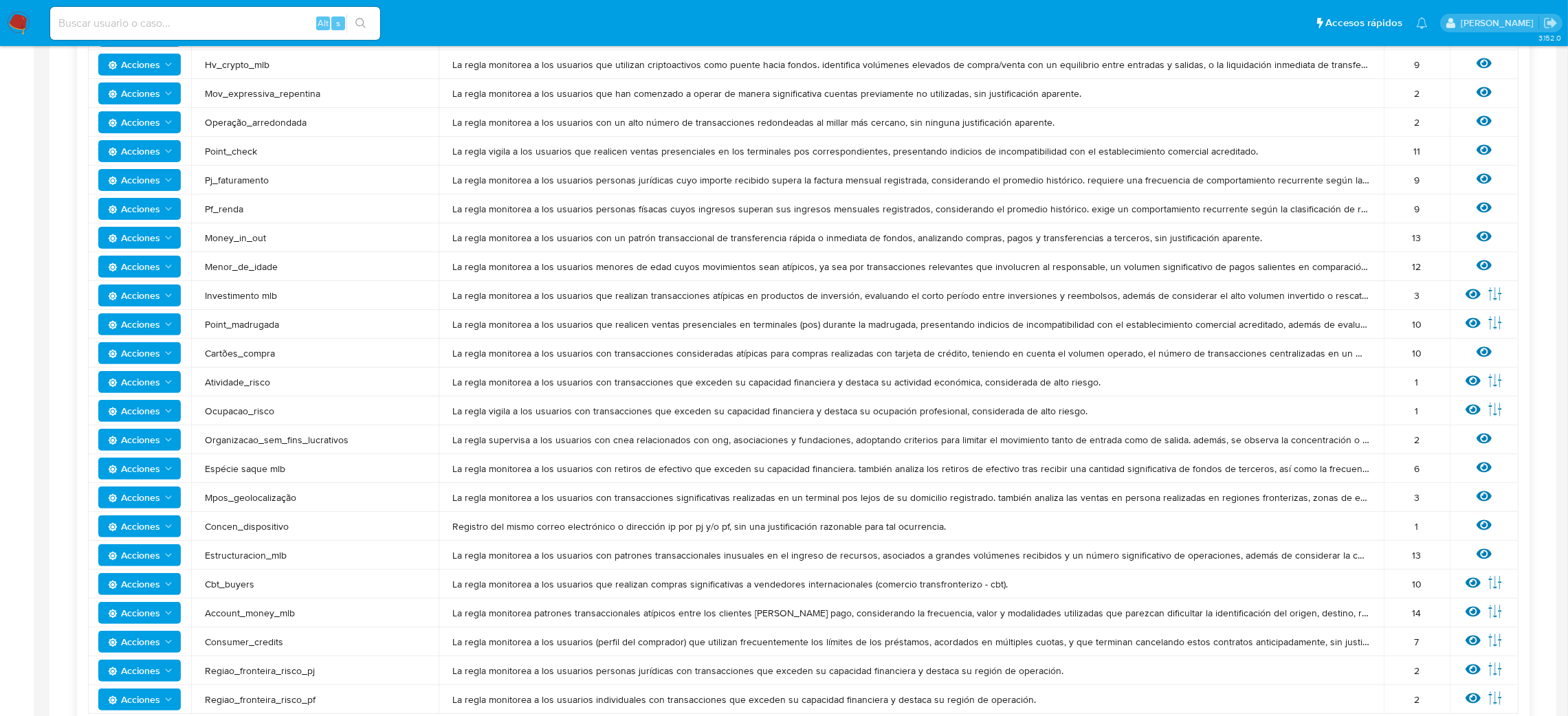
scroll to position [317, 0]
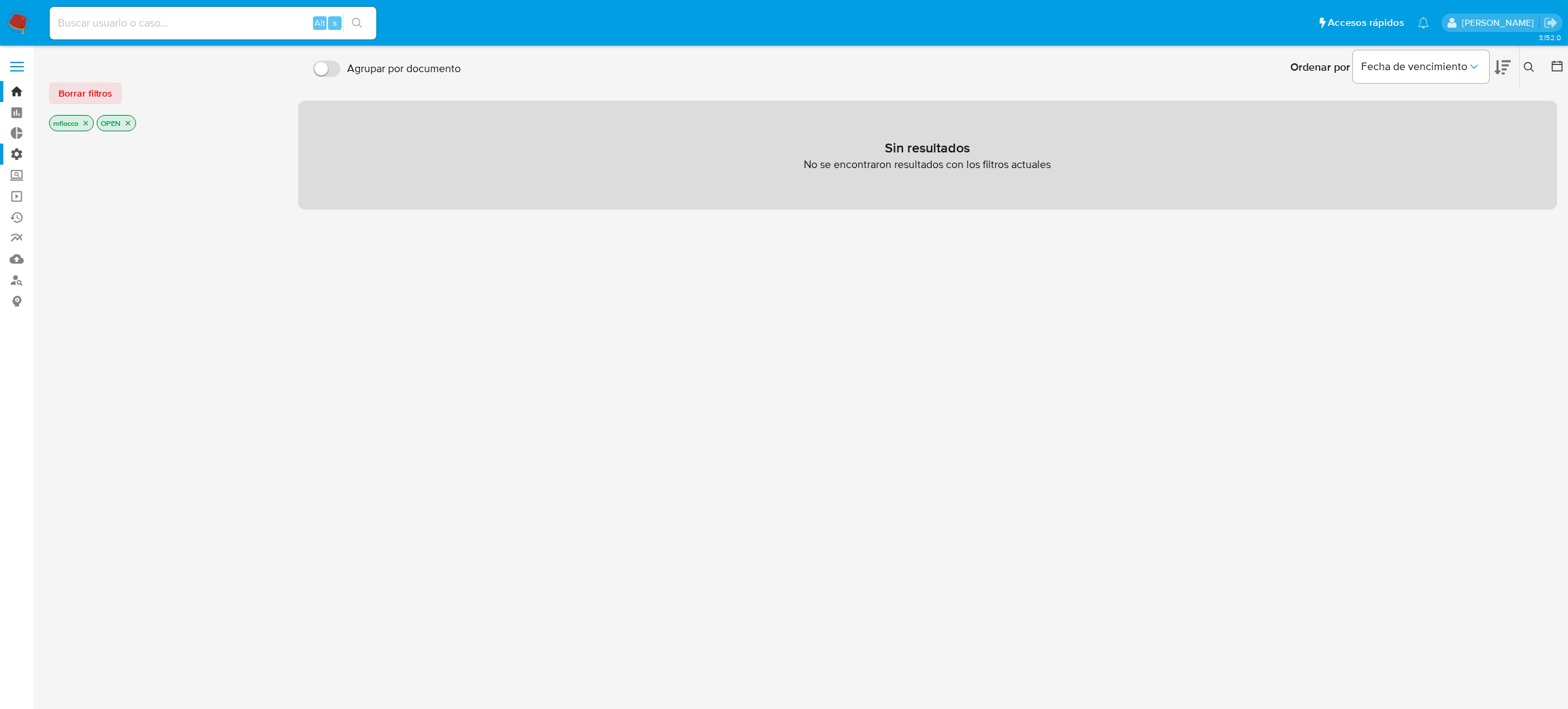
click at [17, 159] on label "Administración" at bounding box center [81, 154] width 162 height 21
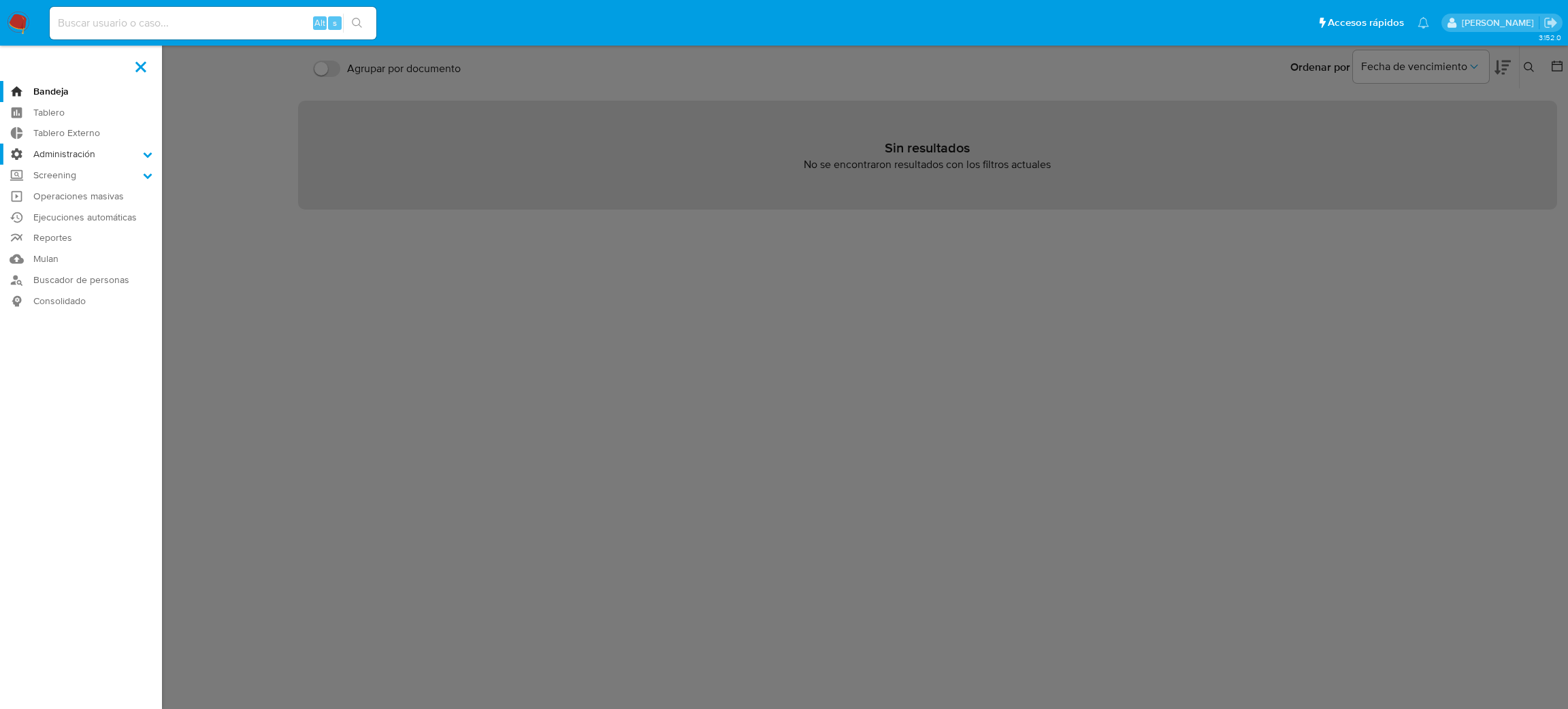
click at [0, 0] on input "Administración" at bounding box center [0, 0] width 0 height 0
click at [532, 301] on label at bounding box center [784, 354] width 1568 height 709
click at [0, 0] on input "checkbox" at bounding box center [0, 0] width 0 height 0
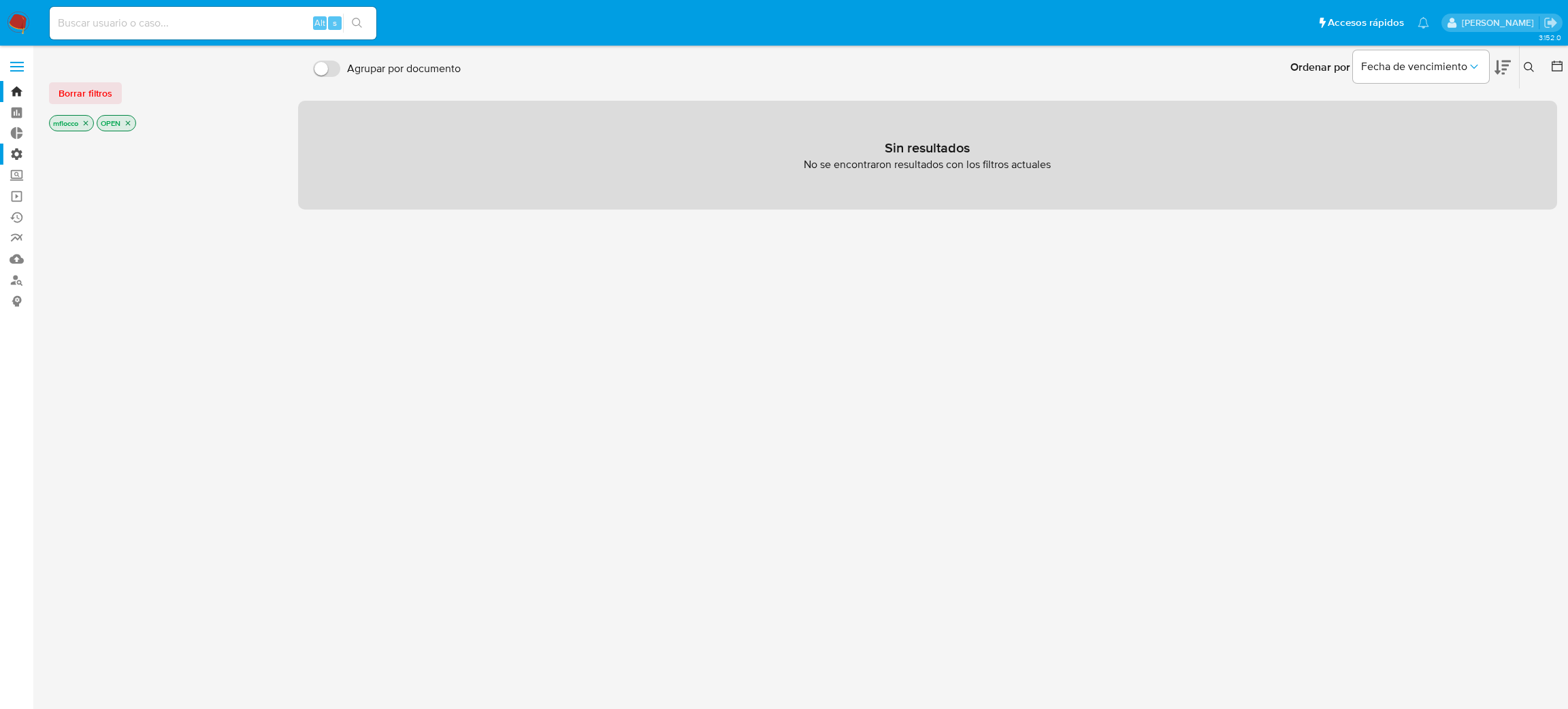
click at [26, 152] on label "Administración" at bounding box center [81, 154] width 162 height 21
click at [0, 0] on input "Administración" at bounding box center [0, 0] width 0 height 0
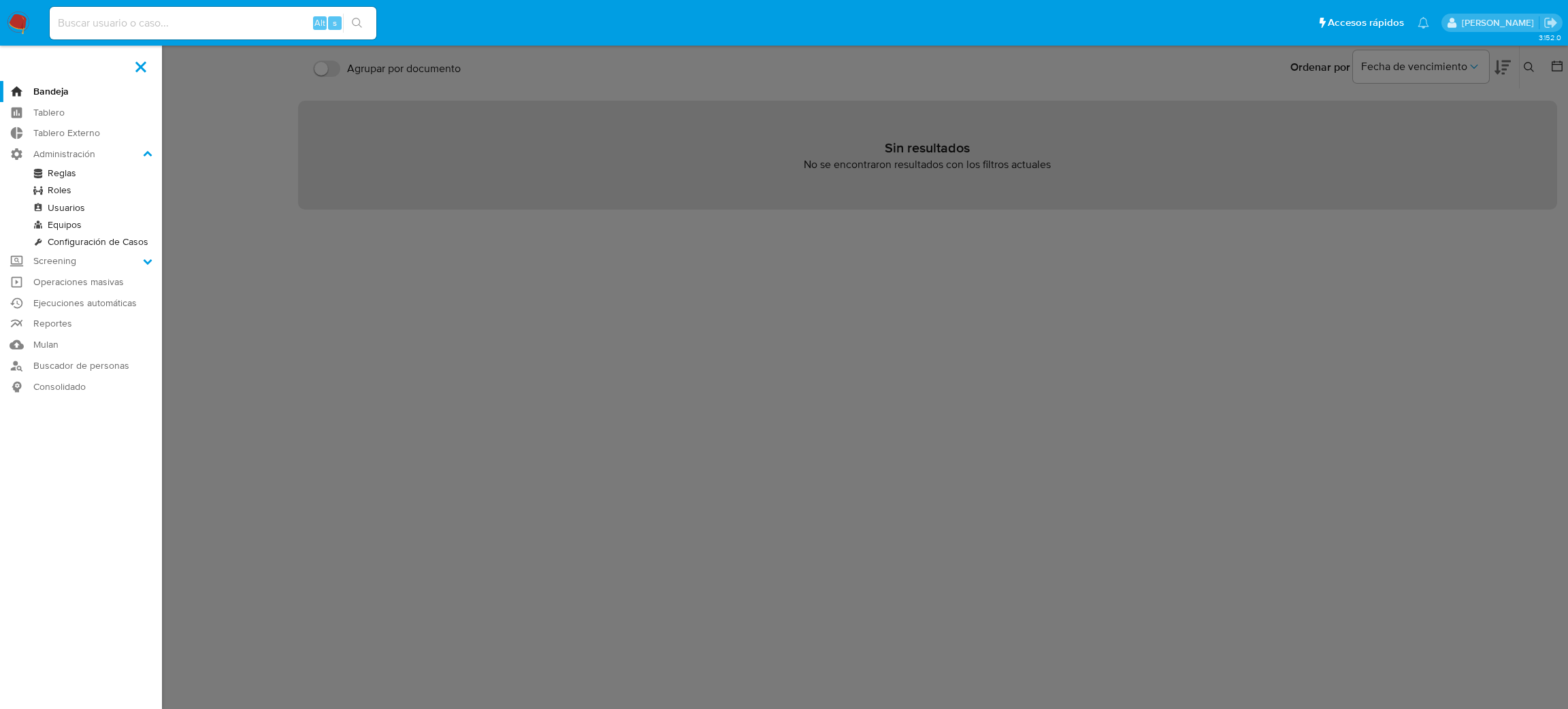
click at [56, 174] on link "Reglas" at bounding box center [81, 173] width 162 height 17
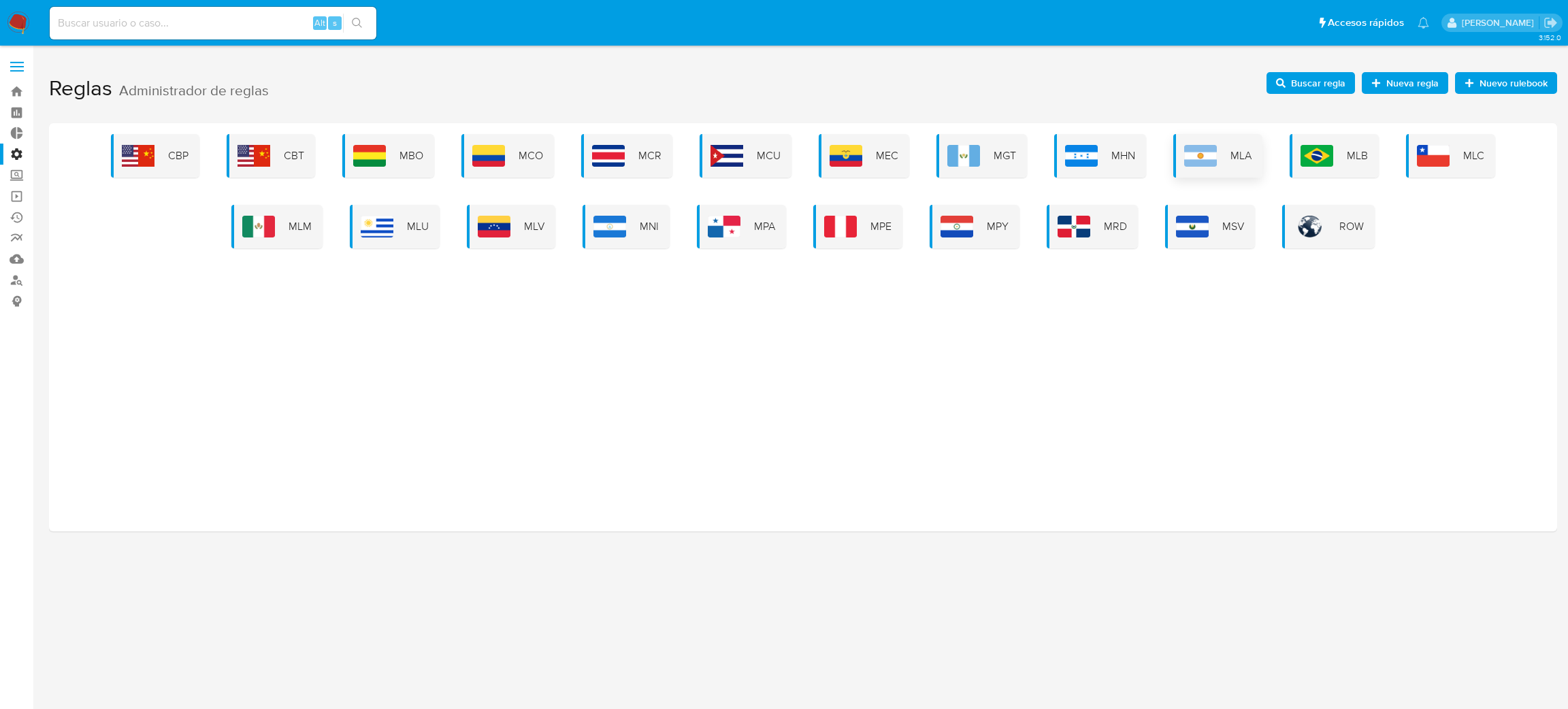
click at [1235, 152] on span "MLA" at bounding box center [1241, 156] width 21 height 15
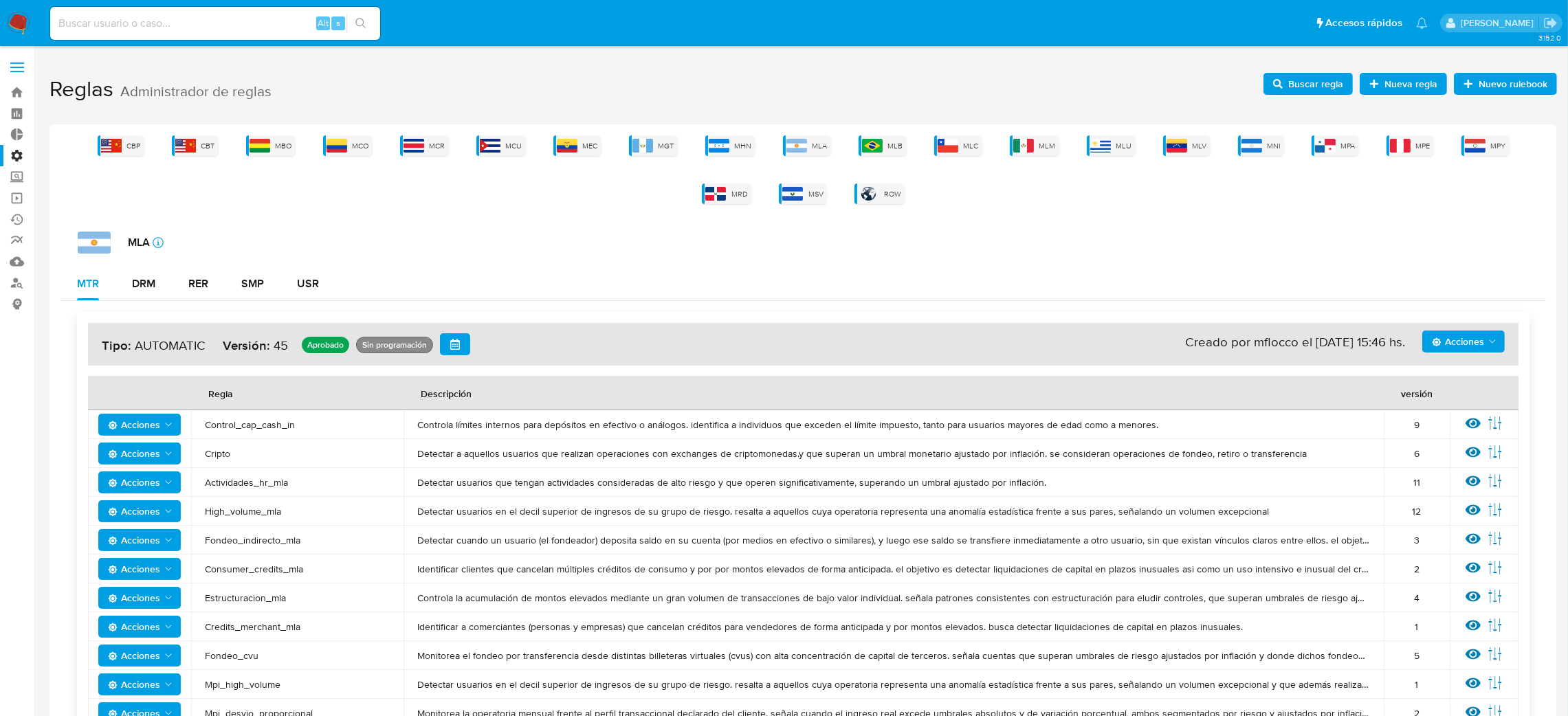
scroll to position [412, 0]
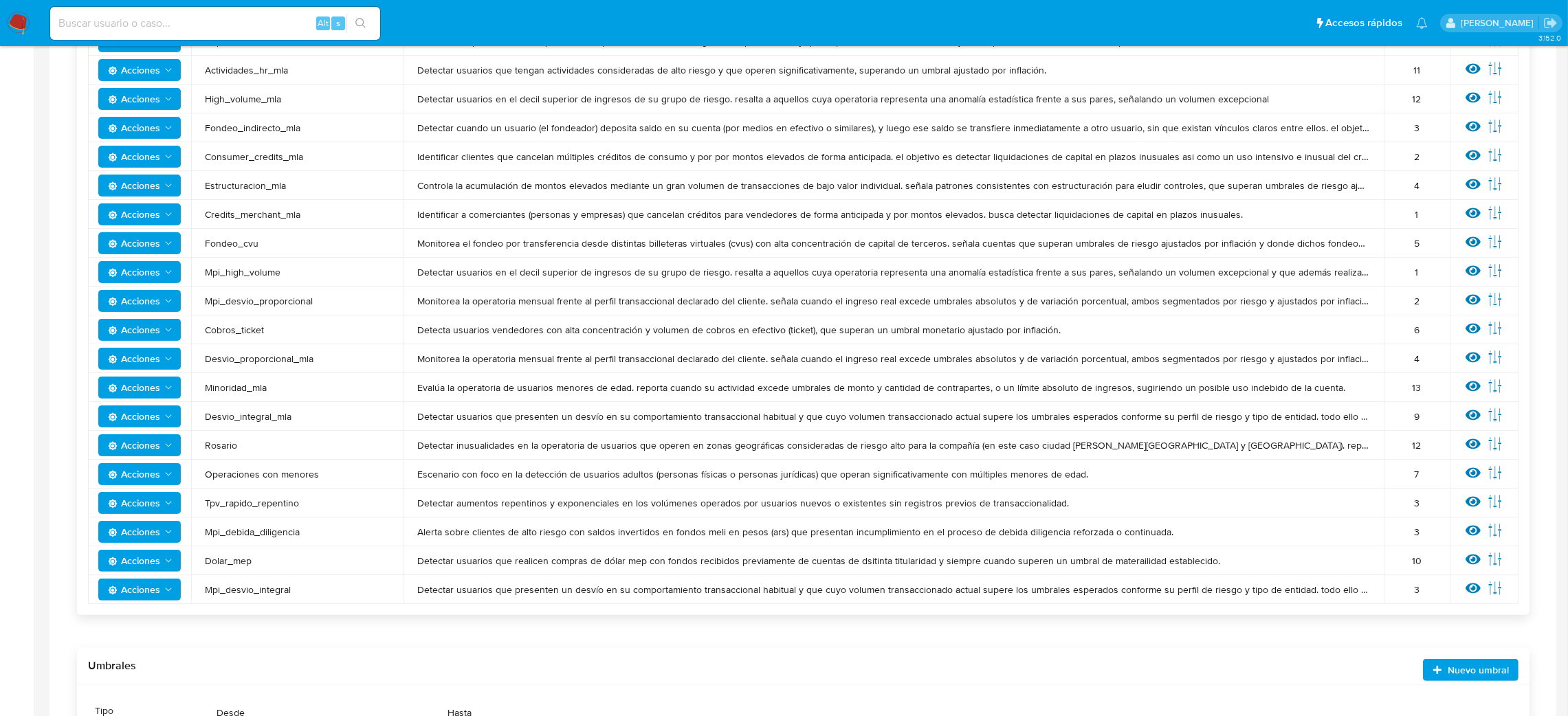
drag, startPoint x: 424, startPoint y: 415, endPoint x: 1417, endPoint y: 407, distance: 993.0
click at [1417, 407] on tr "Acciones Desvio_integral_mla Detectar usuarios que presenten un desvío en su co…" at bounding box center [803, 416] width 1431 height 29
click at [1414, 419] on div "9" at bounding box center [1417, 416] width 39 height 12
click at [1413, 419] on div "9" at bounding box center [1417, 416] width 39 height 12
